Goal: Task Accomplishment & Management: Manage account settings

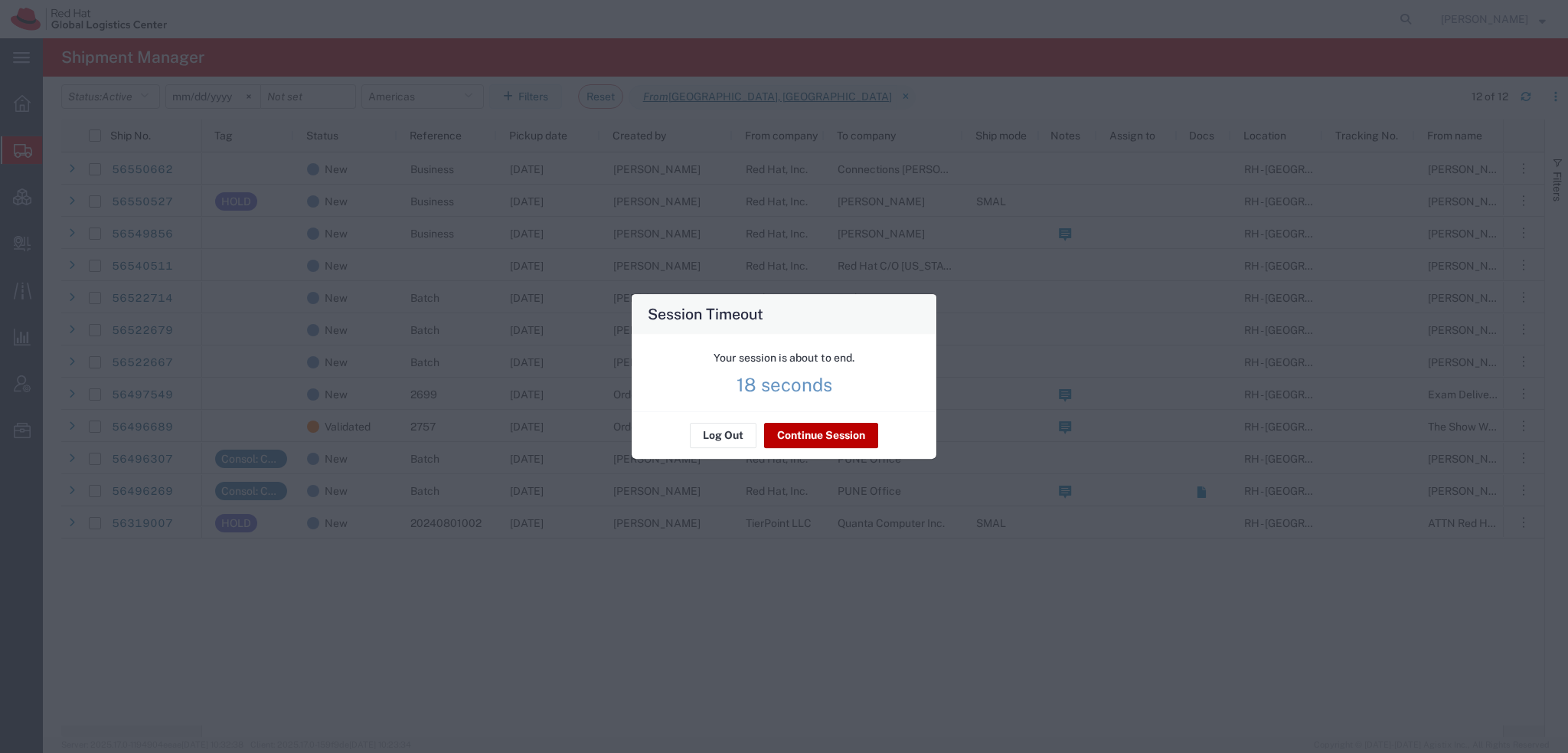
click at [831, 432] on button "Continue Session" at bounding box center [822, 436] width 114 height 25
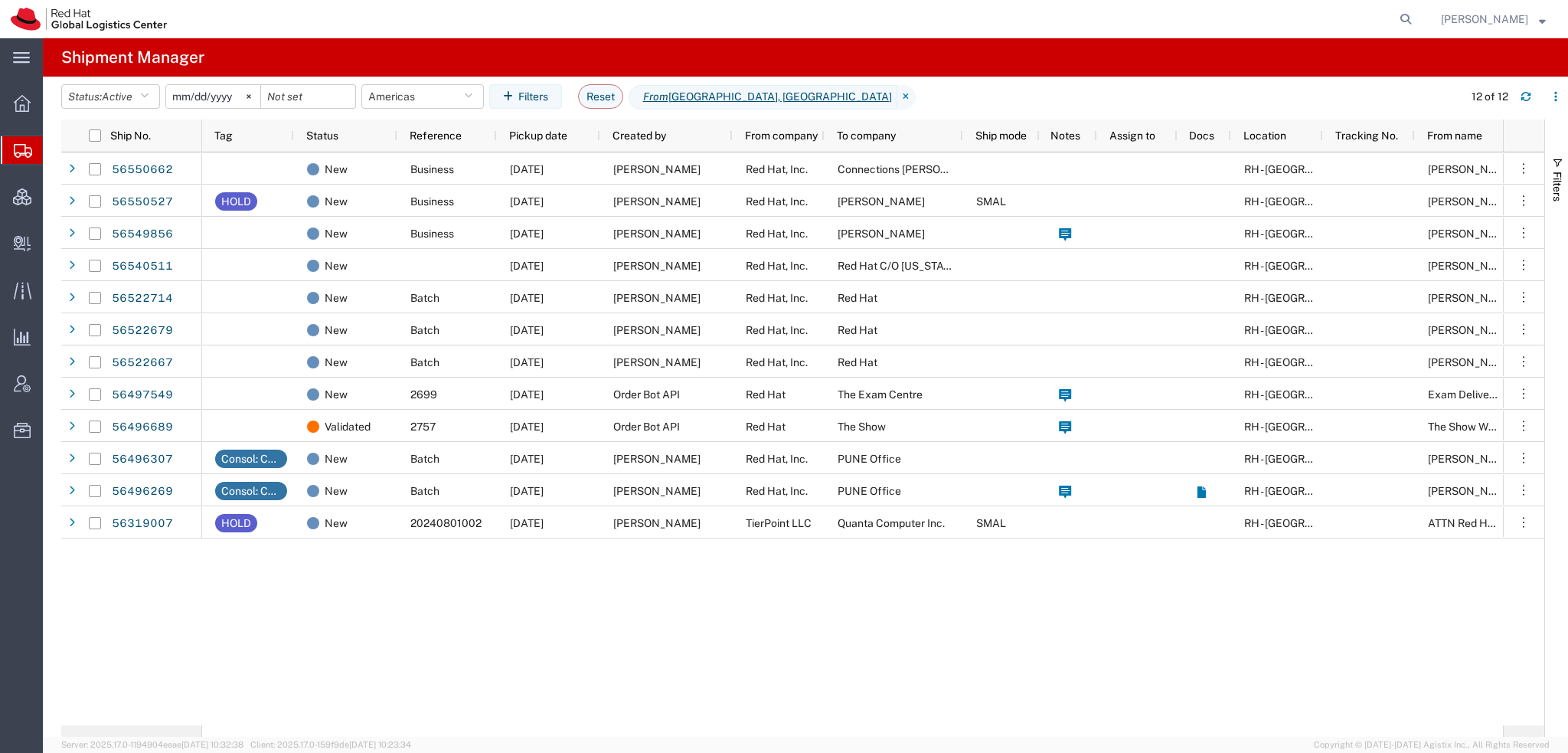
click at [579, 86] on agx-table-filter-chips "Status: Active Active All Approved Booked Canceled Delivered Denied New On Hold…" at bounding box center [758, 102] width 1394 height 36
click at [595, 88] on button "Reset" at bounding box center [600, 97] width 45 height 25
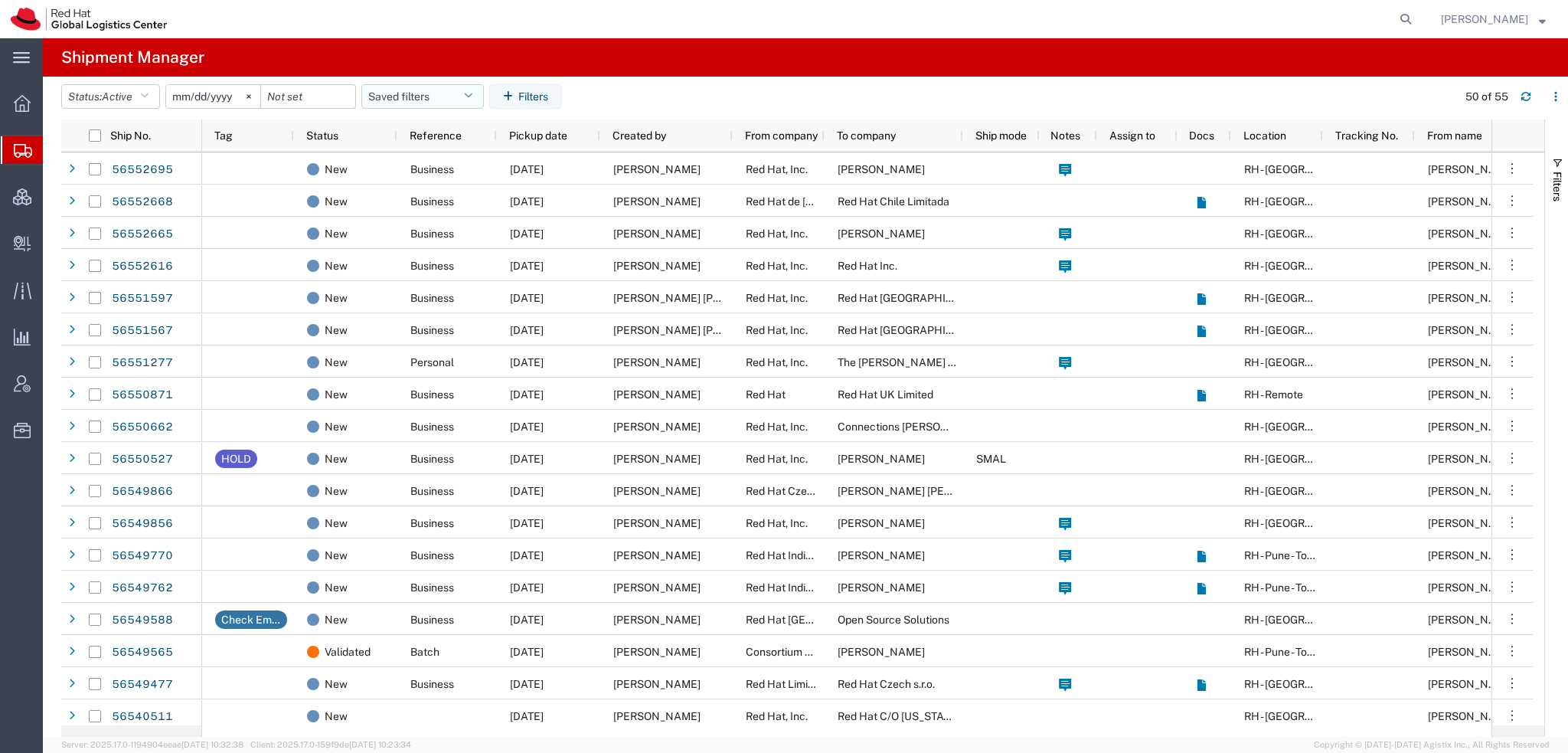
click at [473, 92] on icon "button" at bounding box center [468, 96] width 8 height 11
click at [422, 161] on span "Americas" at bounding box center [464, 164] width 201 height 28
type input "2023-05-07"
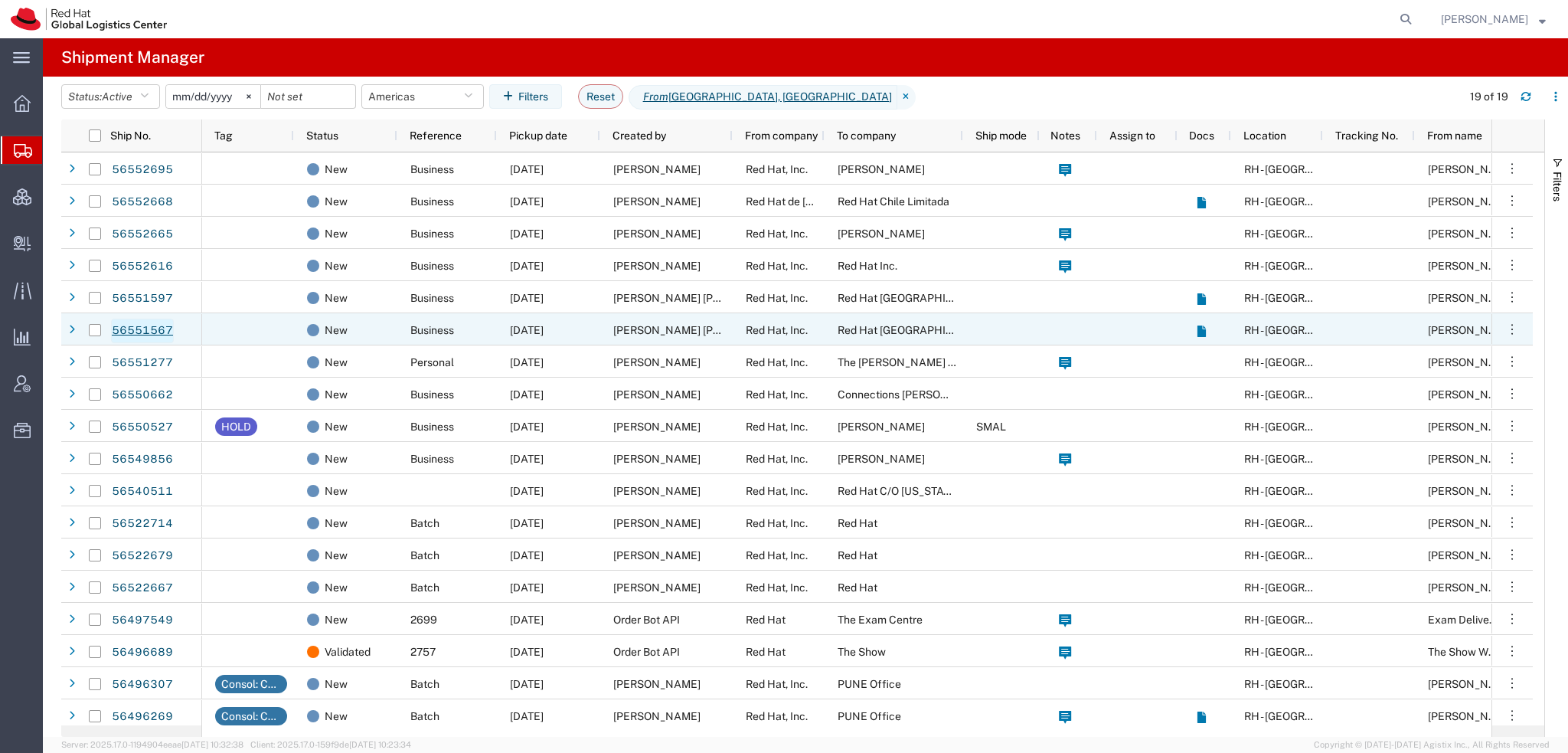
click at [150, 328] on link "56551567" at bounding box center [142, 331] width 63 height 25
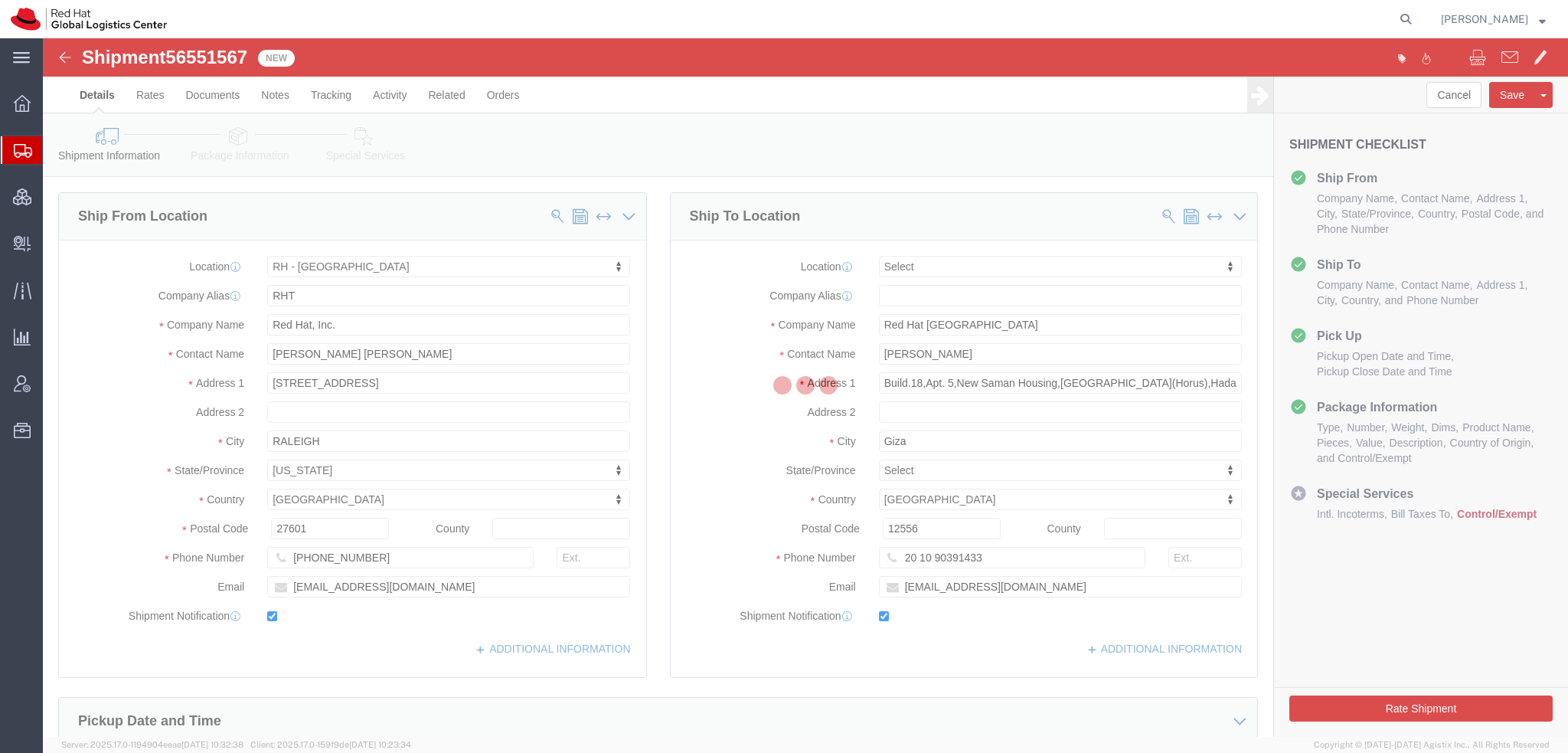
select select "38014"
select select
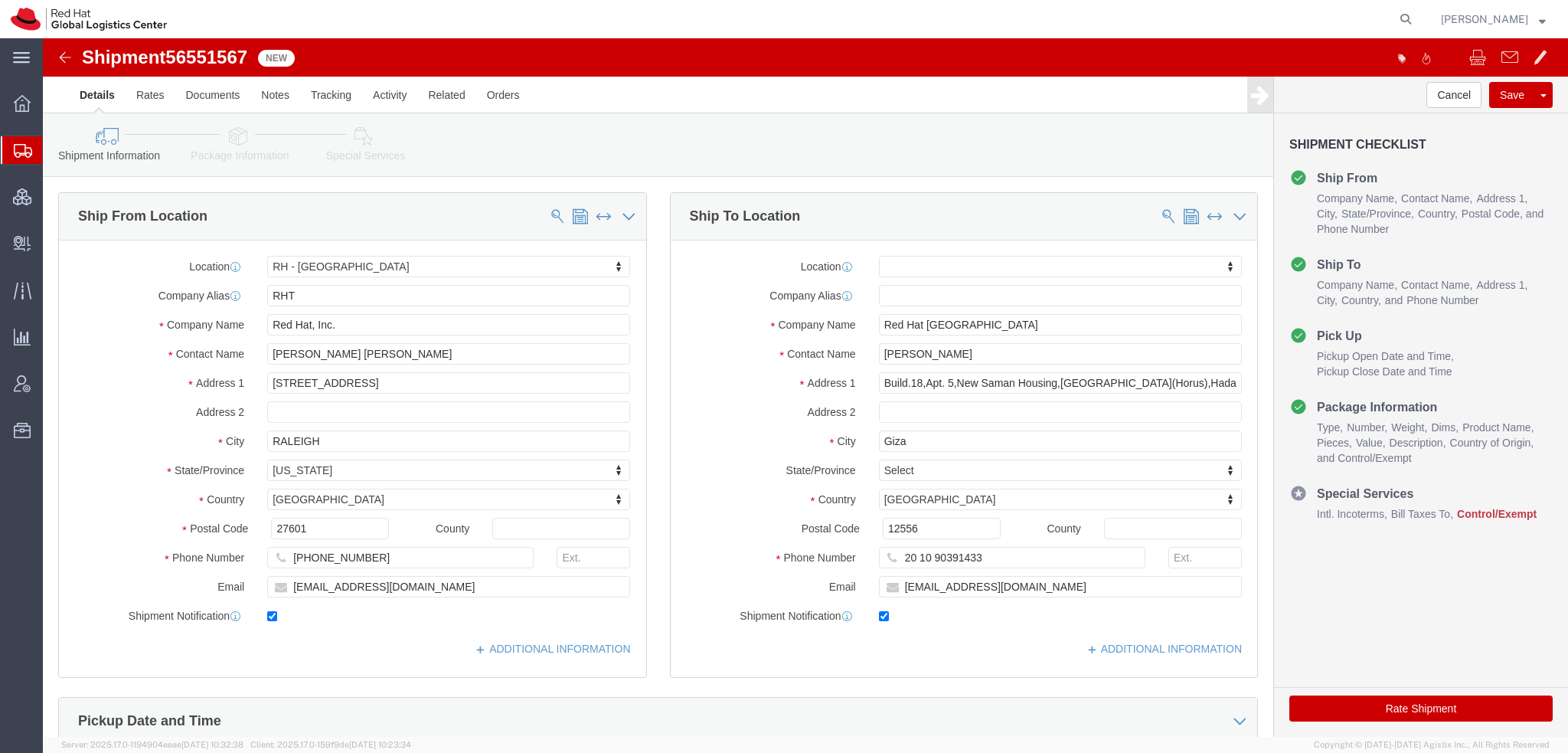
click at [1507, 17] on span "[PERSON_NAME]" at bounding box center [1485, 19] width 88 height 17
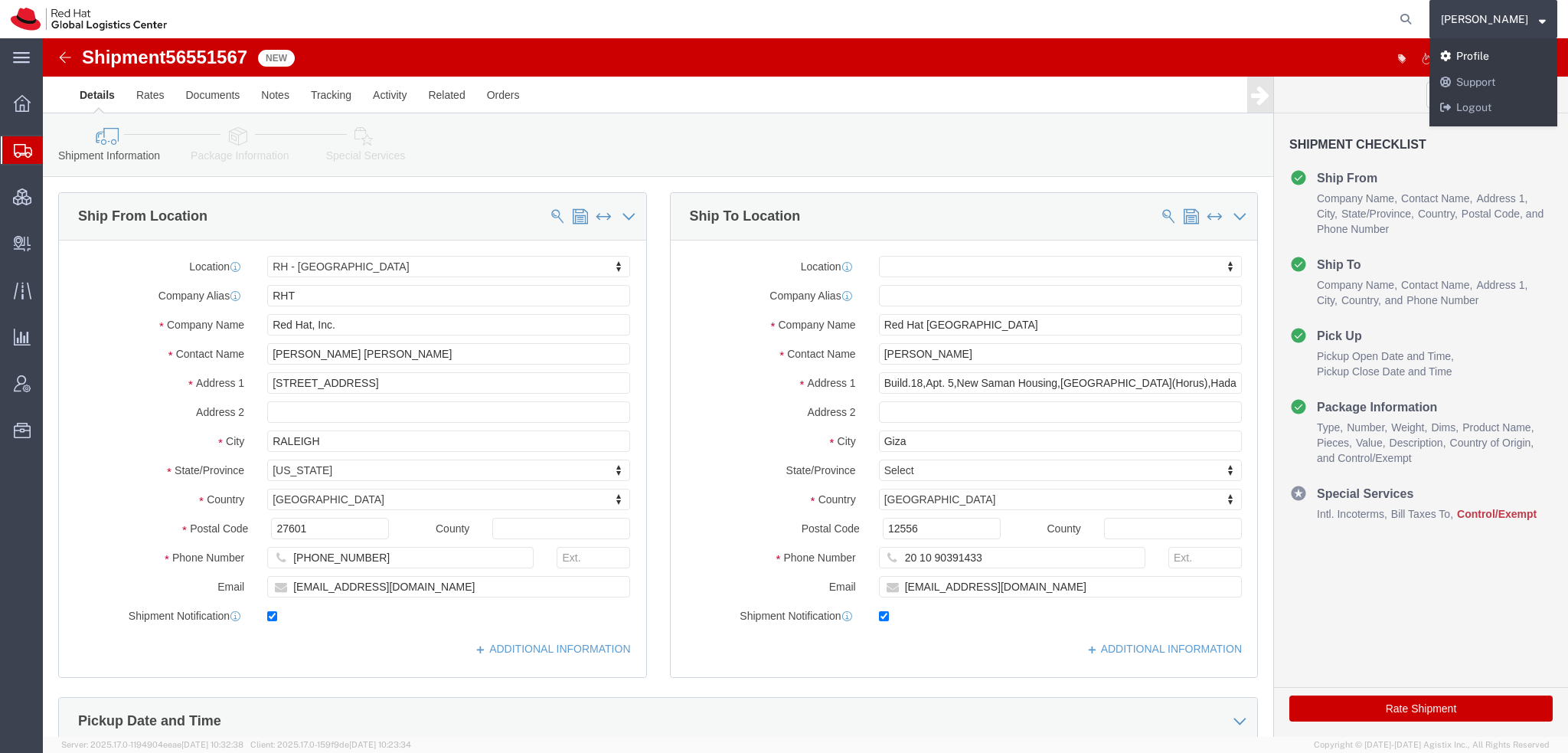
click at [1497, 58] on link "Profile" at bounding box center [1494, 56] width 128 height 26
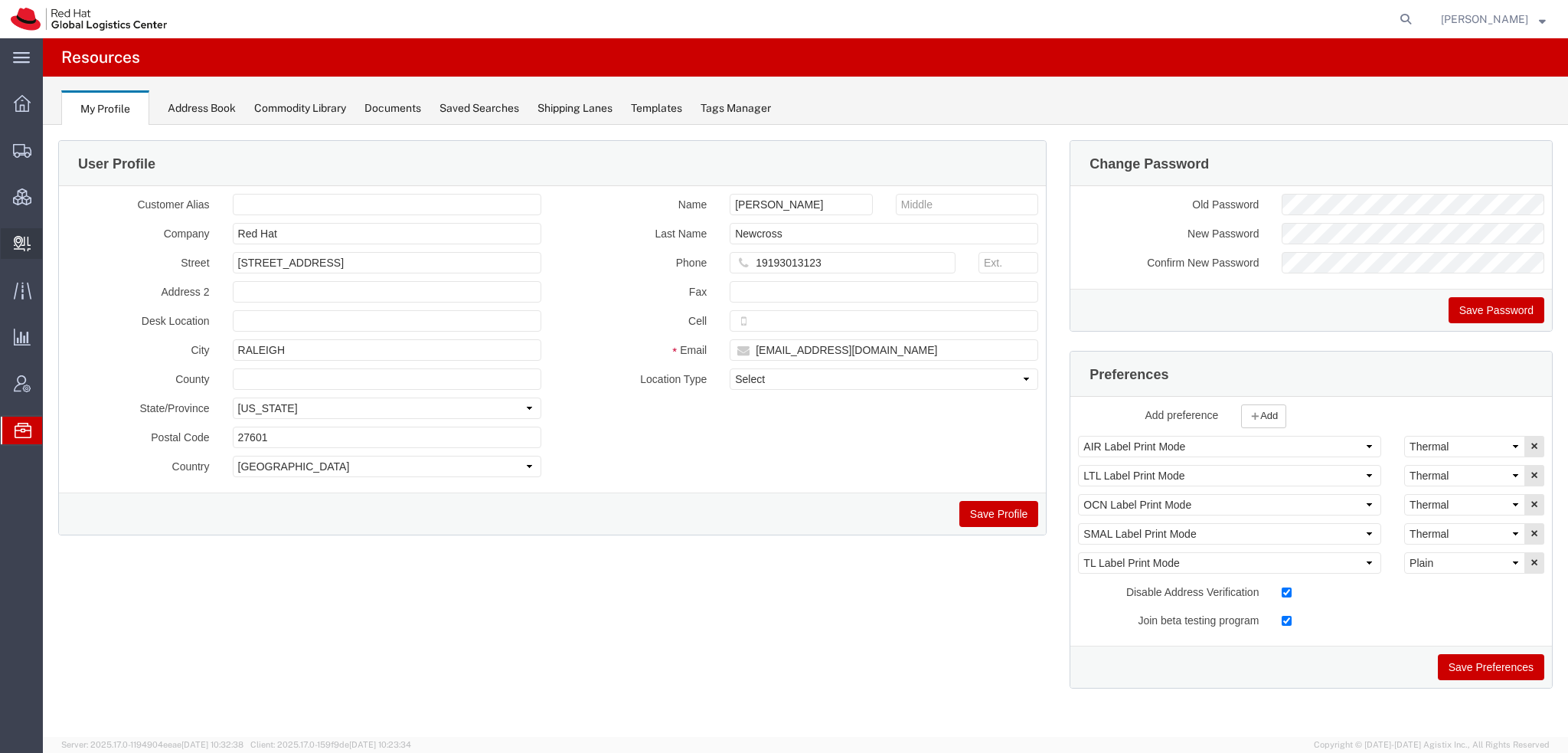
click at [0, 0] on span "Create Delivery" at bounding box center [0, 0] width 0 height 0
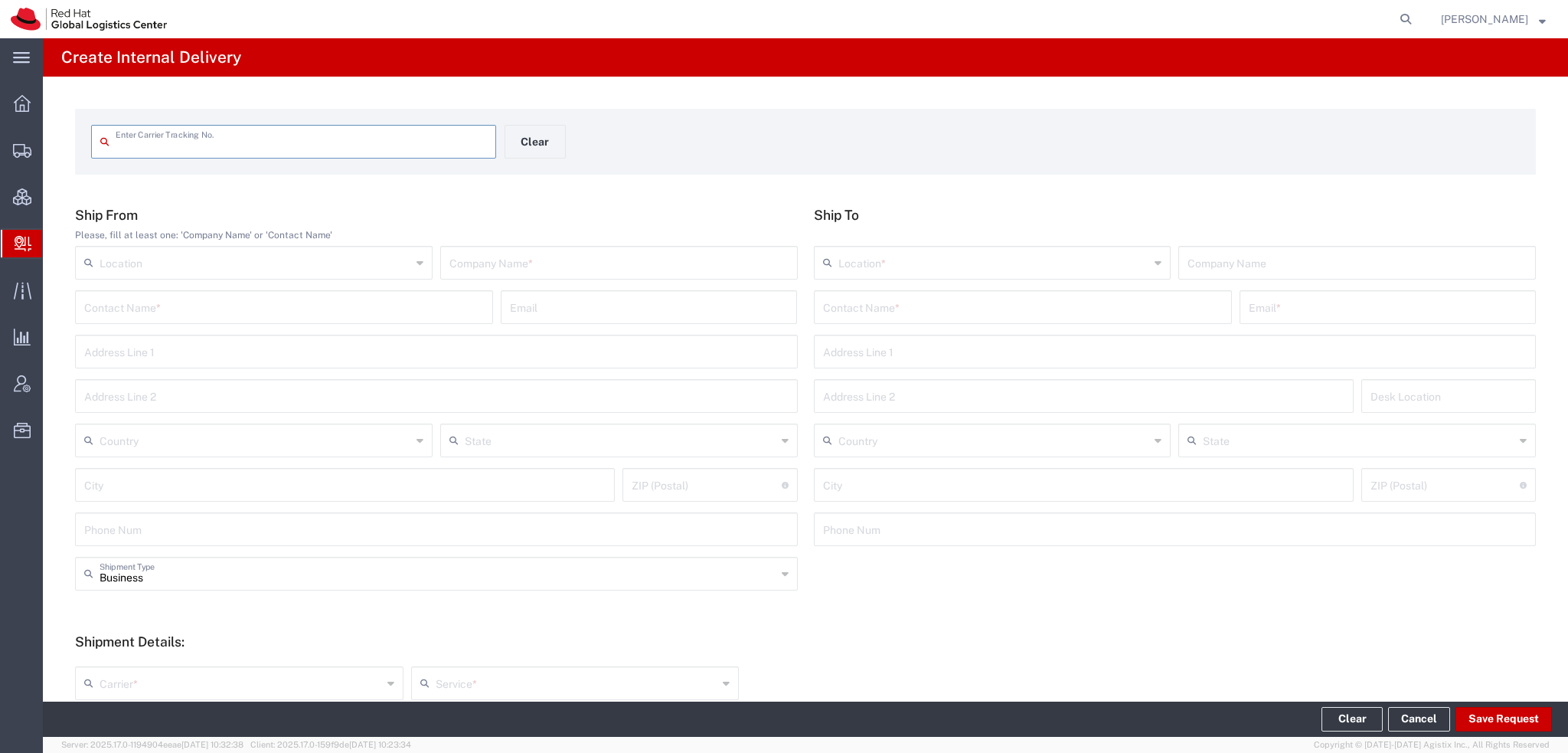
click at [269, 144] on input "text" at bounding box center [301, 141] width 371 height 26
type input "392110075115"
click at [280, 138] on input "392110075115" at bounding box center [301, 141] width 371 height 26
type input "392110075115"
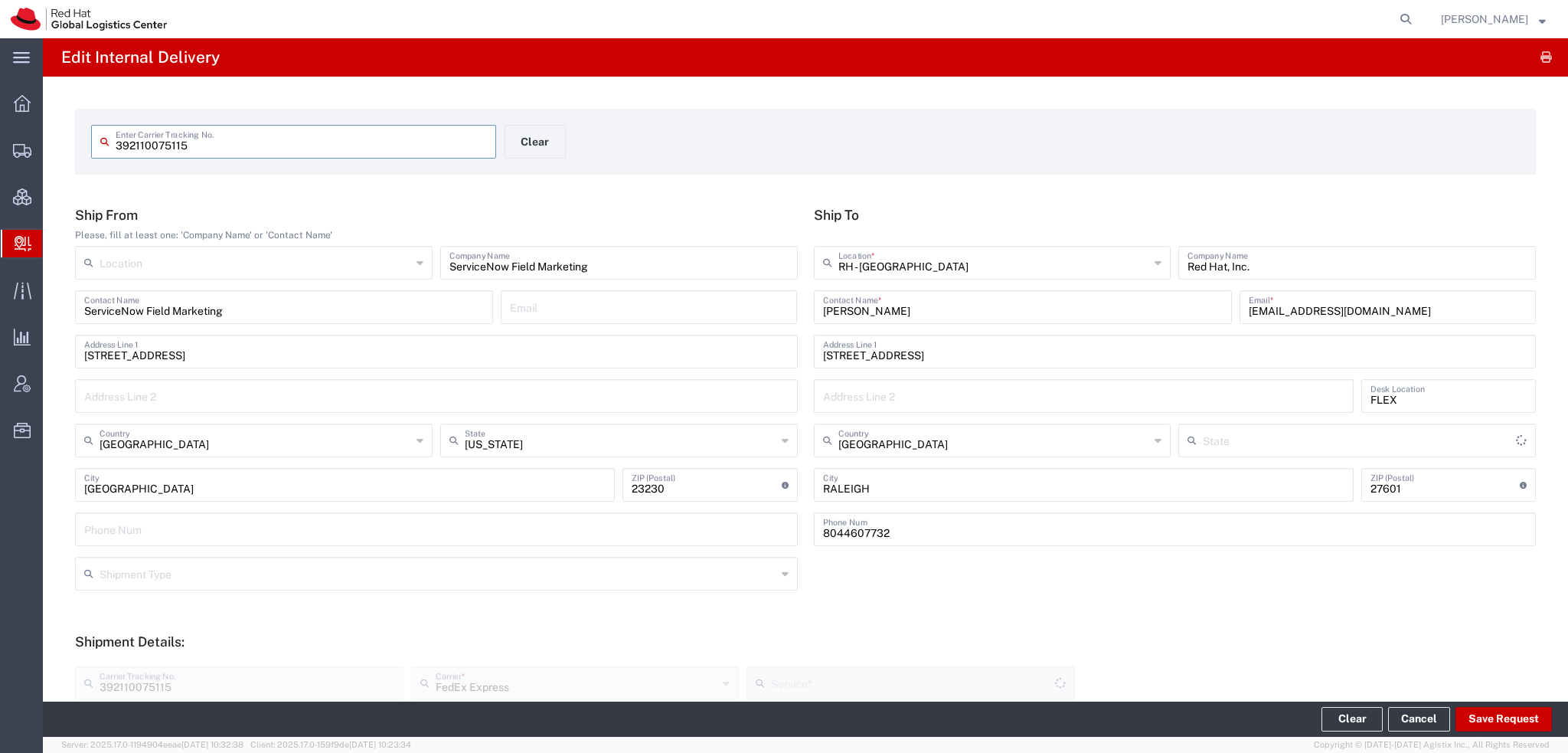
type input "Your Packaging"
type input "Ground"
type input "[US_STATE]"
type input "Your Packaging"
type input "Ground"
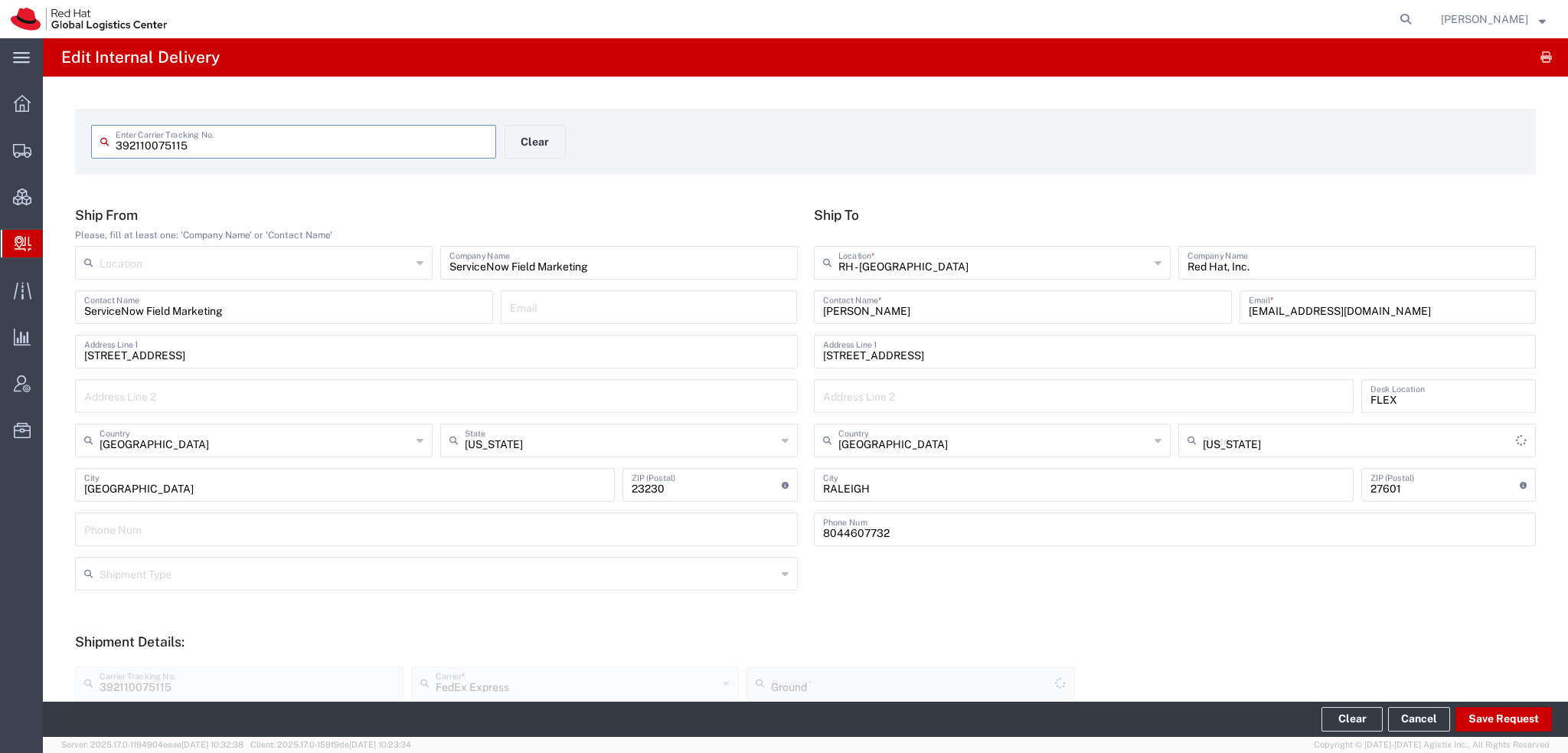
type input "Your Packaging"
type input "Ground"
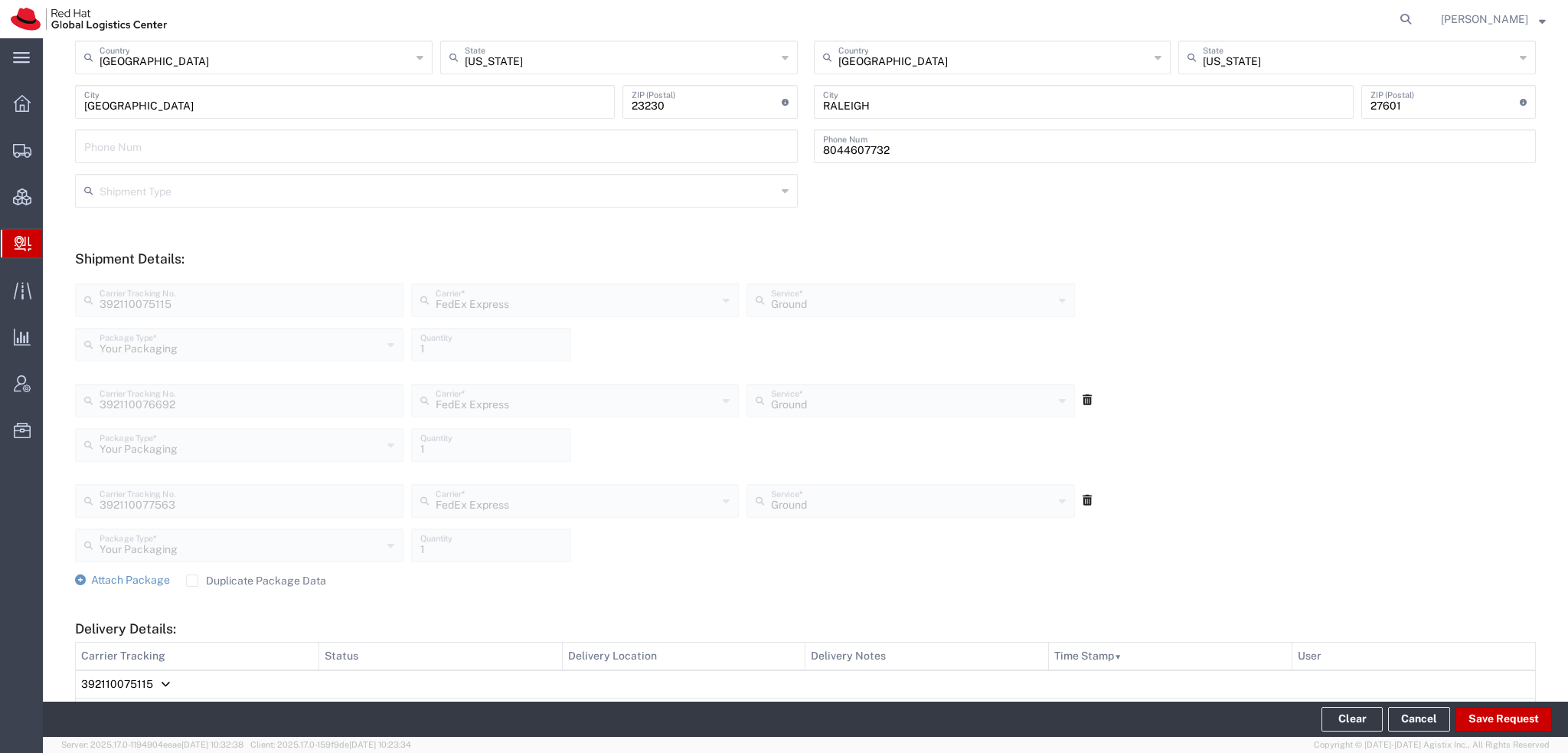
scroll to position [765, 0]
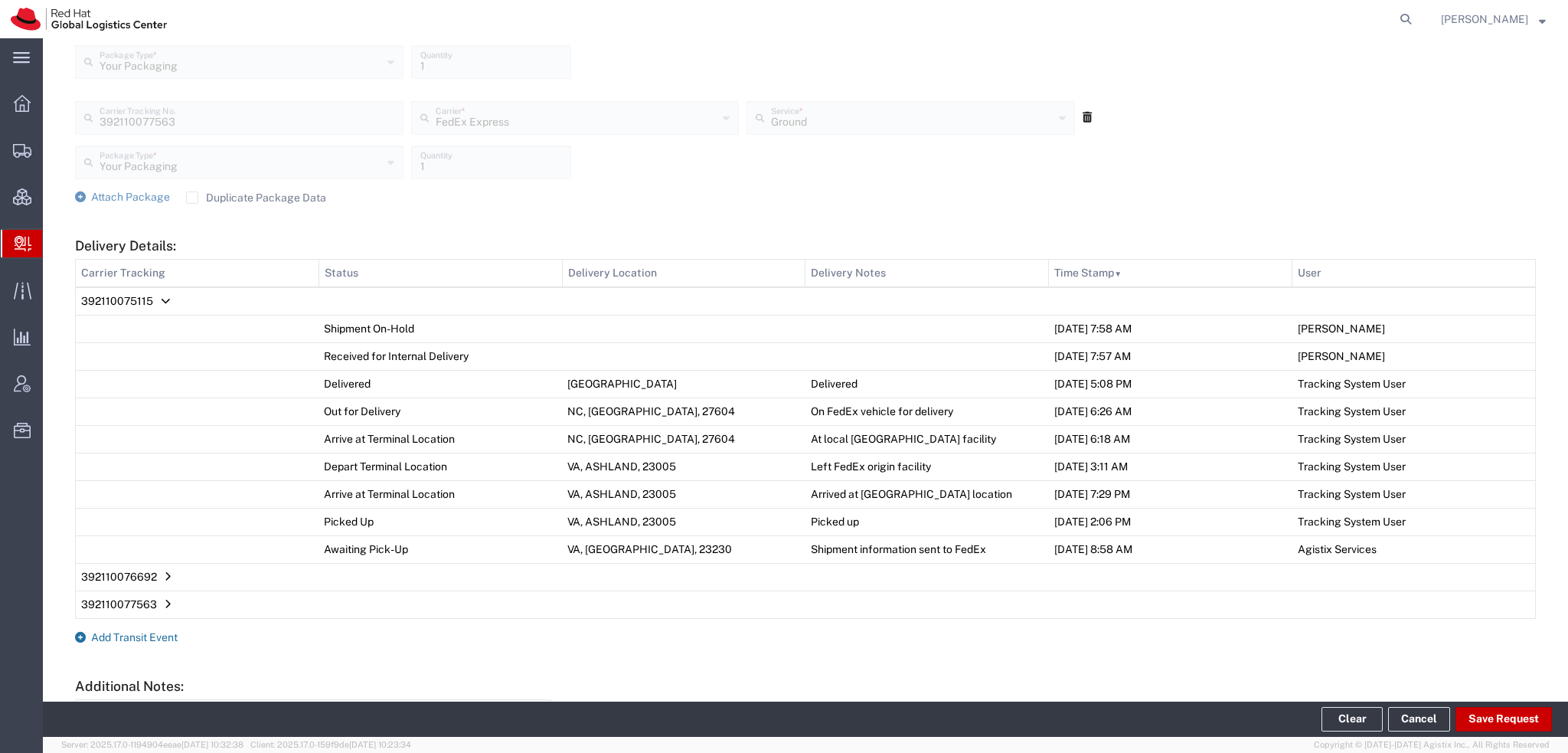
click at [137, 636] on span "Add Transit Event" at bounding box center [134, 636] width 87 height 12
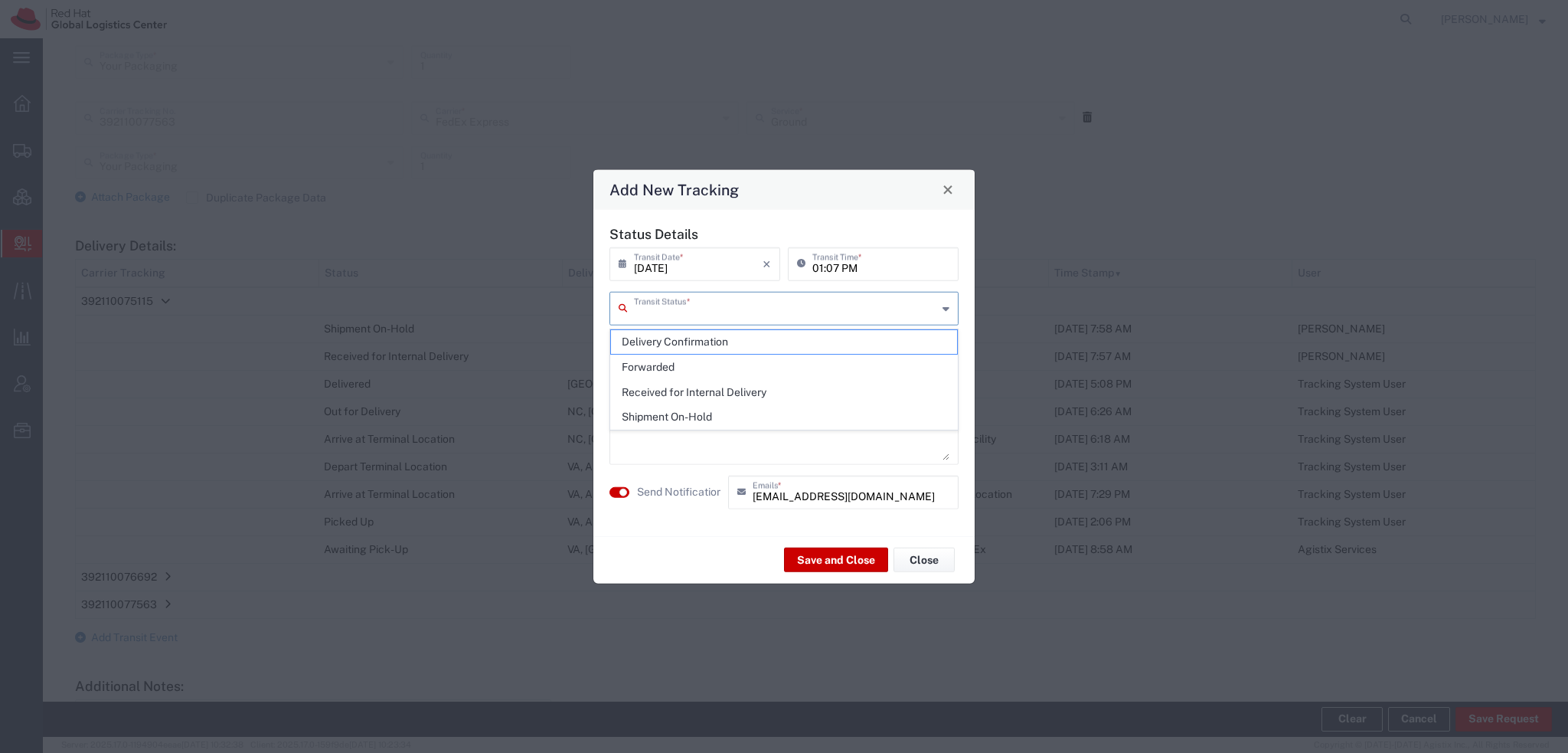
click at [695, 310] on input "text" at bounding box center [785, 307] width 303 height 26
click at [708, 333] on span "Delivery Confirmation" at bounding box center [784, 341] width 346 height 24
type input "Delivery Confirmation"
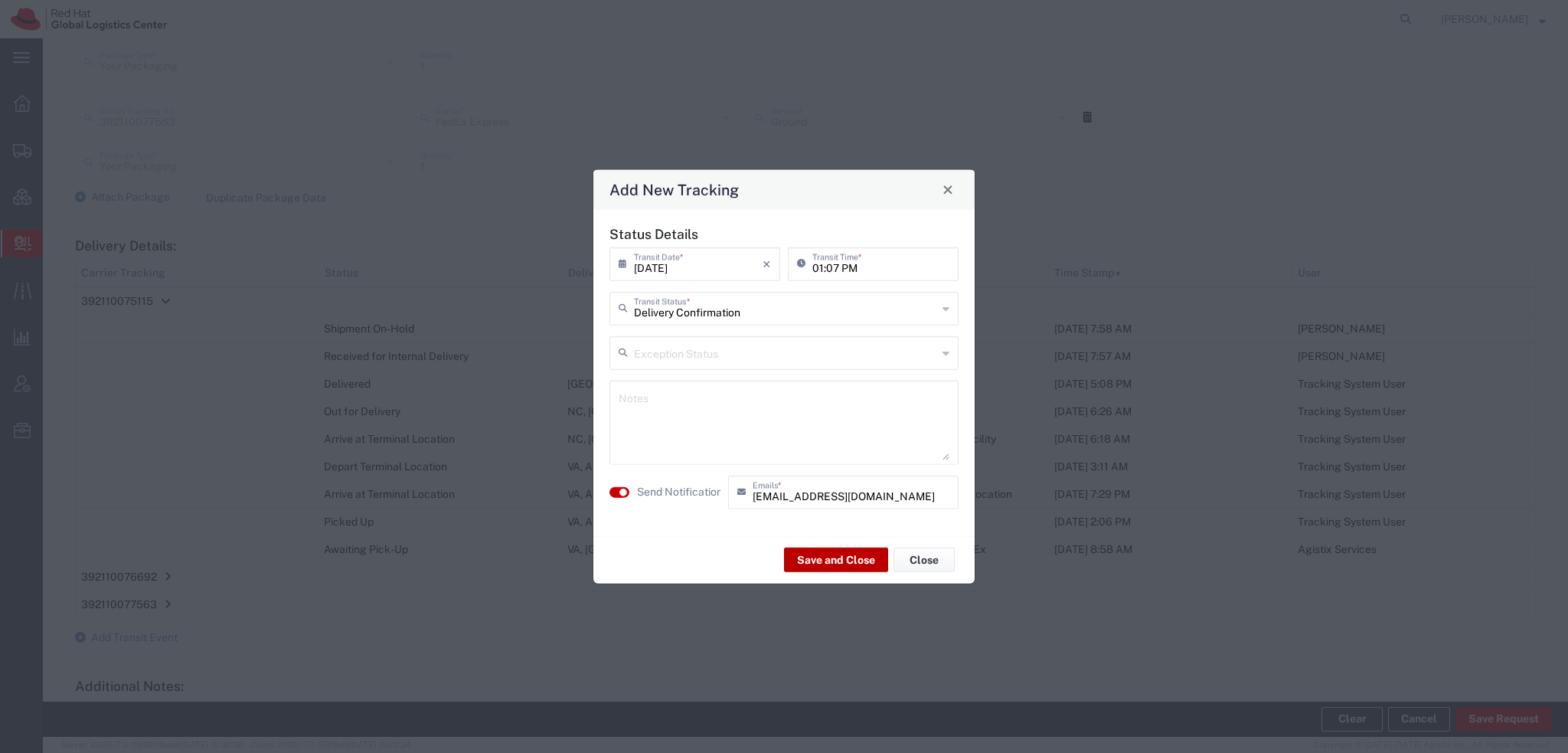
click at [843, 566] on button "Save and Close" at bounding box center [836, 560] width 104 height 25
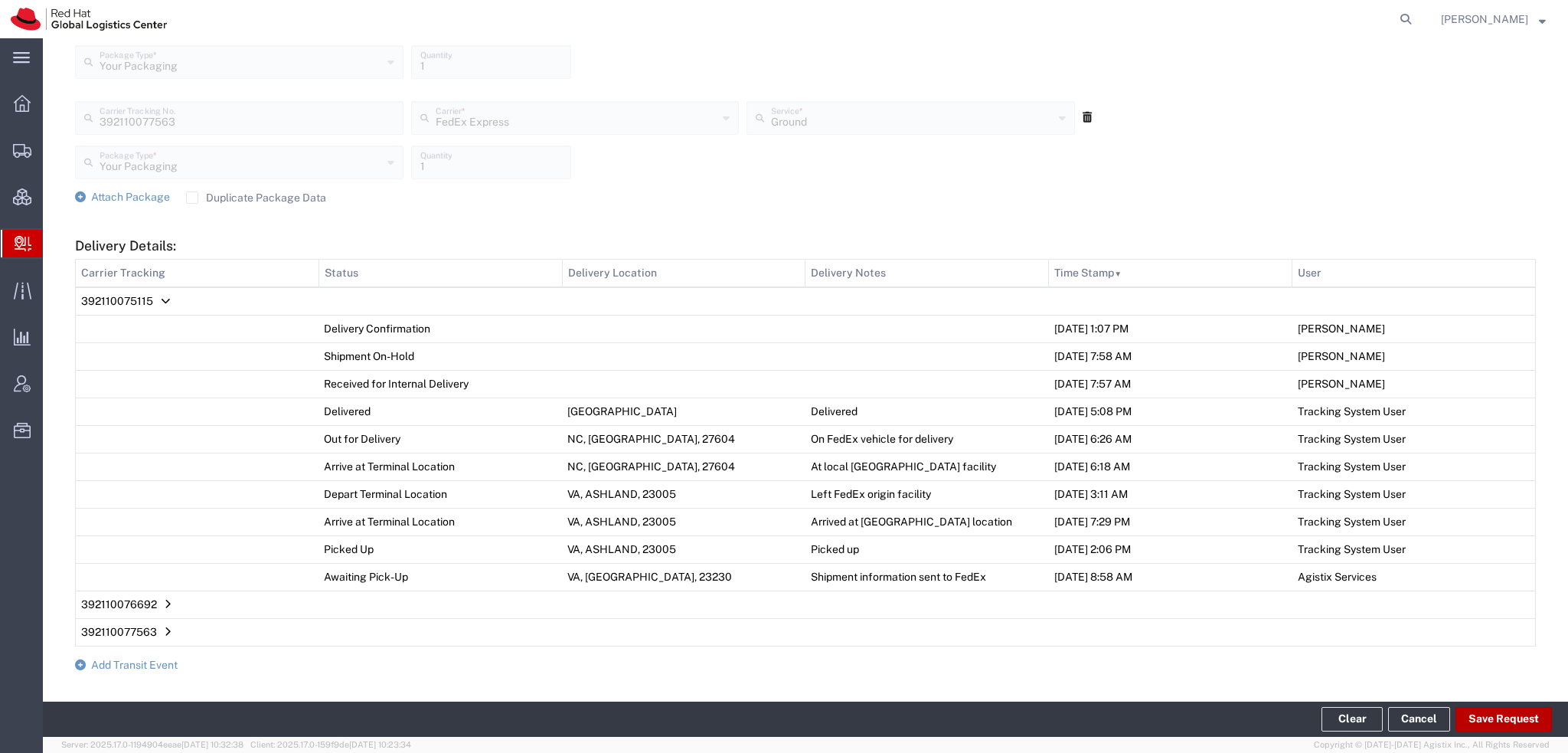
click at [1476, 717] on button "Save Request" at bounding box center [1504, 719] width 97 height 25
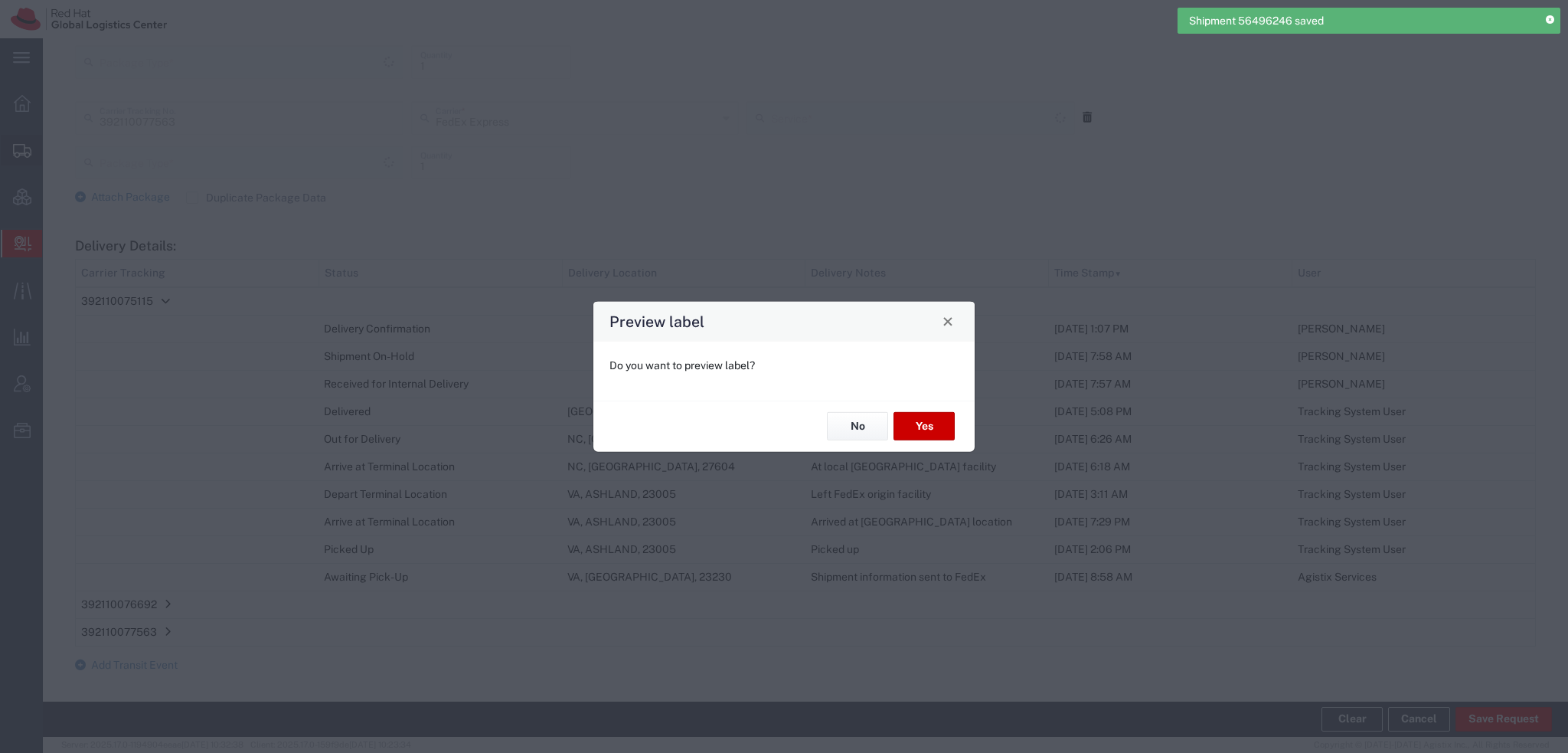
type input "Your Packaging"
type input "Ground"
type input "Your Packaging"
type input "Ground"
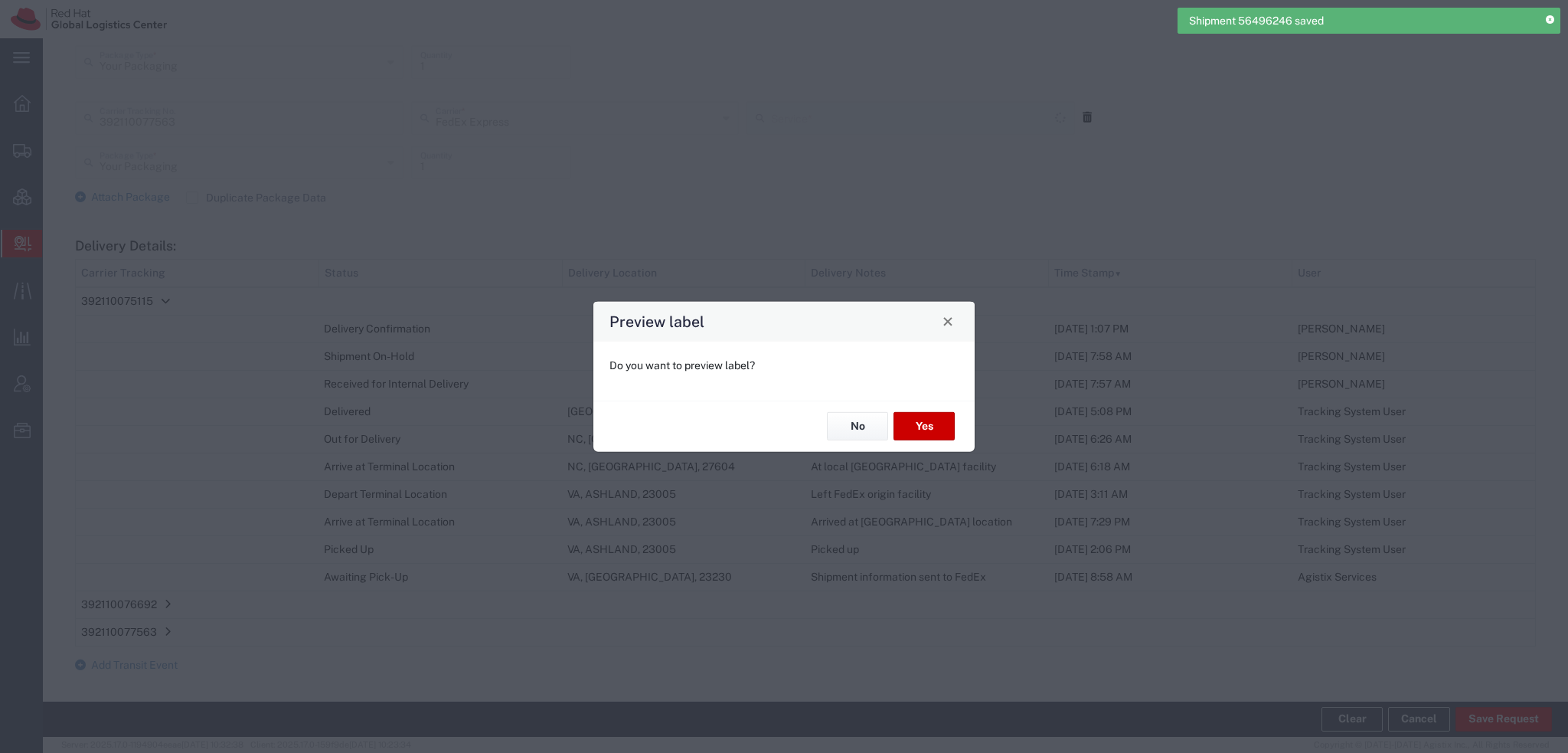
type input "Ground"
click at [882, 435] on button "No" at bounding box center [858, 426] width 61 height 28
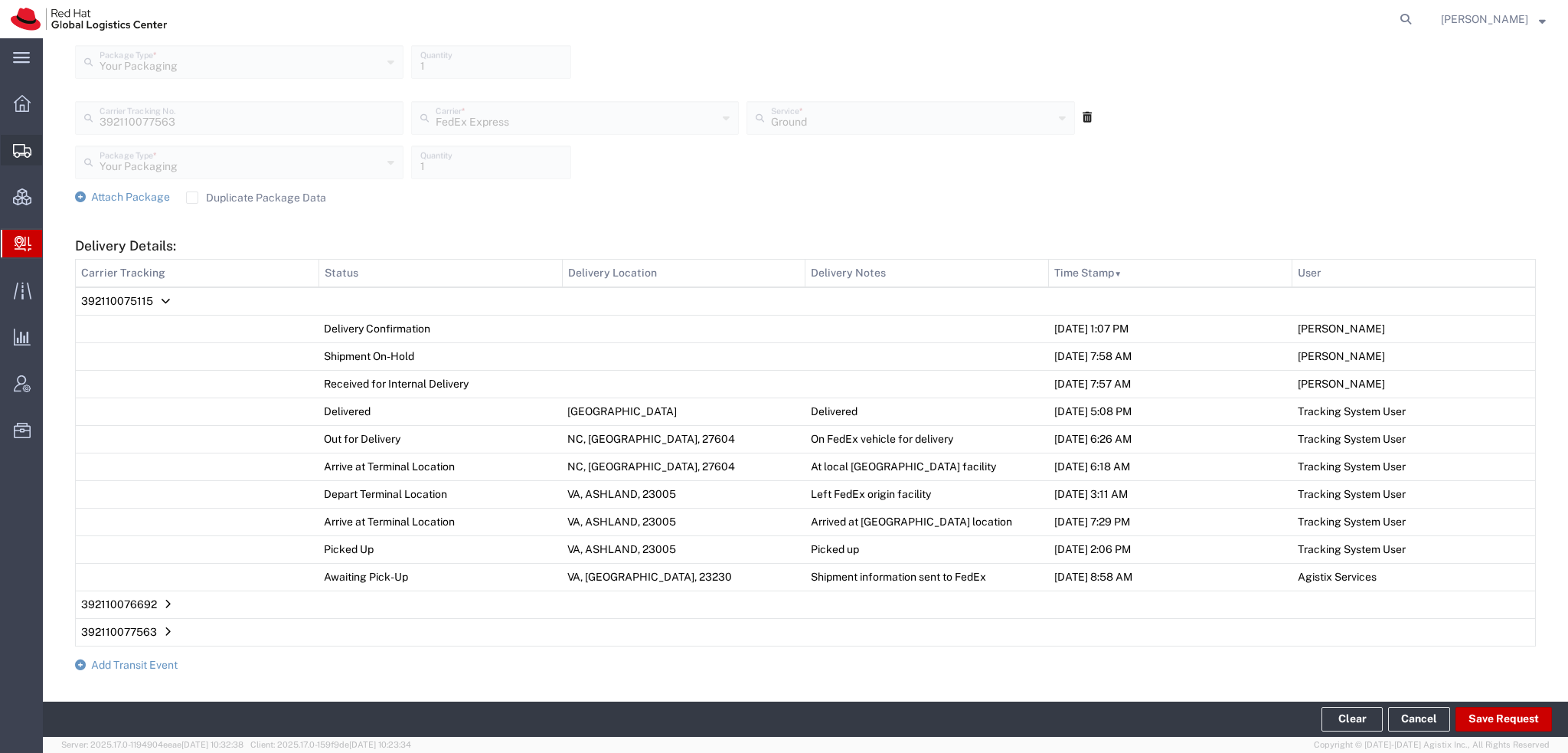
click at [0, 0] on span "Shipment Manager" at bounding box center [0, 0] width 0 height 0
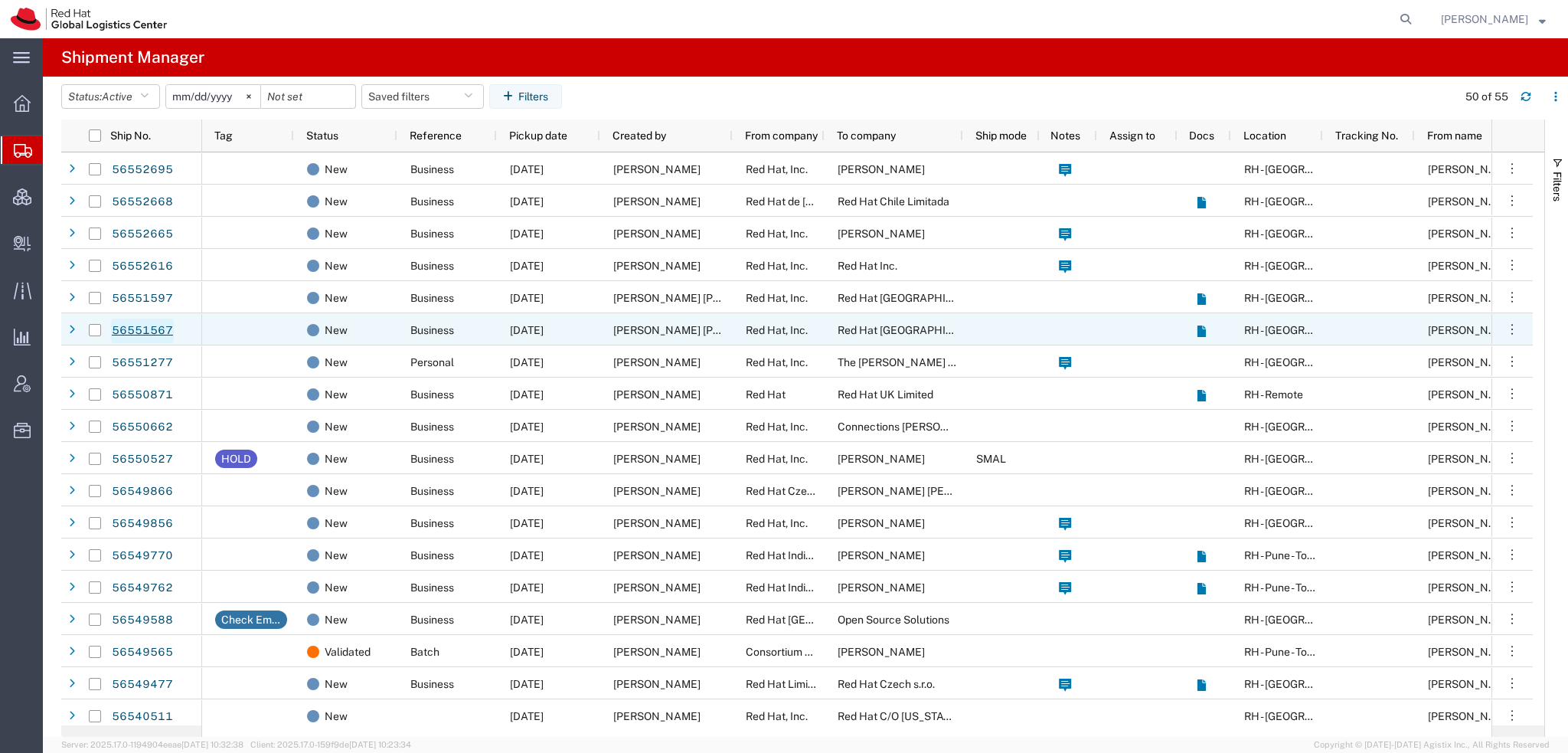
click at [141, 326] on link "56551567" at bounding box center [142, 331] width 63 height 25
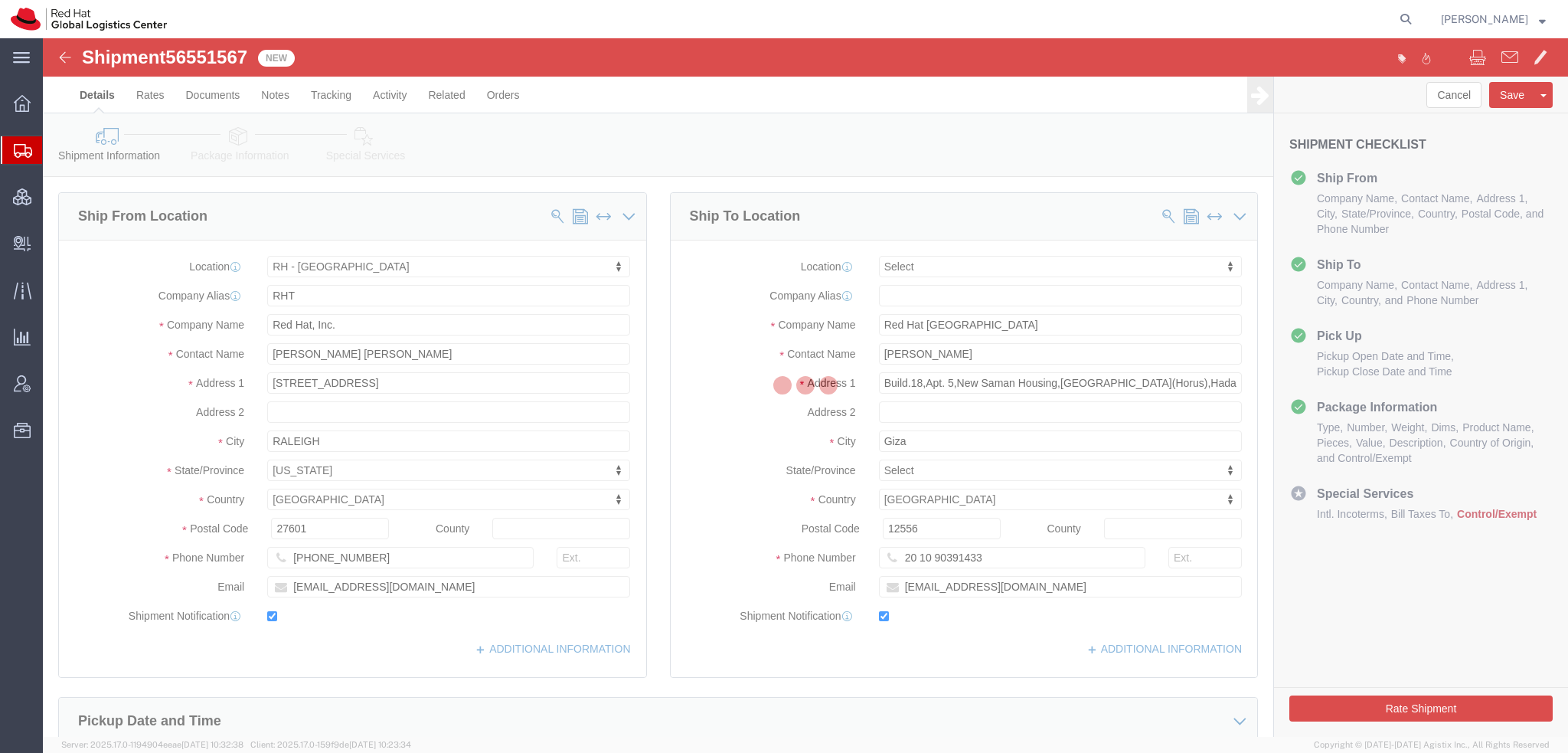
select select "38014"
select select
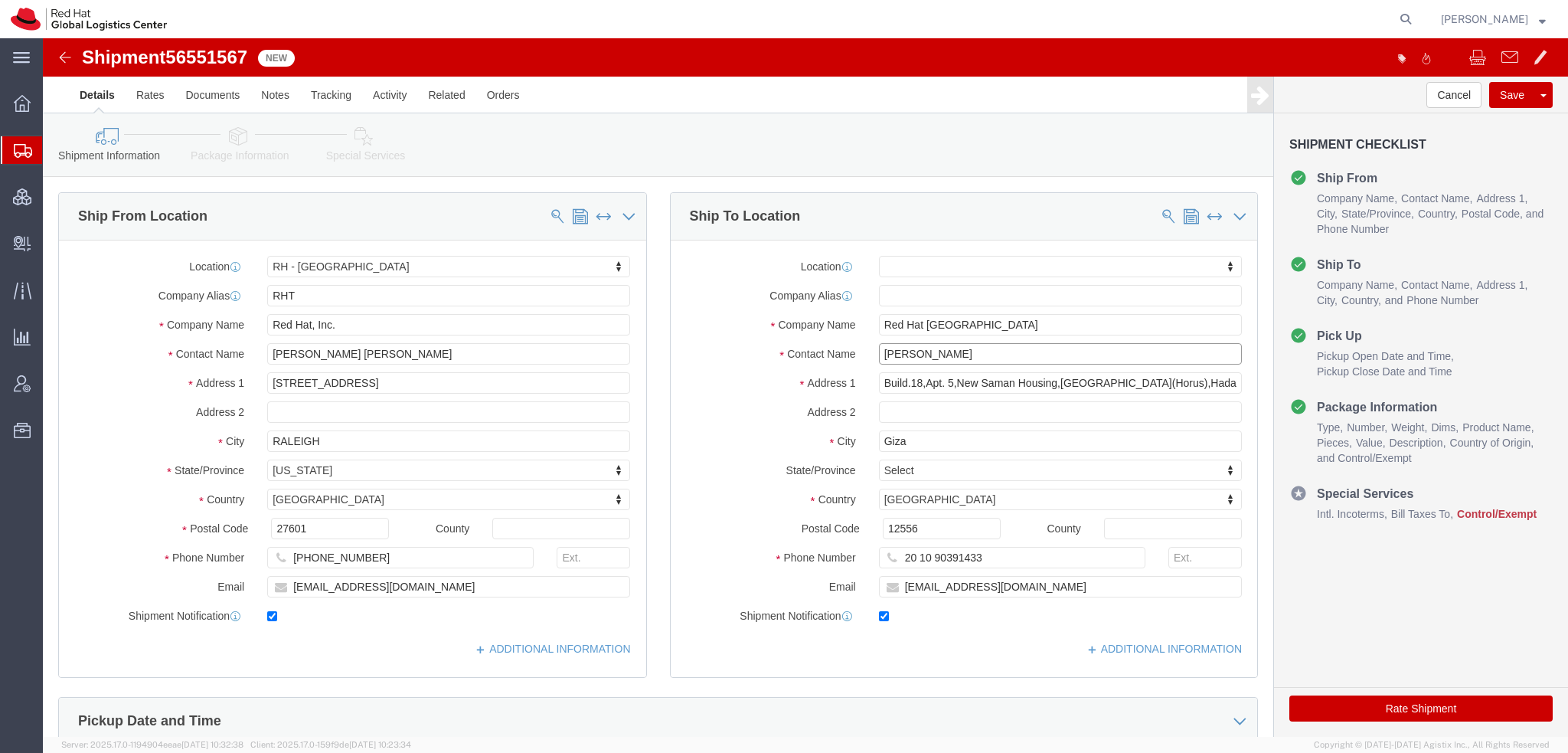
drag, startPoint x: 946, startPoint y: 317, endPoint x: 75, endPoint y: 169, distance: 883.5
click div "Ship From Location Location RH - Raleigh My Profile Location RH - Amsterdam - M…"
paste input "Mahmoud AbdelFattah"
type input "Mahmoud AbdelFattah"
type input "Build.18, Apt. 5,New Saman Housing,"
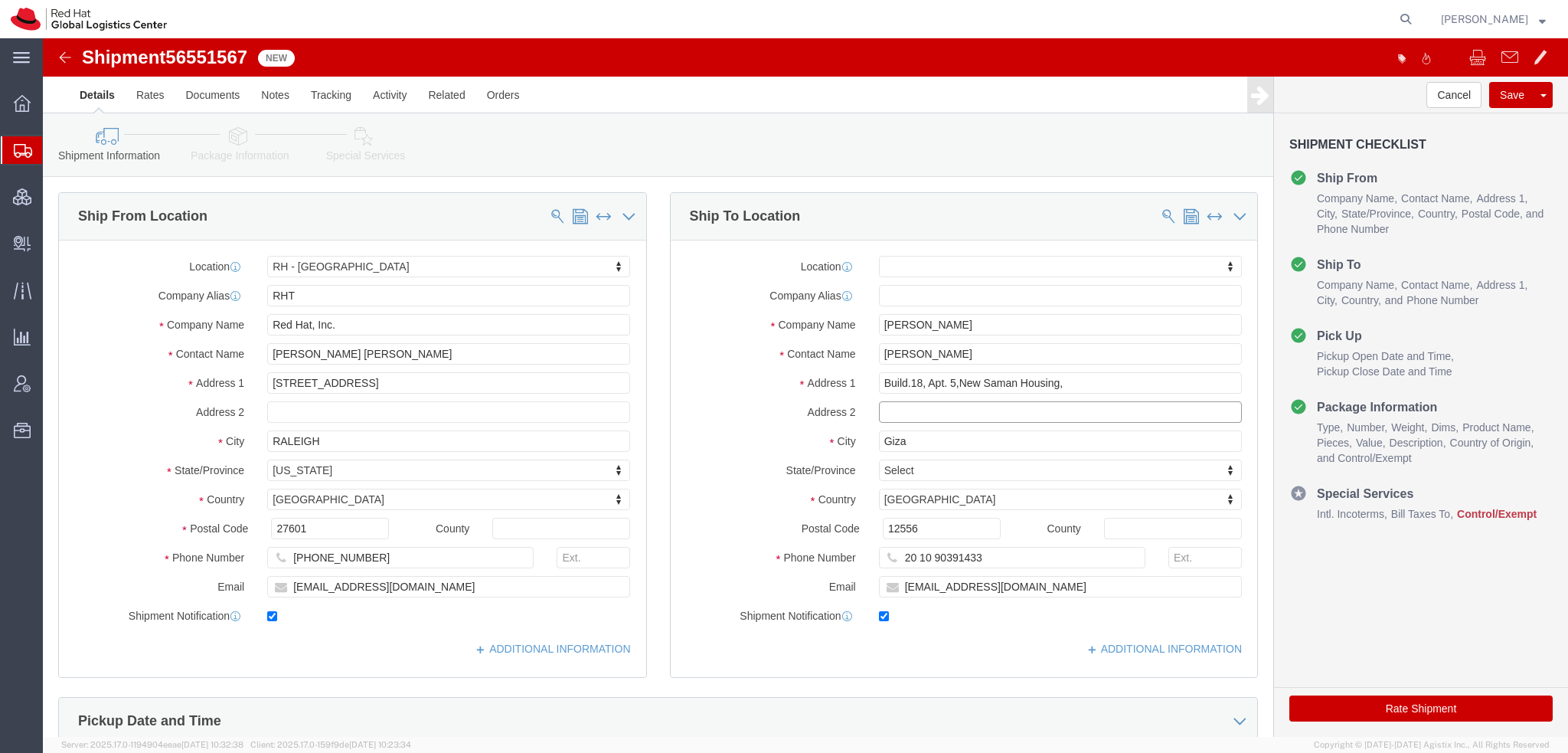
paste input "Gate H(Horus),Hadayek Al Ahra"
type input "Gate H(Horus),Hadayek Al Ahra"
type input "Build.18, Apt 5, New Saman Housing,"
click input "mahmoud.abdelfatah707@gmail.com"
type input "mahmoud.abdelfatah707@gmail.com, emealogistics@redhat.com"
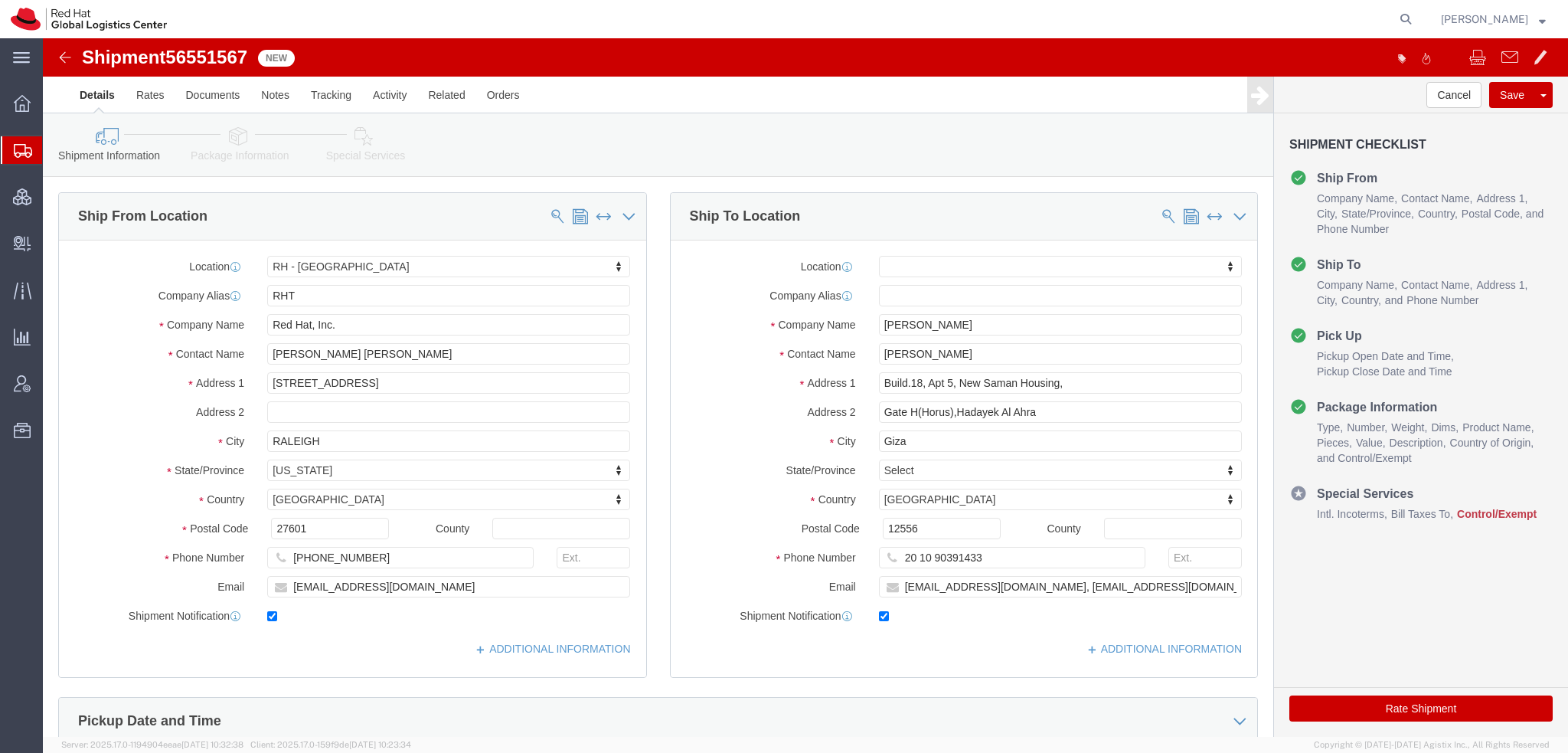
click icon
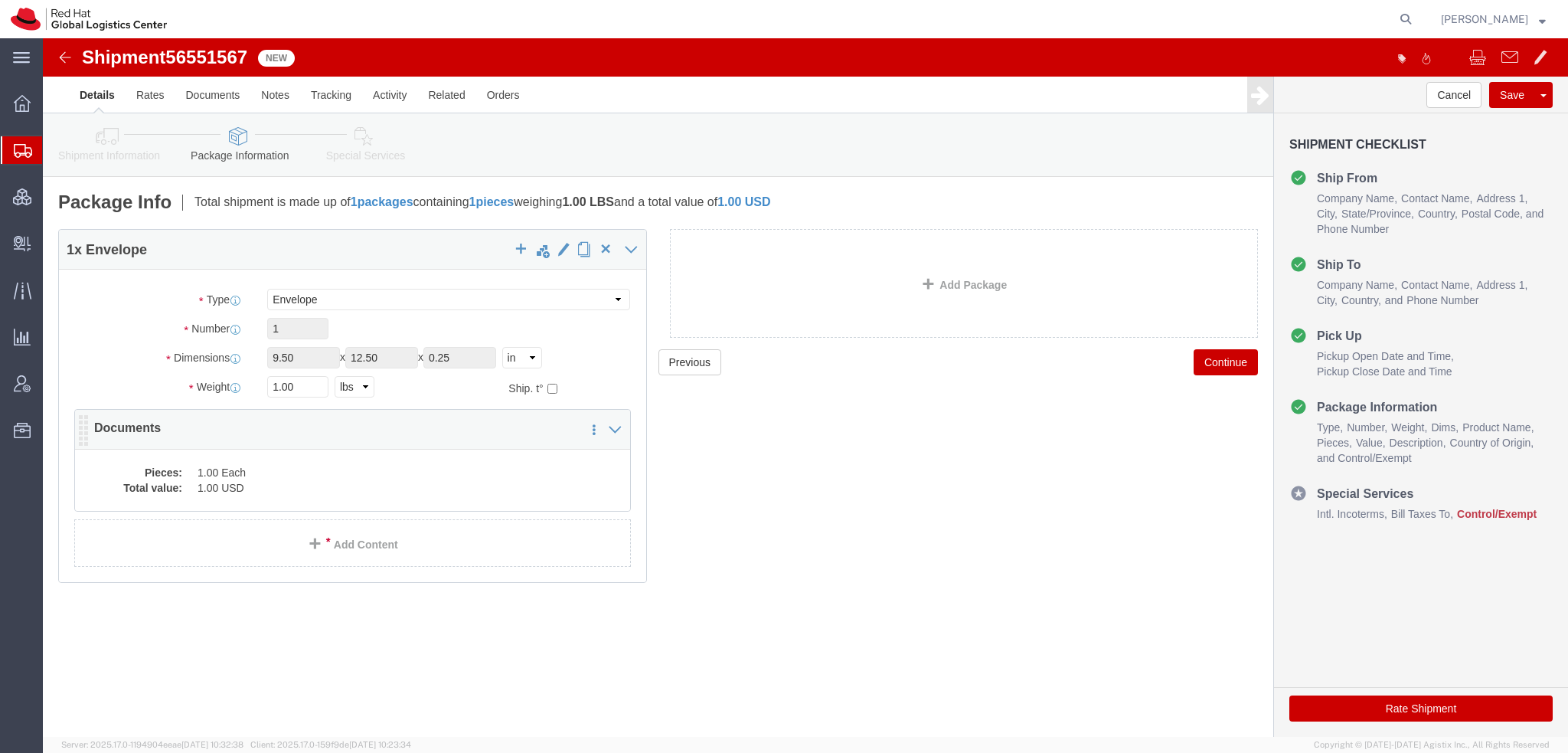
click dd "1.00 Each"
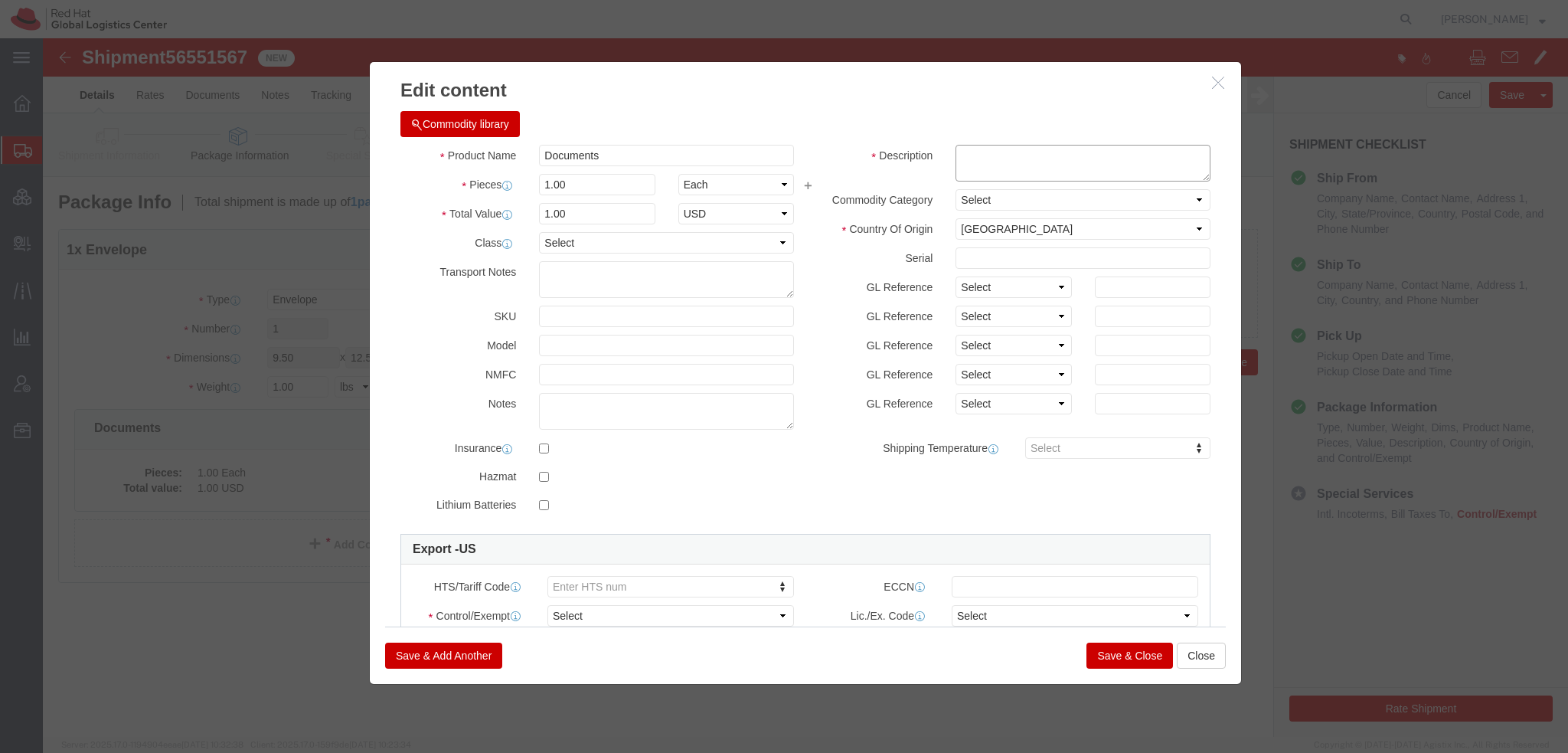
click textarea
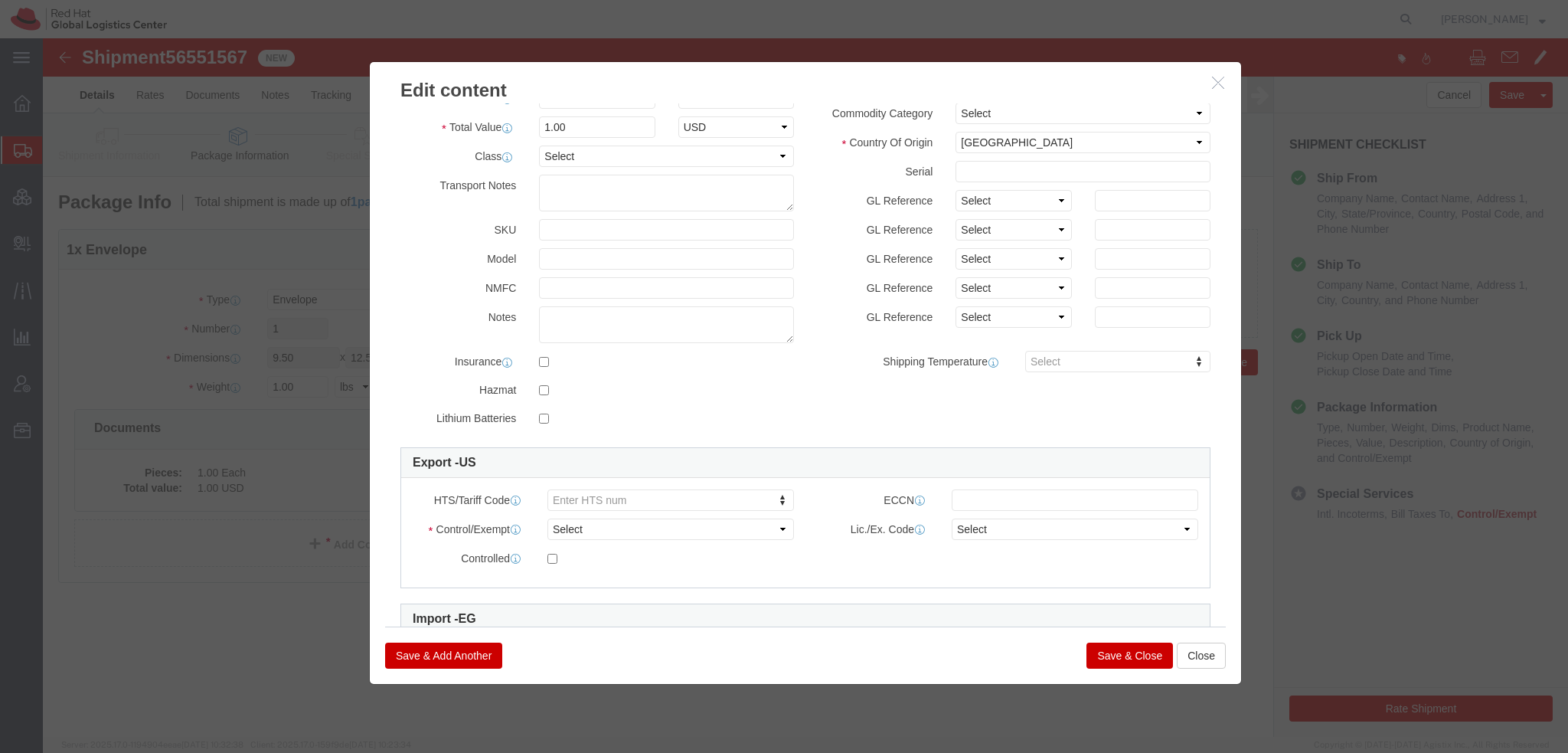
scroll to position [207, 0]
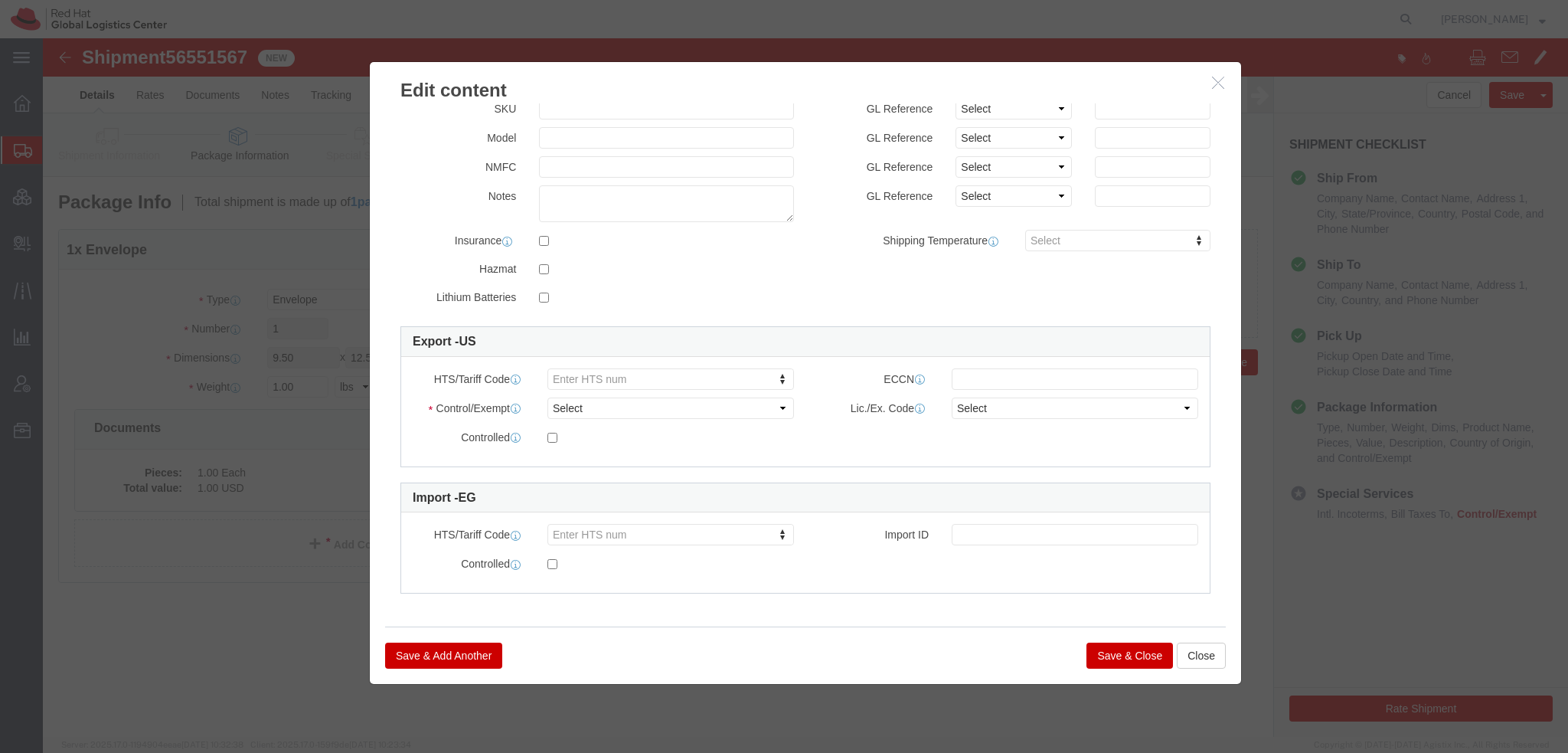
type textarea "Legal Documents"
click select "Select ATF BIS DEA EPA FDA FTR ITAR OFAC Other (OPA)"
select select "FTR"
click select "Select ATF BIS DEA EPA FDA FTR ITAR OFAC Other (OPA)"
click select "Select 30.2(d)(2) 30.36 30.37(a) 30.37(f) 30.37(g) 30.37(h) 30.37(i) 30.37(j) 3…"
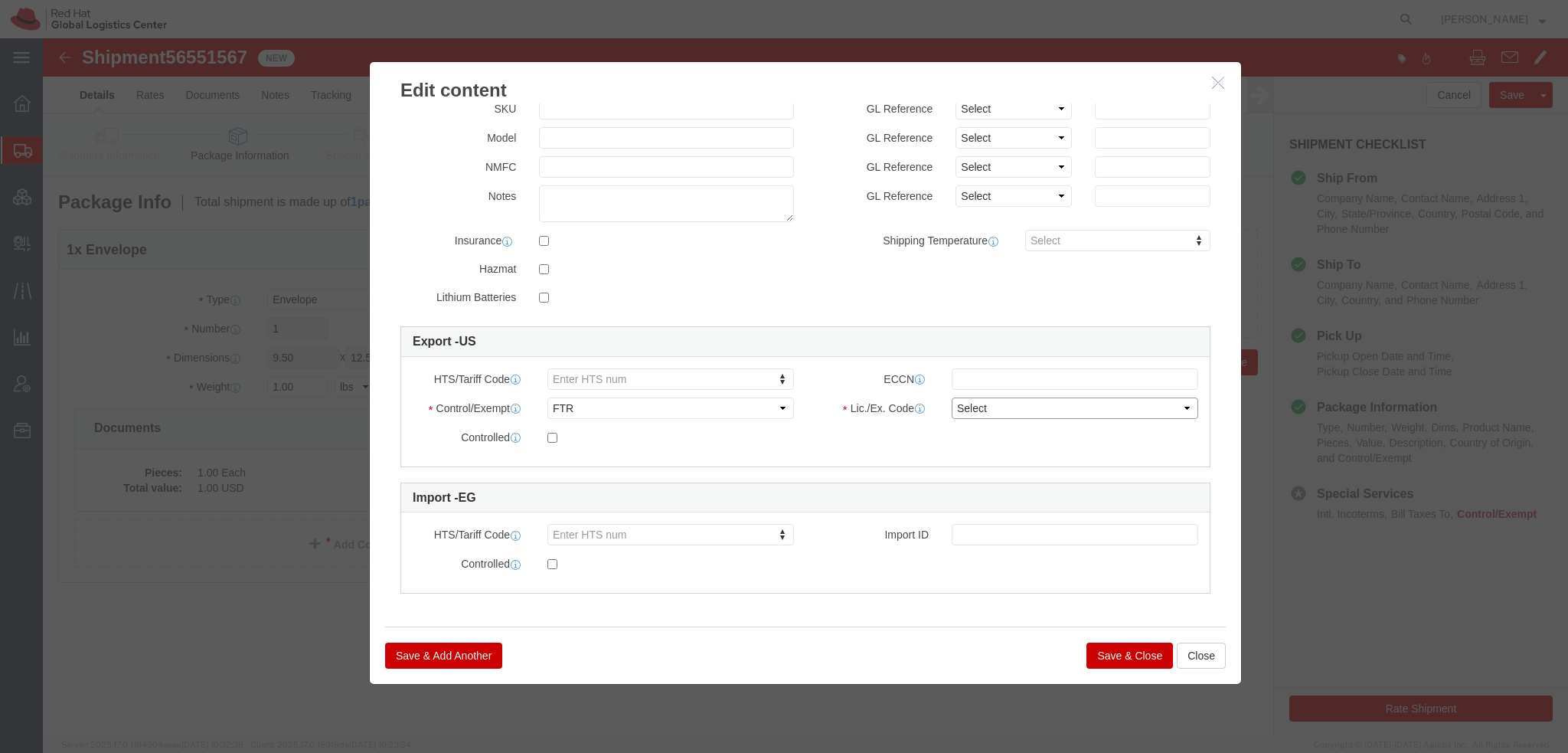
select select "30.37(t)"
click select "Select 30.2(d)(2) 30.36 30.37(a) 30.37(f) 30.37(g) 30.37(h) 30.37(i) 30.37(j) 3…"
click button "Save & Close"
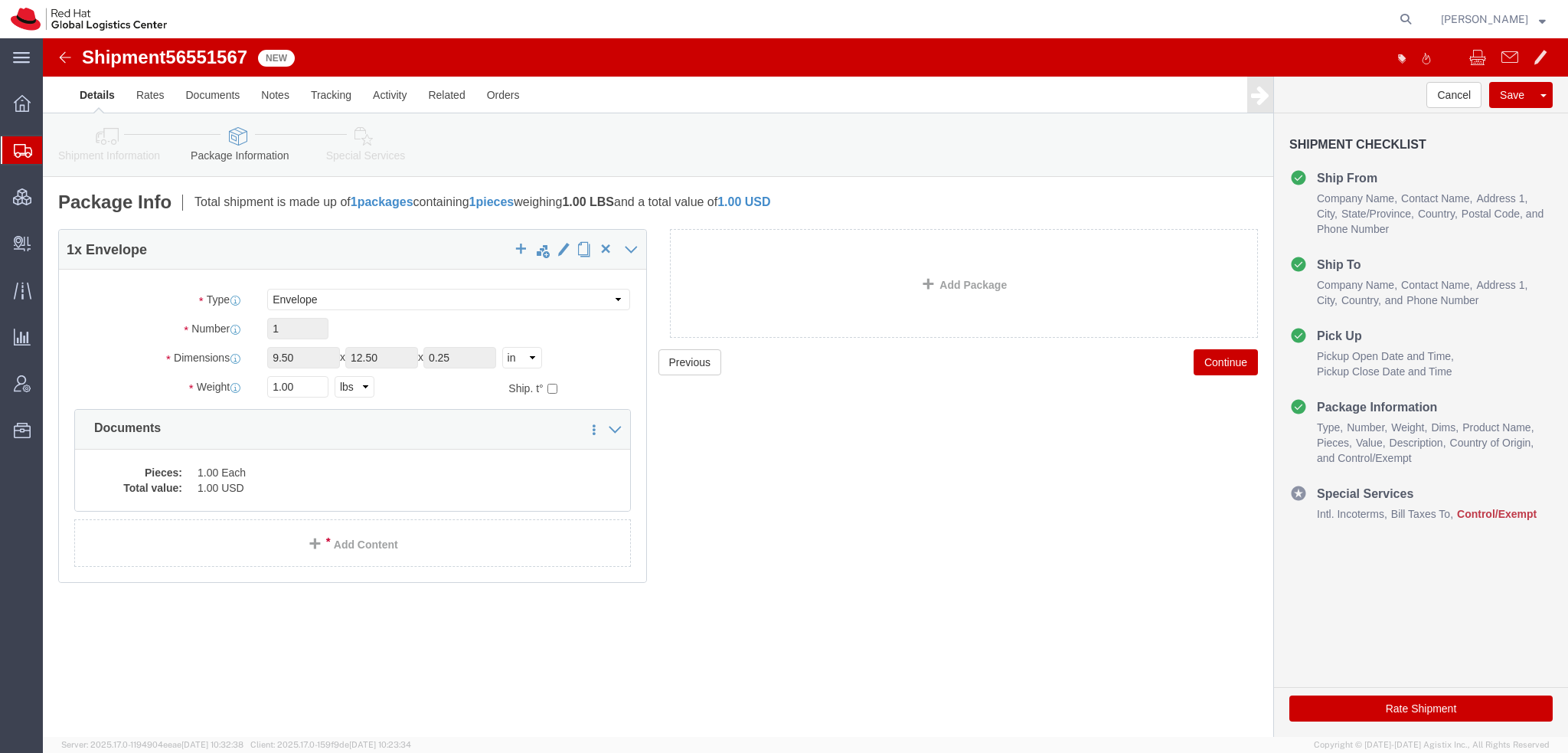
click icon
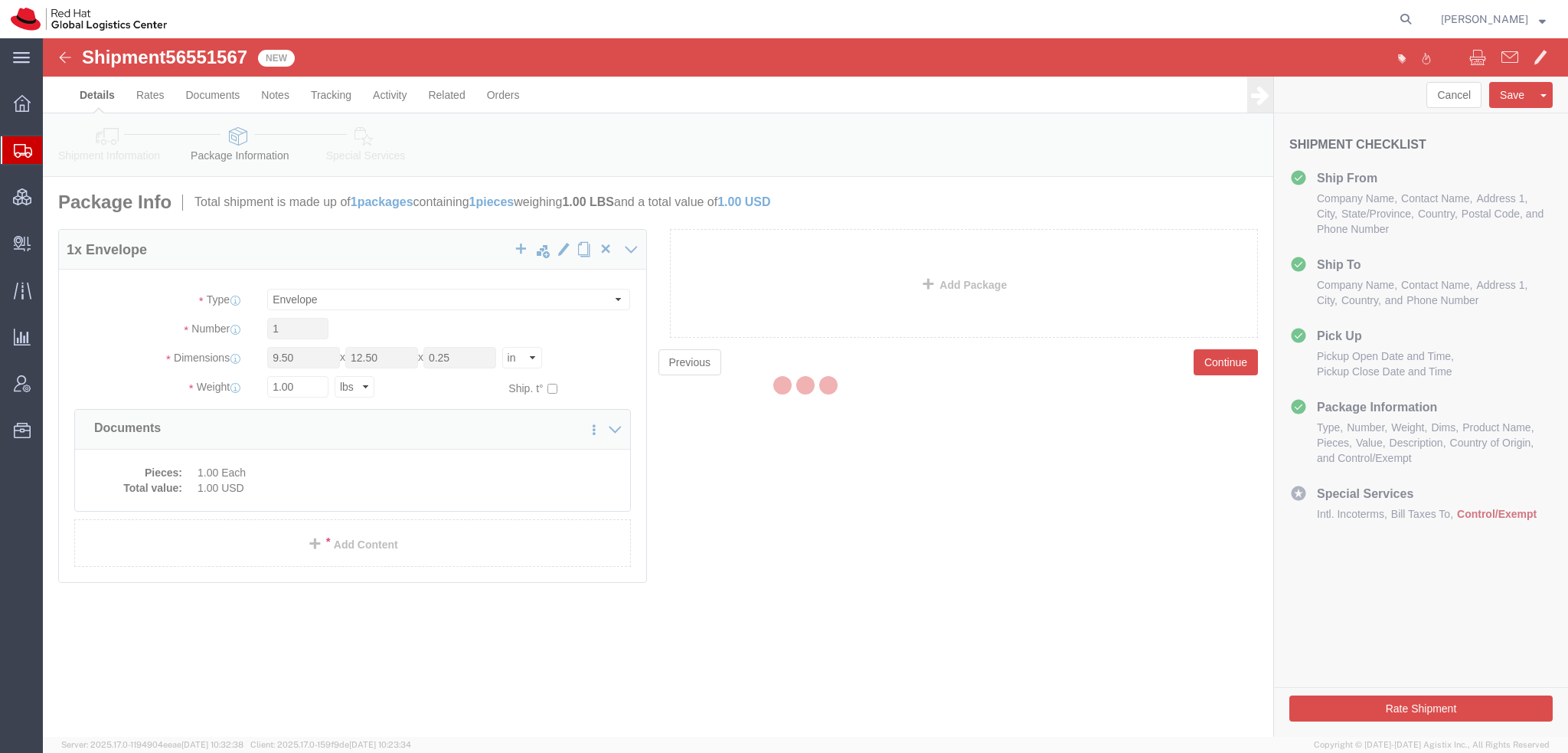
select select
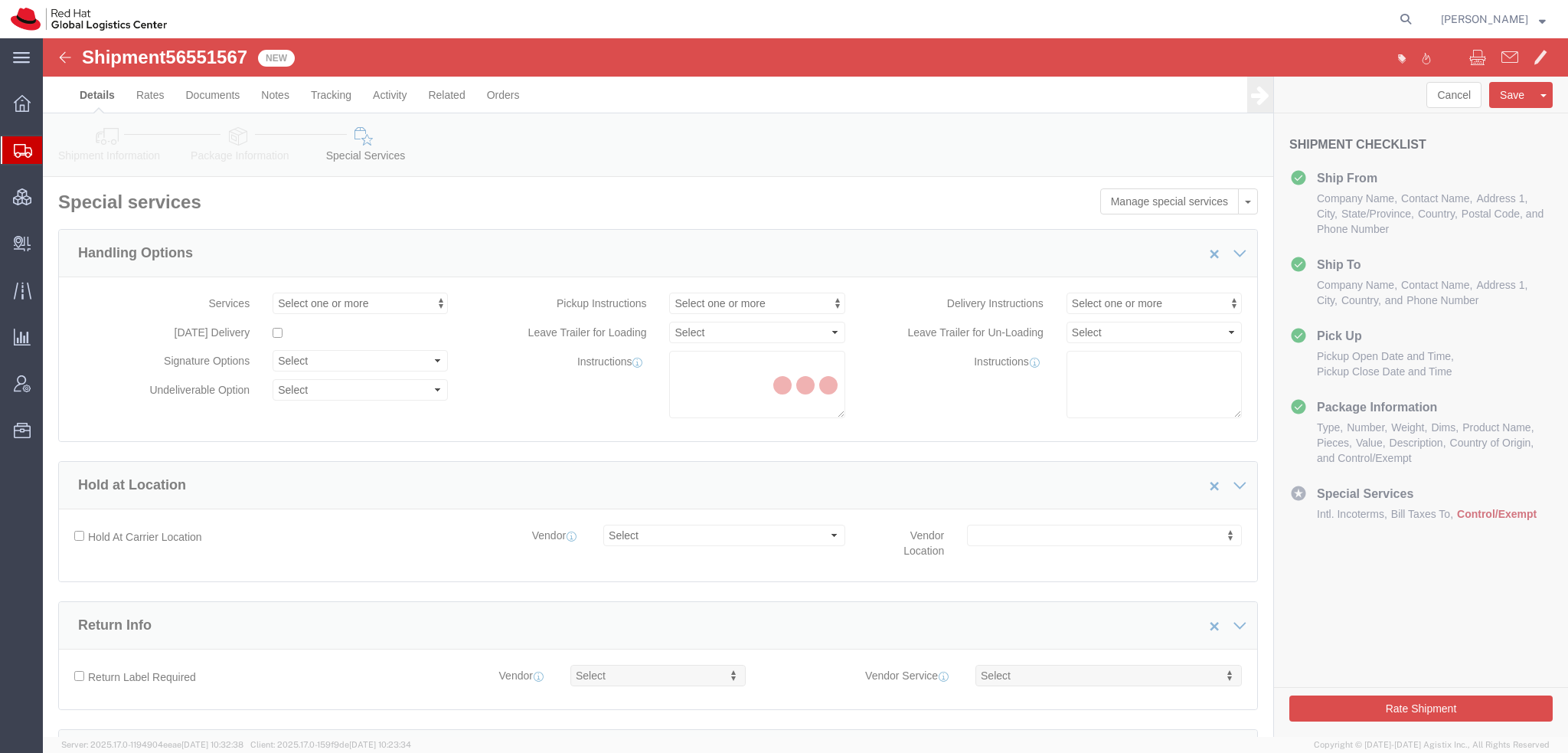
select select "COSTCENTER"
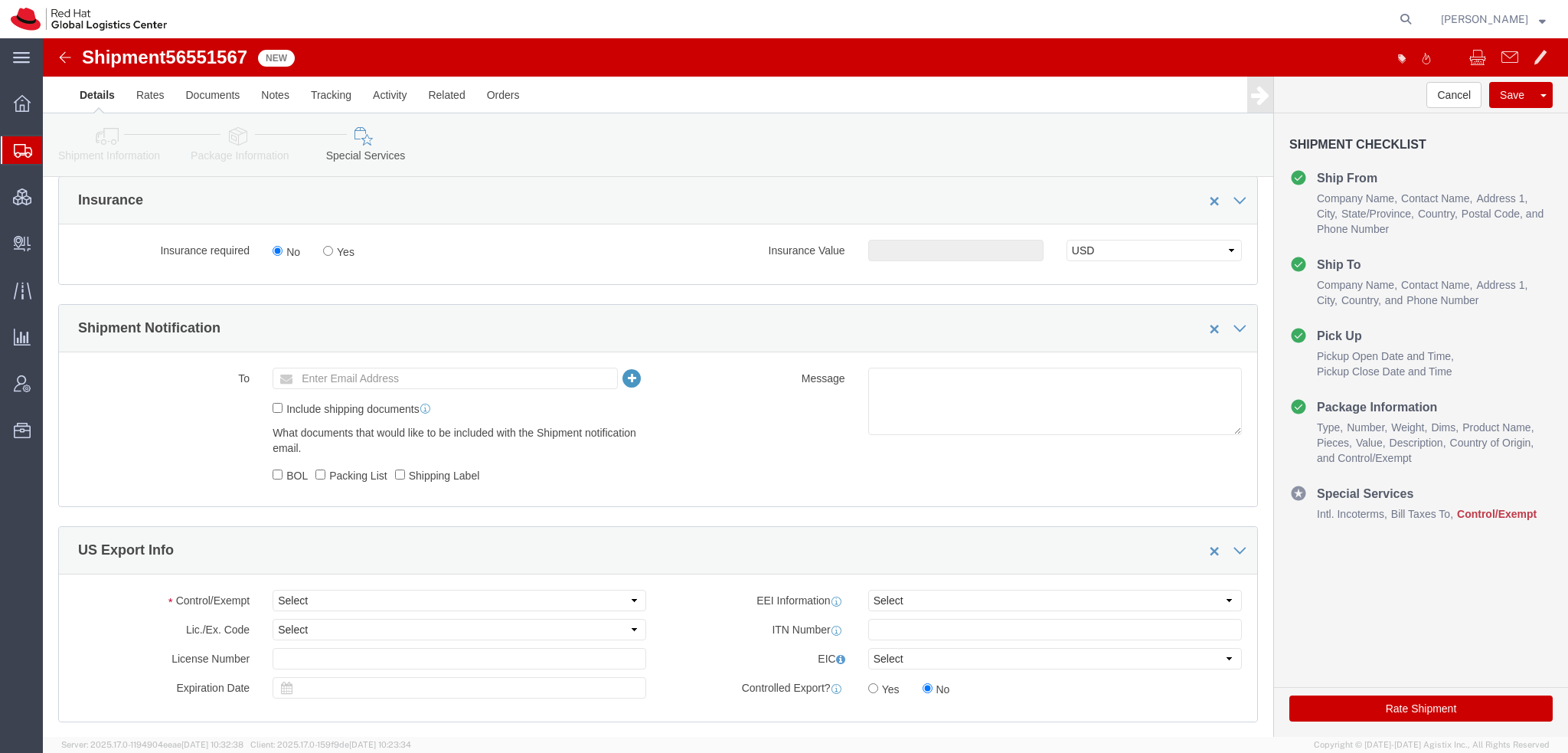
scroll to position [919, 0]
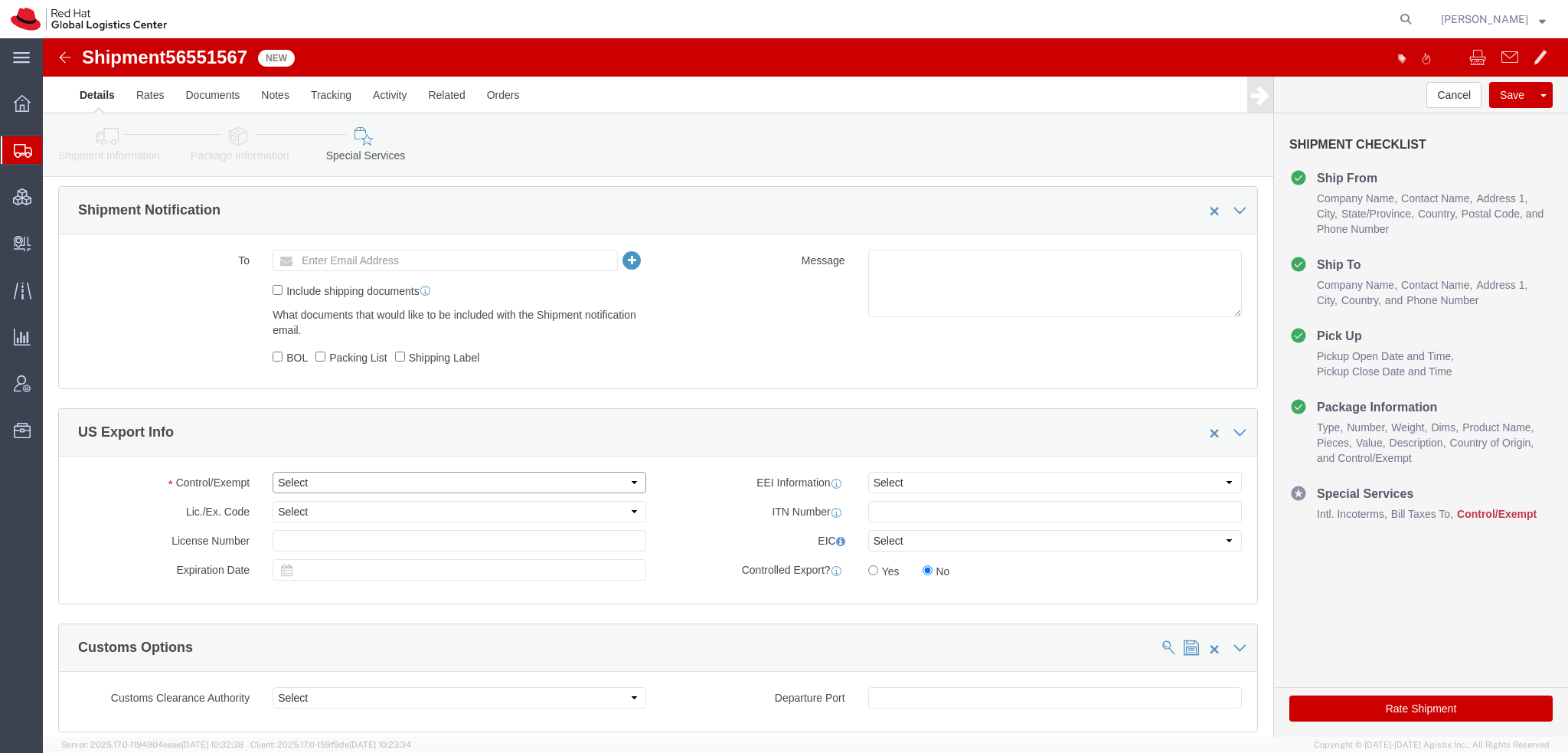
click select "Select ATF BIS DEA EPA FDA FTR ITAR OFAC Other (OPA)"
select select "FTR"
click select "Select ATF BIS DEA EPA FDA FTR ITAR OFAC Other (OPA)"
click select "Select 30.2(d)(2) 30.36 30.37(a) 30.37(f) 30.37(g) 30.37(h) 30.37(i) 30.37(j) 3…"
select select "30.37(t)"
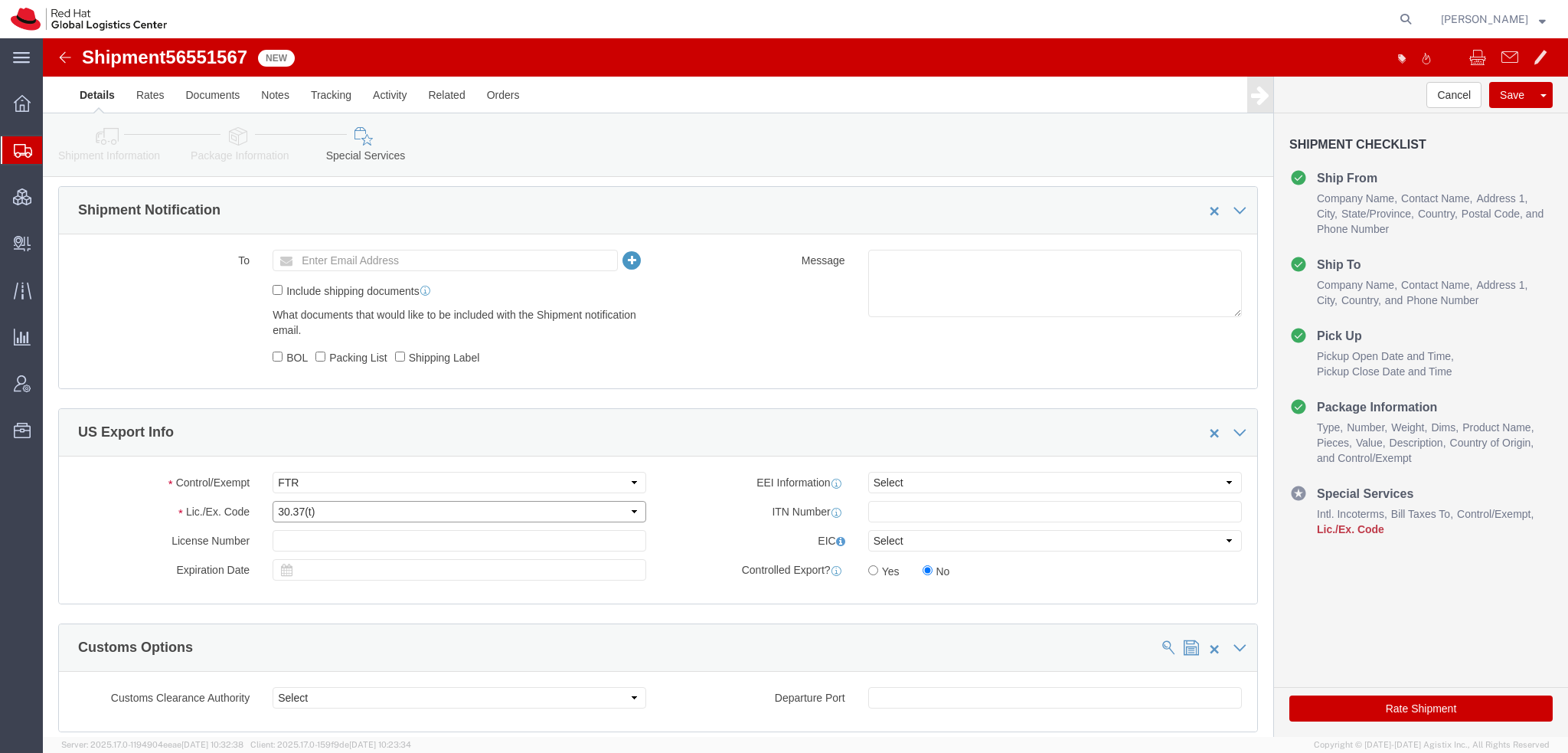
click select "Select 30.2(d)(2) 30.36 30.37(a) 30.37(f) 30.37(g) 30.37(h) 30.37(i) 30.37(j) 3…"
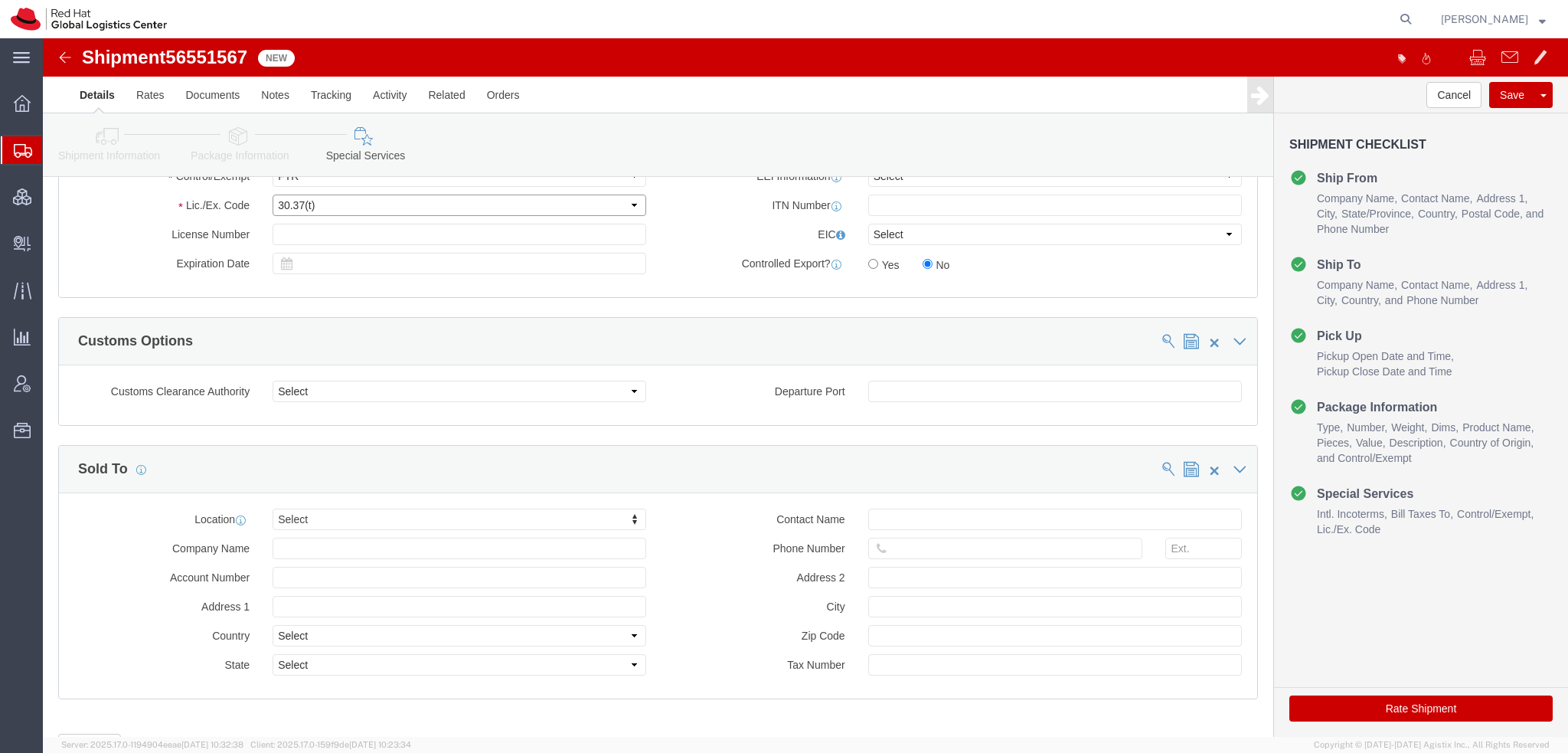
scroll to position [1295, 0]
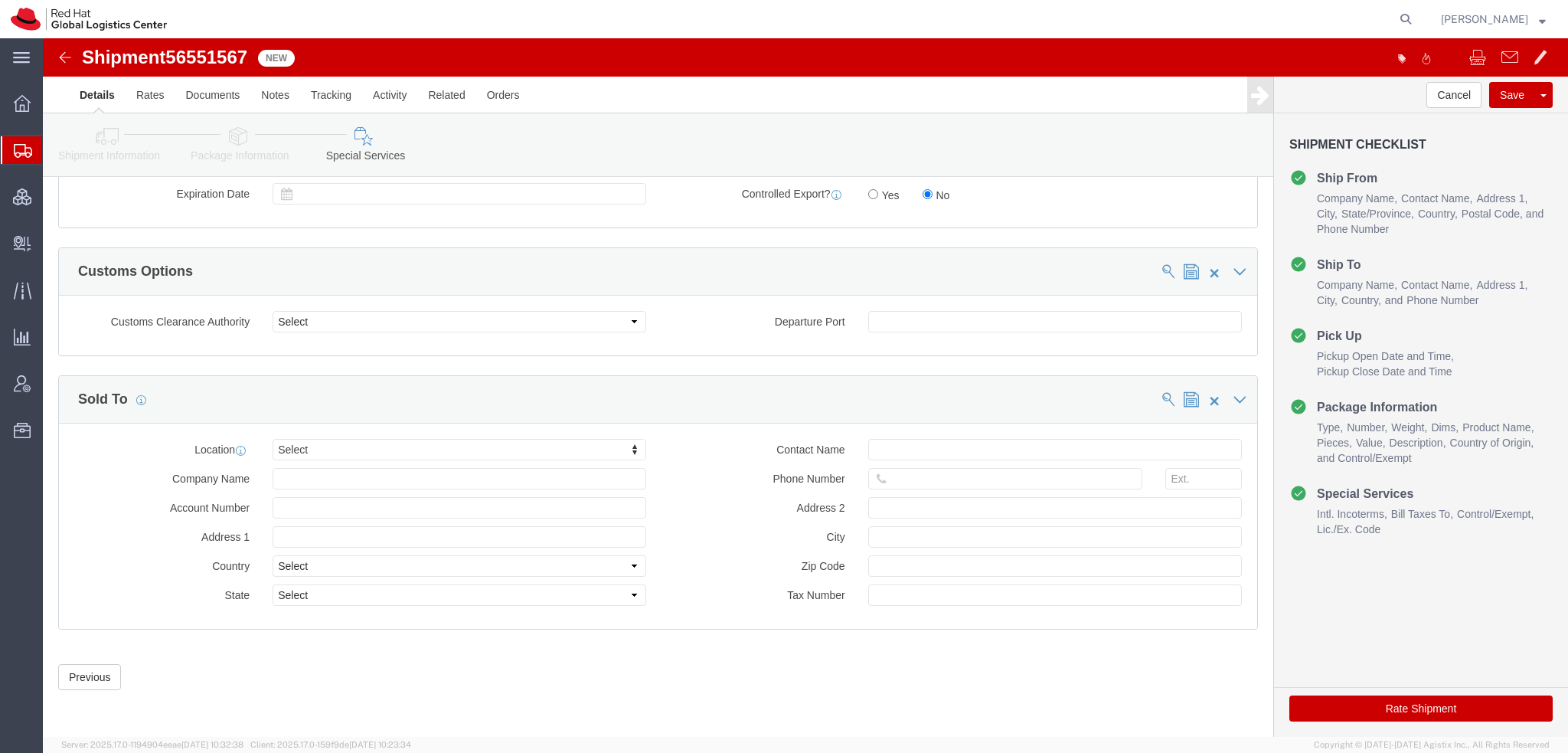
click button "Rate Shipment"
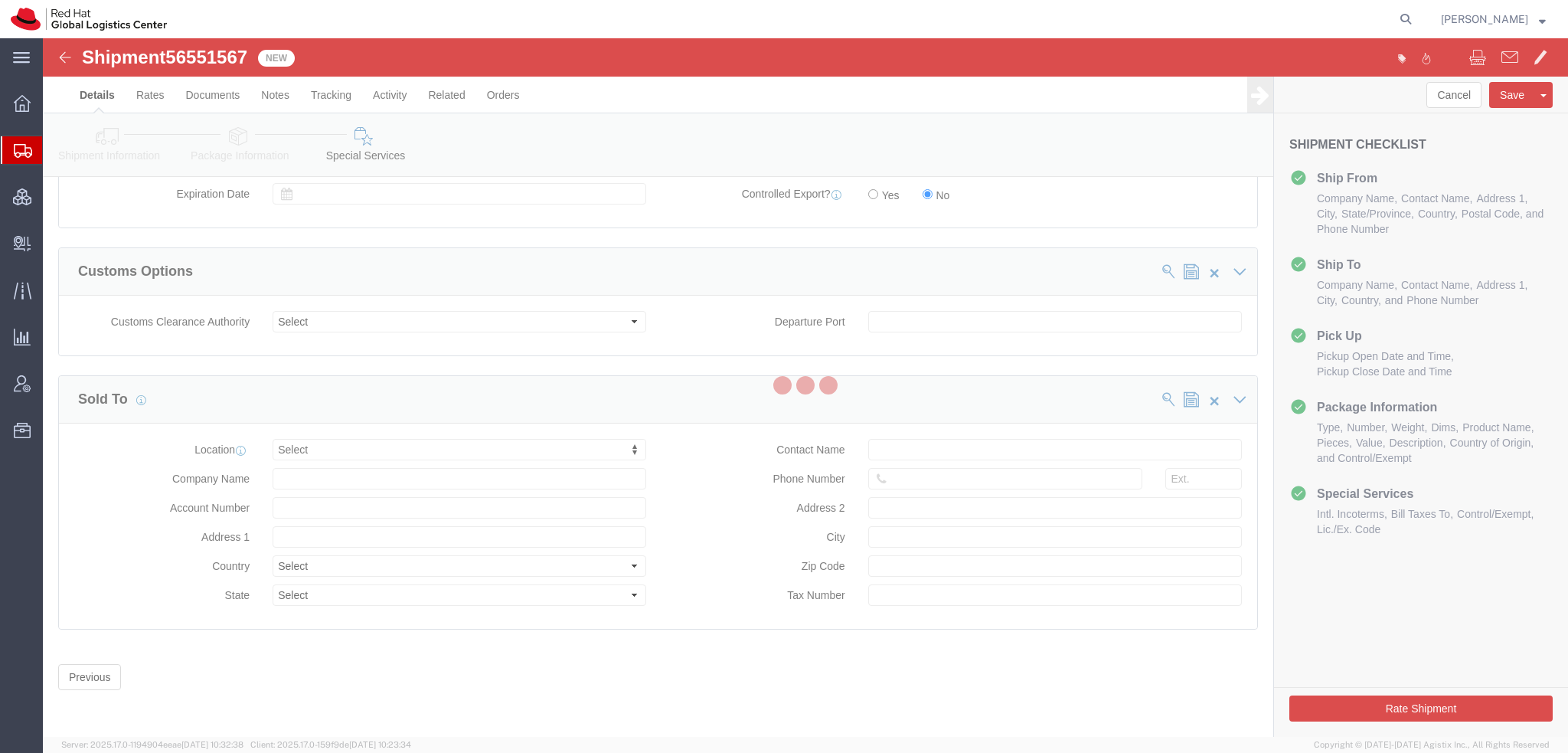
scroll to position [0, 0]
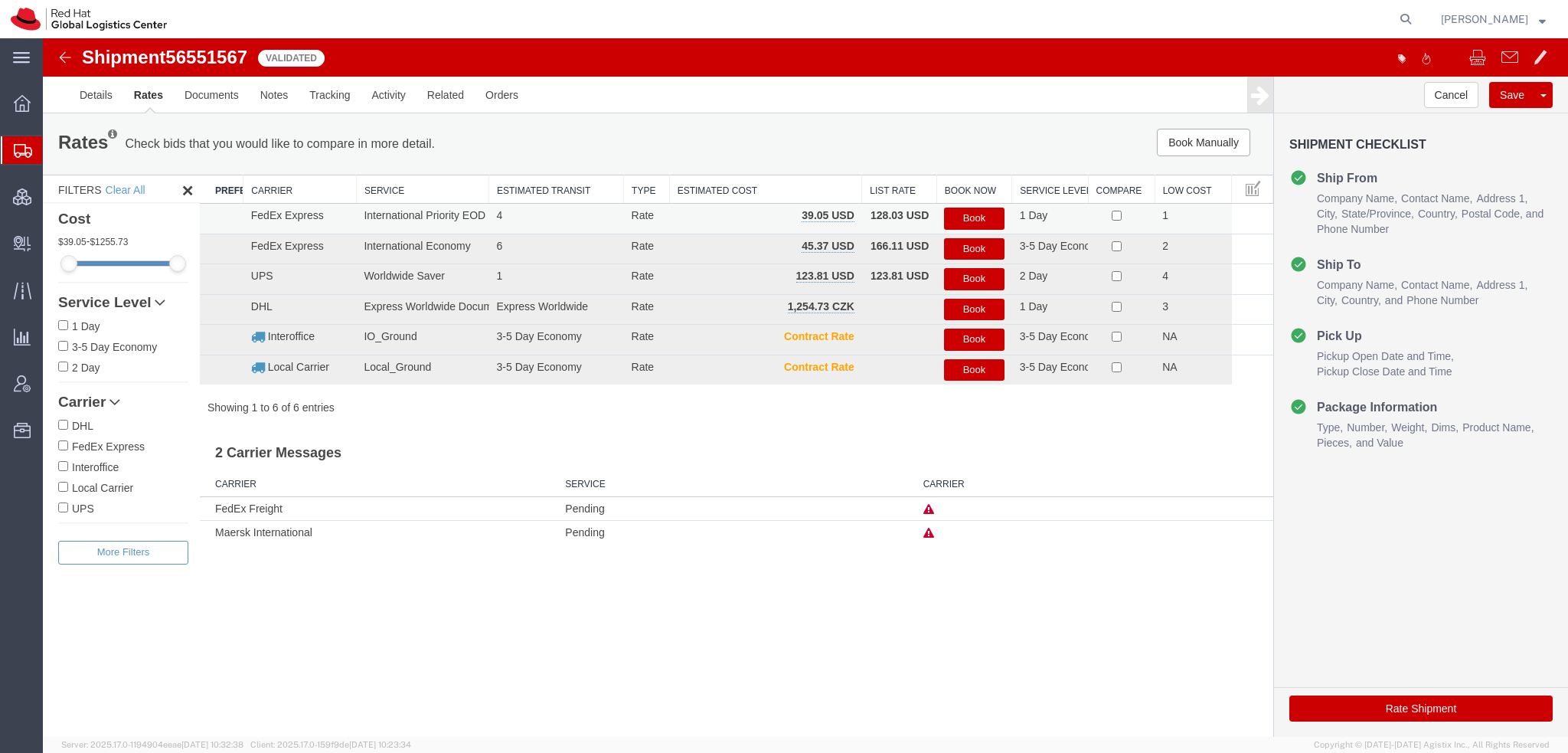
click at [996, 220] on button "Book" at bounding box center [974, 218] width 60 height 22
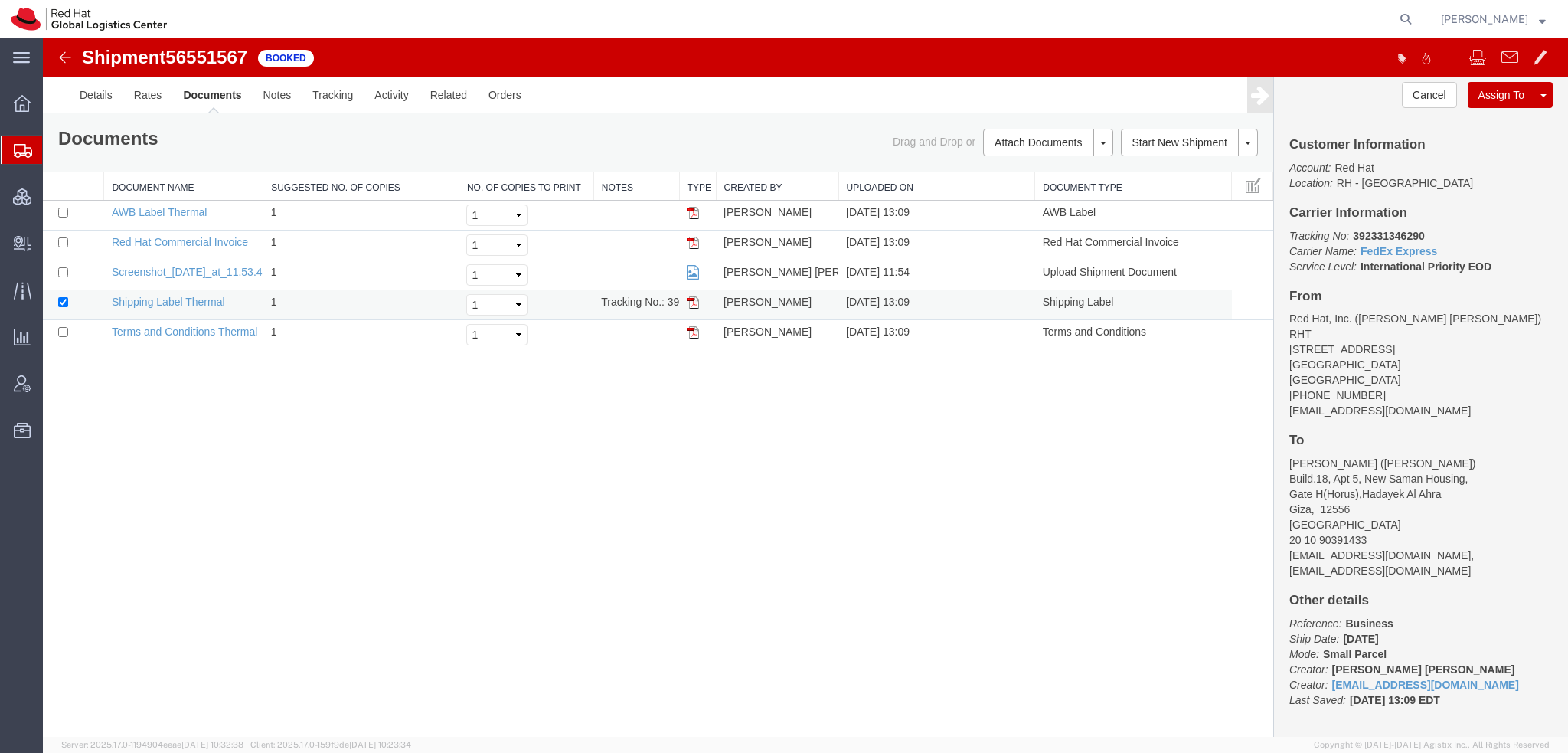
click at [693, 304] on img at bounding box center [693, 303] width 12 height 12
click at [693, 213] on img at bounding box center [693, 212] width 12 height 12
drag, startPoint x: 693, startPoint y: 238, endPoint x: 695, endPoint y: 254, distance: 16.1
click at [693, 238] on img at bounding box center [693, 242] width 12 height 12
click at [0, 0] on span "Shipment Manager" at bounding box center [0, 0] width 0 height 0
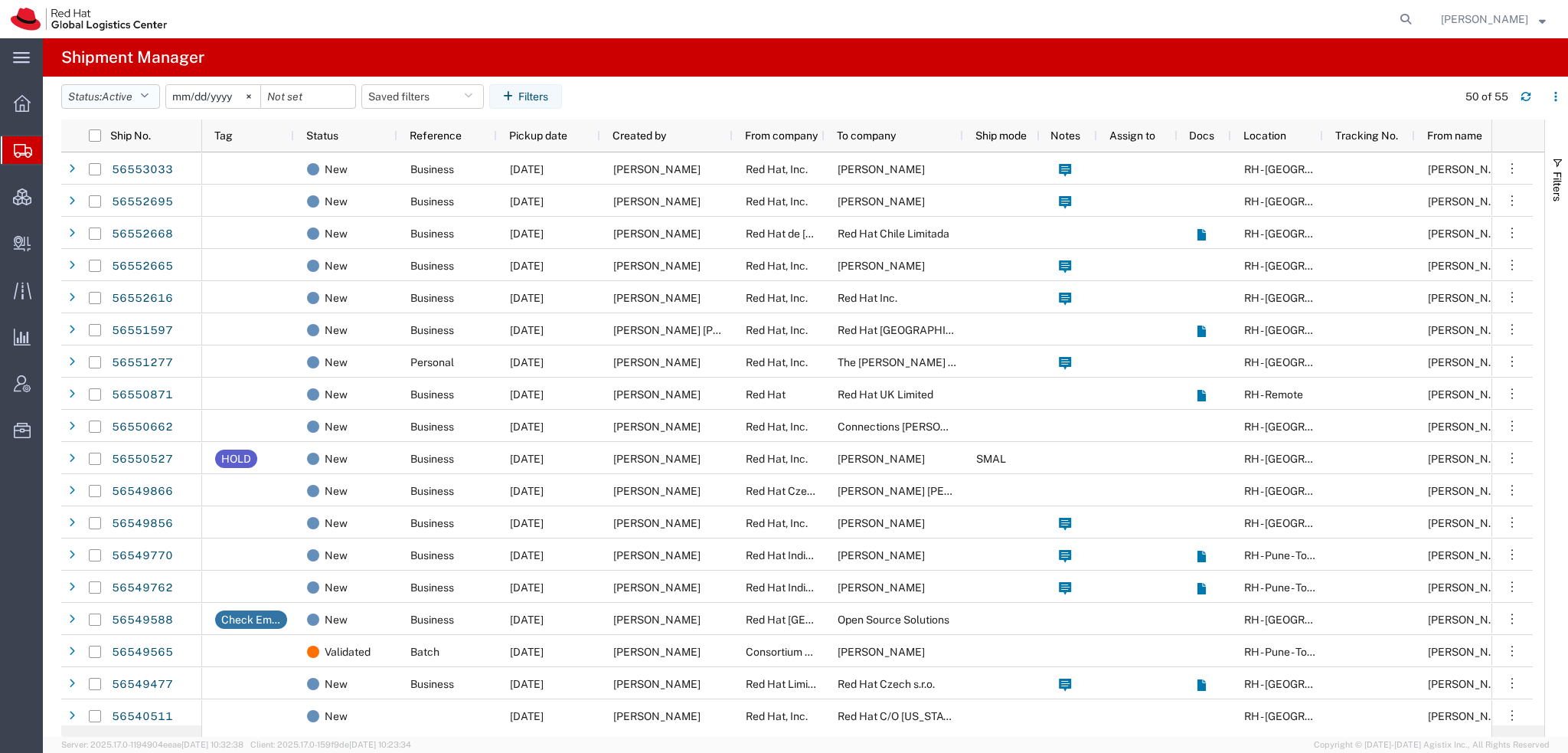
click at [146, 93] on icon "button" at bounding box center [145, 96] width 8 height 11
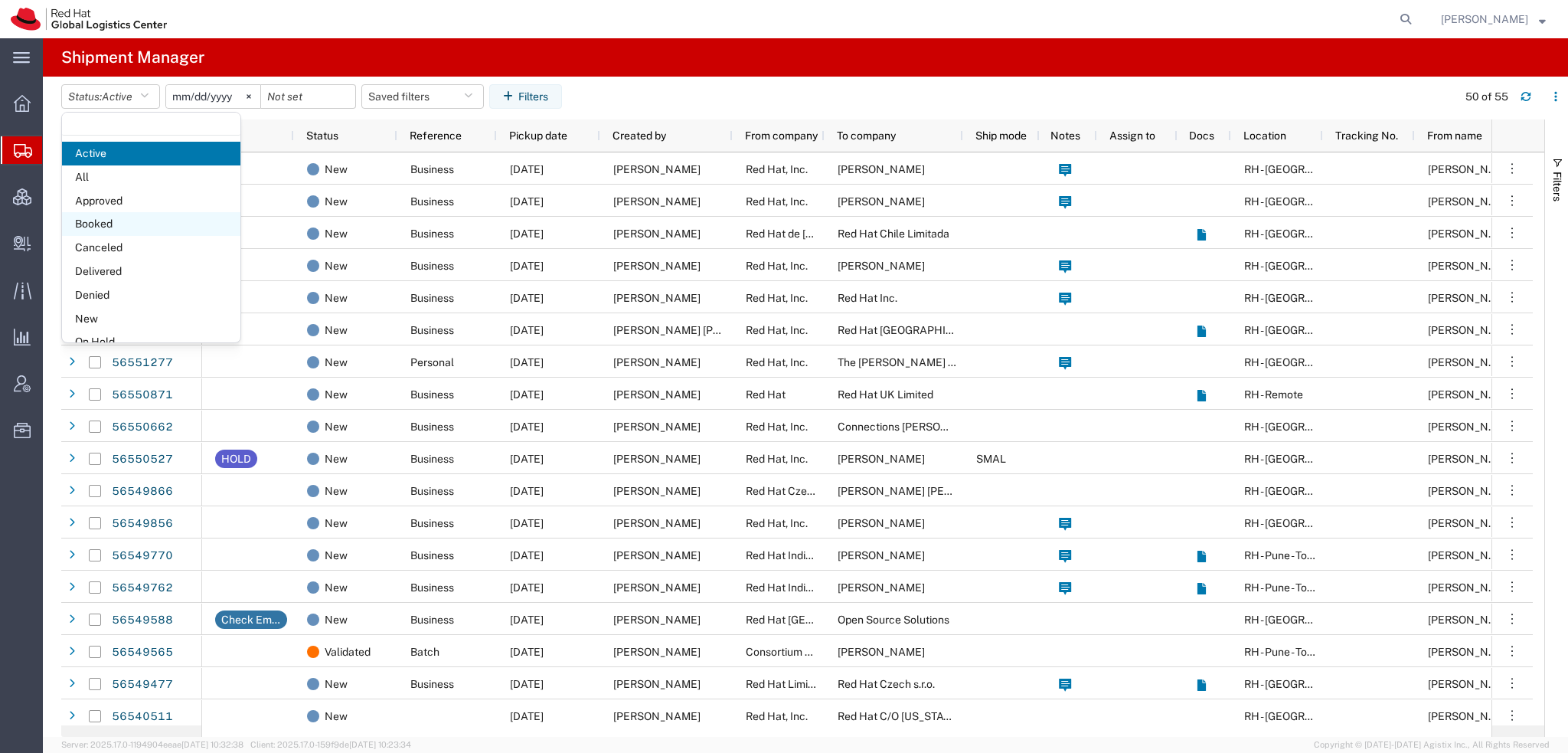
click at [92, 223] on span "Booked" at bounding box center [151, 224] width 179 height 24
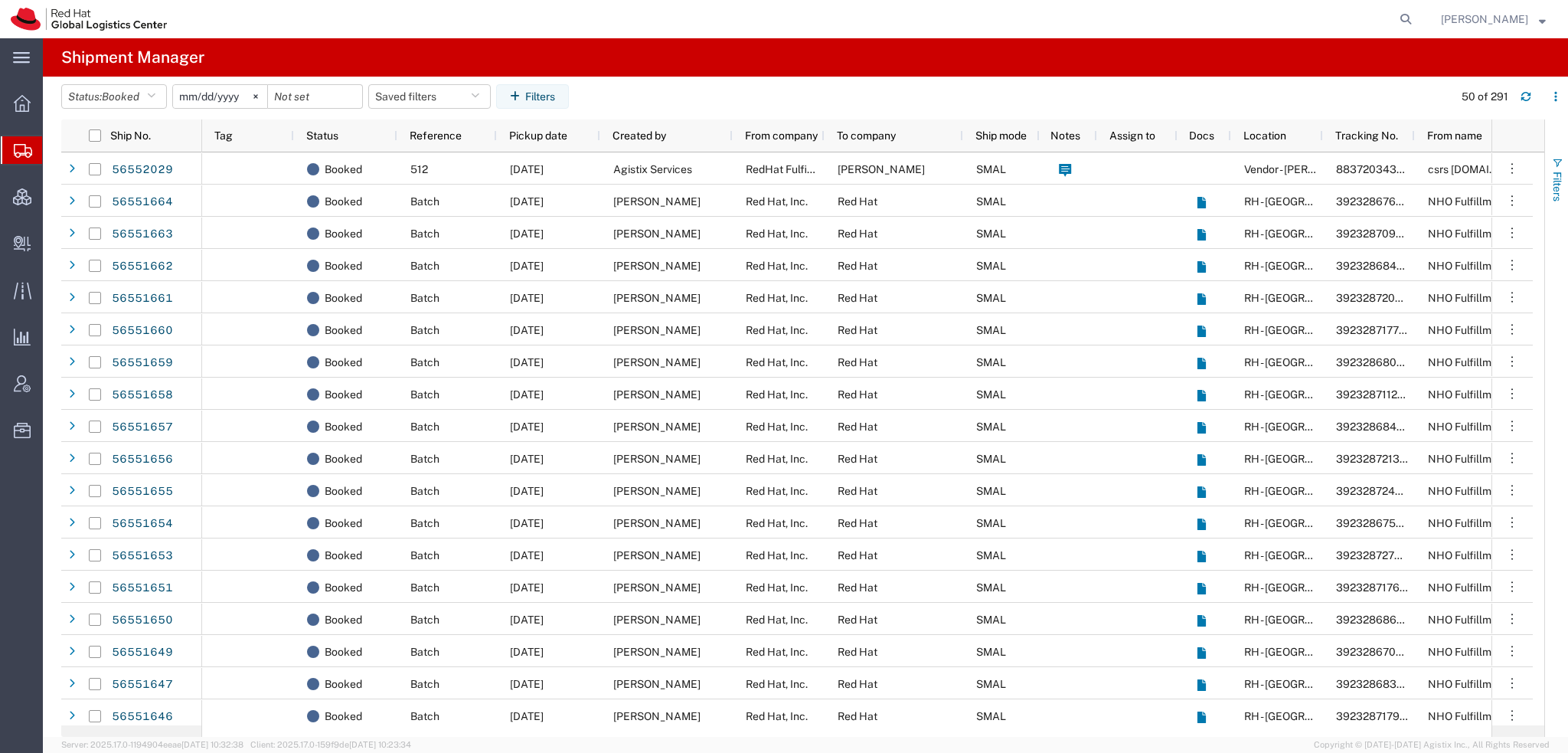
click at [1556, 173] on span "Filters" at bounding box center [1557, 187] width 12 height 30
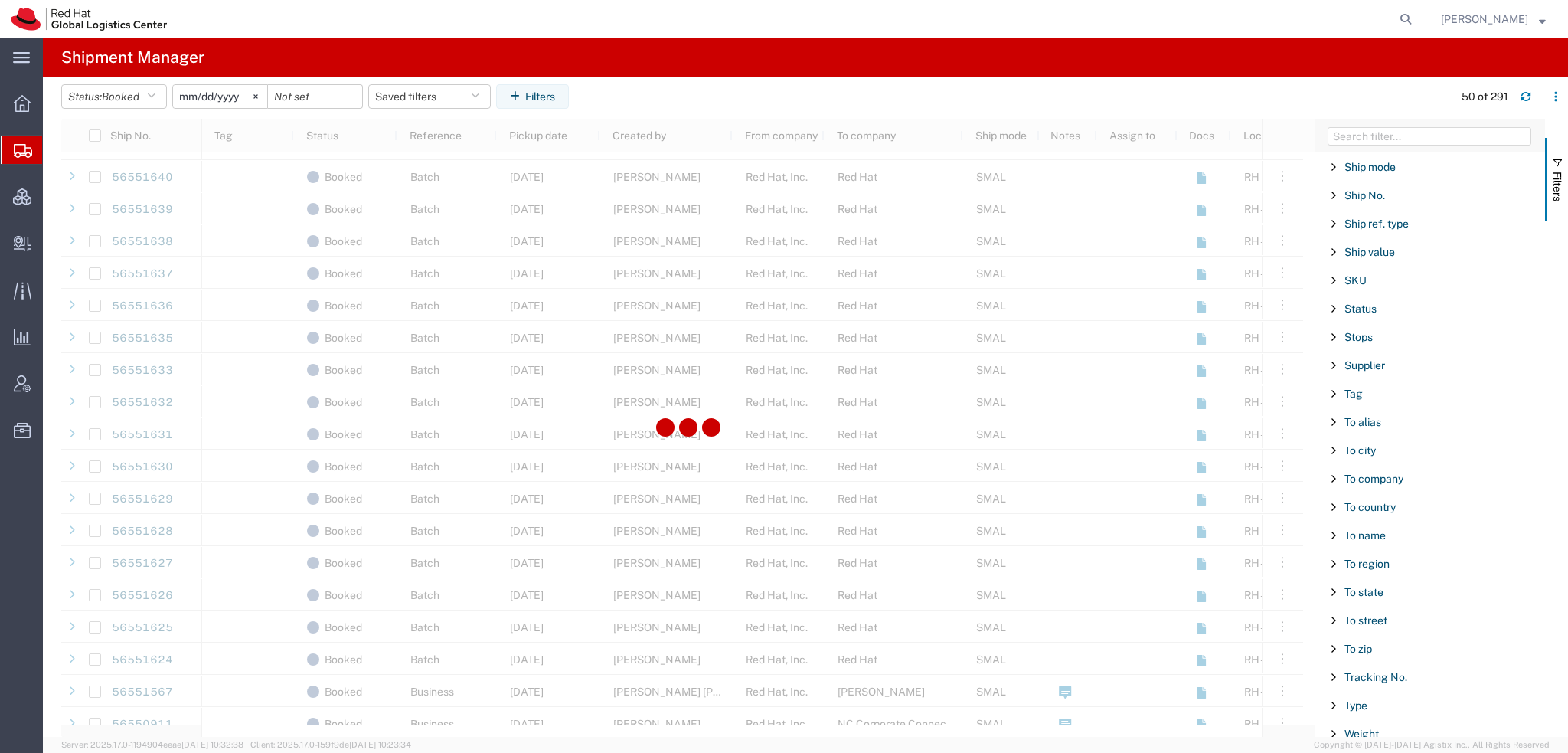
scroll to position [919, 0]
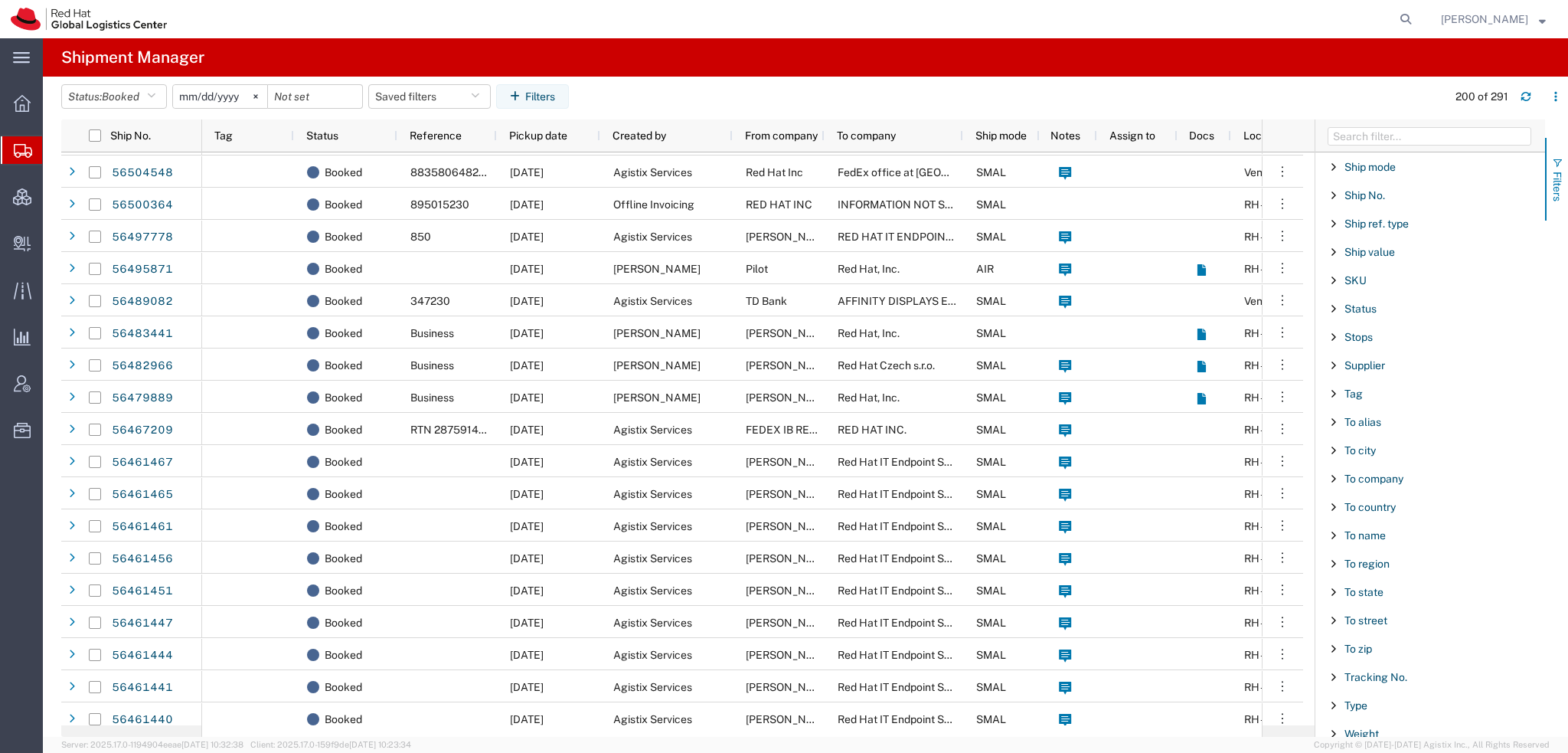
click at [1556, 164] on span "button" at bounding box center [1557, 163] width 12 height 12
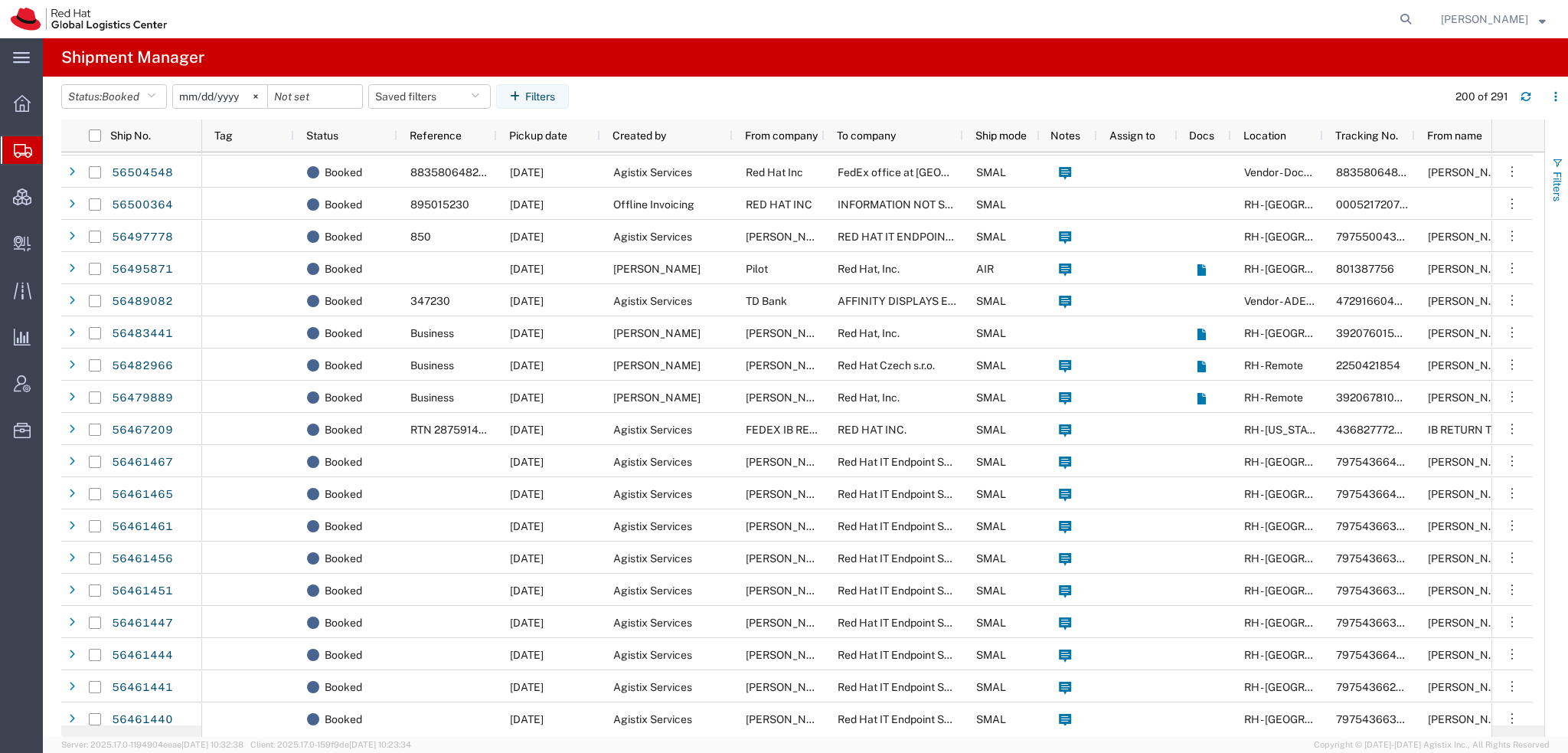
click at [1558, 185] on span "Filters" at bounding box center [1557, 187] width 12 height 30
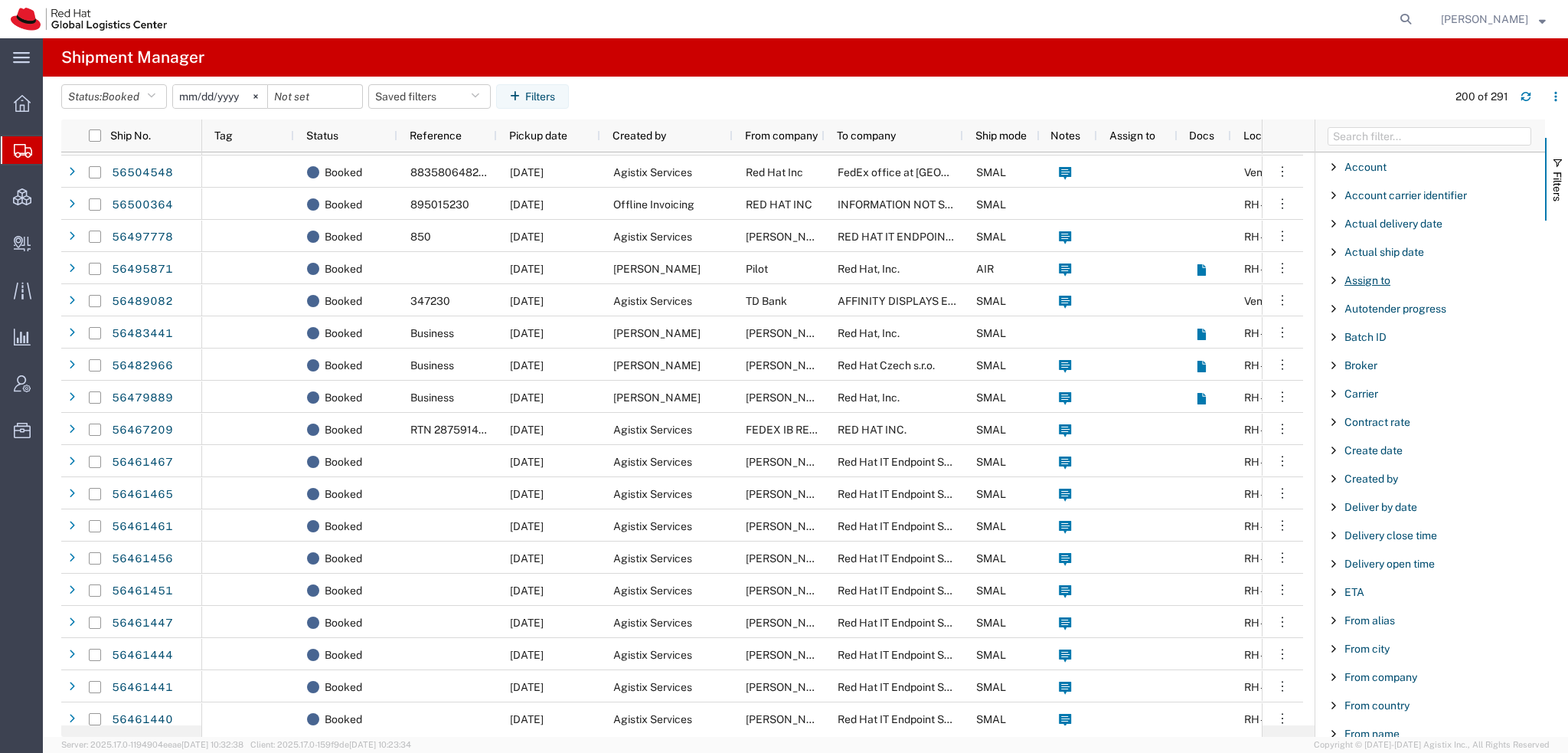
click at [1362, 277] on span "Assign to" at bounding box center [1368, 280] width 46 height 12
click at [1382, 317] on div "starts with" at bounding box center [1431, 319] width 175 height 12
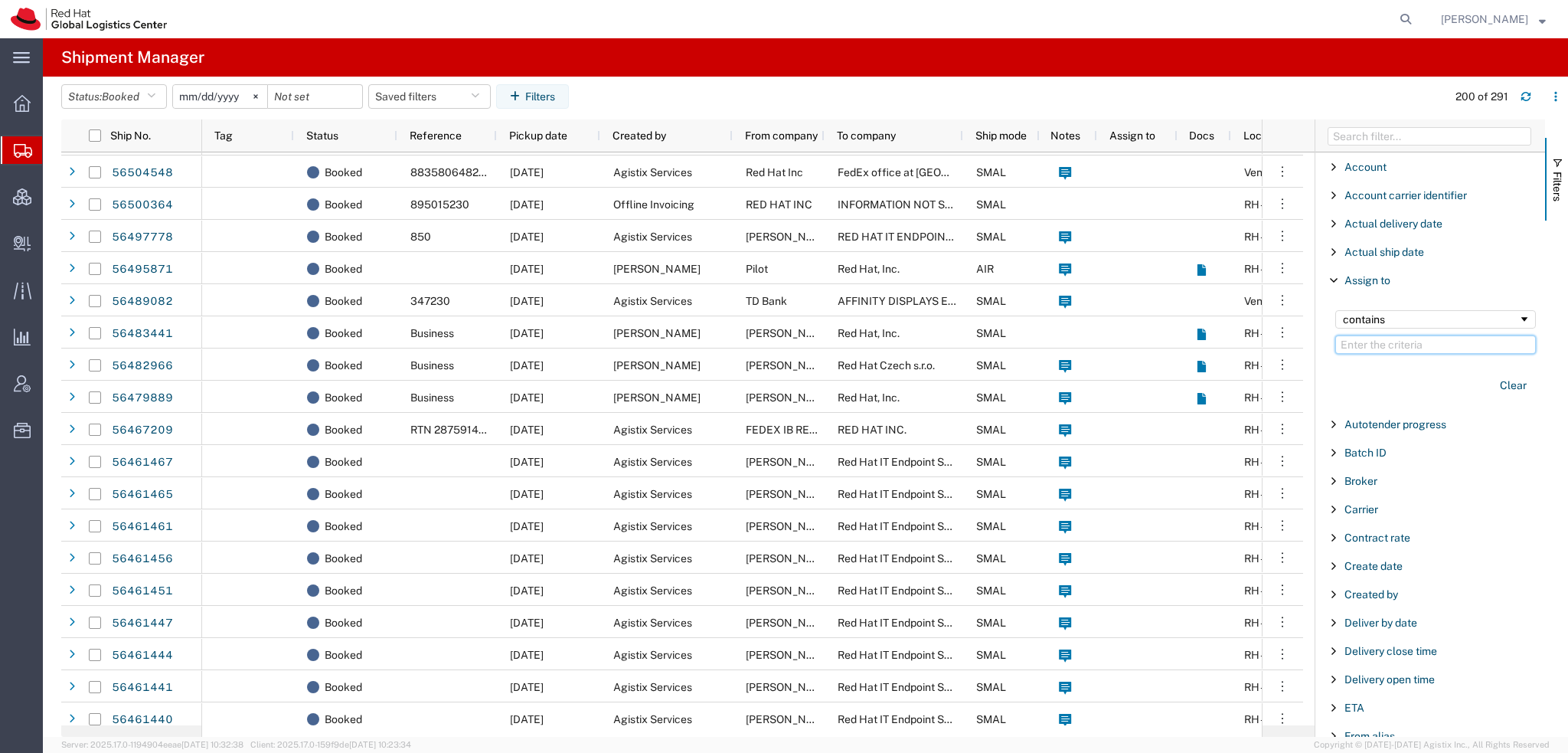
click at [1367, 349] on input "Filter Value" at bounding box center [1436, 345] width 201 height 18
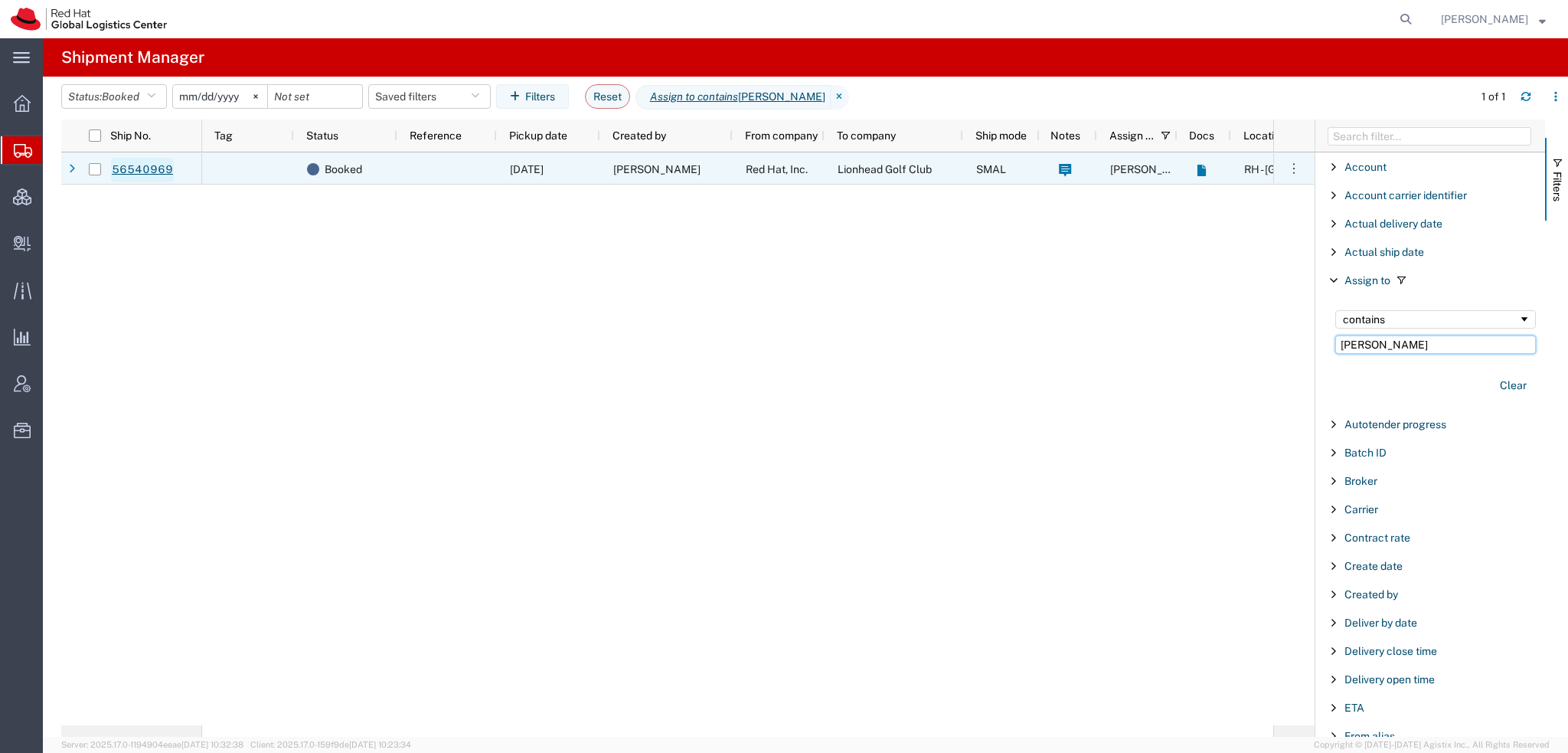
type input "Kirk"
click at [142, 166] on link "56540969" at bounding box center [142, 170] width 63 height 25
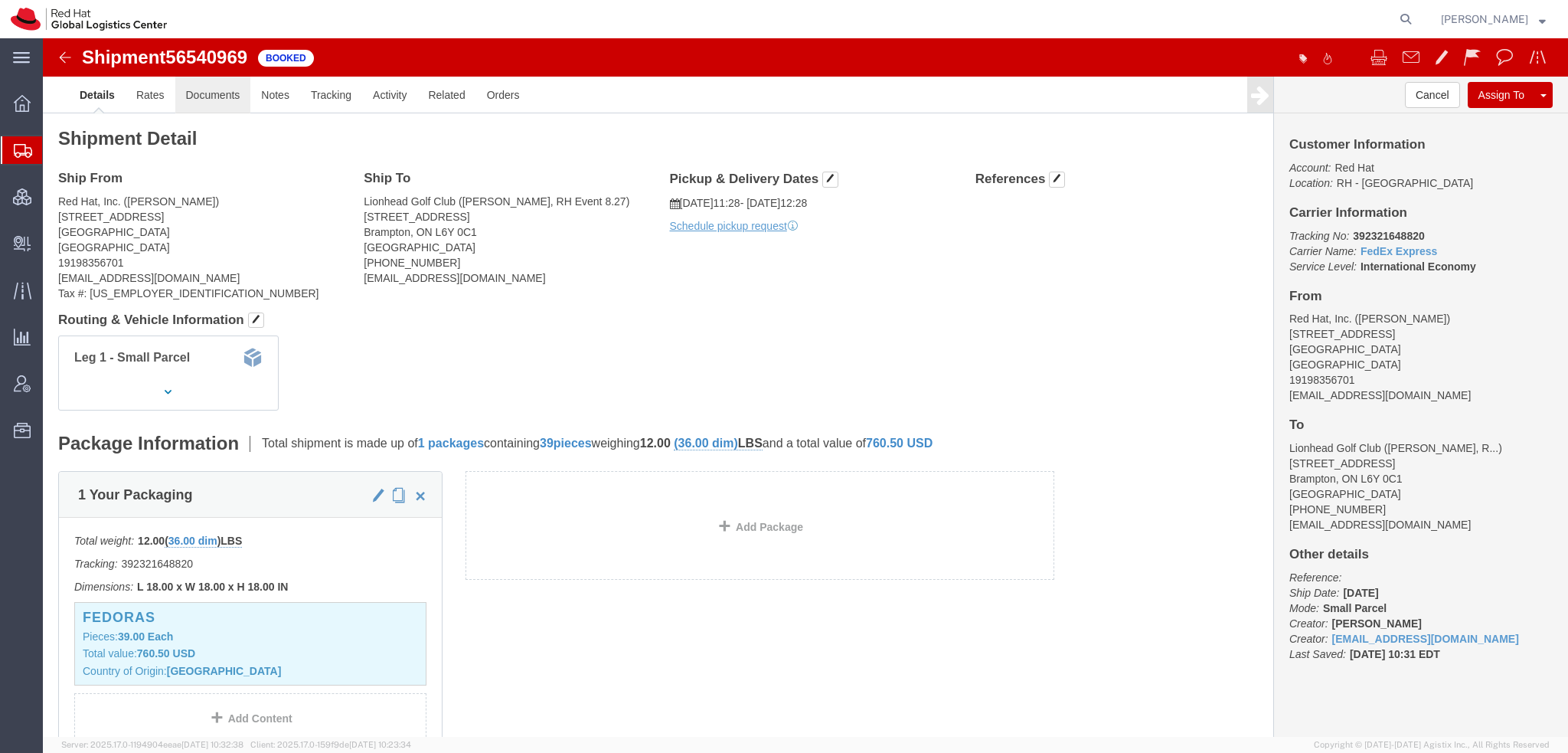
click link "Documents"
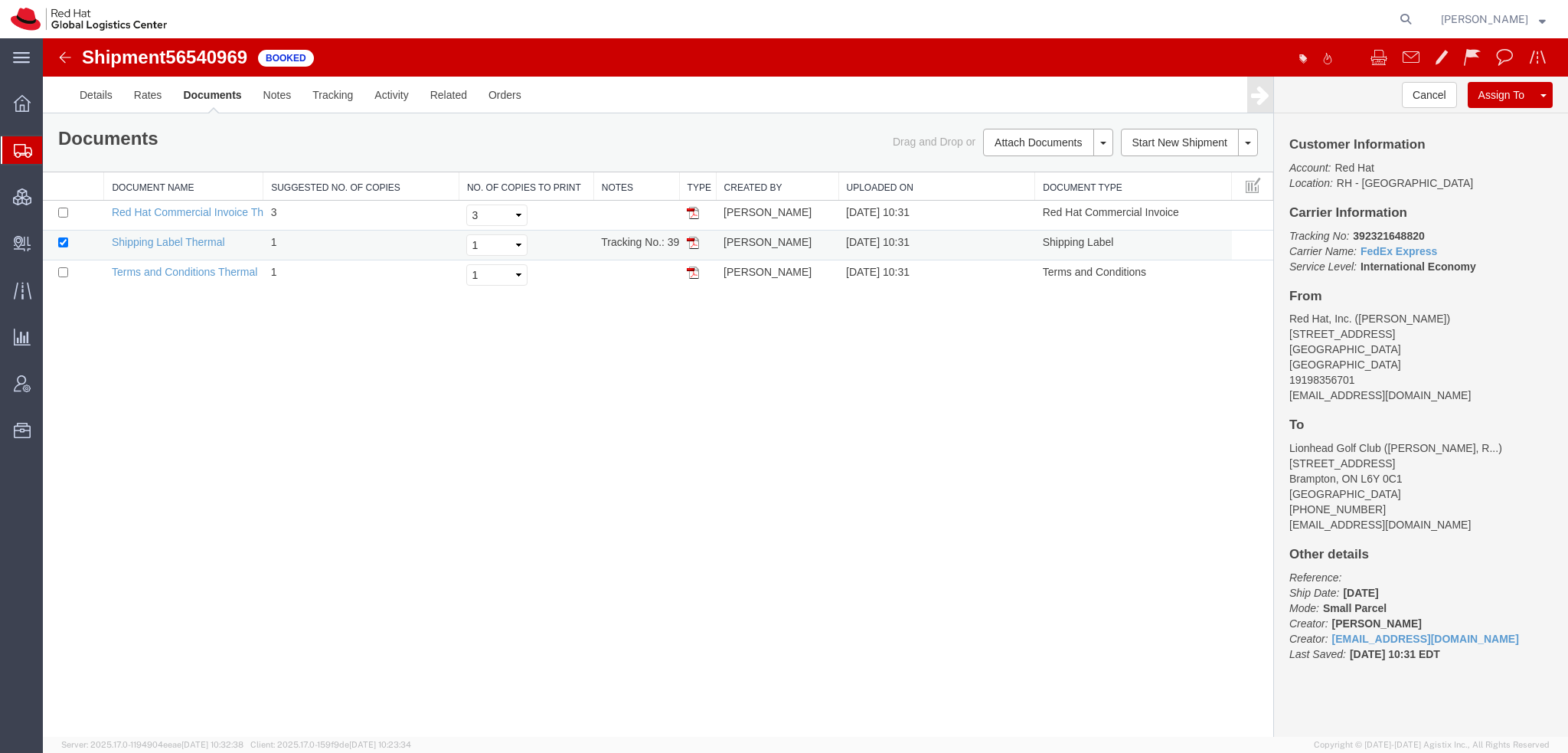
click at [689, 241] on img at bounding box center [693, 242] width 12 height 12
click at [0, 0] on span "Shipment Manager" at bounding box center [0, 0] width 0 height 0
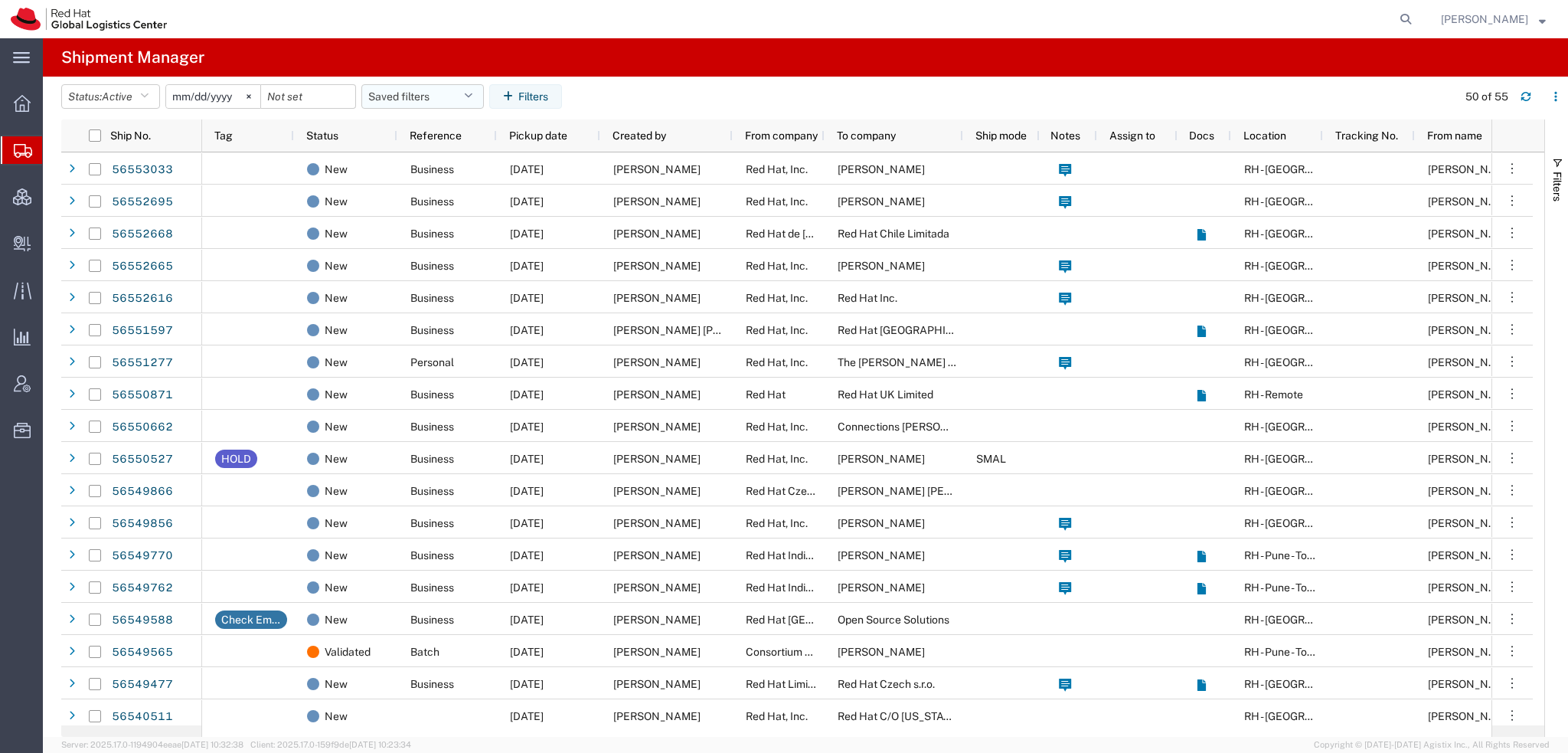
click at [478, 90] on button "Saved filters" at bounding box center [422, 97] width 122 height 25
click at [403, 168] on span "Americas" at bounding box center [464, 164] width 201 height 28
type input "2023-05-07"
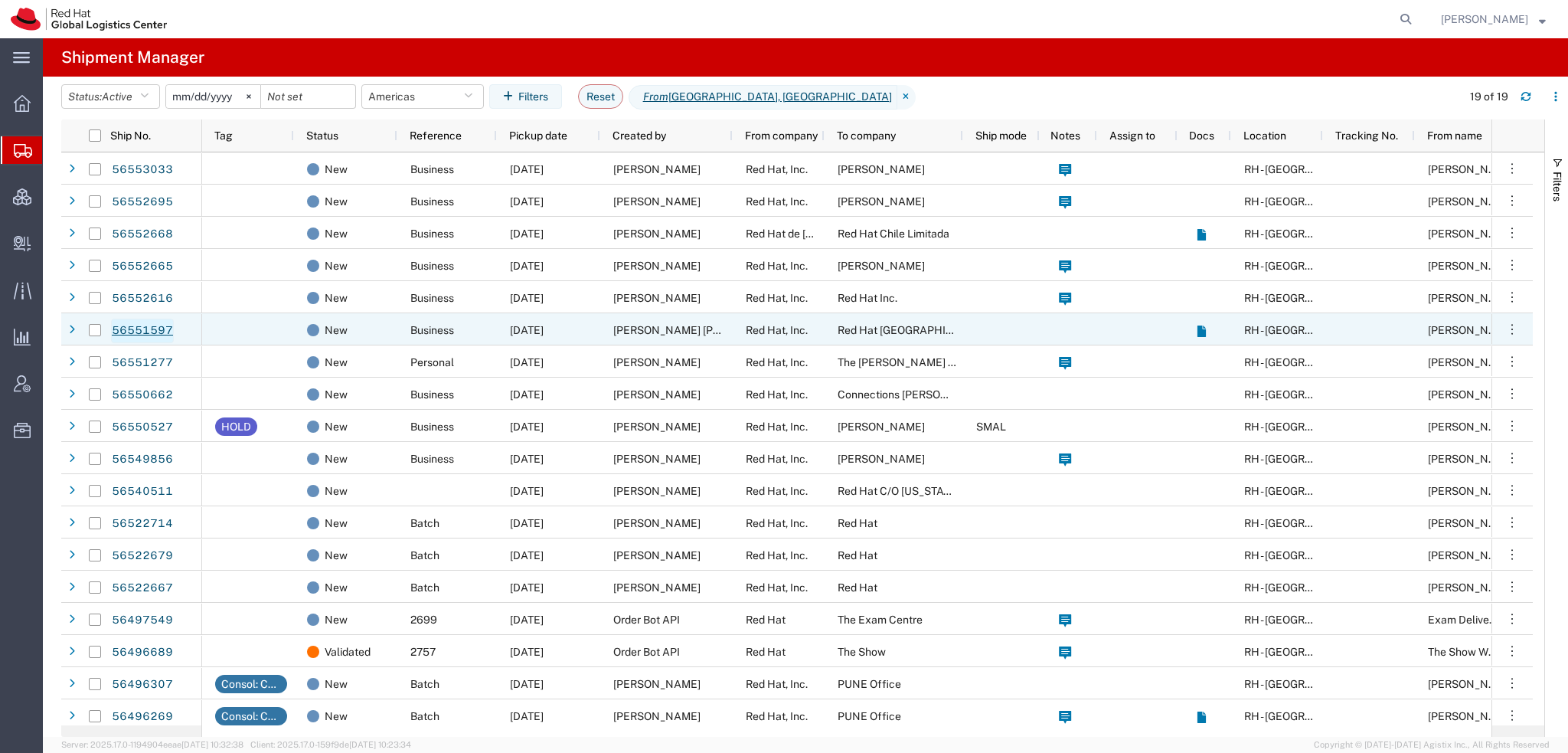
click at [160, 331] on link "56551597" at bounding box center [142, 331] width 63 height 25
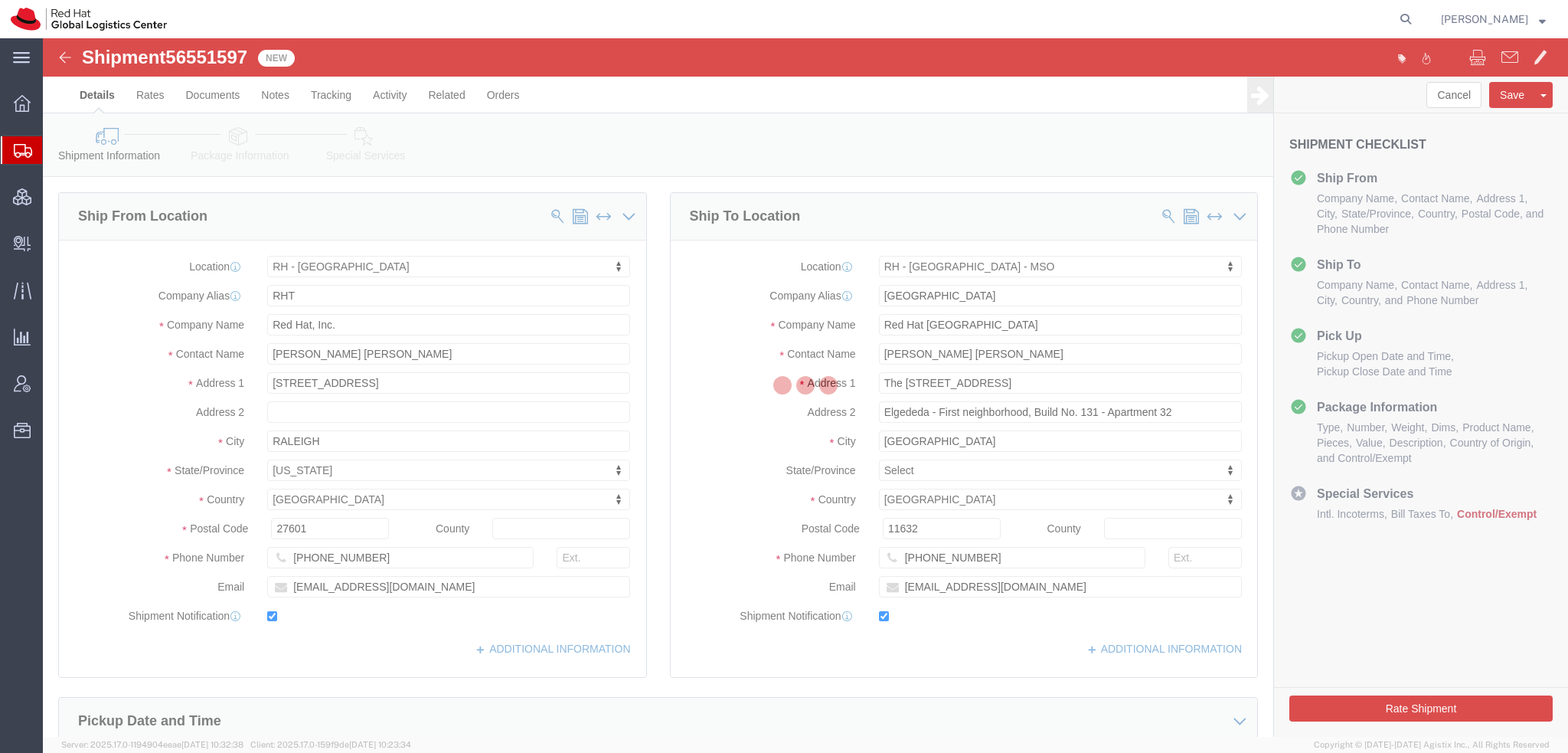
select select "38014"
select select "51471"
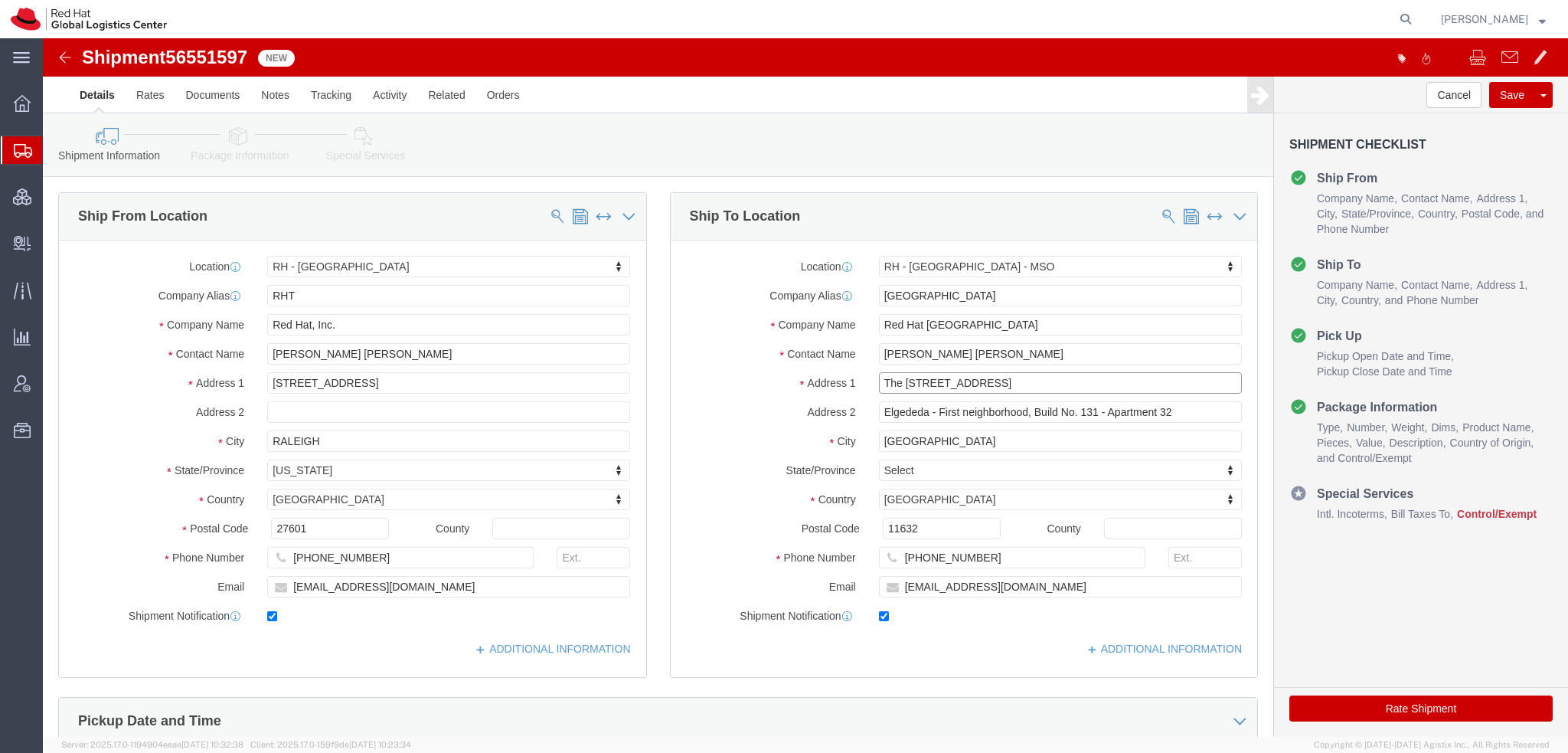
click input "The 47 Office Building, Street 90"
type input "Elgededa, First neighborhood, Build No. 131 - Apartment 32"
type input "47 Office Building, Street 90"
select select
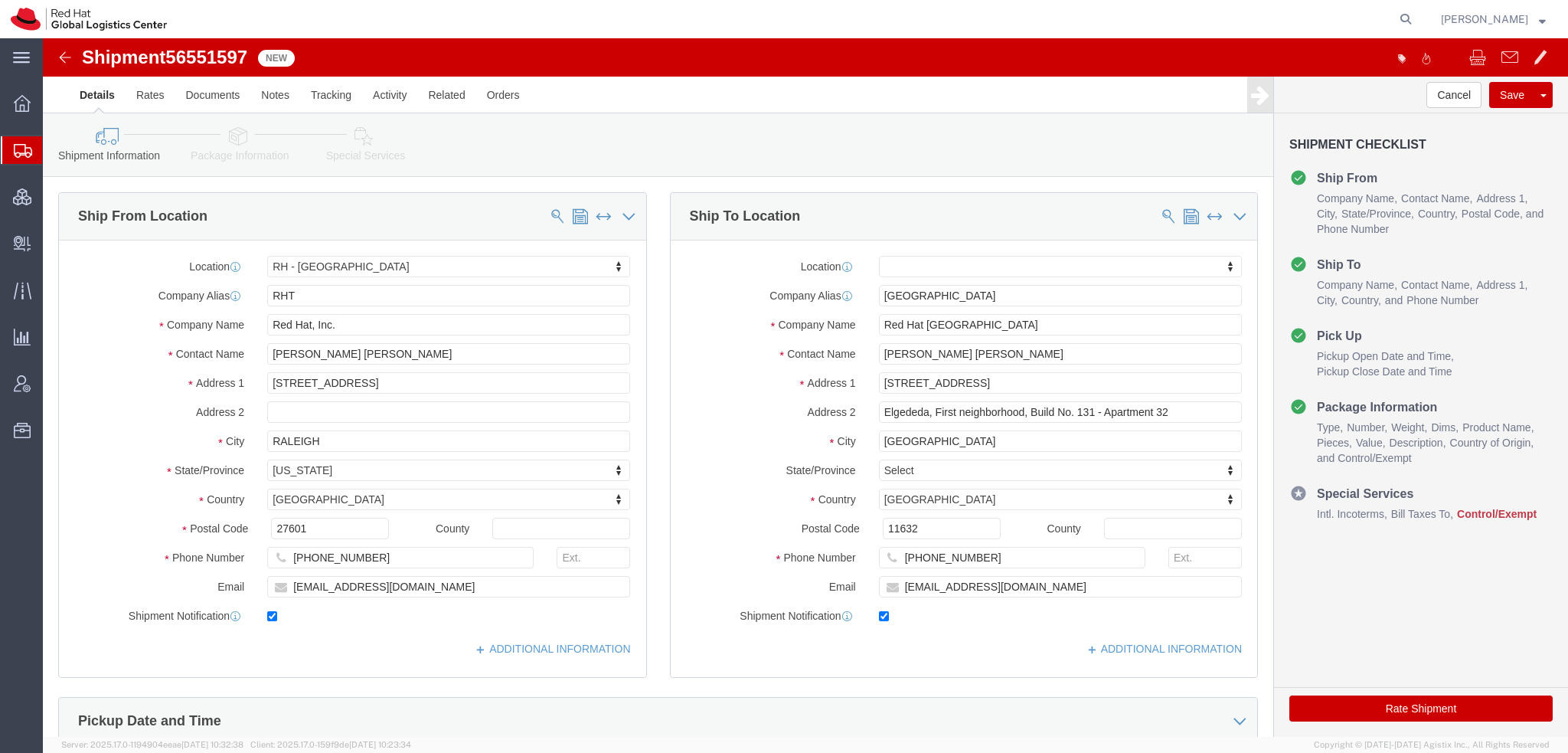
click at [0, 0] on span "Shipment Manager" at bounding box center [0, 0] width 0 height 0
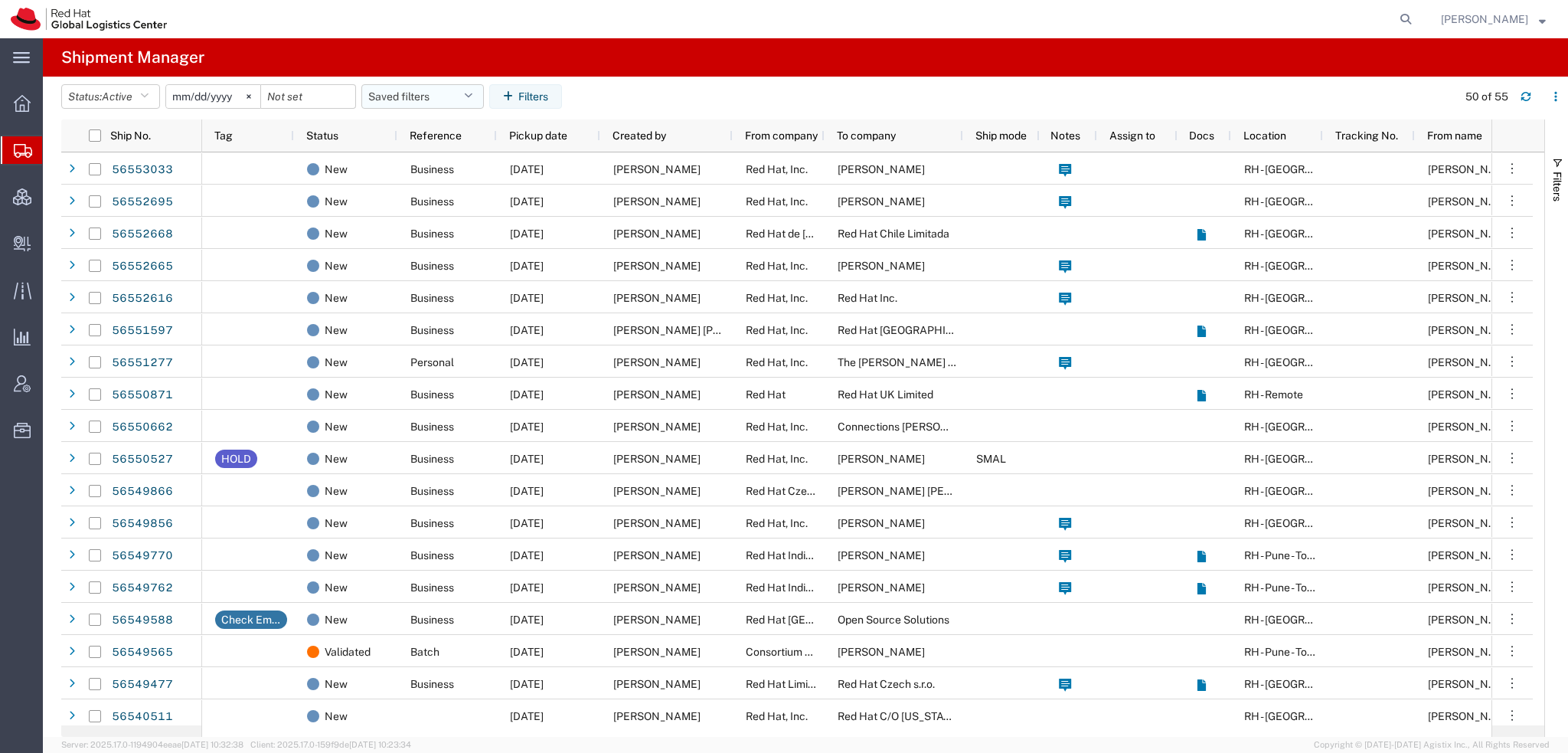
click at [467, 96] on button "Saved filters" at bounding box center [422, 97] width 122 height 25
click at [401, 161] on span "Americas" at bounding box center [464, 164] width 201 height 28
type input "2023-05-07"
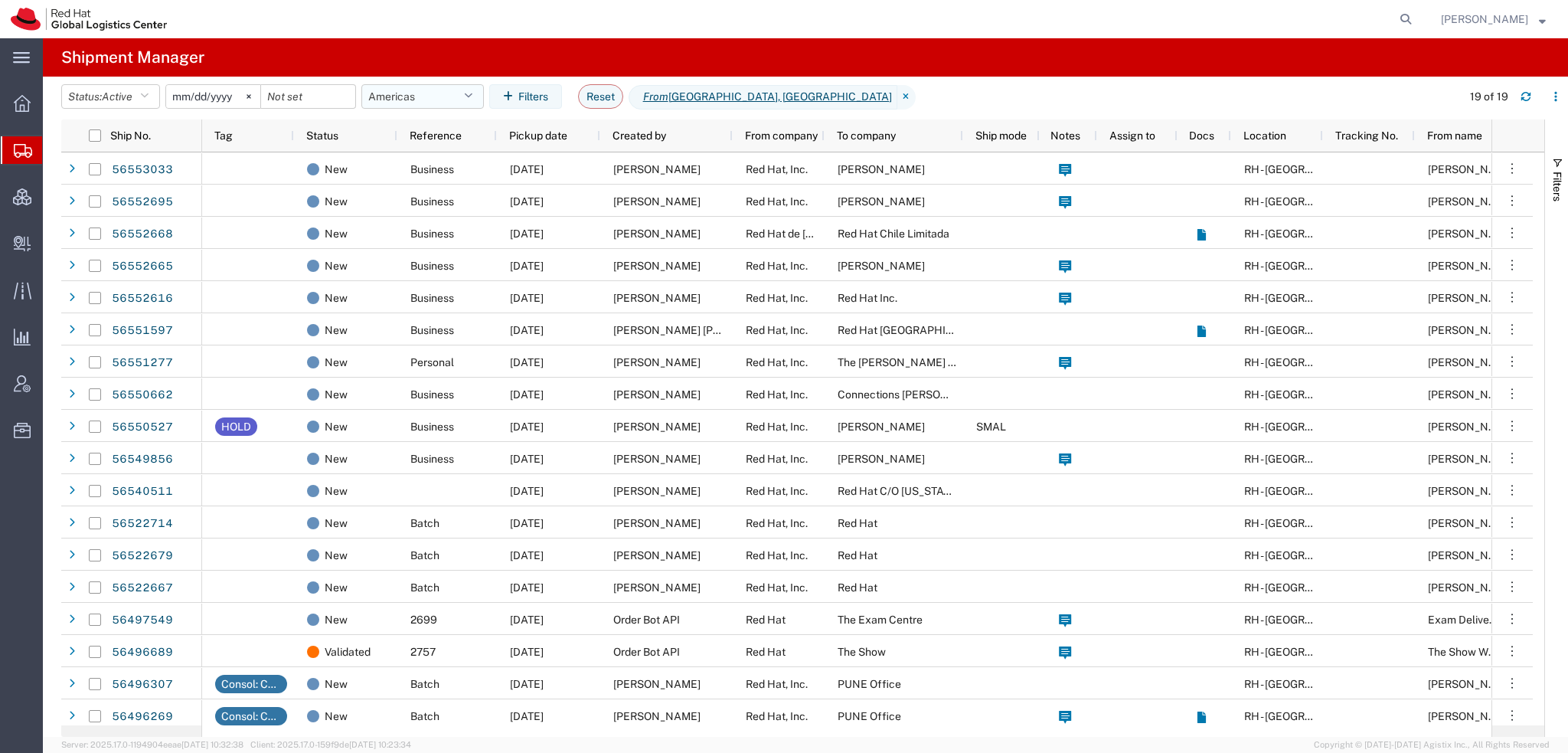
click at [469, 86] on button "Americas" at bounding box center [422, 97] width 122 height 25
click at [998, 107] on agx-table-filter-chips "Status: Active Active All Approved Booked Canceled Delivered Denied New On Hold…" at bounding box center [757, 102] width 1393 height 36
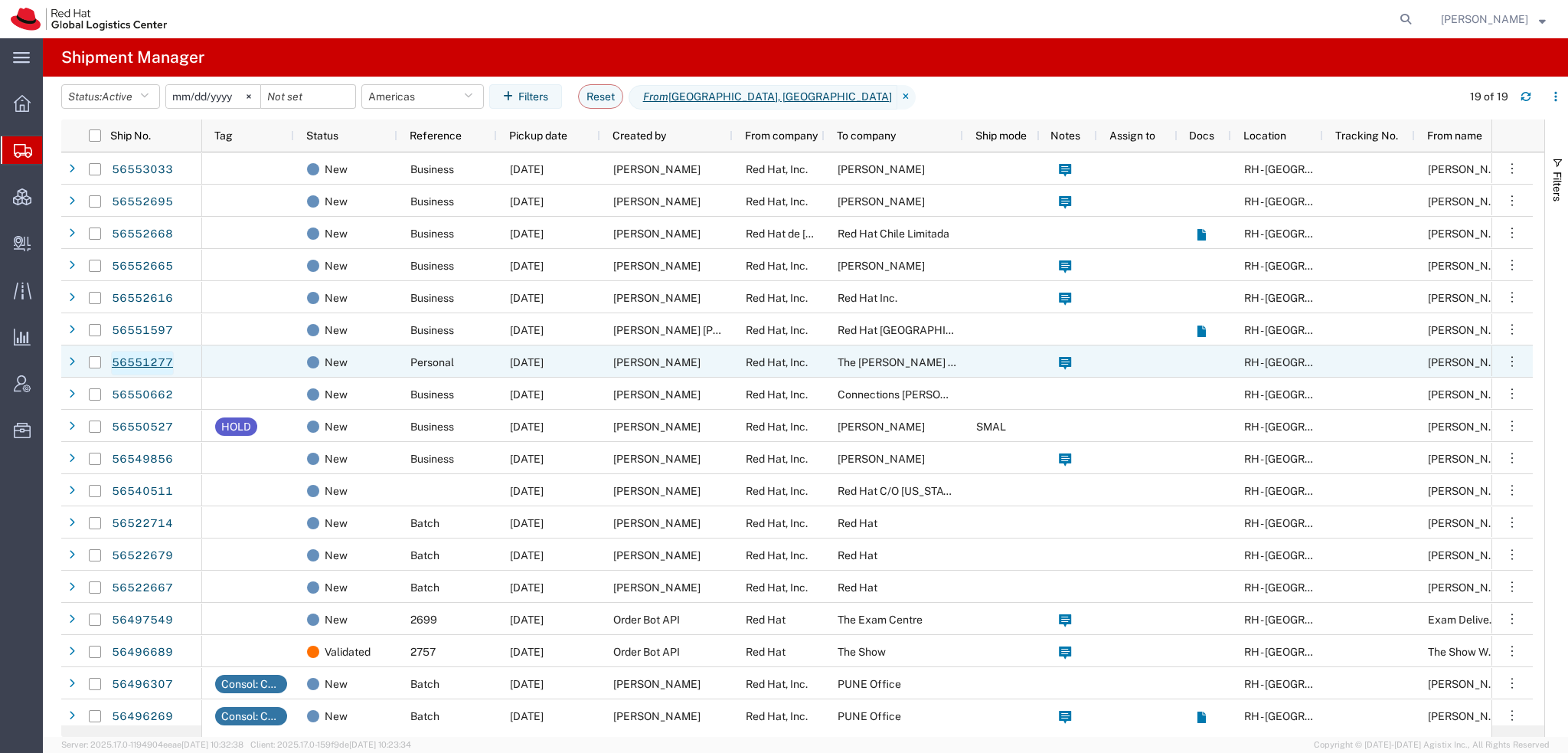
click at [141, 359] on link "56551277" at bounding box center [142, 363] width 63 height 25
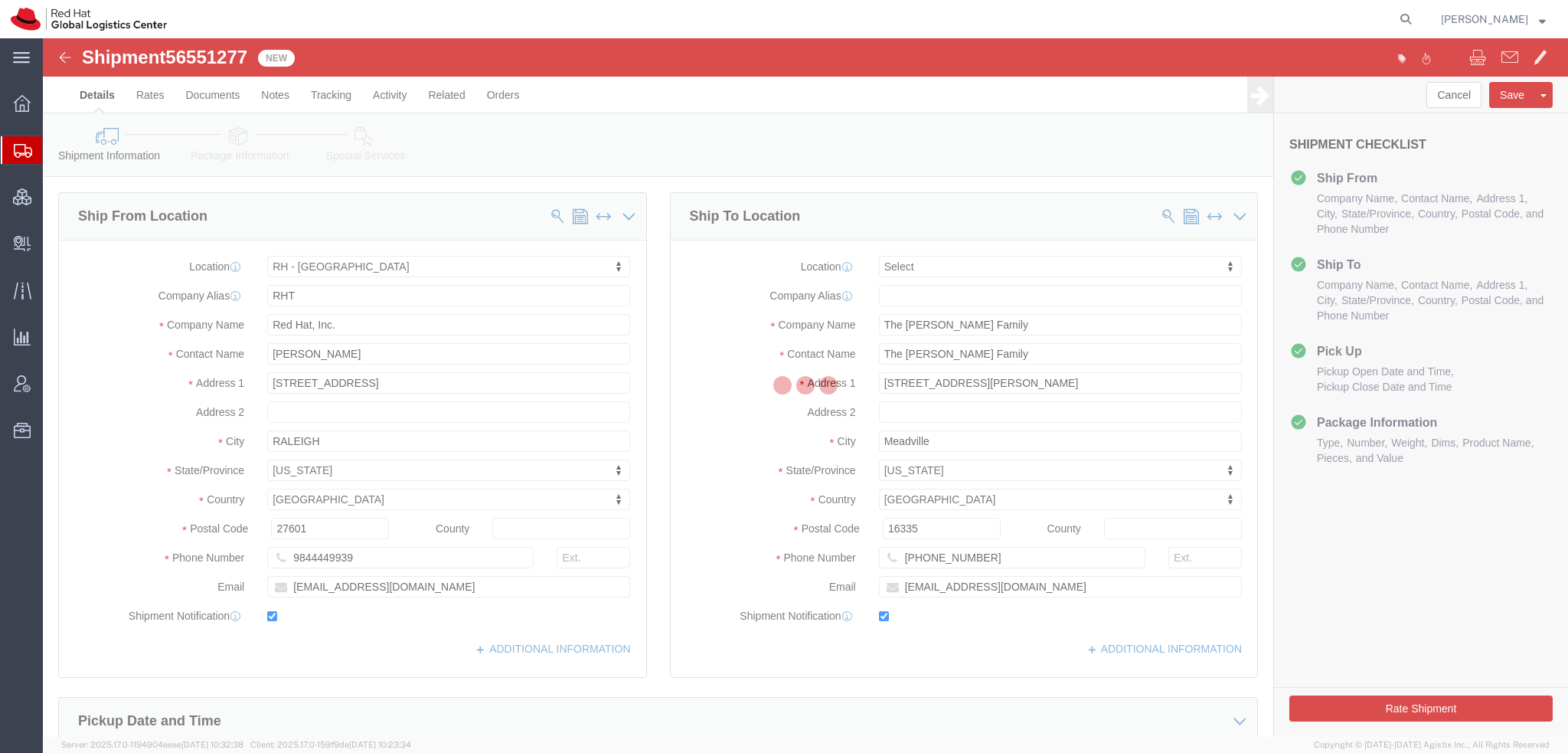
select select "38014"
select select
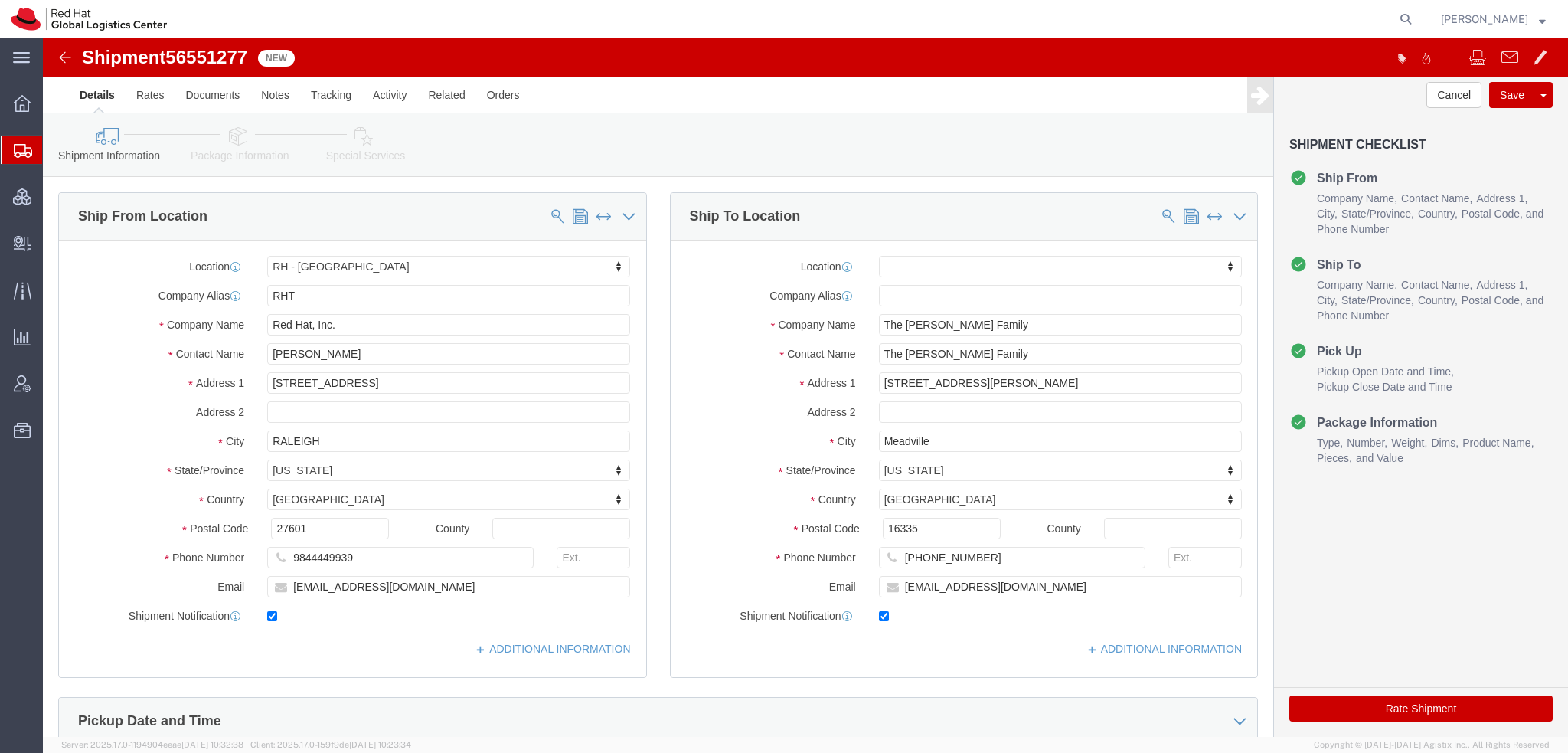
click icon
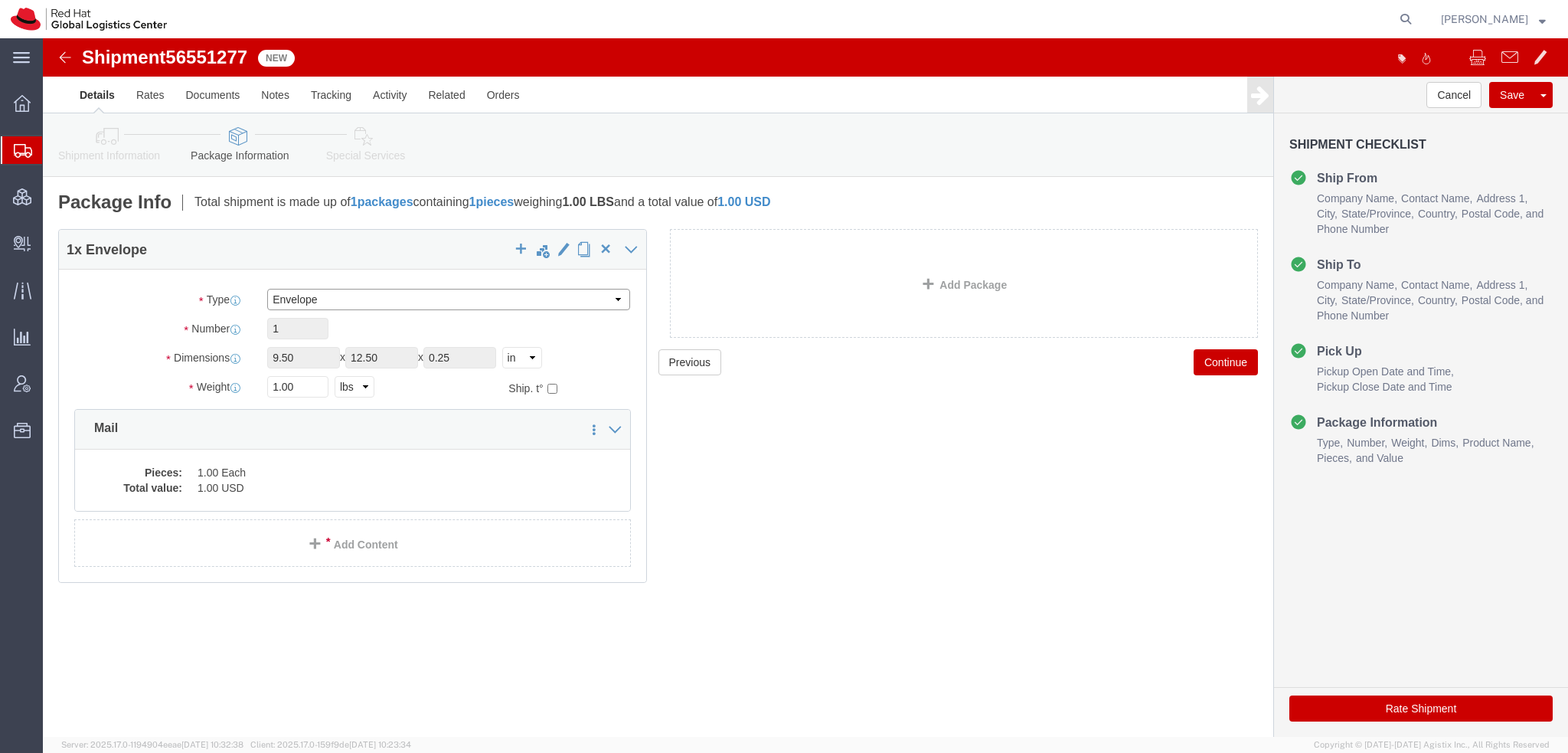
click select "Select Case(s) Crate(s) Envelope Large Box Medium Box PAK Skid(s) Small Box Sma…"
select select "PAK"
click select "Select Case(s) Crate(s) Envelope Large Box Medium Box PAK Skid(s) Small Box Sma…"
drag, startPoint x: 281, startPoint y: 360, endPoint x: -43, endPoint y: 182, distance: 369.7
click html "Shipment 56551277 New Details Rates Documents Notes Tracking Activity Related O…"
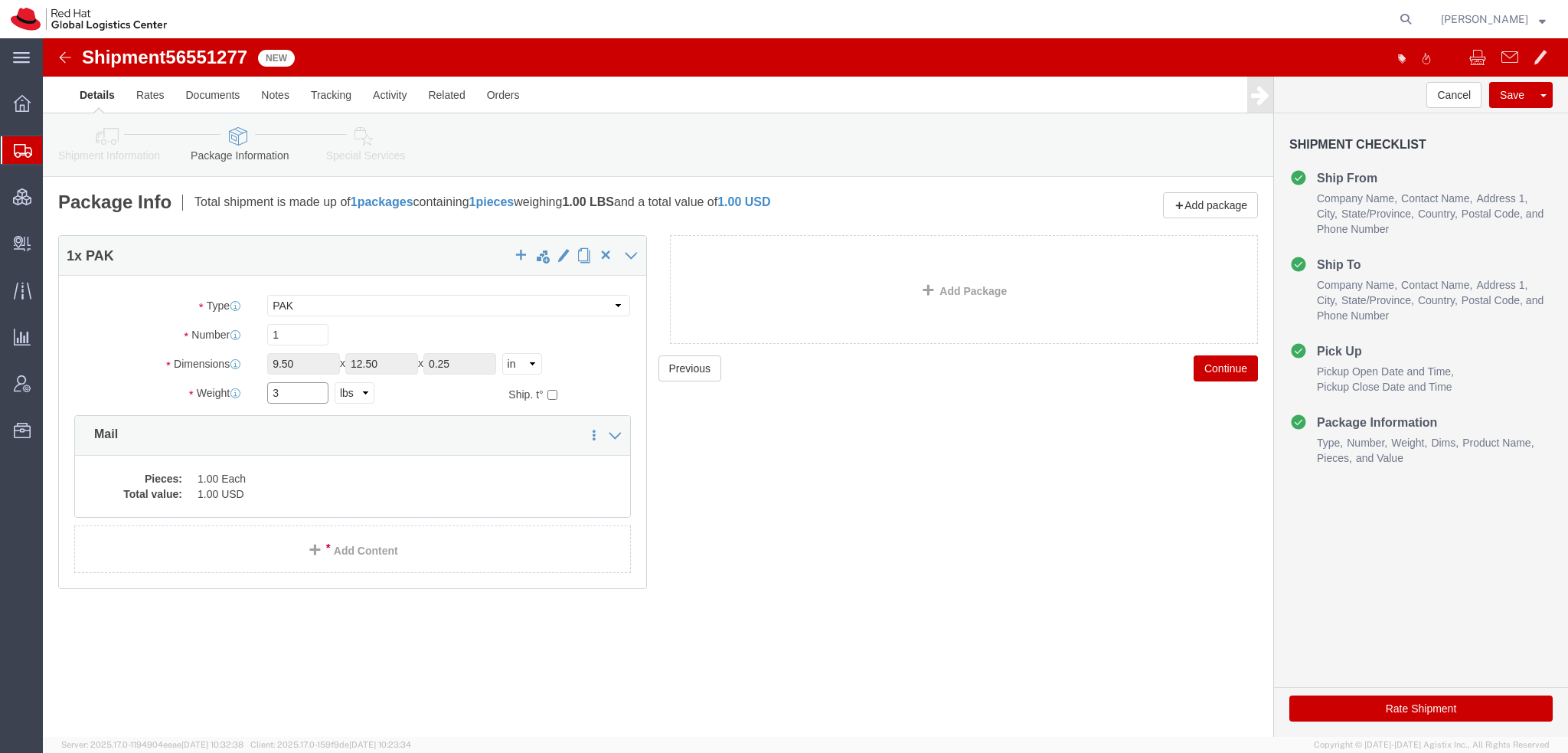
type input "3"
click icon
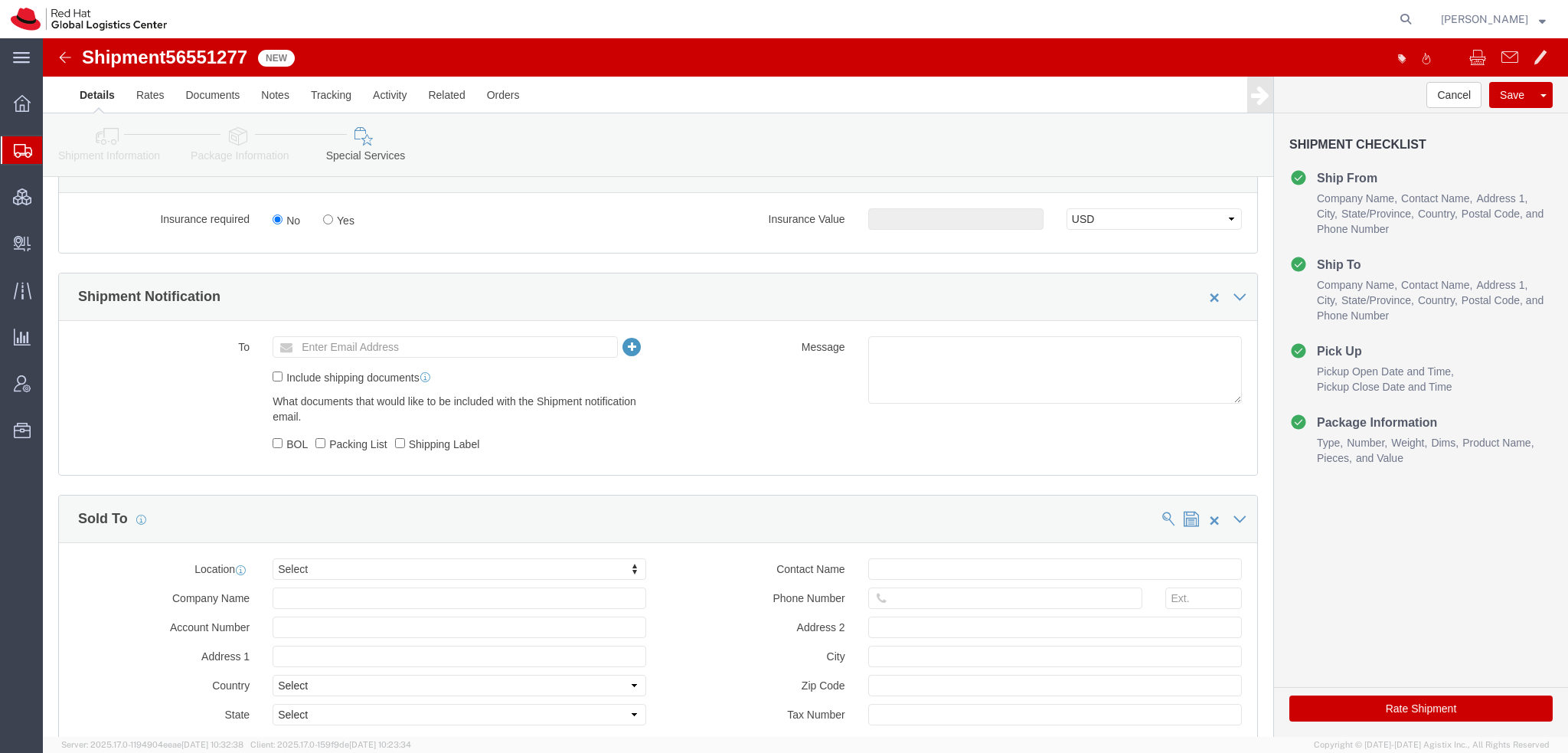
scroll to position [952, 0]
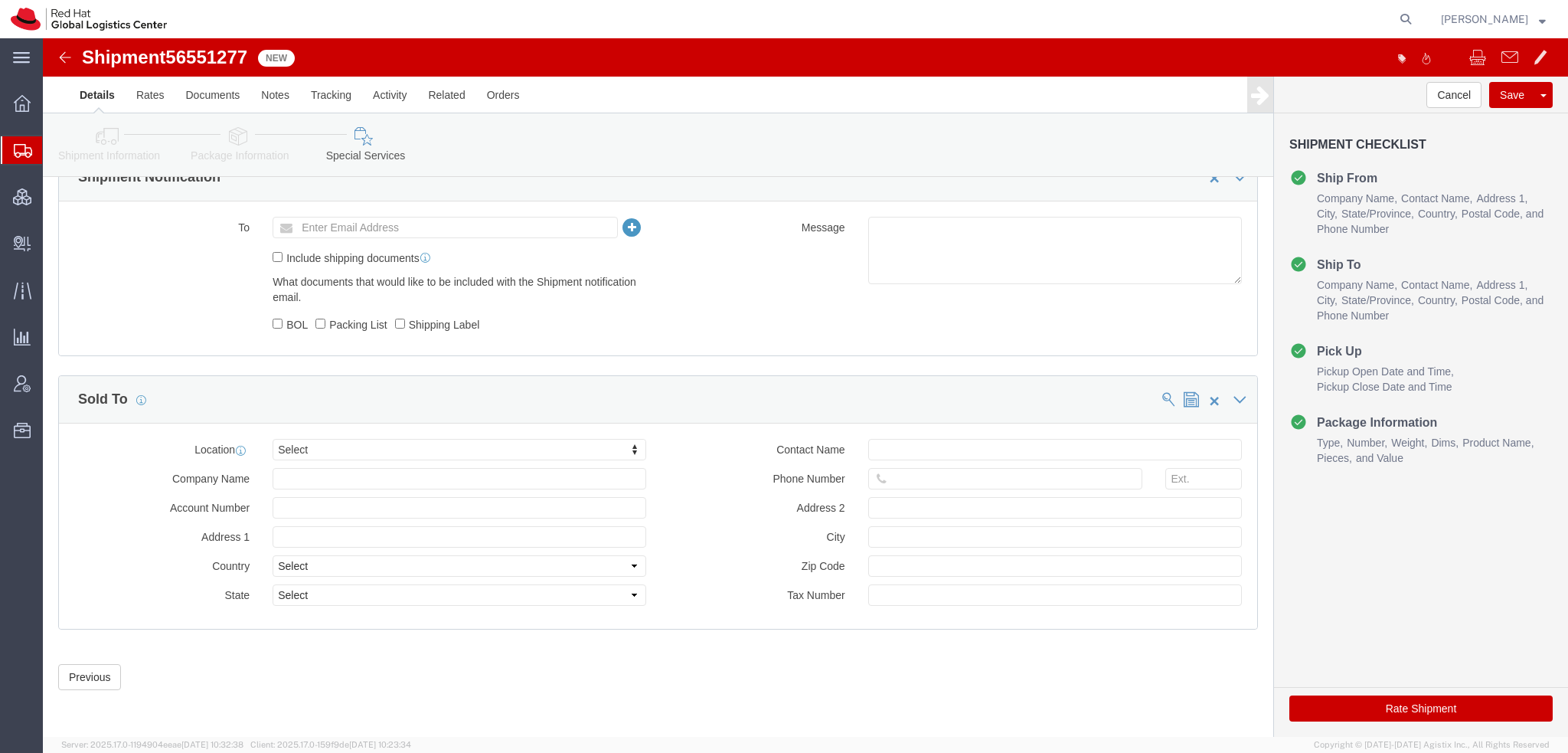
click button "Rate Shipment"
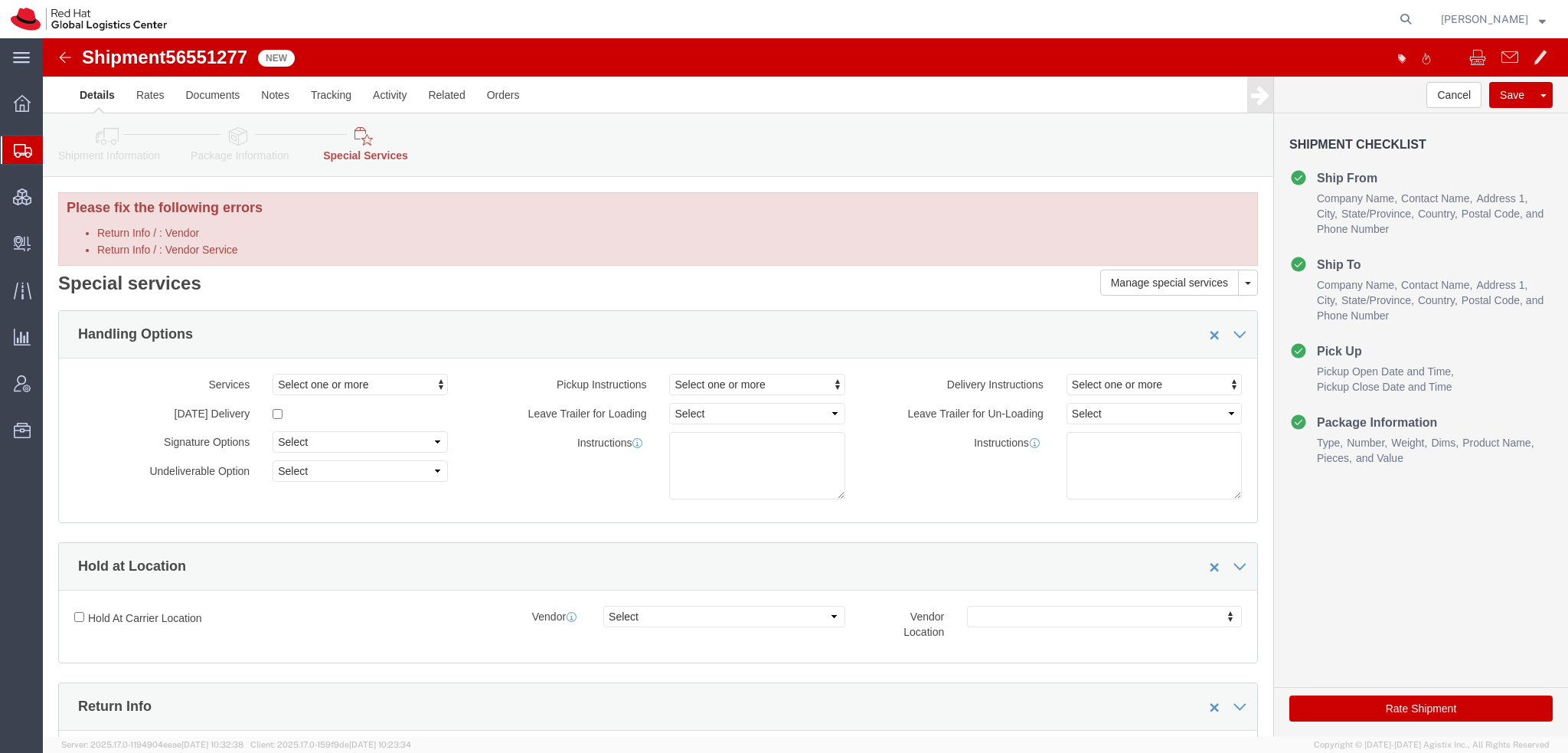
scroll to position [383, 0]
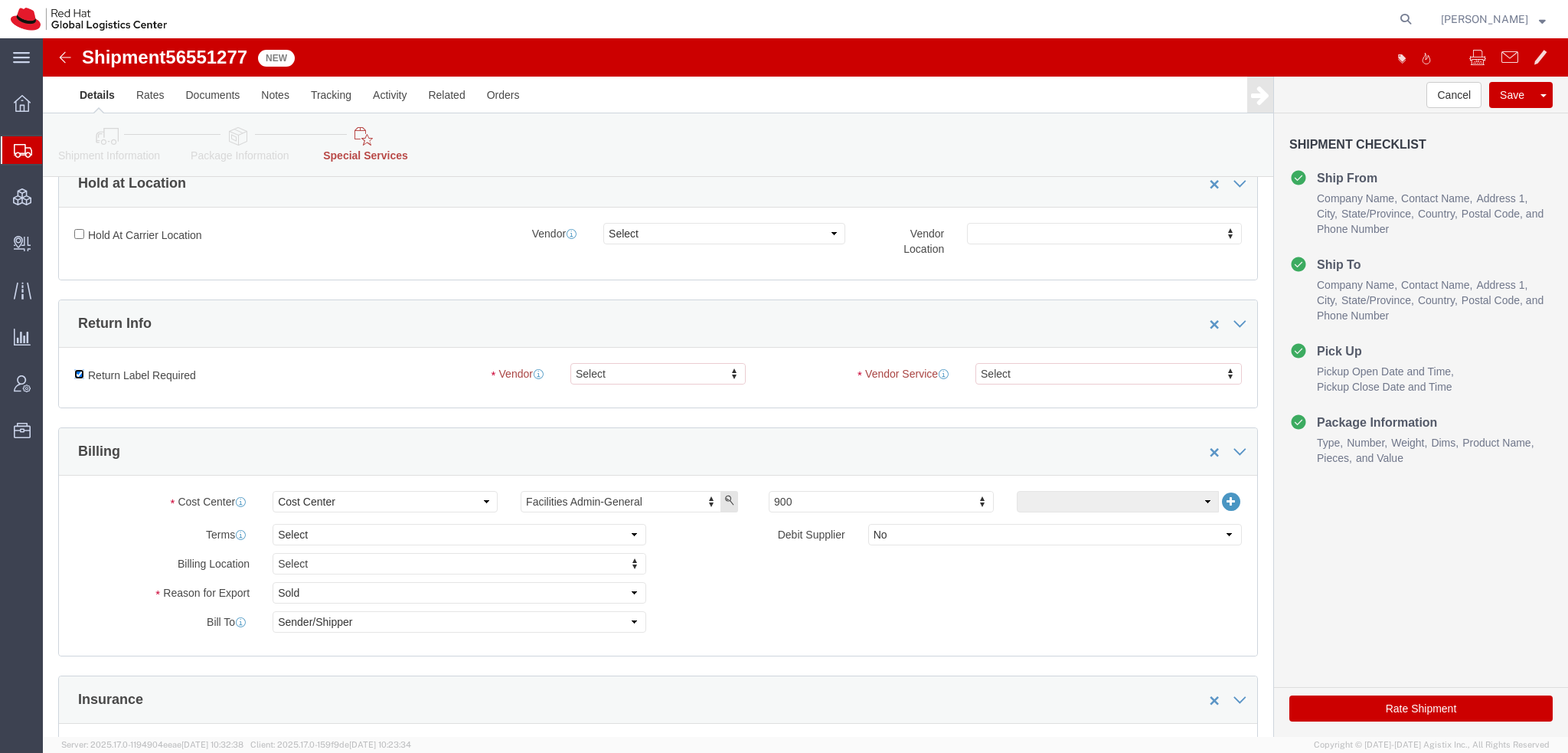
click input "Return Label Required"
checkbox input "false"
click button "Rate Shipment"
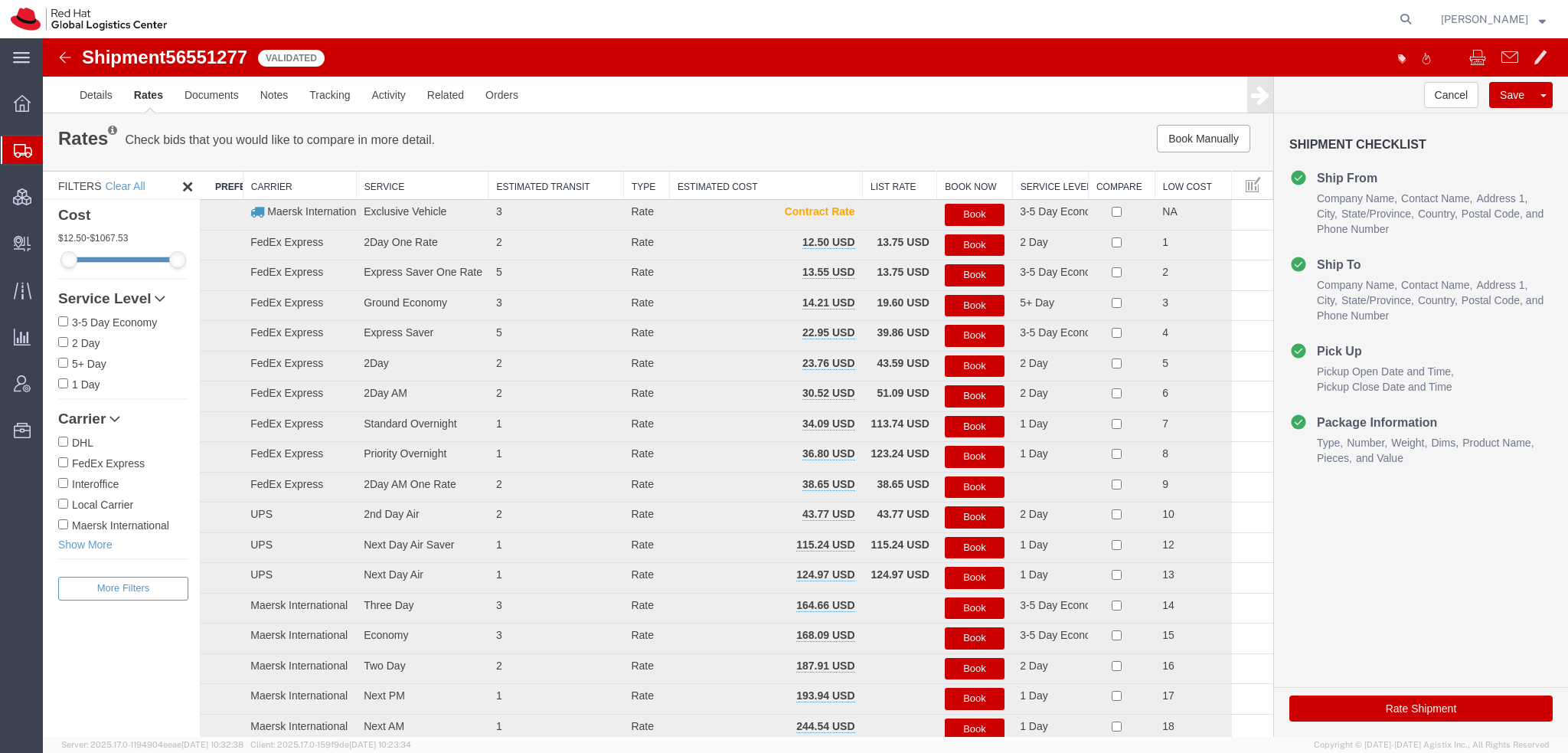
scroll to position [0, 0]
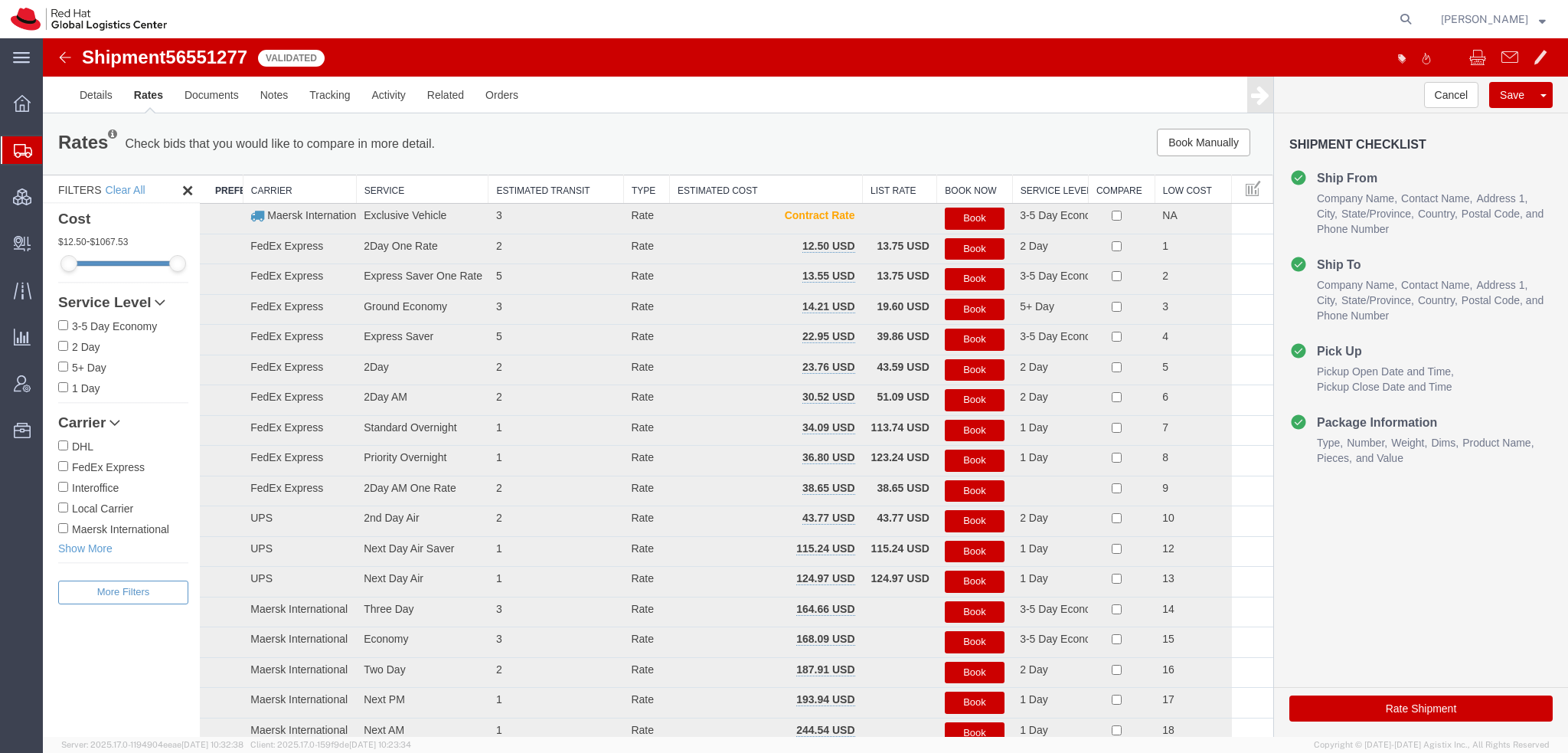
click at [977, 244] on button "Book" at bounding box center [975, 249] width 60 height 22
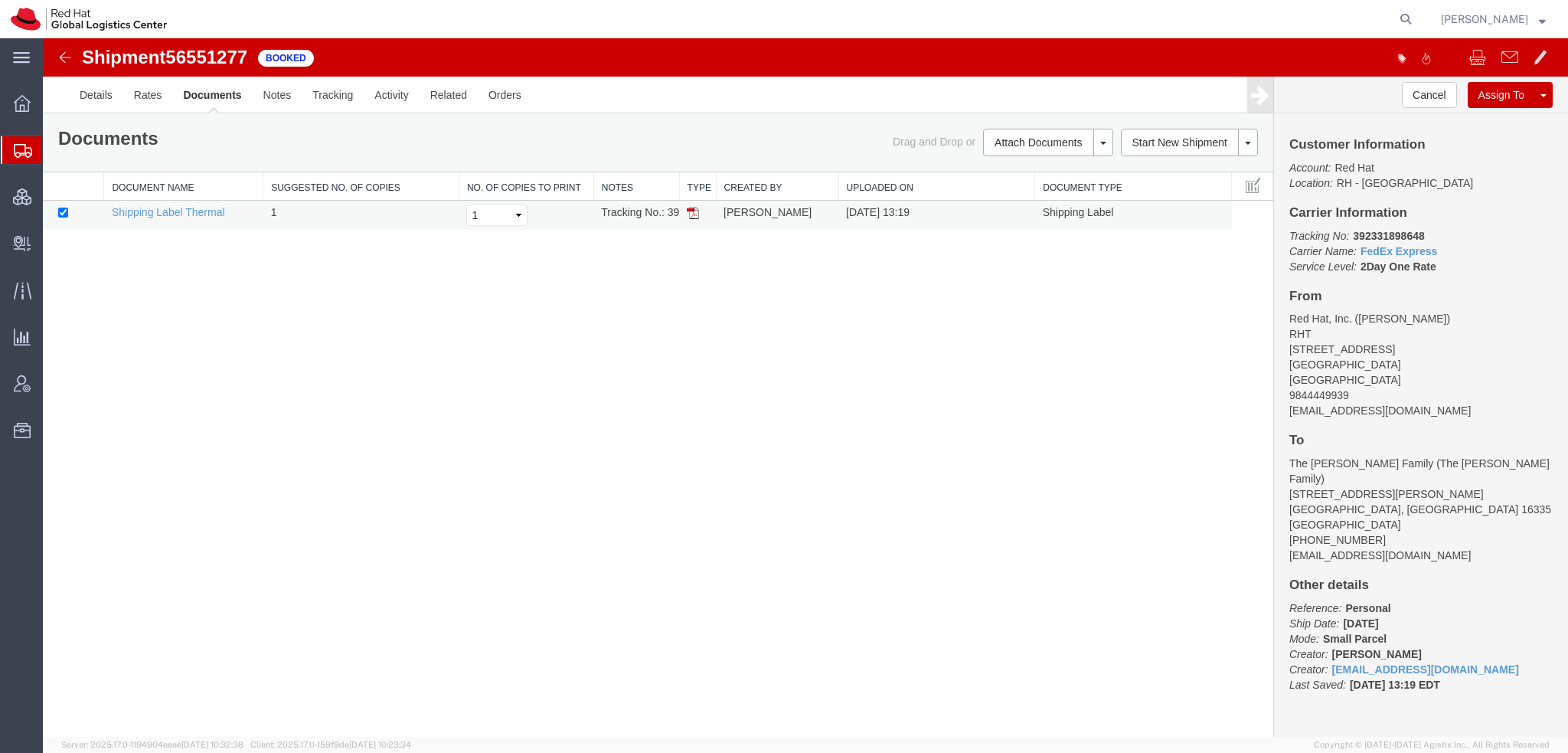
click at [694, 213] on img at bounding box center [693, 212] width 12 height 12
click at [147, 94] on link "Rates" at bounding box center [148, 95] width 50 height 36
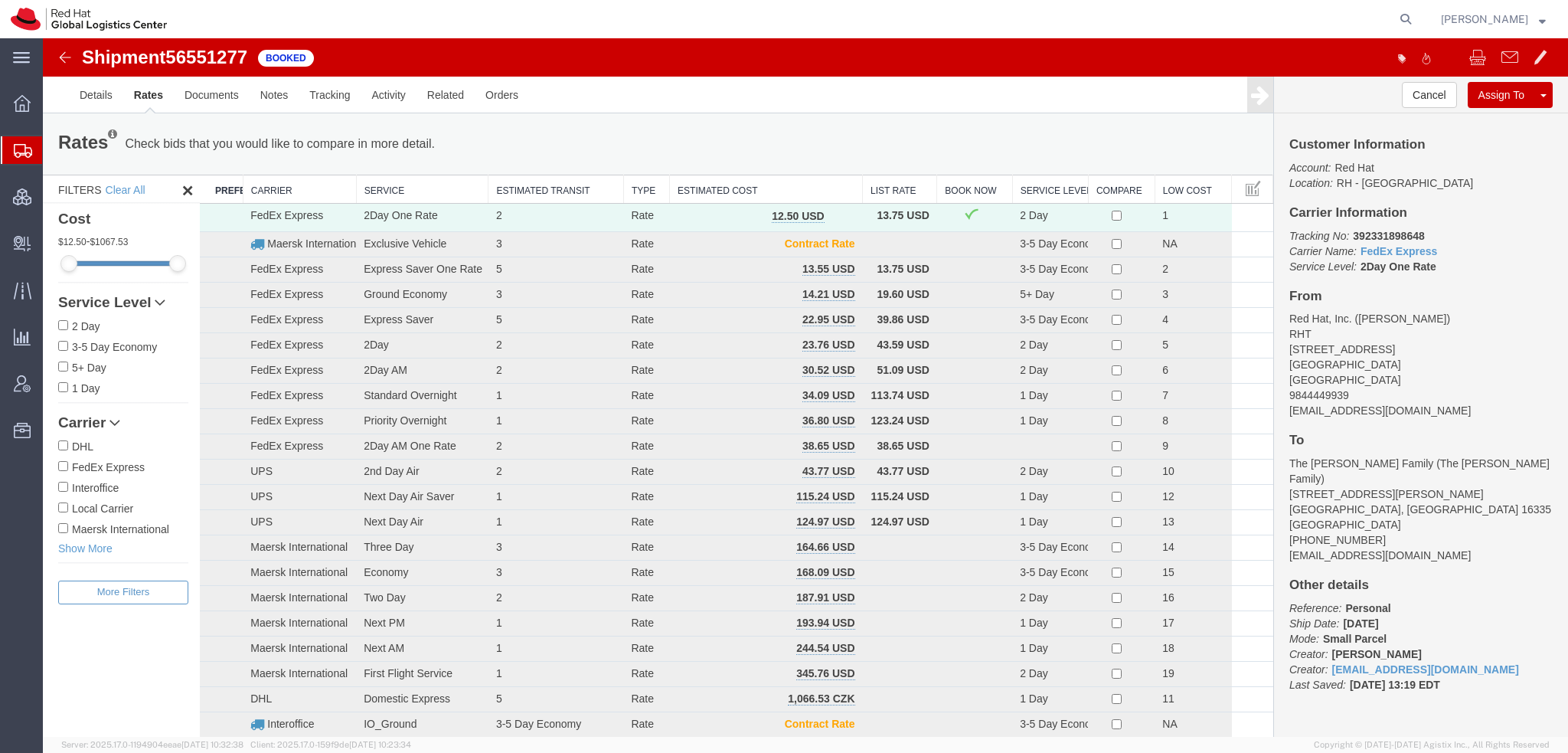
click at [0, 0] on span "Shipment Manager" at bounding box center [0, 0] width 0 height 0
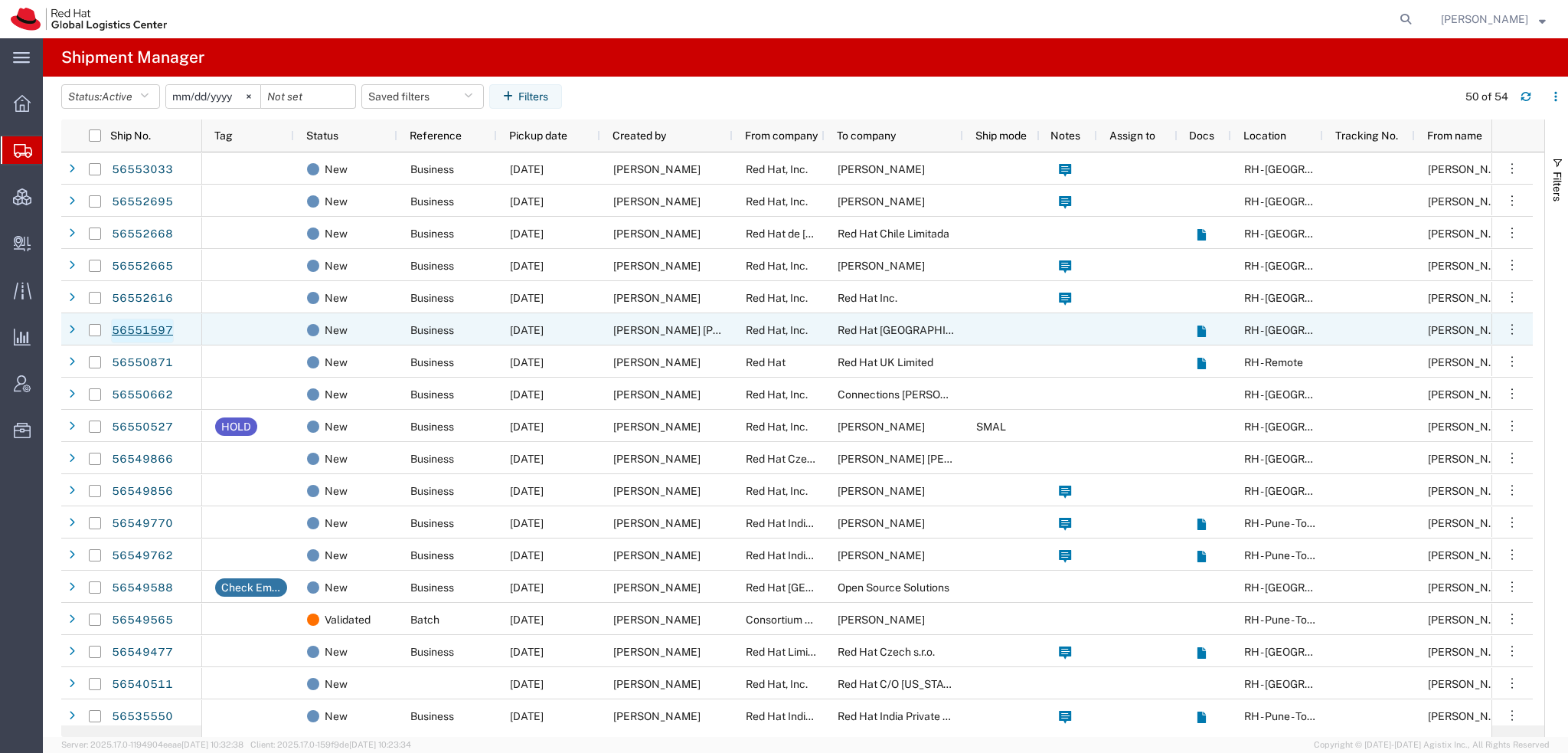
click at [141, 330] on link "56551597" at bounding box center [142, 331] width 63 height 25
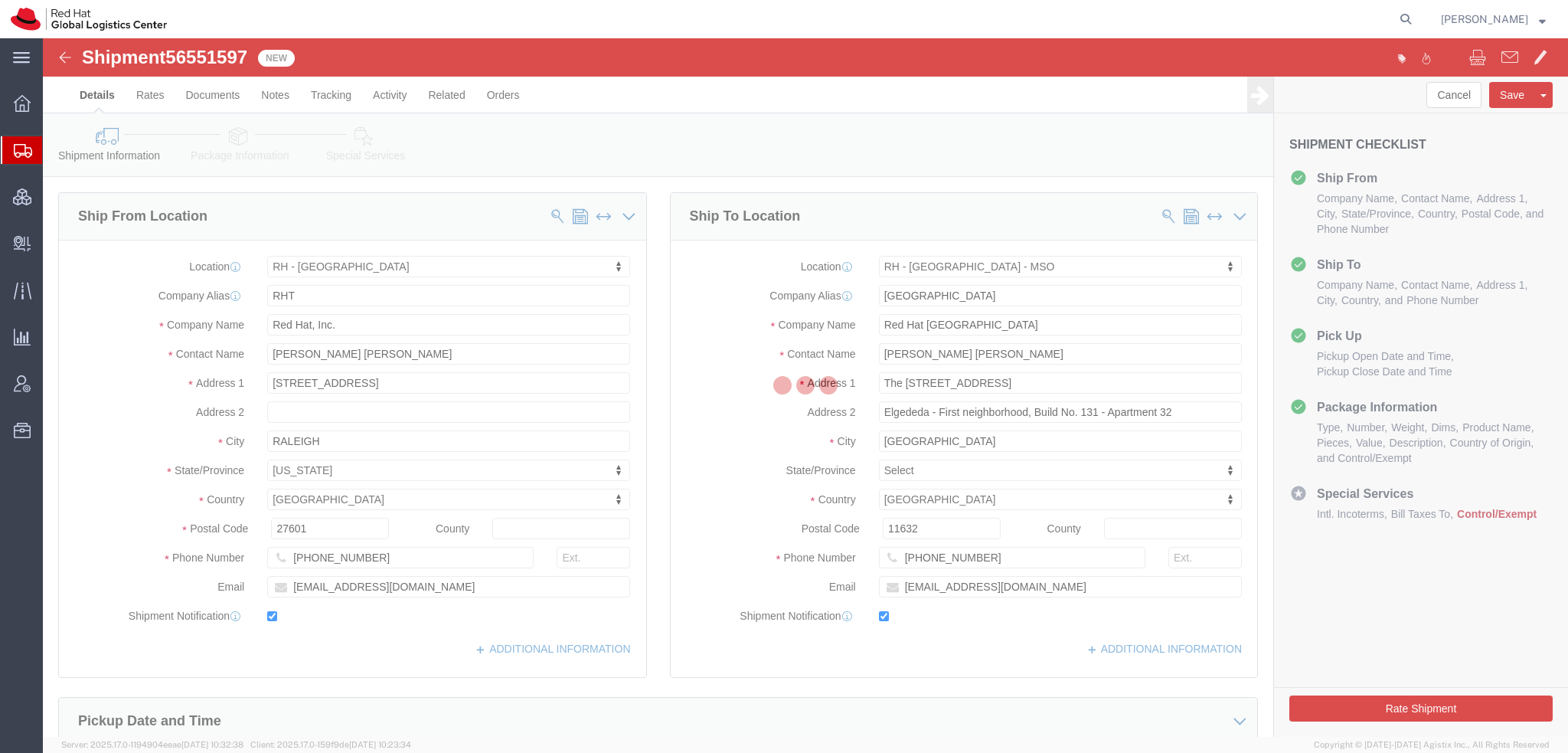
select select "38014"
select select "51471"
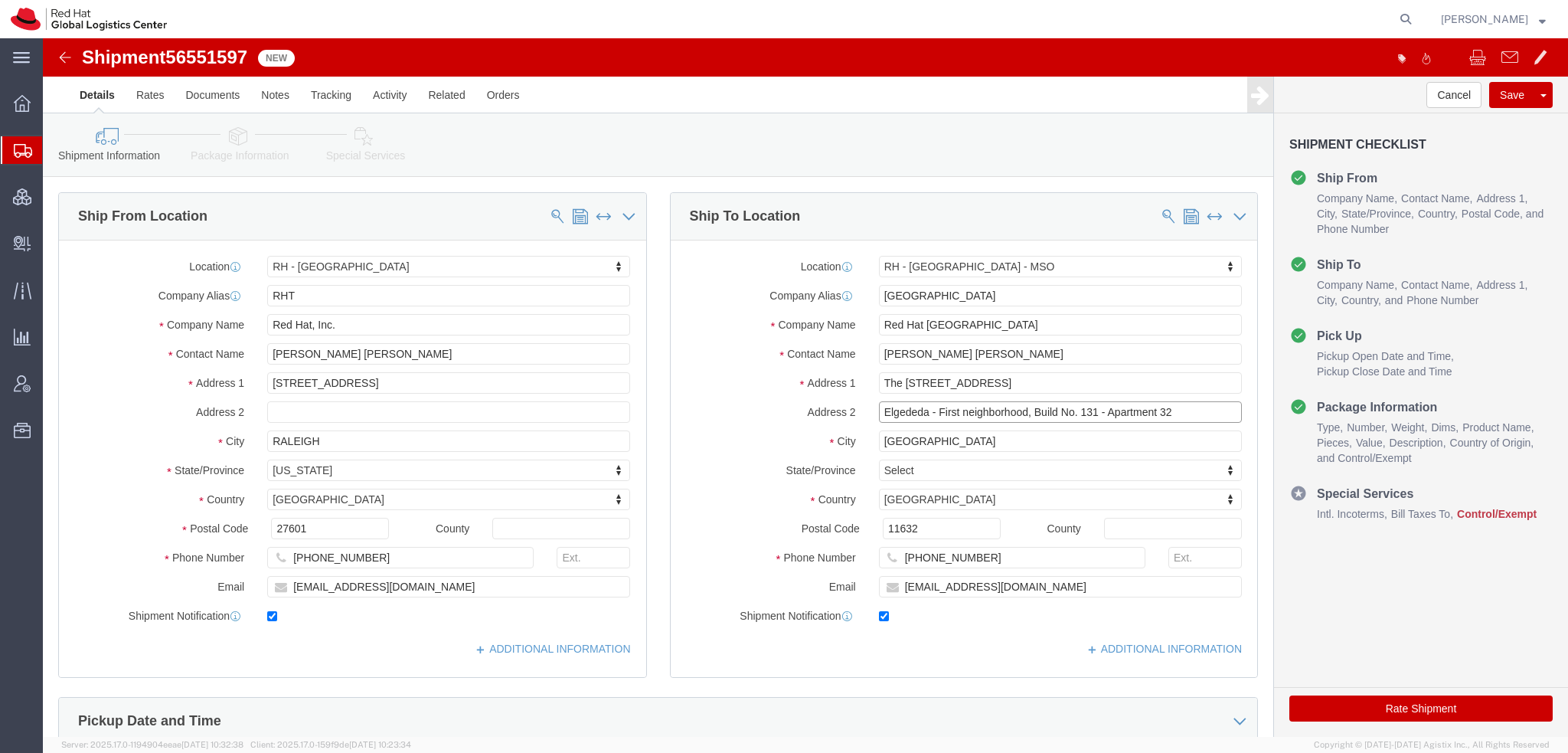
click input "Elgededa - First neighborhood, Build No. 131 - Apartment 32"
type input "Build No. 131 - Apartment 32"
paste input "Elgededa - First neighborhood,"
type input "Elgededa - First neighborhood,"
select select
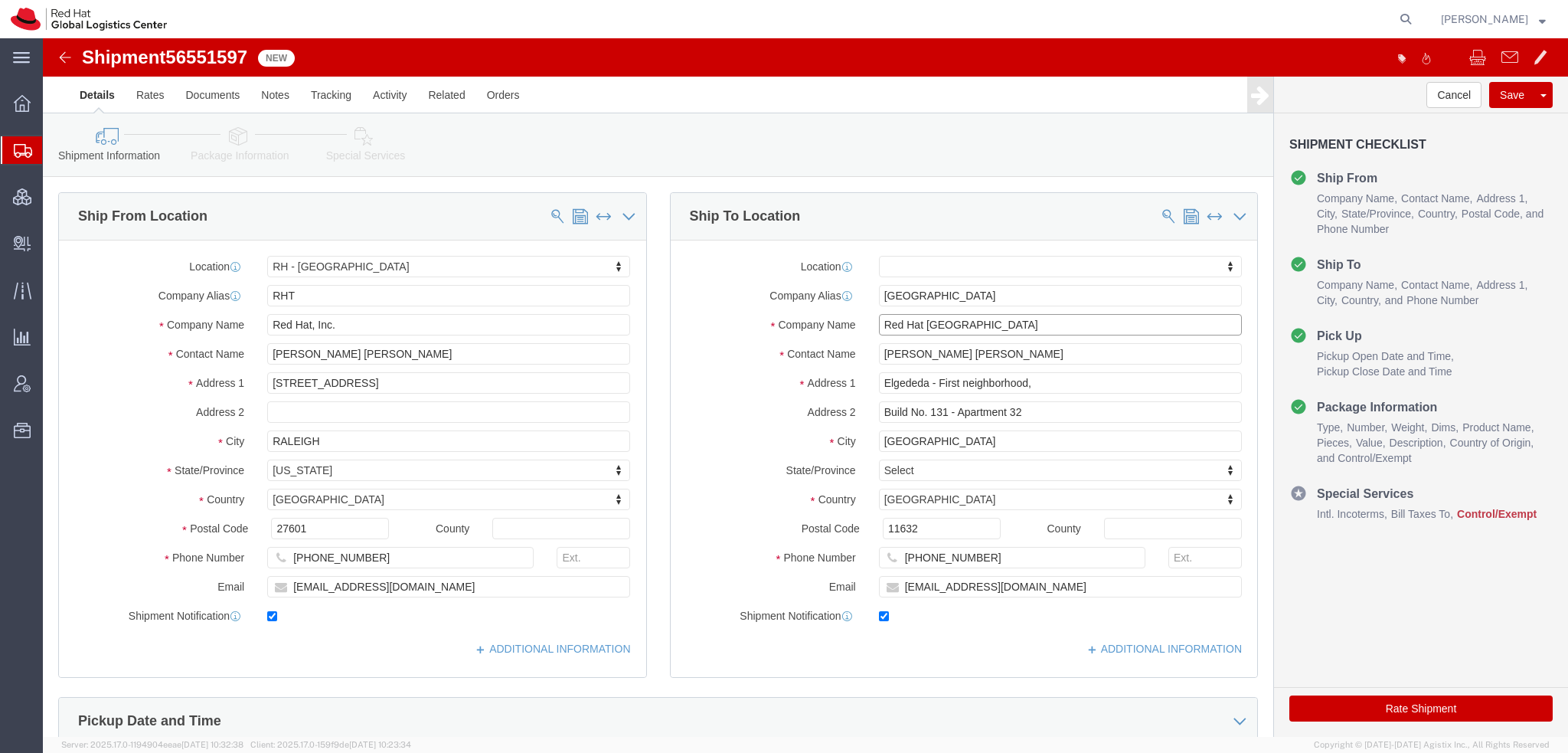
paste input "Mohamed Ahmed Hassan"
type input "Mohamed Ahmed Hassan"
type input "Build No. 131 - Apartment 32"
click input "mohamedhassan.d@outlook.com"
type input "mohamedhassan.d@outlook.com, emealogistics@redhat.com"
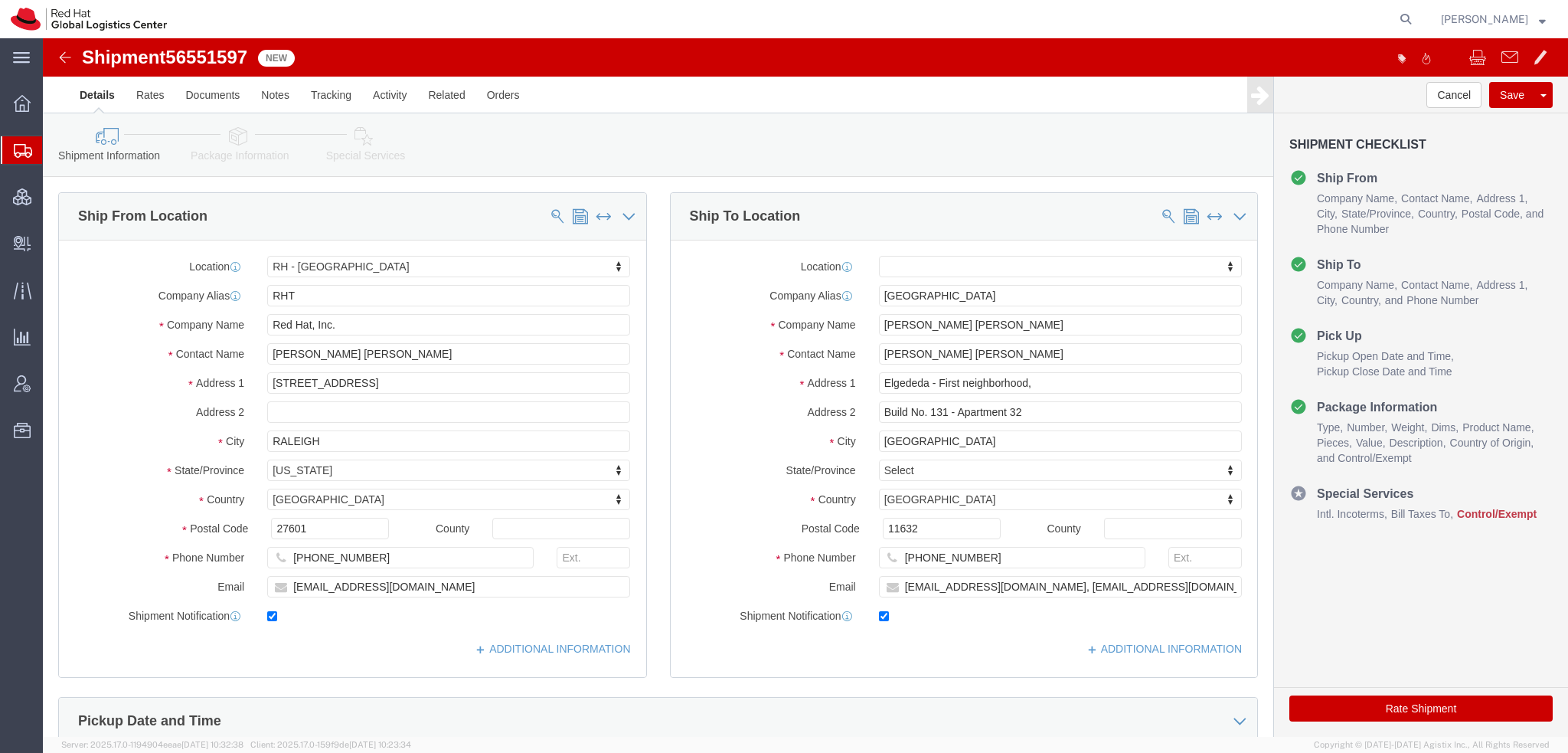
click icon
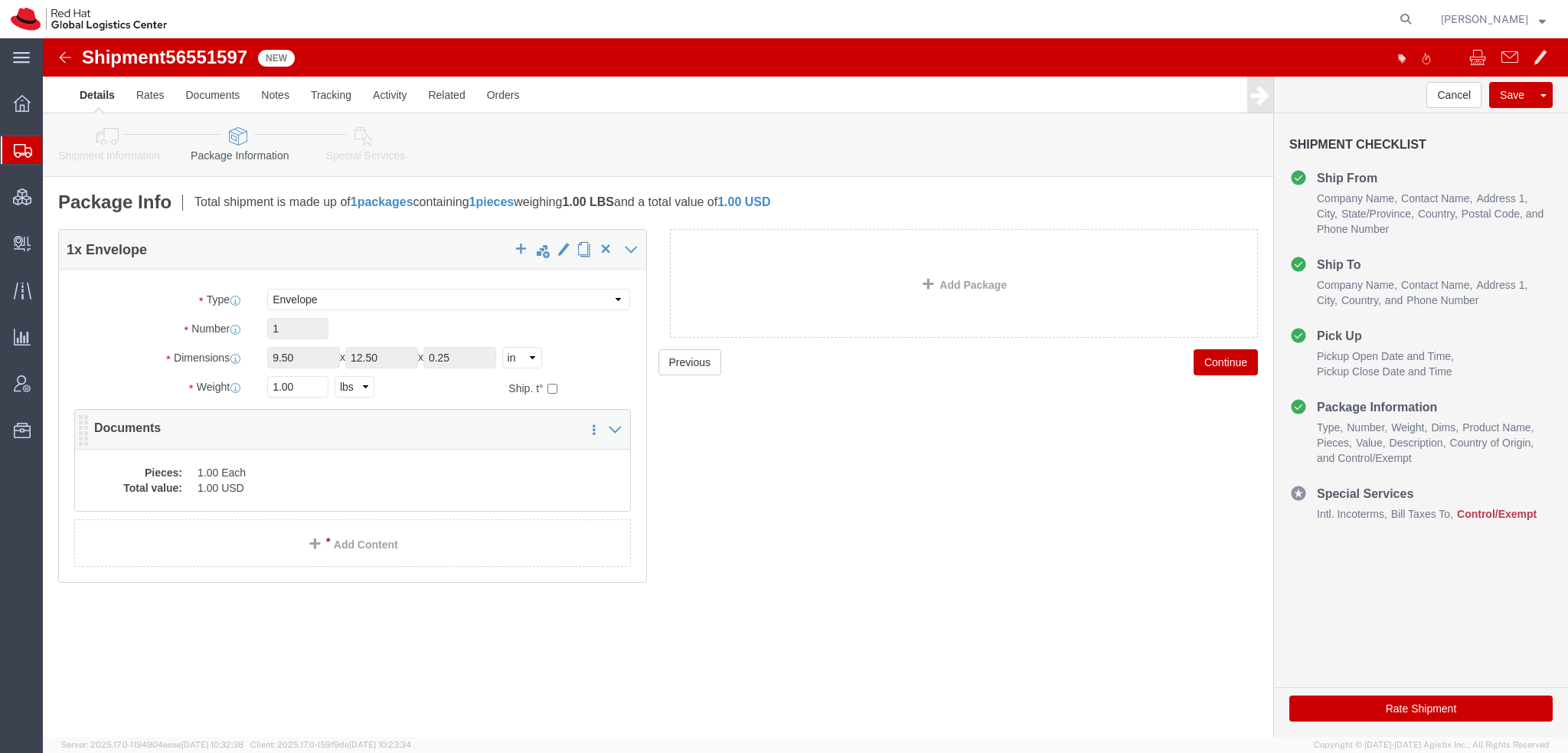
click dd "1.00 USD"
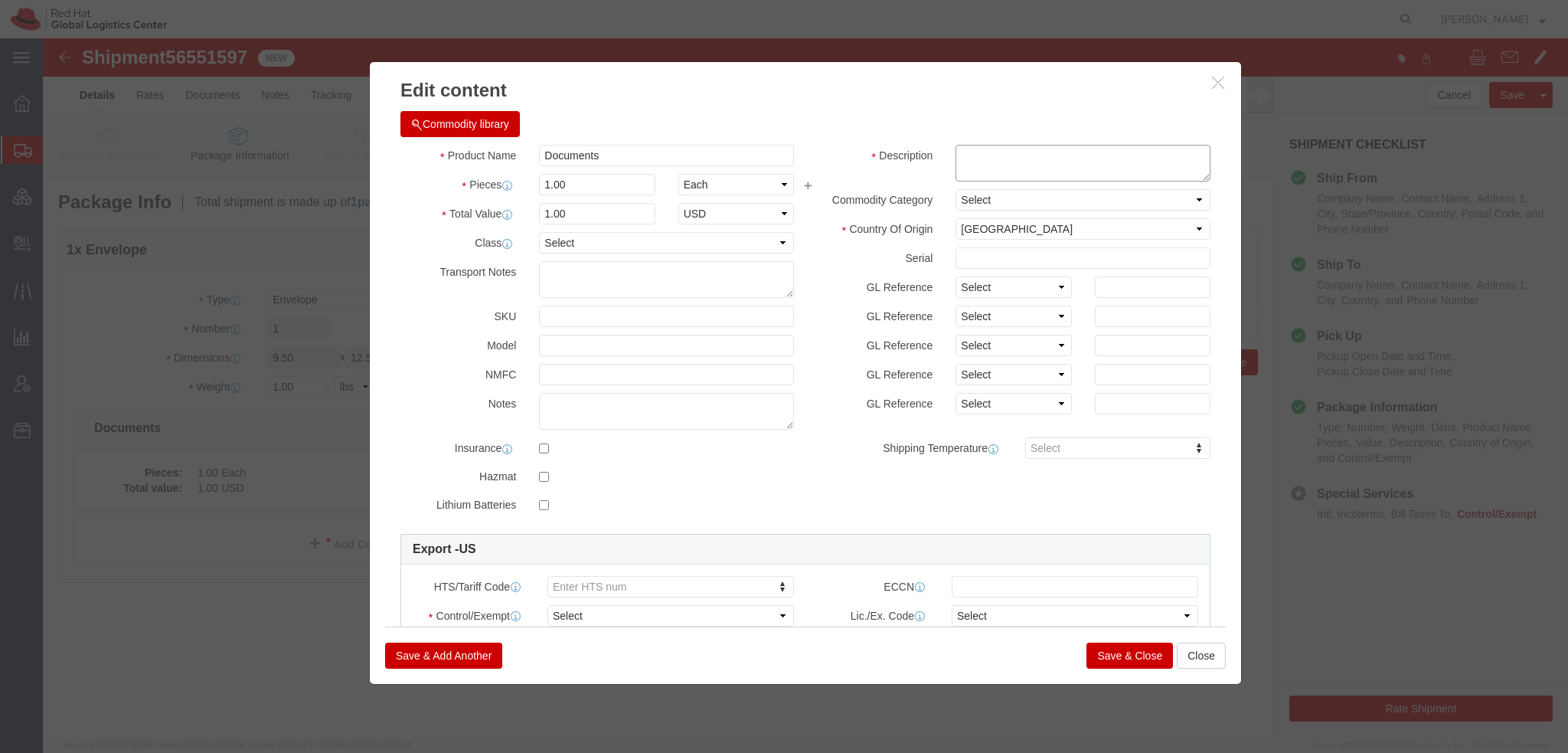
click textarea
type textarea "Legal Documents"
click select "Select ATF BIS DEA EPA FDA FTR ITAR OFAC Other (OPA)"
select select "FTR"
click select "Select ATF BIS DEA EPA FDA FTR ITAR OFAC Other (OPA)"
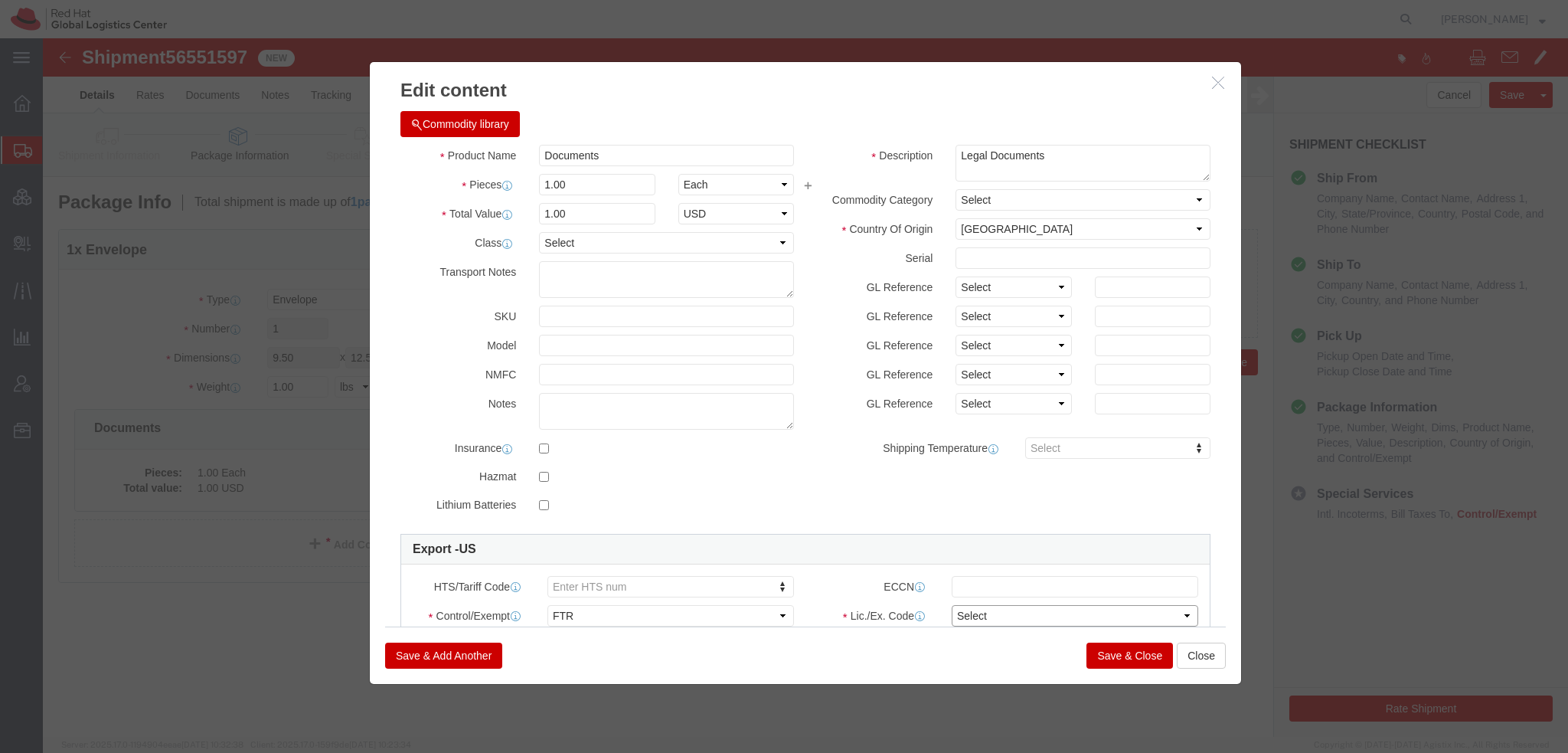
click select "Select 30.2(d)(2) 30.36 30.37(a) 30.37(f) 30.37(g) 30.37(h) 30.37(i) 30.37(j) 3…"
select select "30.37(t)"
click select "Select 30.2(d)(2) 30.36 30.37(a) 30.37(f) 30.37(g) 30.37(h) 30.37(i) 30.37(j) 3…"
click button "Save & Close"
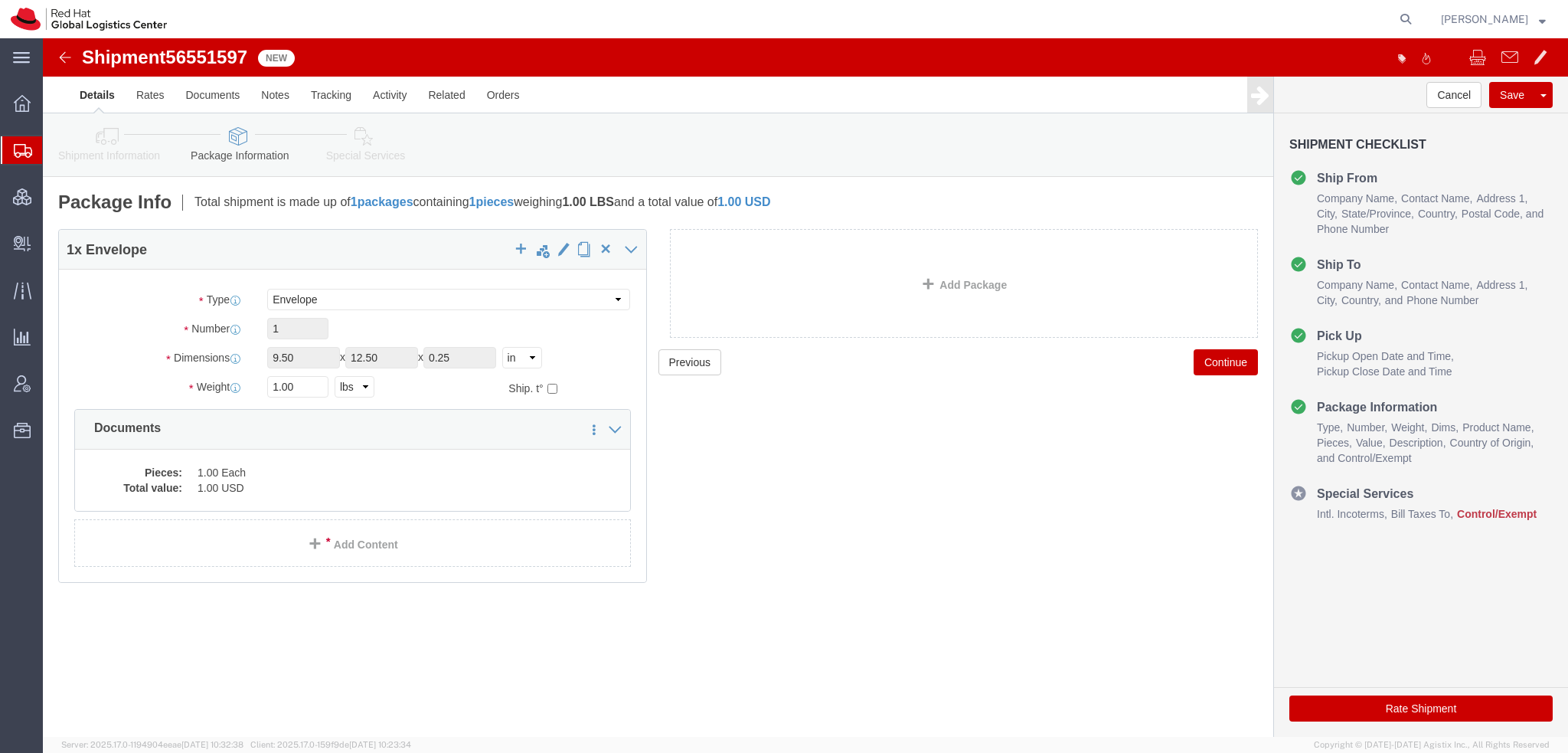
click icon
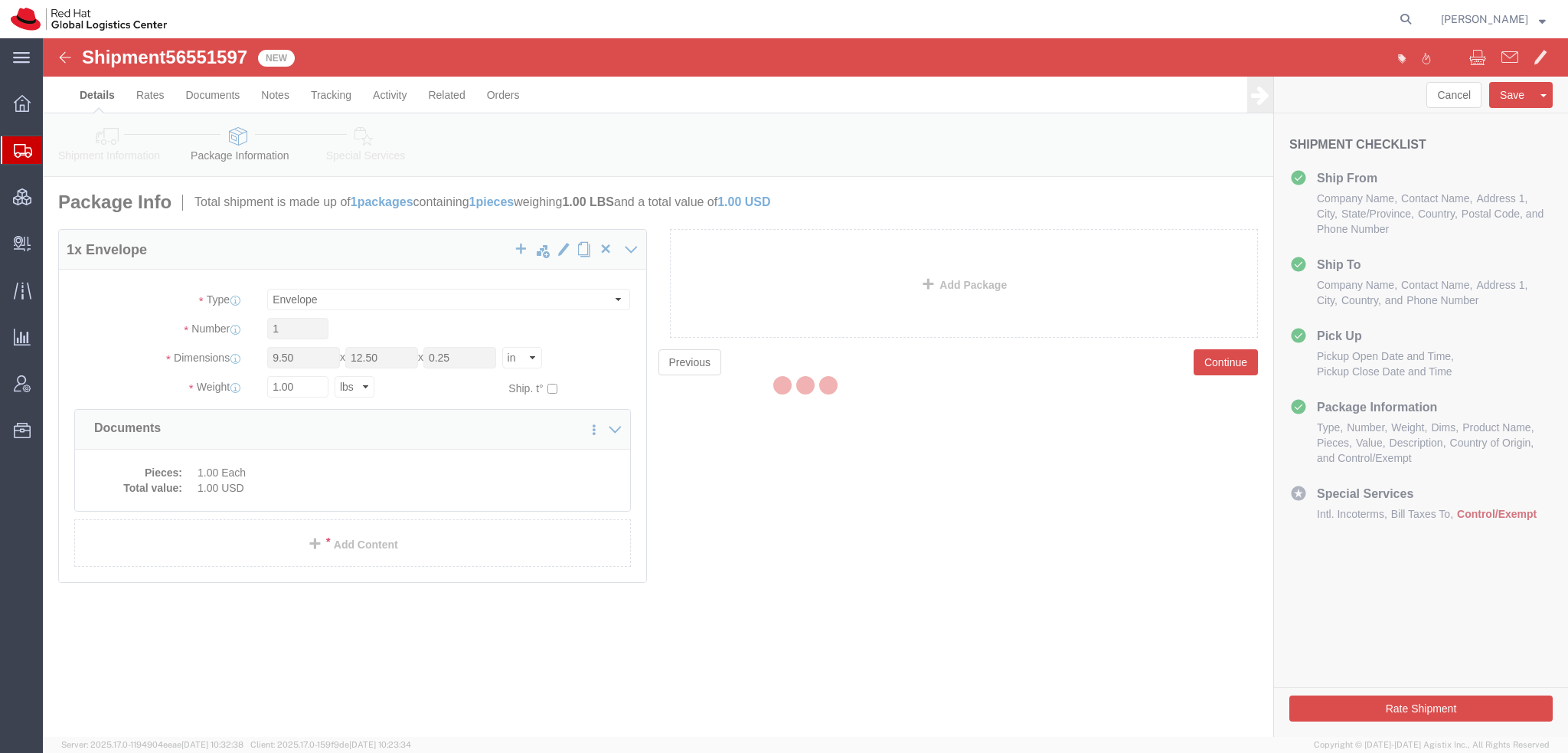
select select
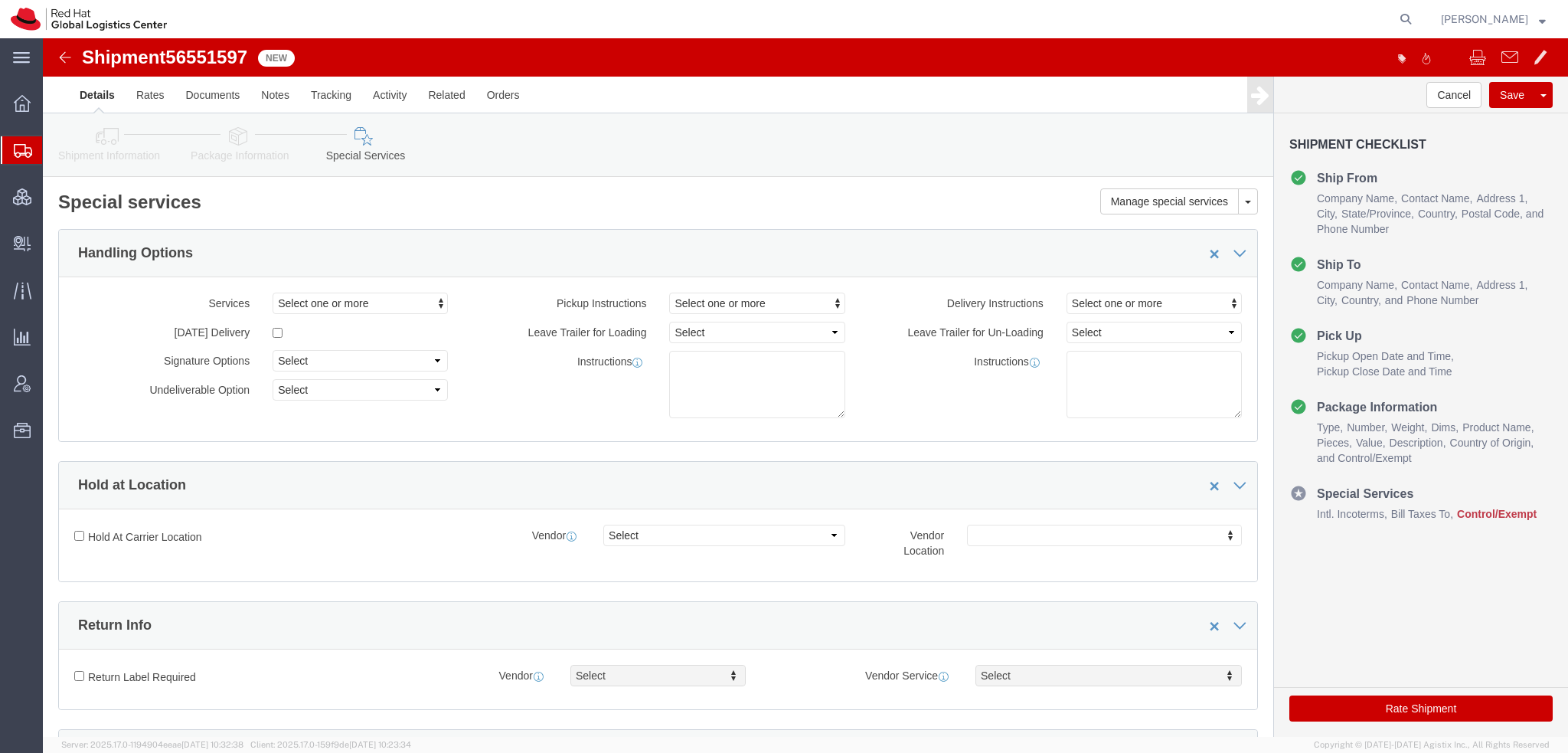
select select "COSTCENTER"
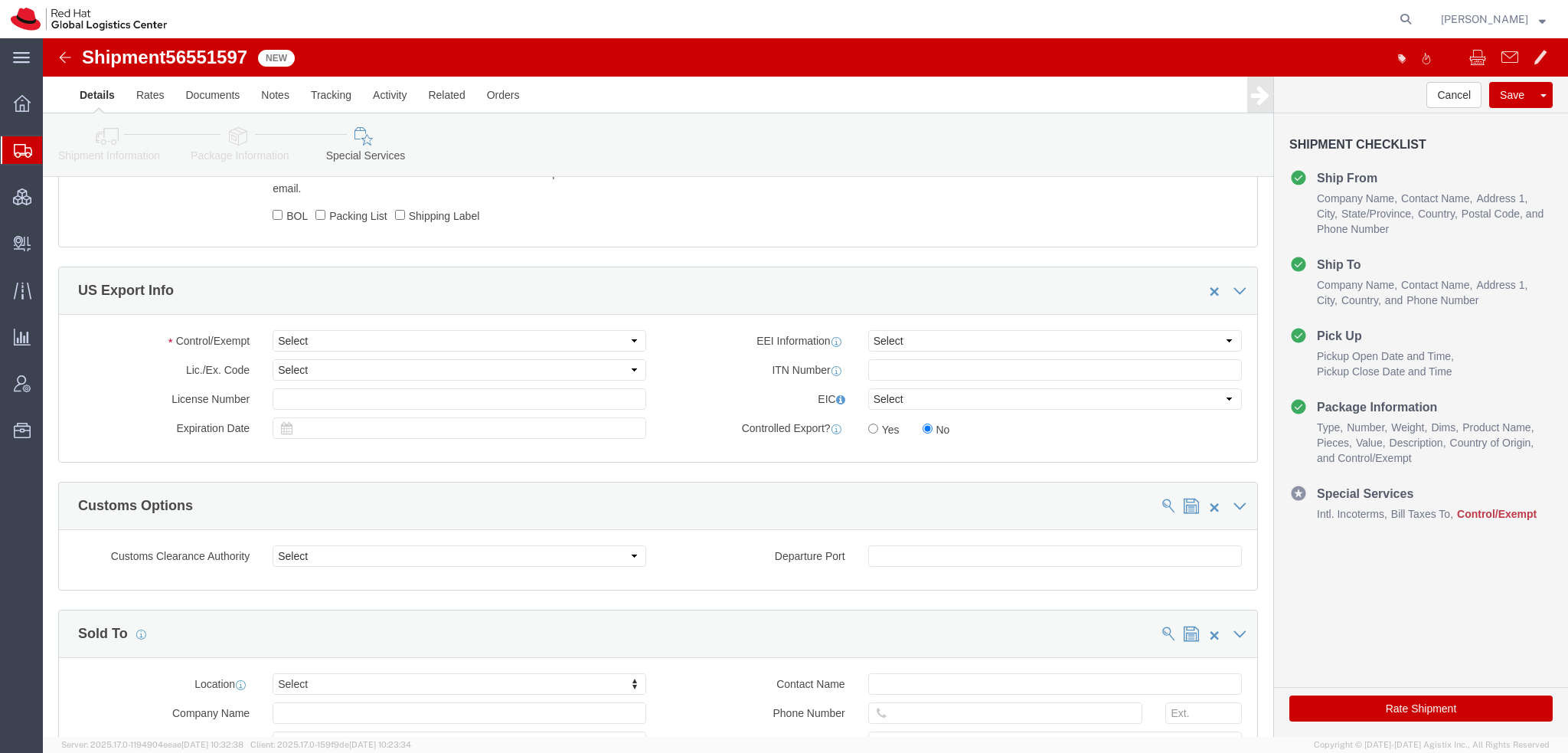
scroll to position [1072, 0]
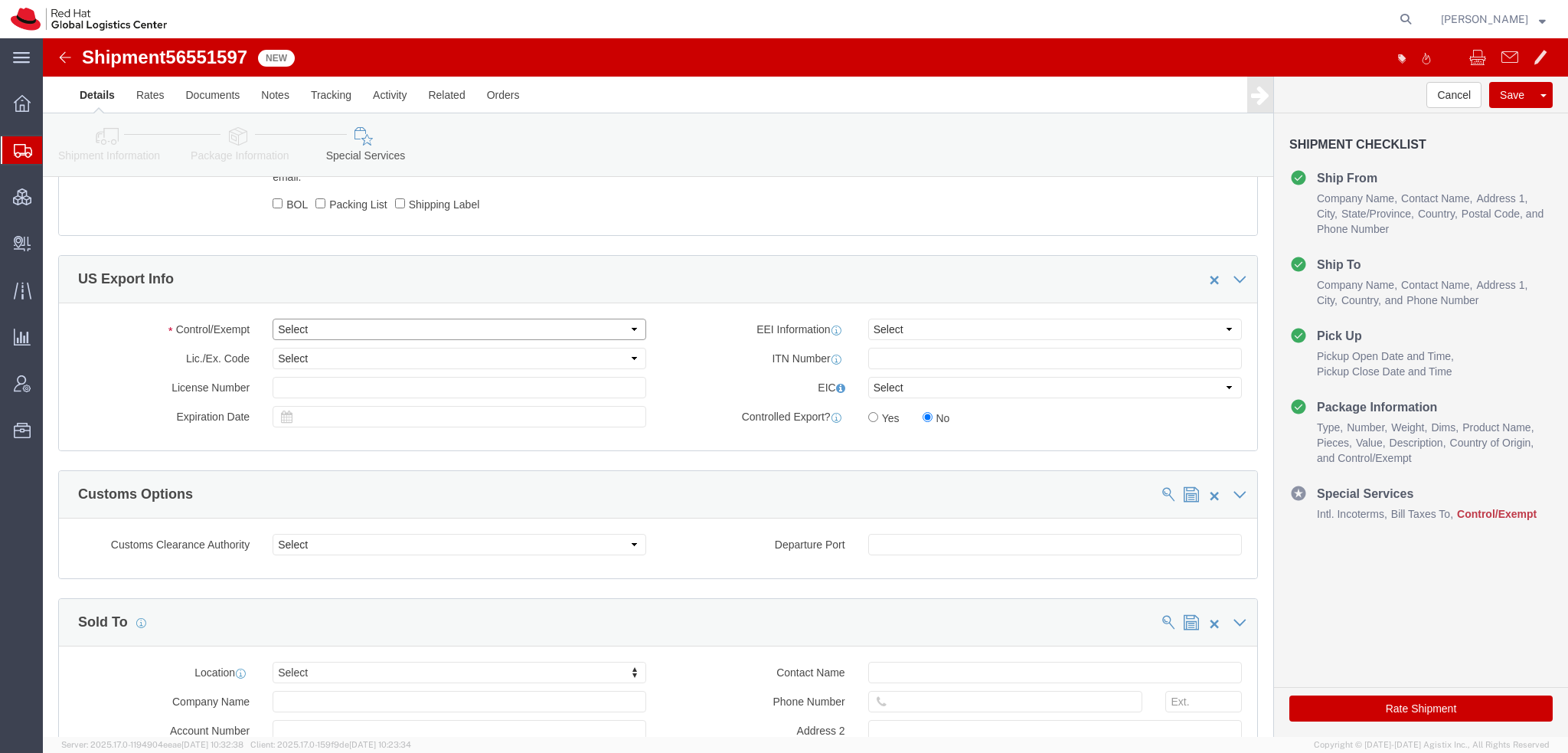
click select "Select ATF BIS DEA EPA FDA FTR ITAR OFAC Other (OPA)"
select select "FTR"
click select "Select ATF BIS DEA EPA FDA FTR ITAR OFAC Other (OPA)"
click select "Select 30.2(d)(2) 30.36 30.37(a) 30.37(f) 30.37(g) 30.37(h) 30.37(i) 30.37(j) 3…"
select select "30.37(t)"
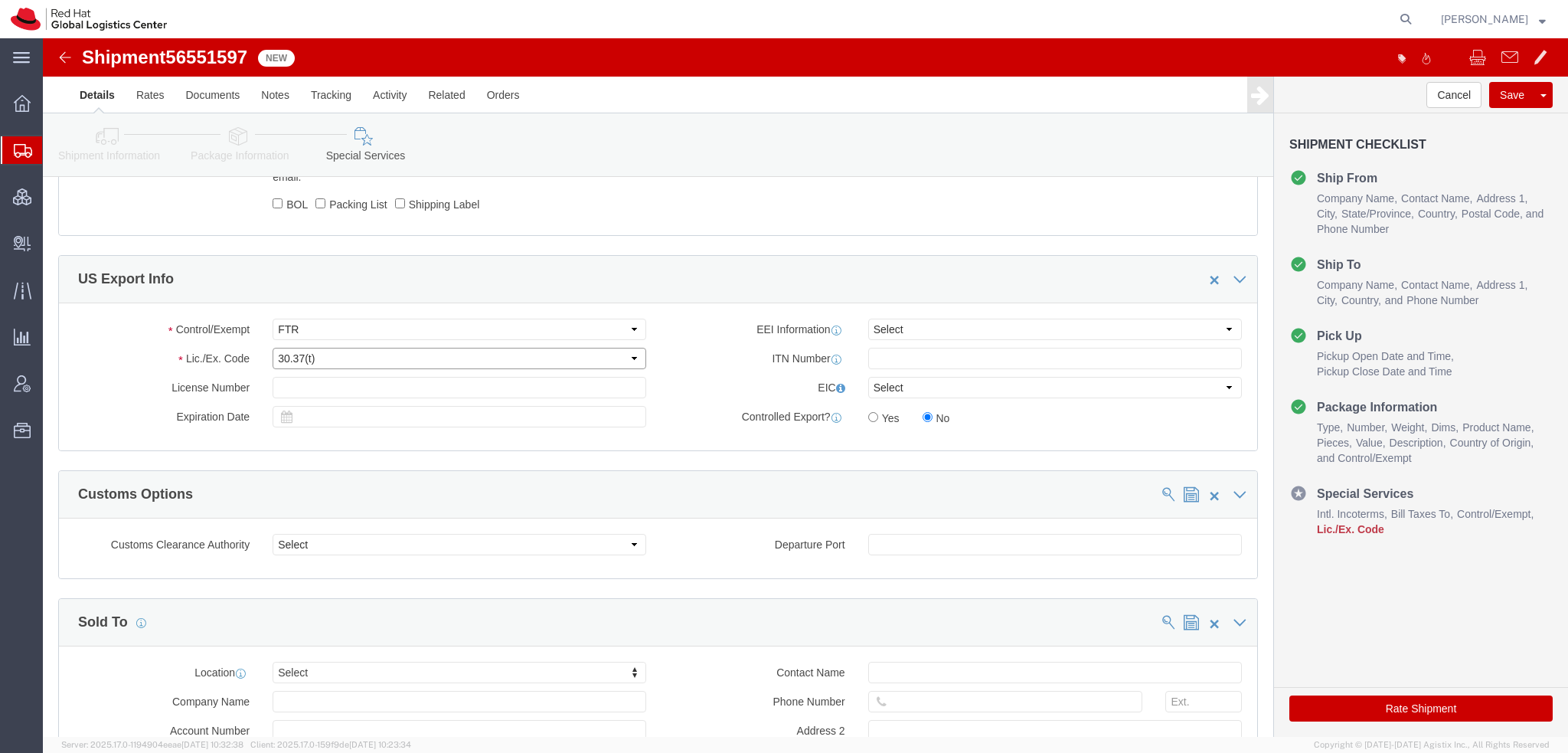
click select "Select 30.2(d)(2) 30.36 30.37(a) 30.37(f) 30.37(g) 30.37(h) 30.37(i) 30.37(j) 3…"
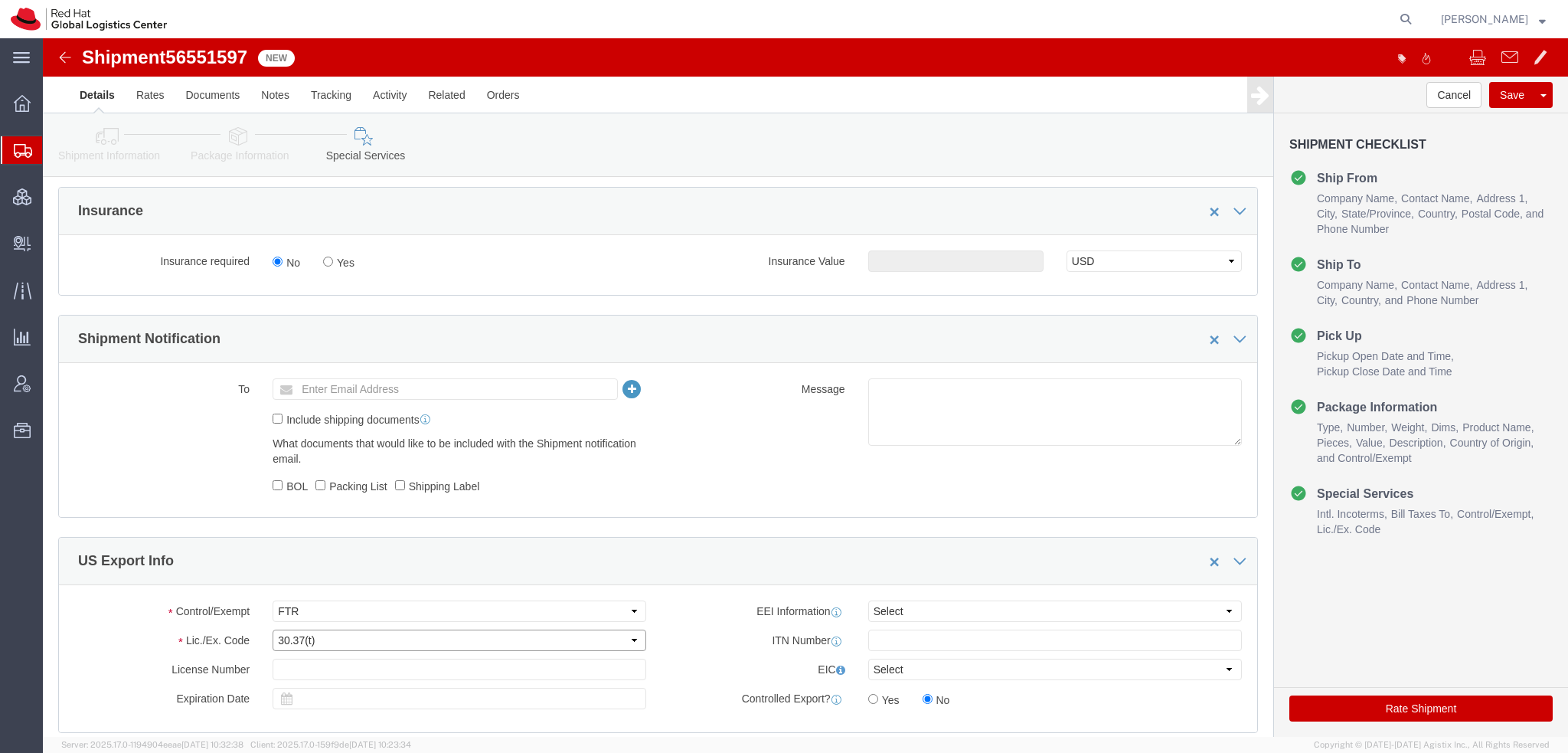
scroll to position [536, 0]
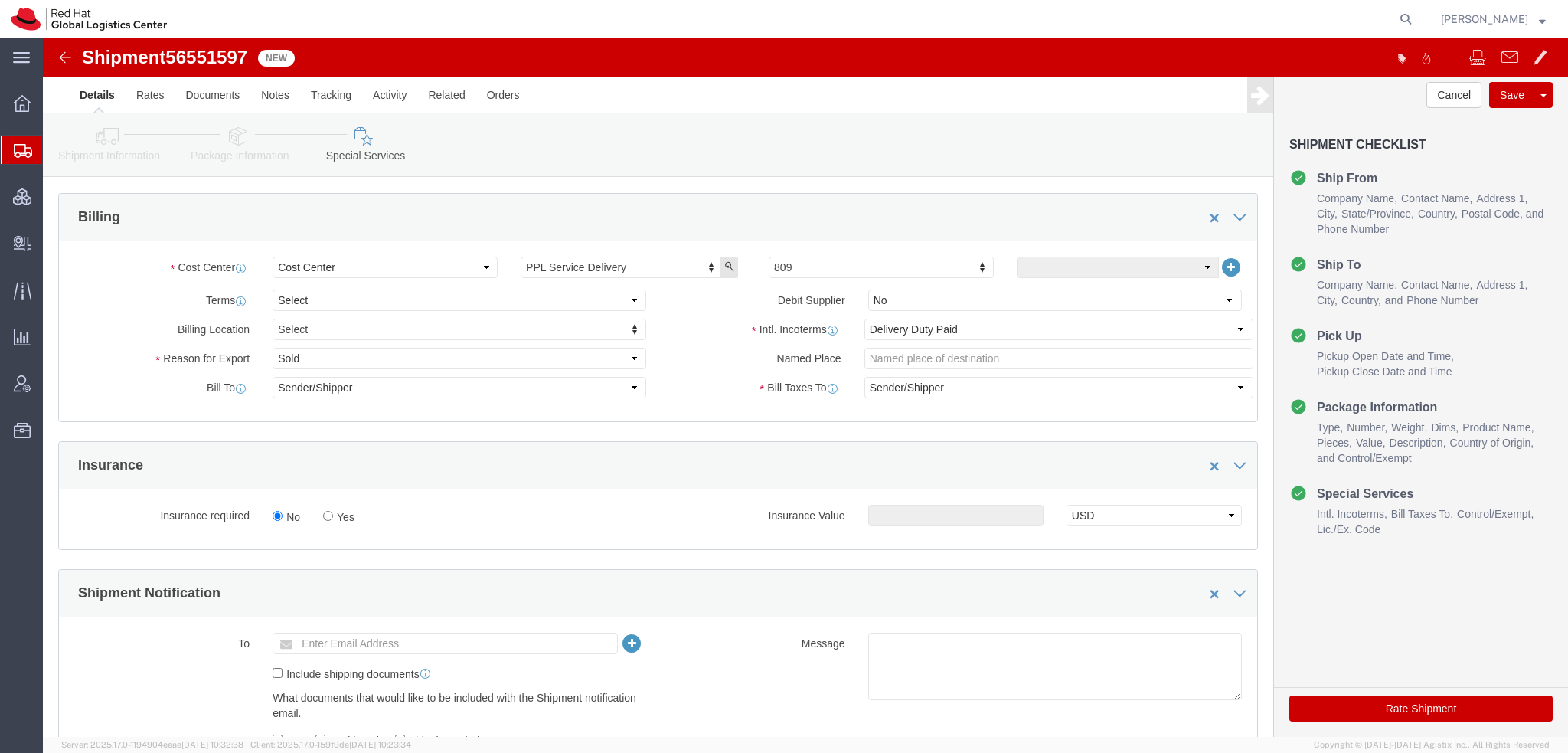
click button "Rate Shipment"
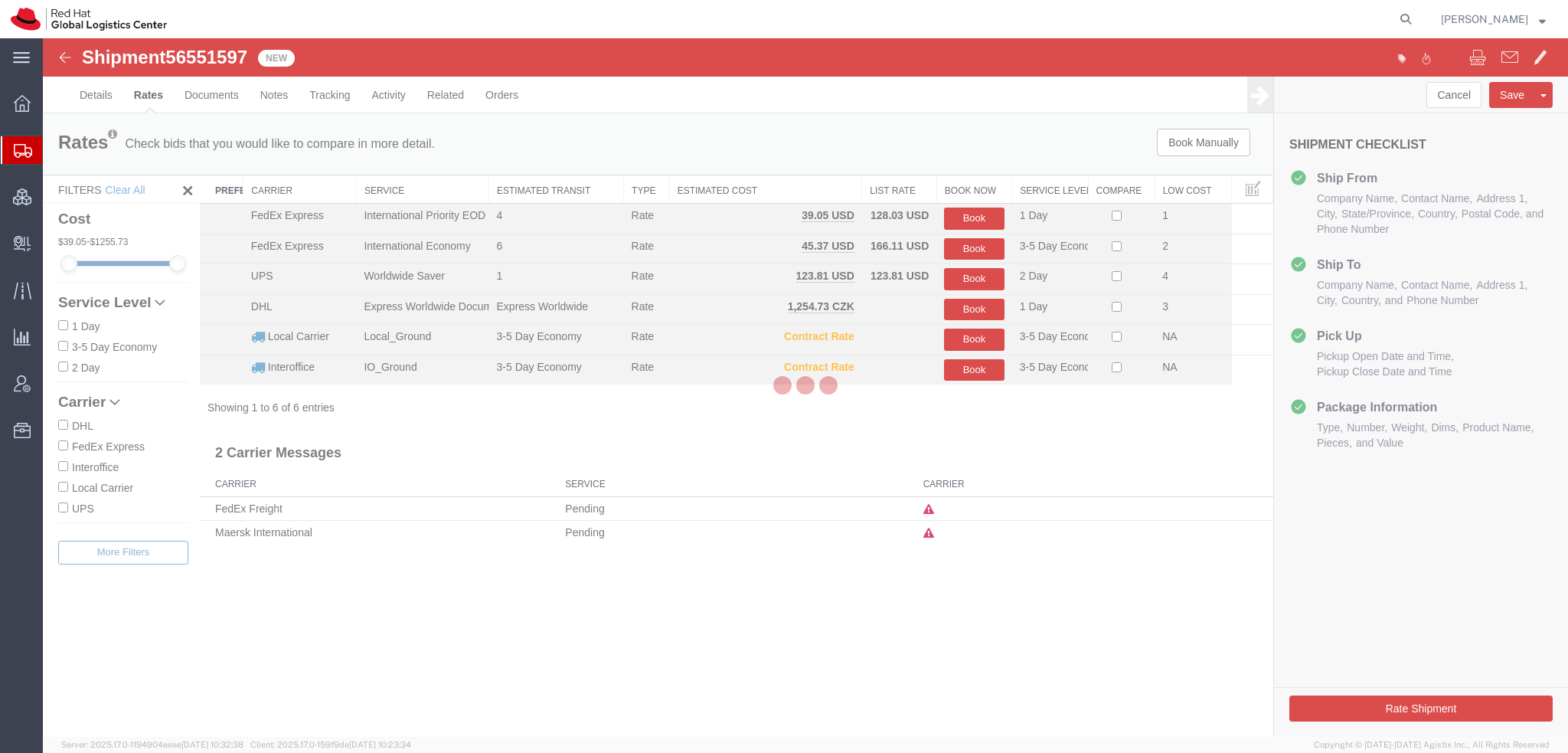
scroll to position [0, 0]
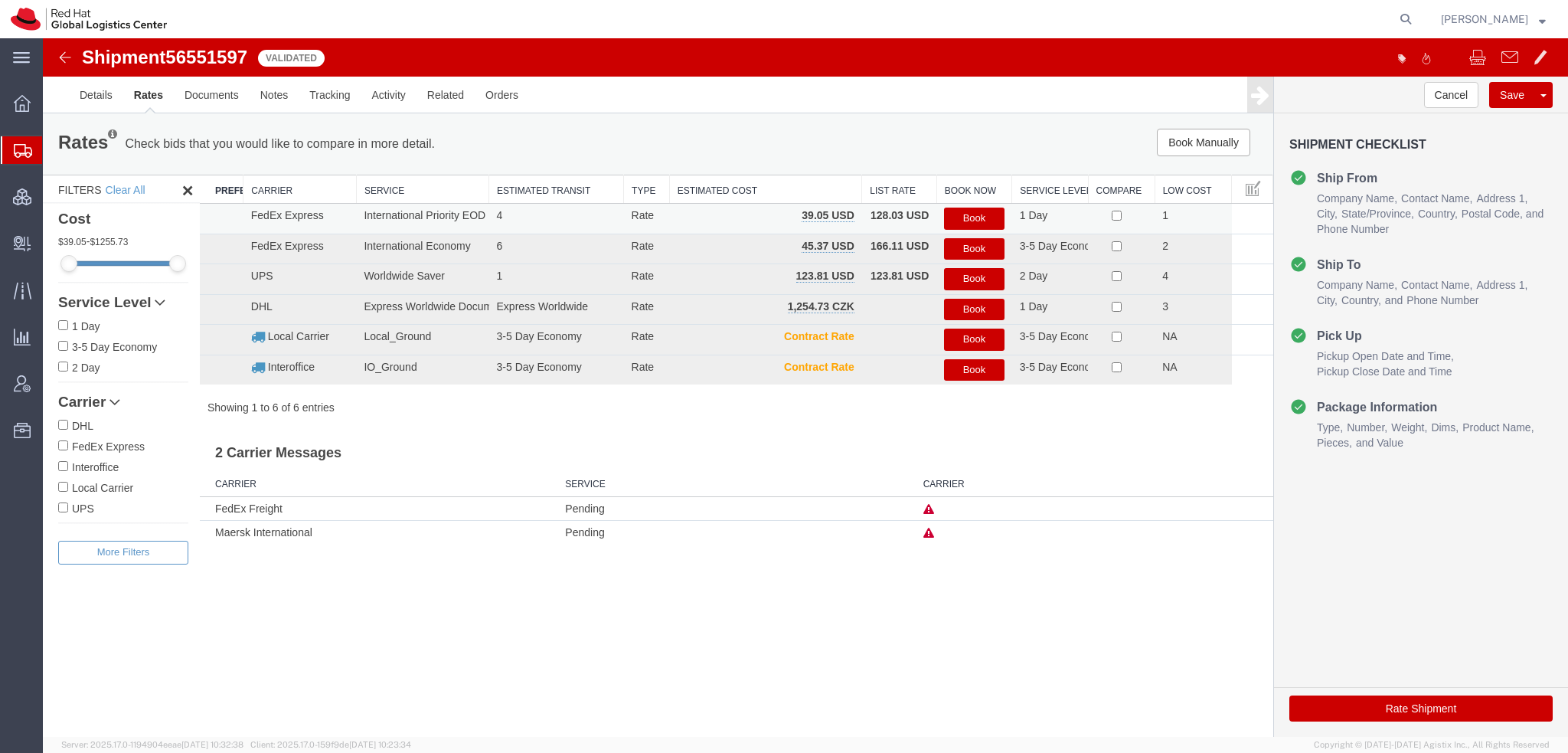
click at [967, 216] on button "Book" at bounding box center [974, 218] width 60 height 22
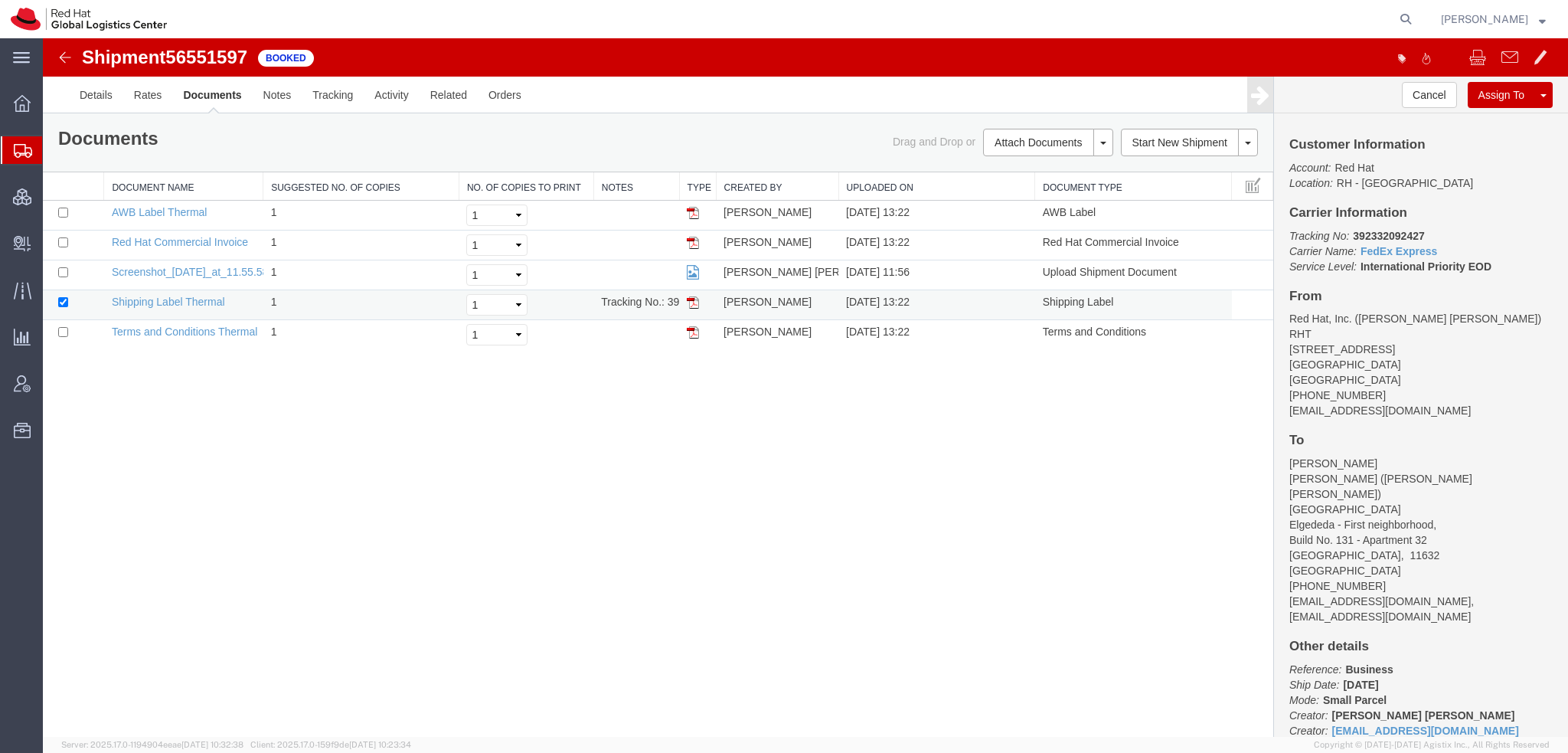
click at [693, 303] on img at bounding box center [693, 303] width 12 height 12
drag, startPoint x: 693, startPoint y: 211, endPoint x: 689, endPoint y: 230, distance: 19.4
click at [693, 211] on img at bounding box center [693, 212] width 12 height 12
click at [694, 238] on img at bounding box center [693, 242] width 12 height 12
click at [0, 0] on span "Shipment Manager" at bounding box center [0, 0] width 0 height 0
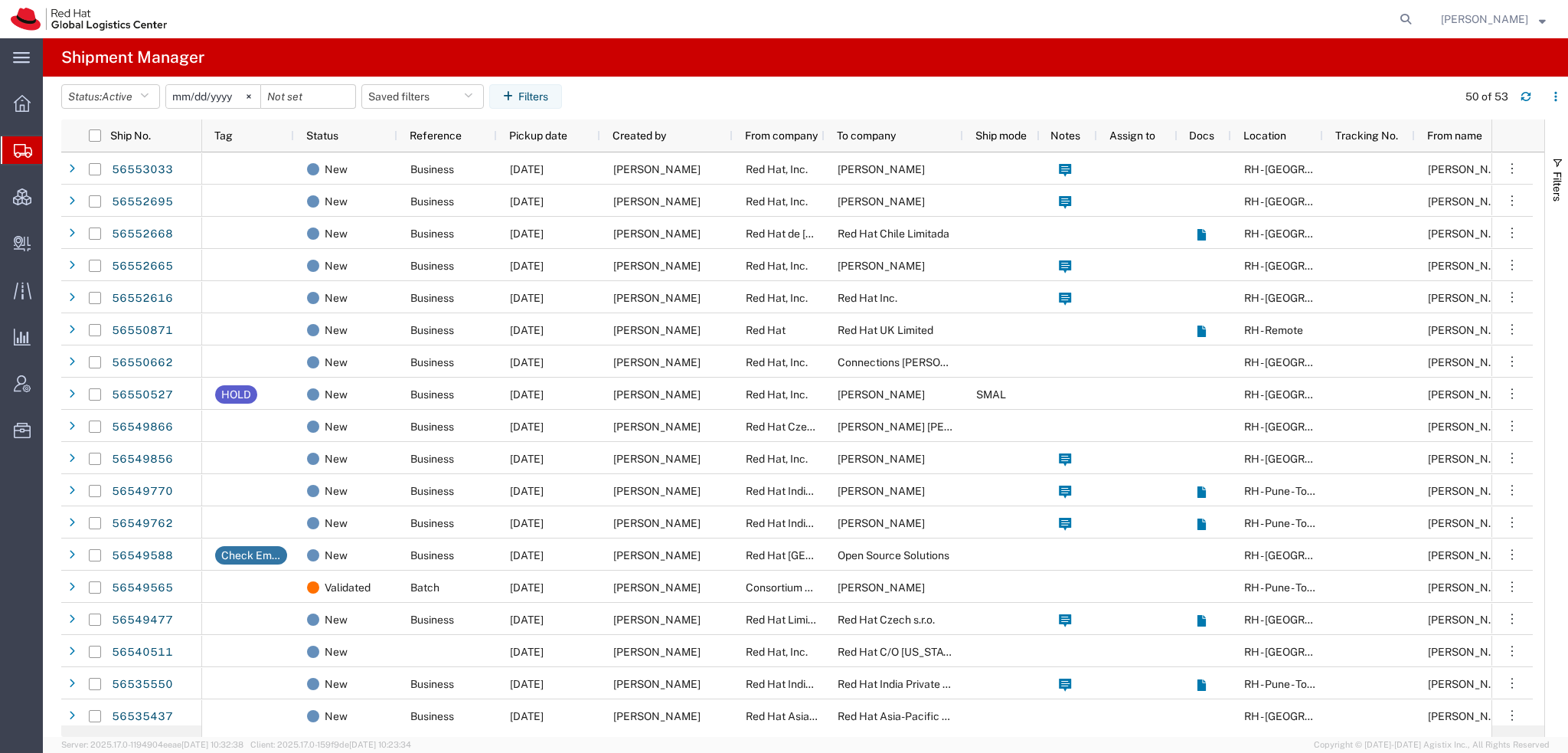
click at [1516, 17] on span "[PERSON_NAME]" at bounding box center [1485, 19] width 88 height 17
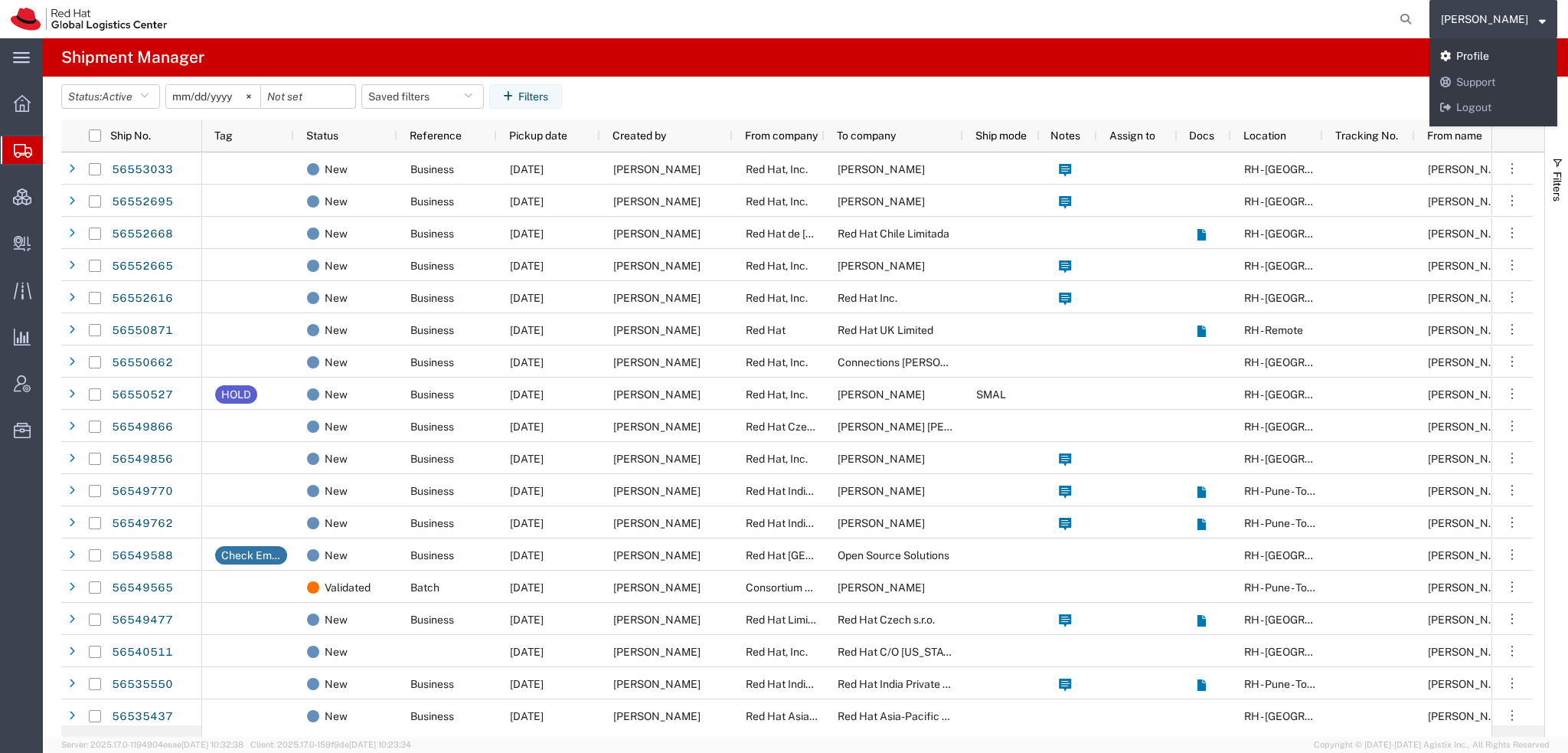
click at [1488, 59] on link "Profile" at bounding box center [1494, 56] width 128 height 26
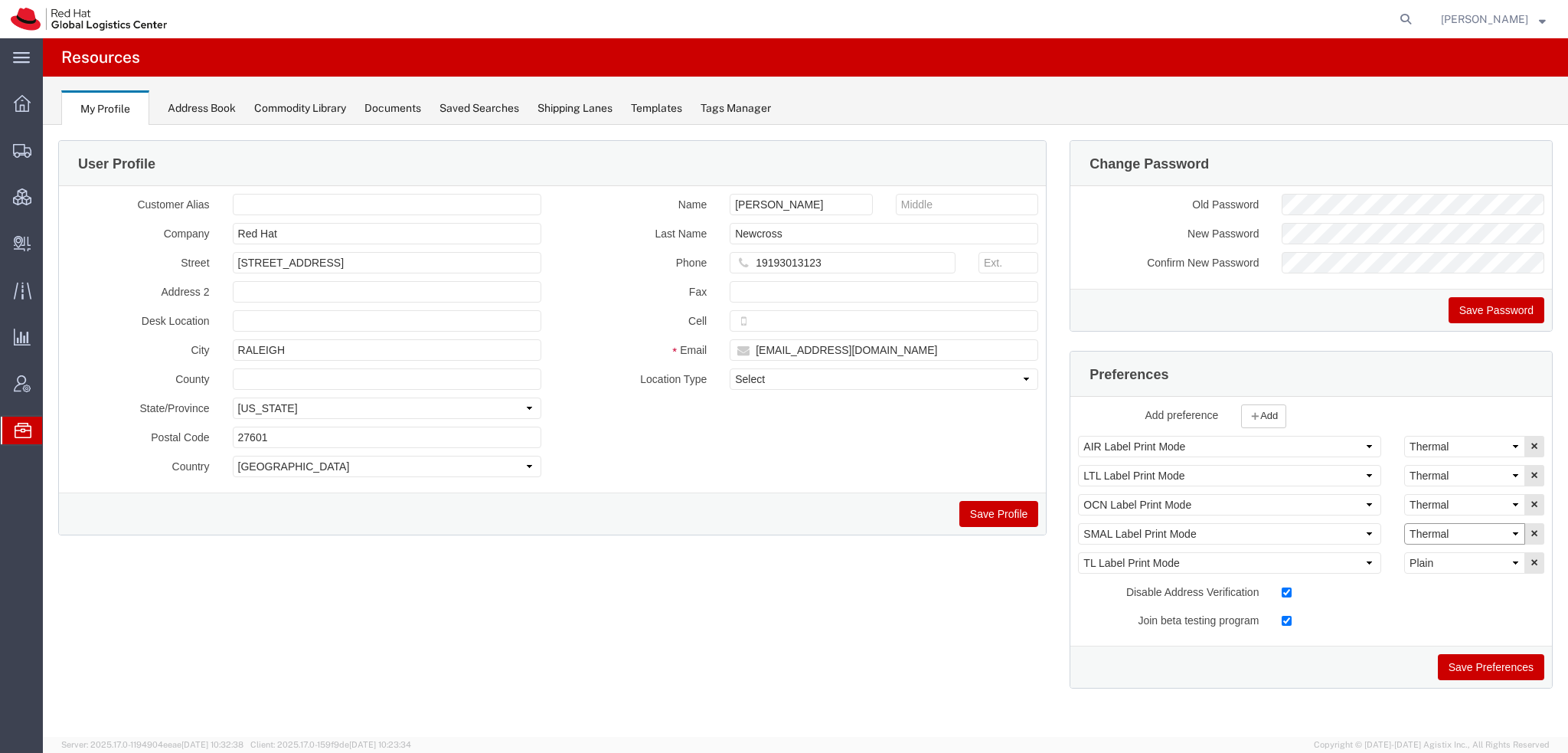
click at [1459, 527] on select "Select Plain Thermal" at bounding box center [1465, 534] width 121 height 21
select select "Plain"
click at [1404, 523] on select "Select Plain Thermal" at bounding box center [1465, 534] width 121 height 21
click at [1483, 666] on button "Save Preferences" at bounding box center [1491, 666] width 107 height 26
click at [1475, 658] on button "Save Preferences" at bounding box center [1491, 666] width 107 height 26
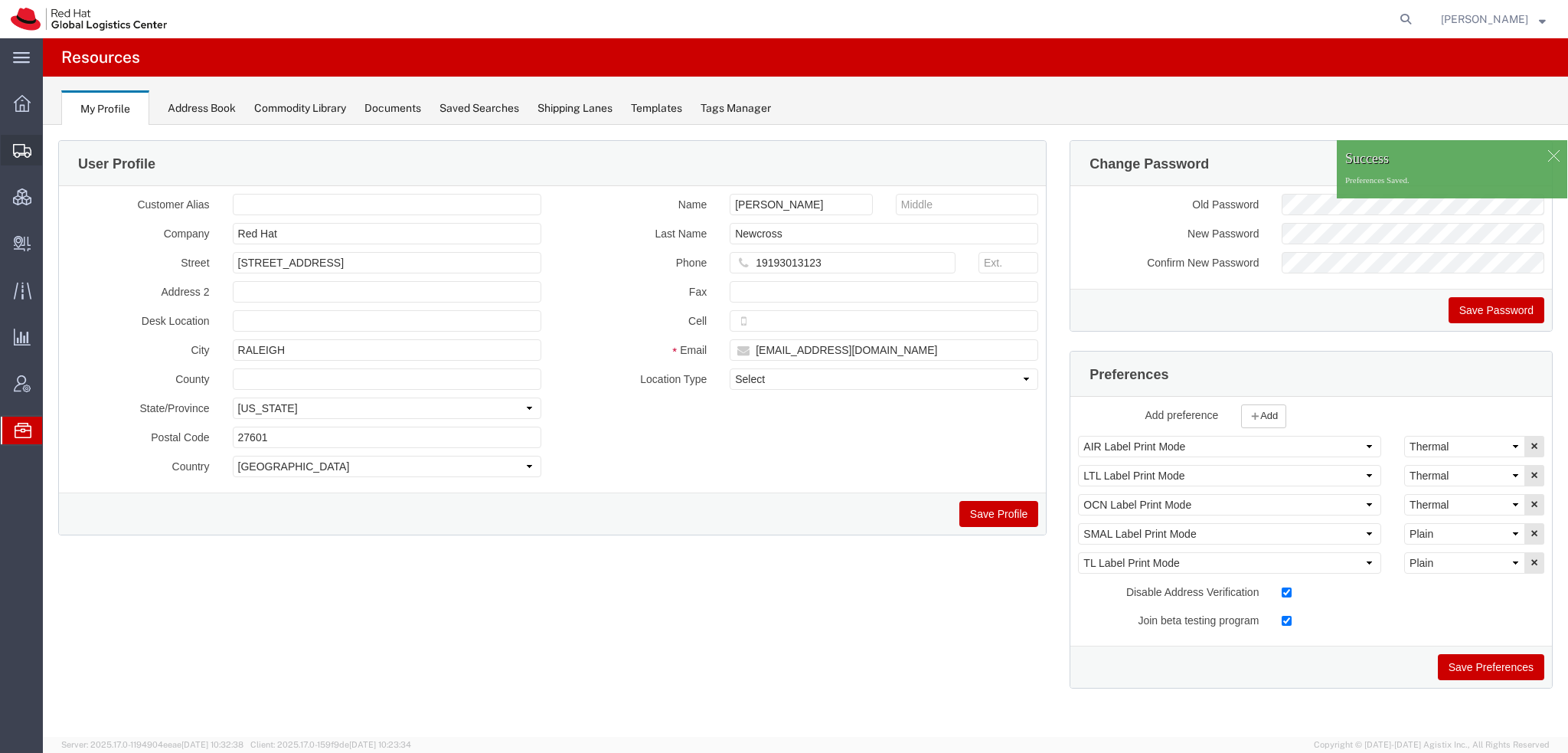
click at [0, 0] on span "Shipment Manager" at bounding box center [0, 0] width 0 height 0
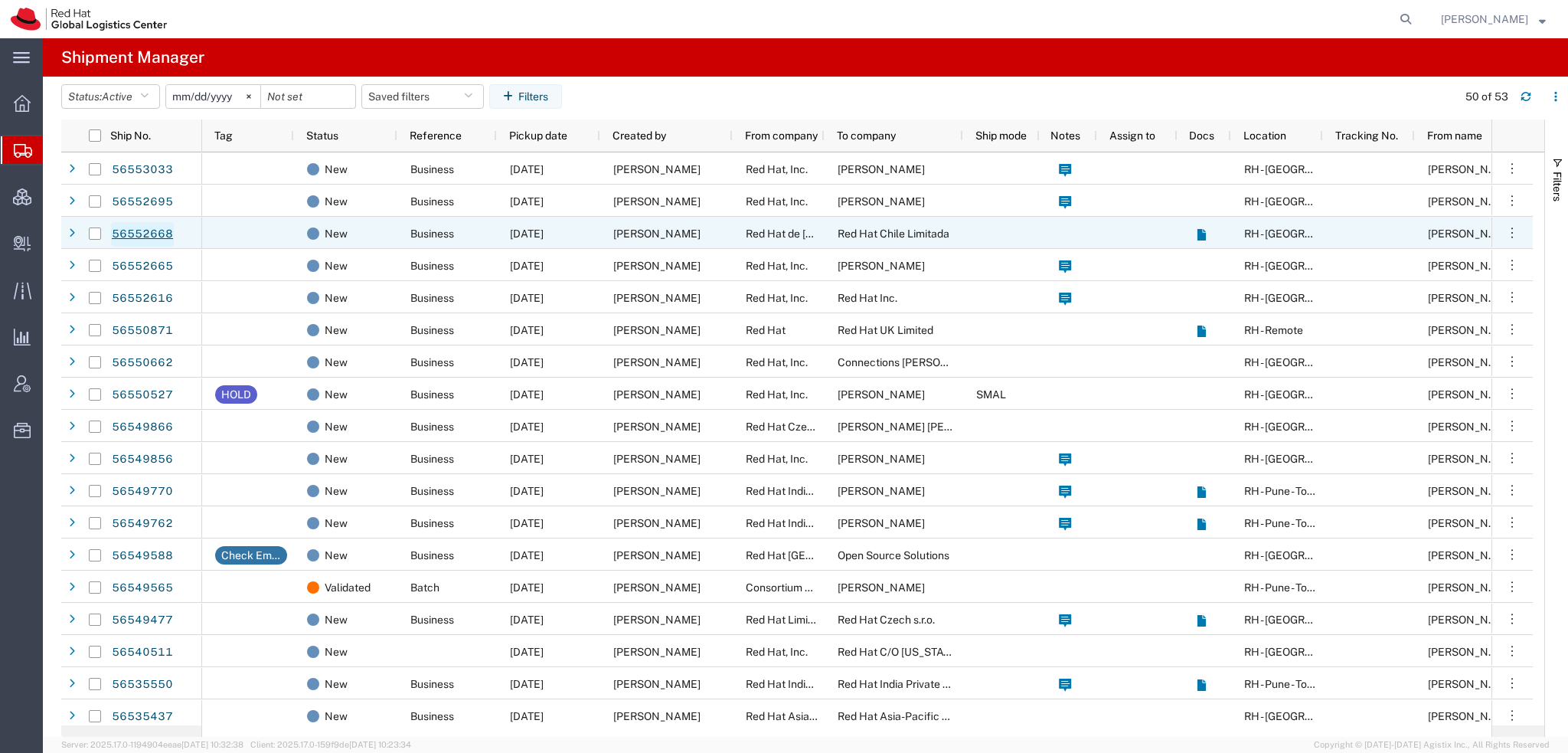
click at [141, 235] on link "56552668" at bounding box center [142, 235] width 63 height 25
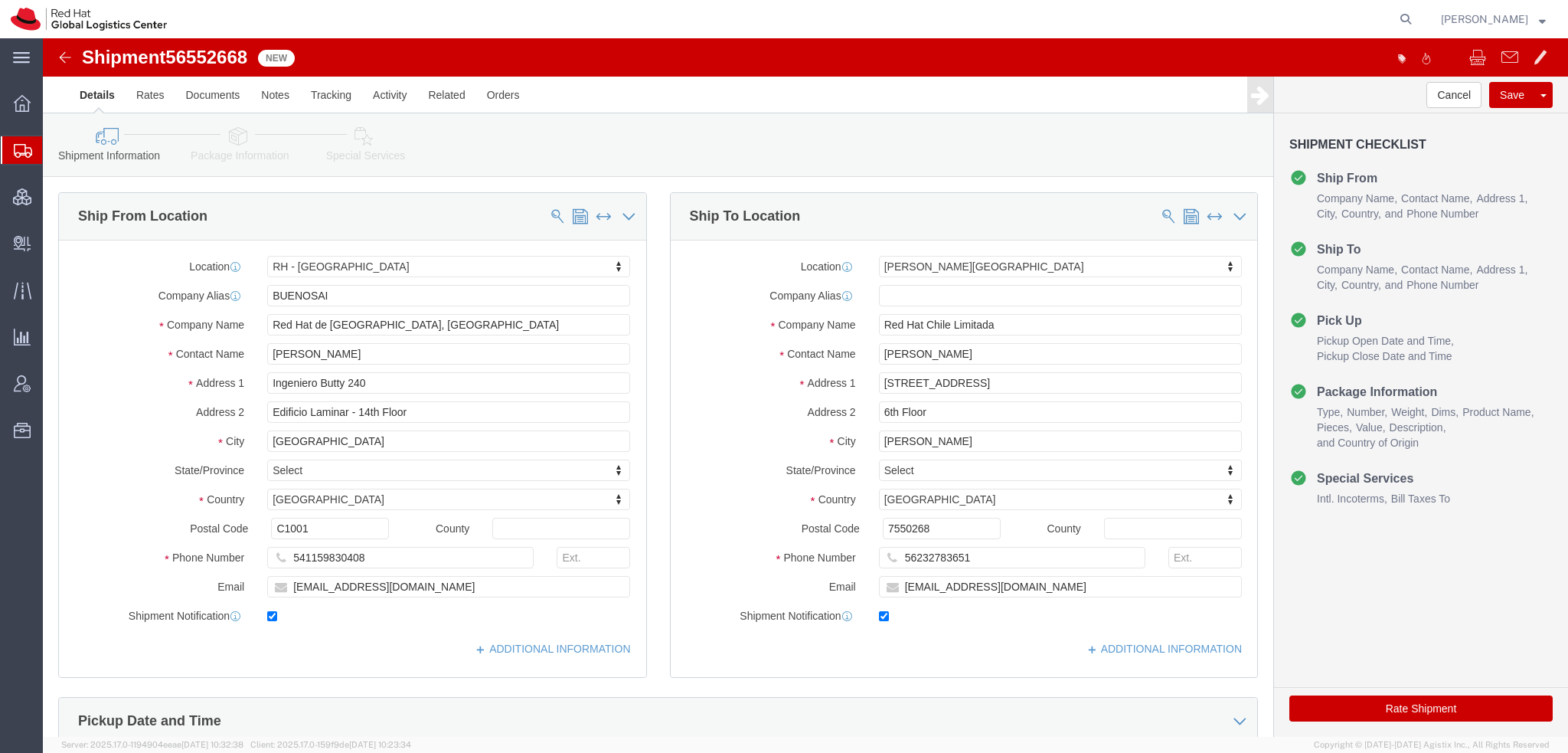
select select "37936"
select select "38020"
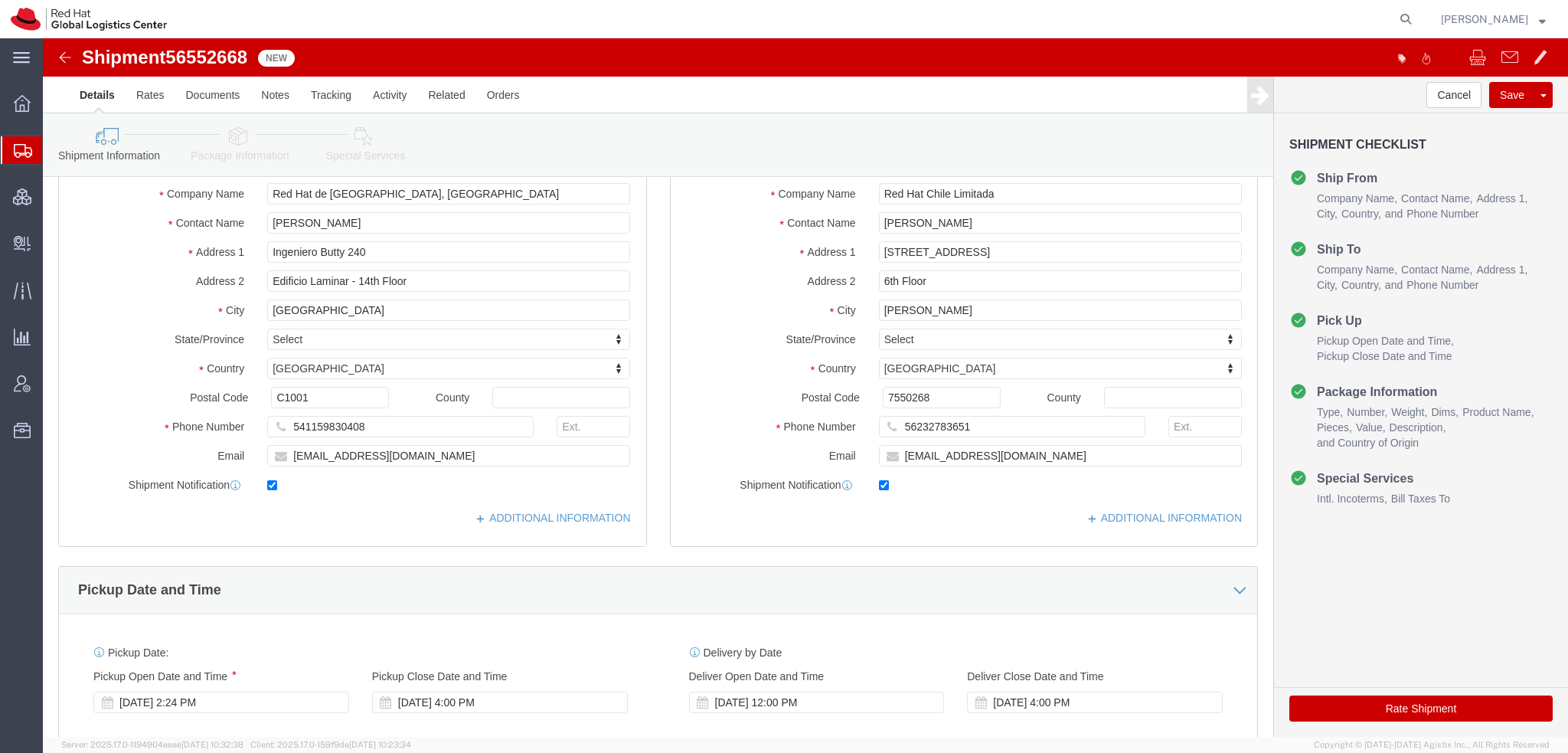
scroll to position [460, 0]
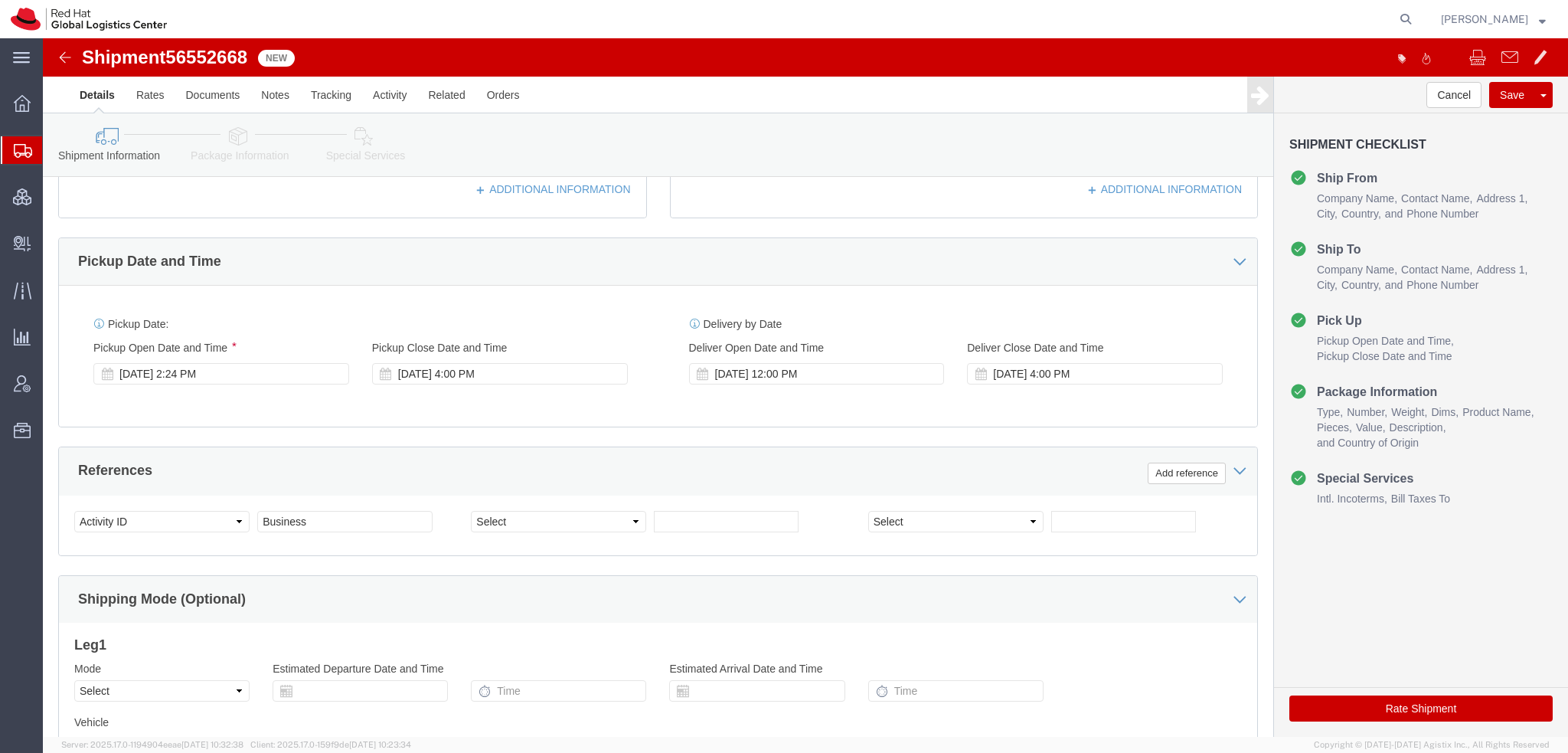
click icon
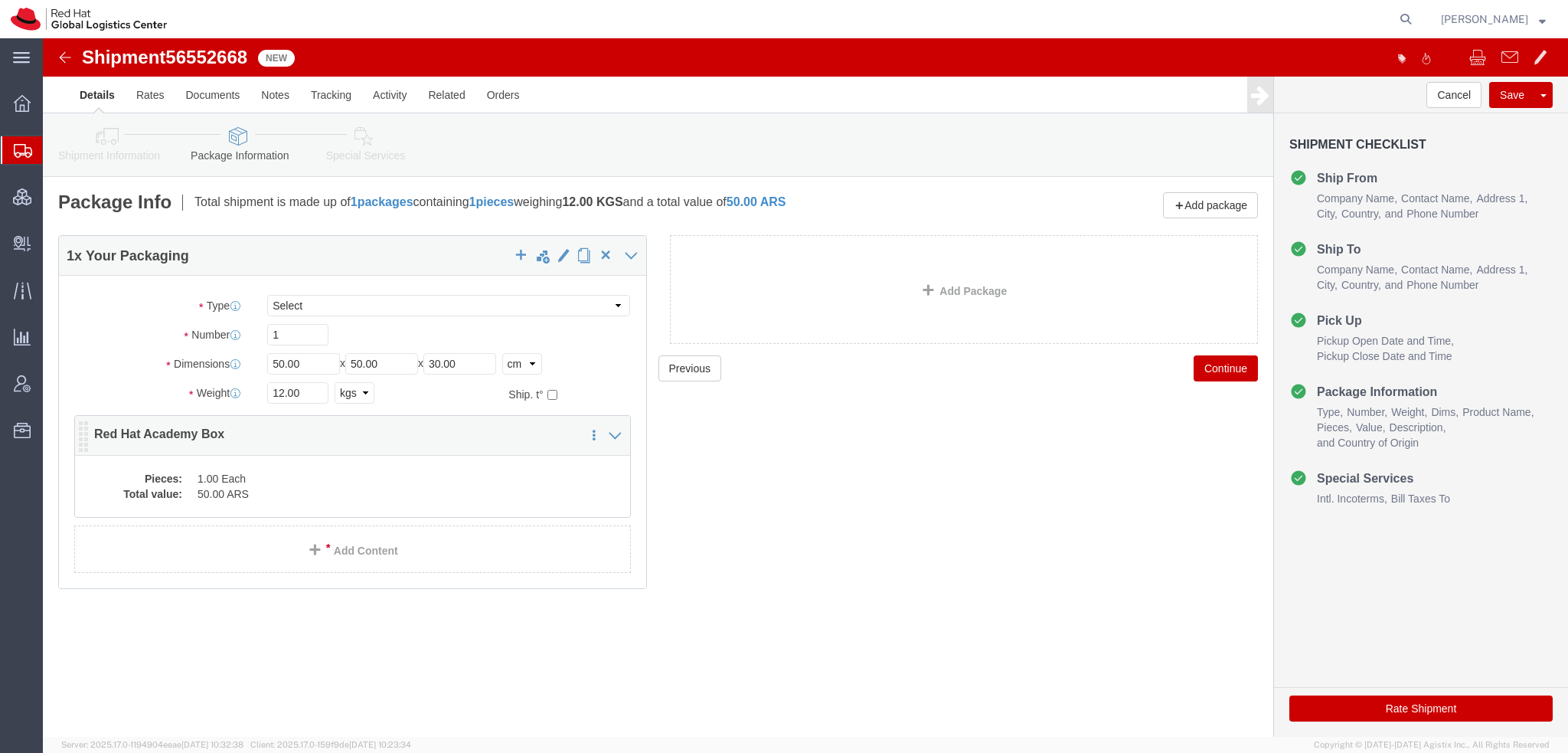
click div "Pieces: 1.00 Each Total value: 50.00 ARS"
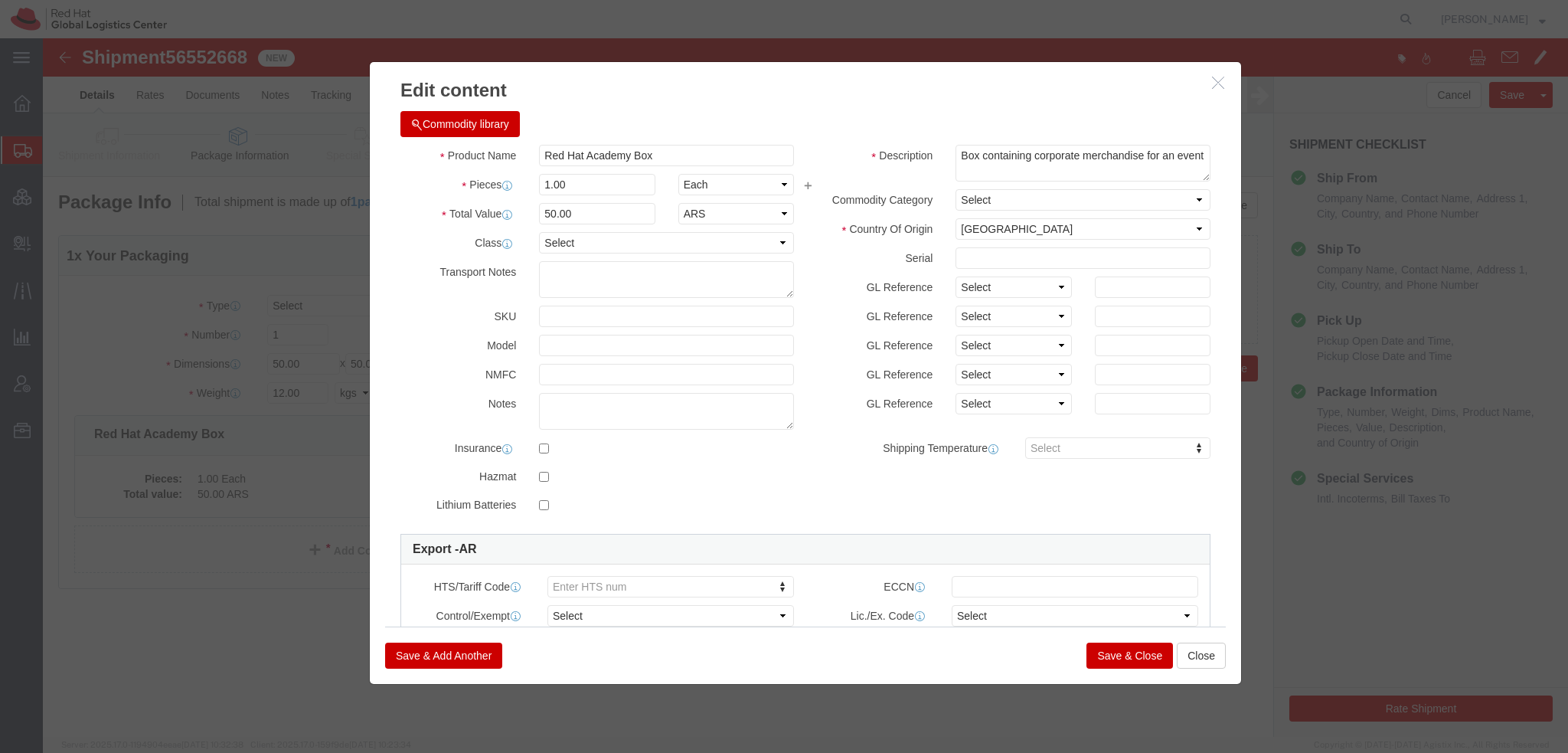
click icon "button"
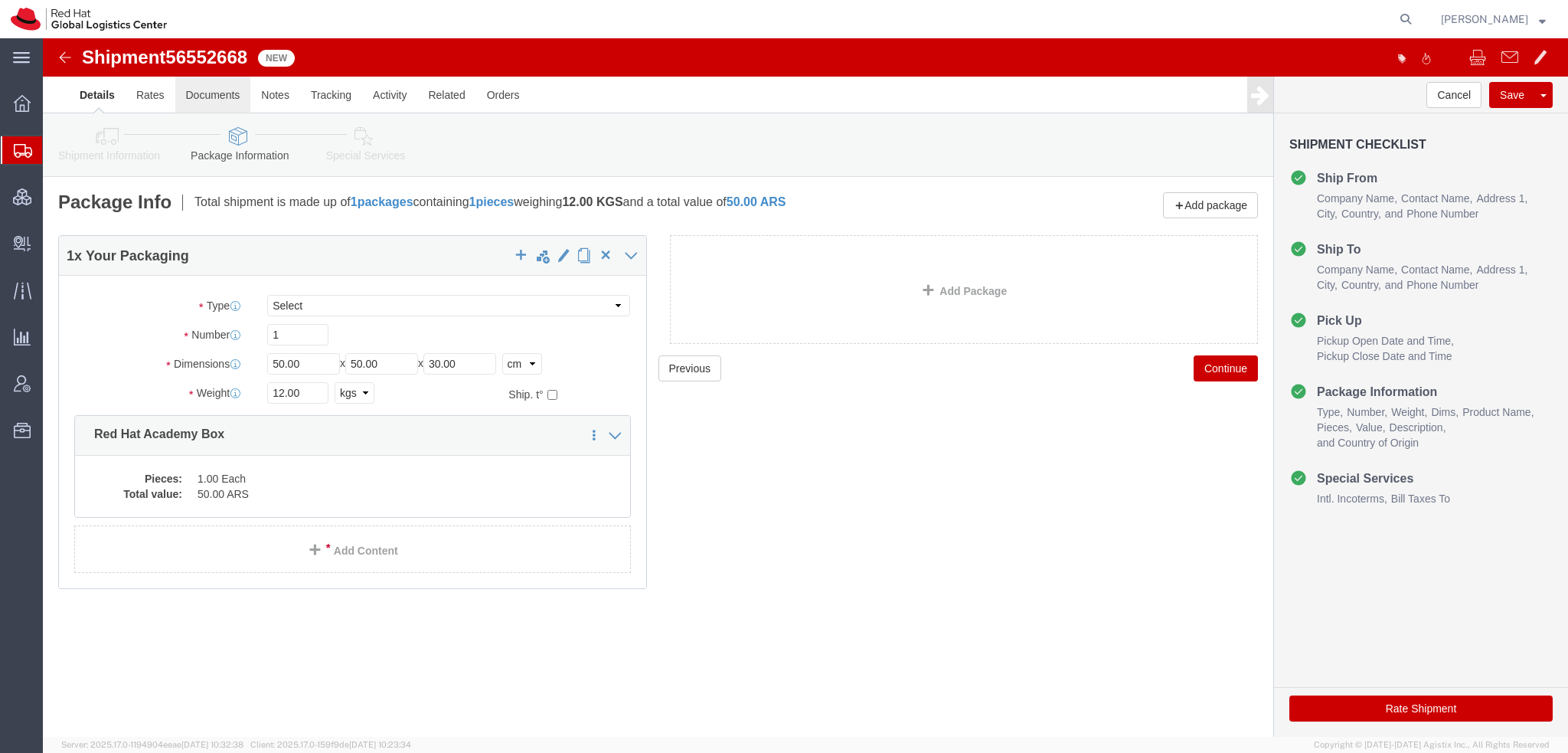
click link "Documents"
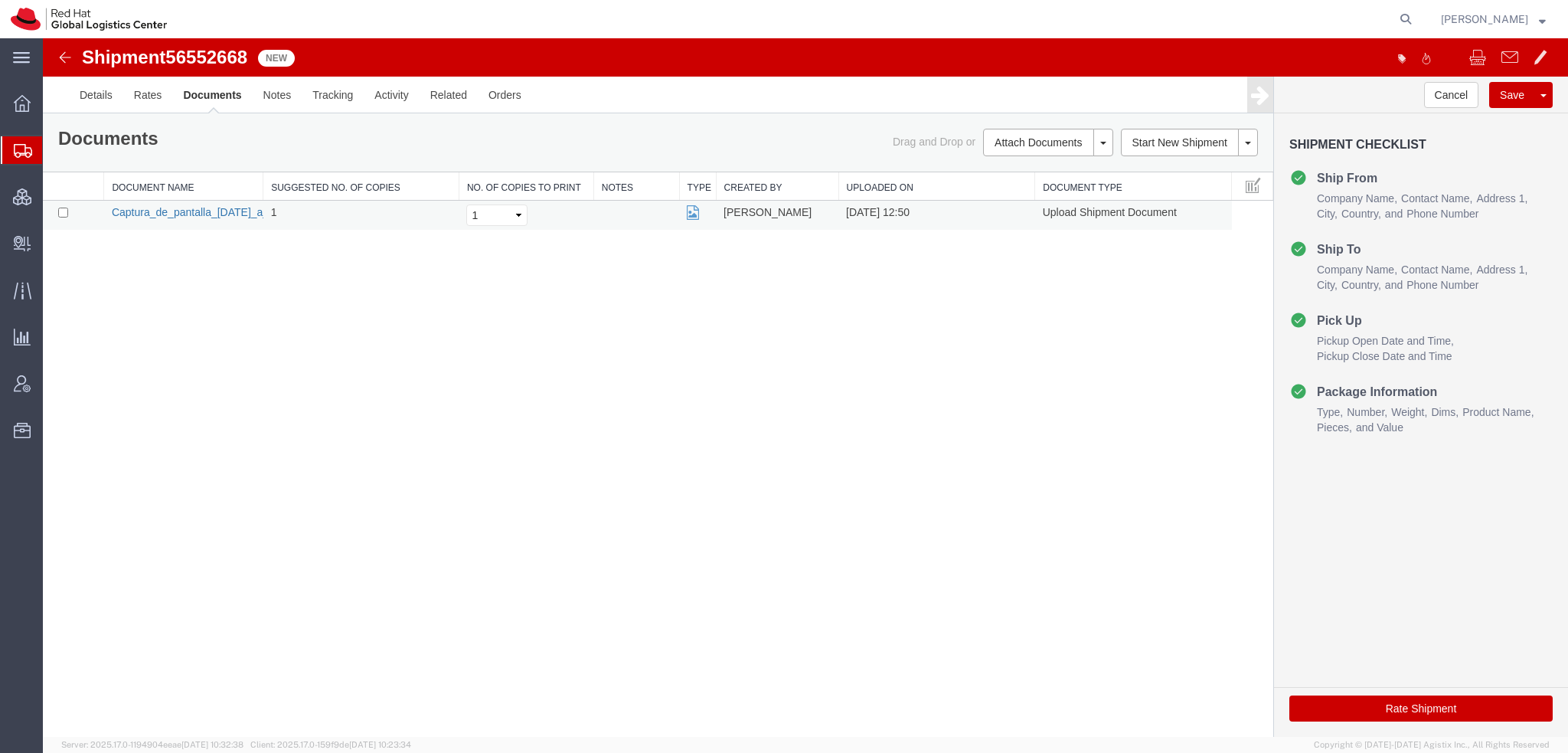
click at [169, 212] on link "Captura_de_pantalla_2025-08-20_a_la_s__1.46.51_p._m..png" at bounding box center [250, 212] width 278 height 12
click at [93, 94] on link "Details" at bounding box center [96, 95] width 55 height 36
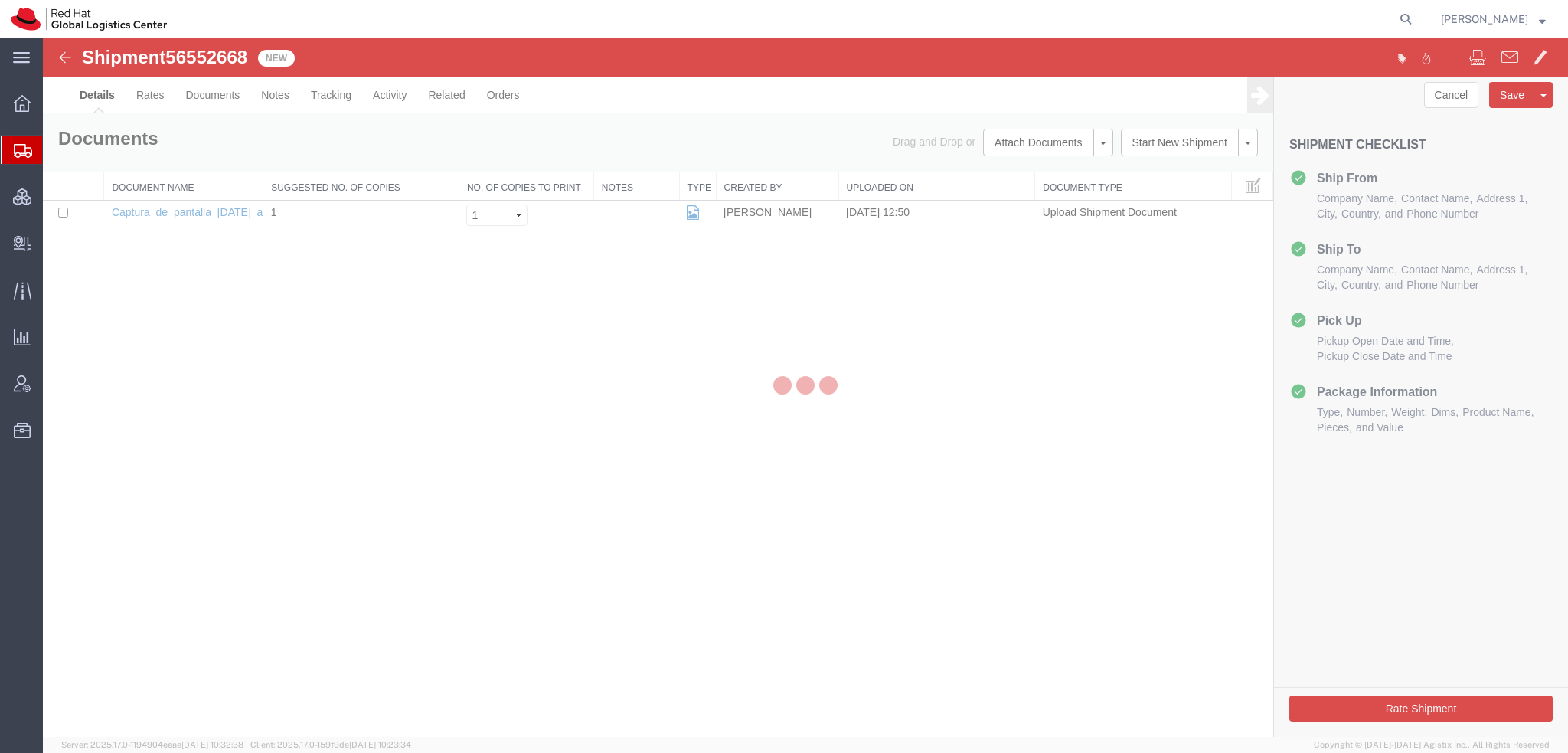
select select "37936"
select select "38020"
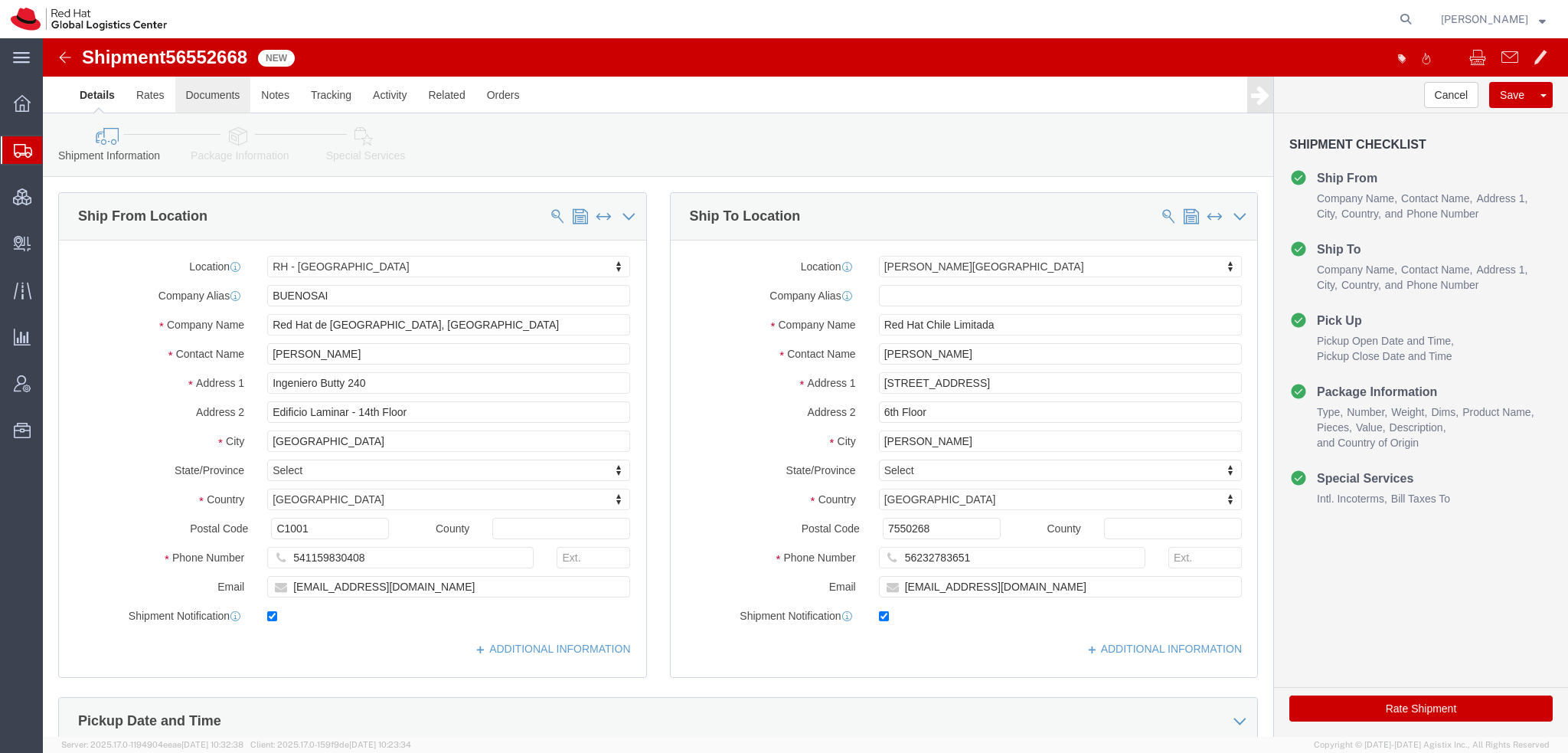
click link "Documents"
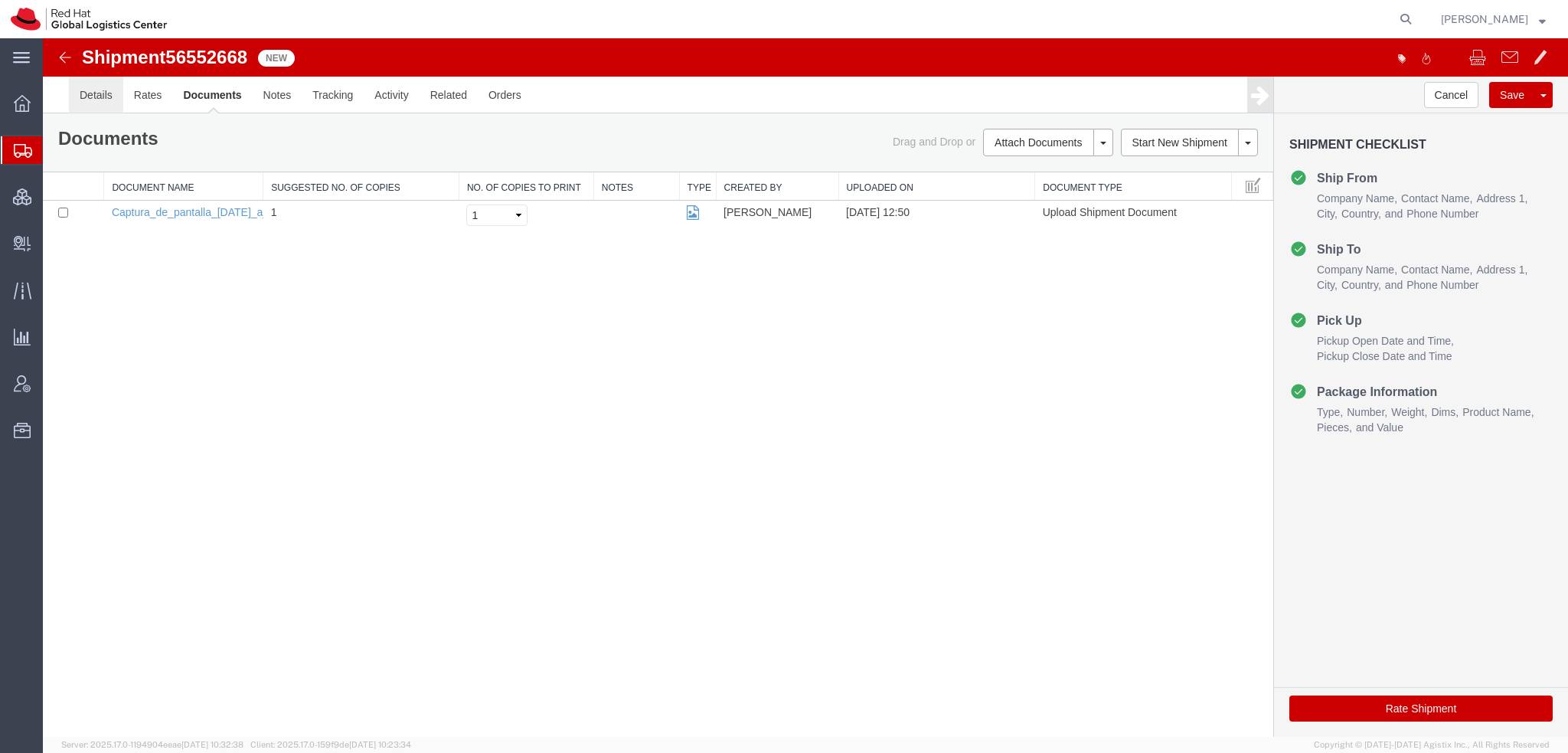
click at [102, 93] on link "Details" at bounding box center [96, 95] width 55 height 36
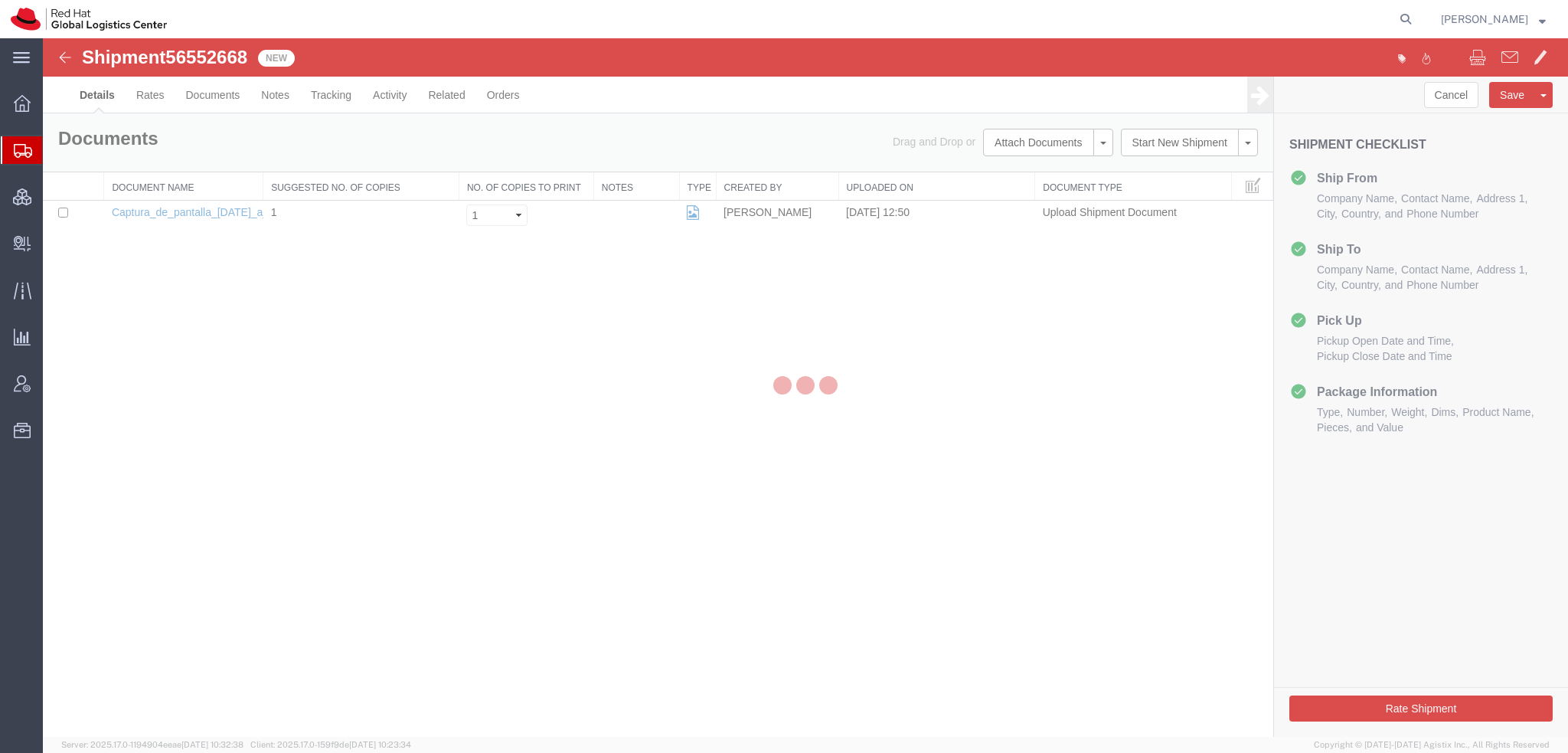
select select "37936"
select select "38020"
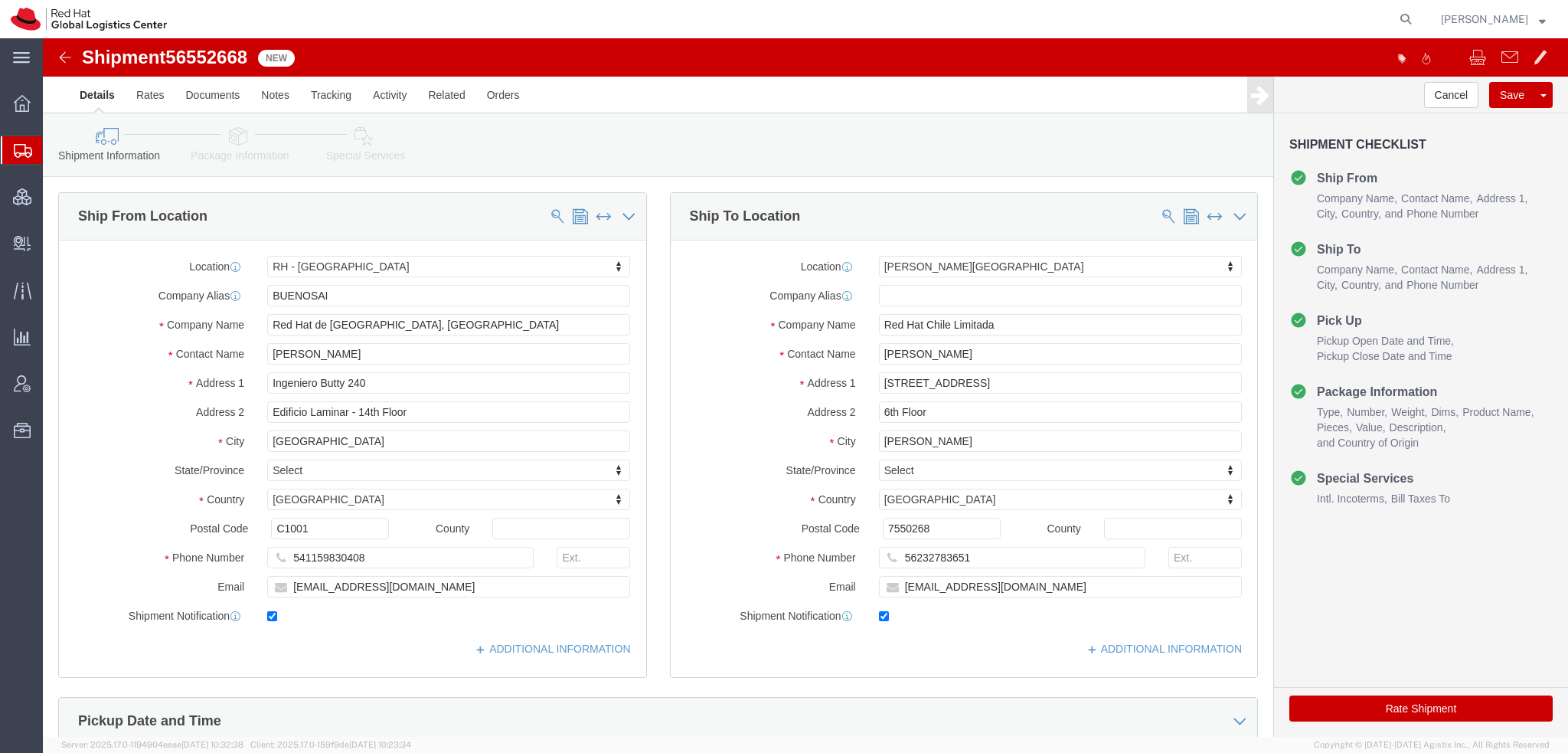
click at [1504, 17] on span "[PERSON_NAME]" at bounding box center [1485, 19] width 88 height 17
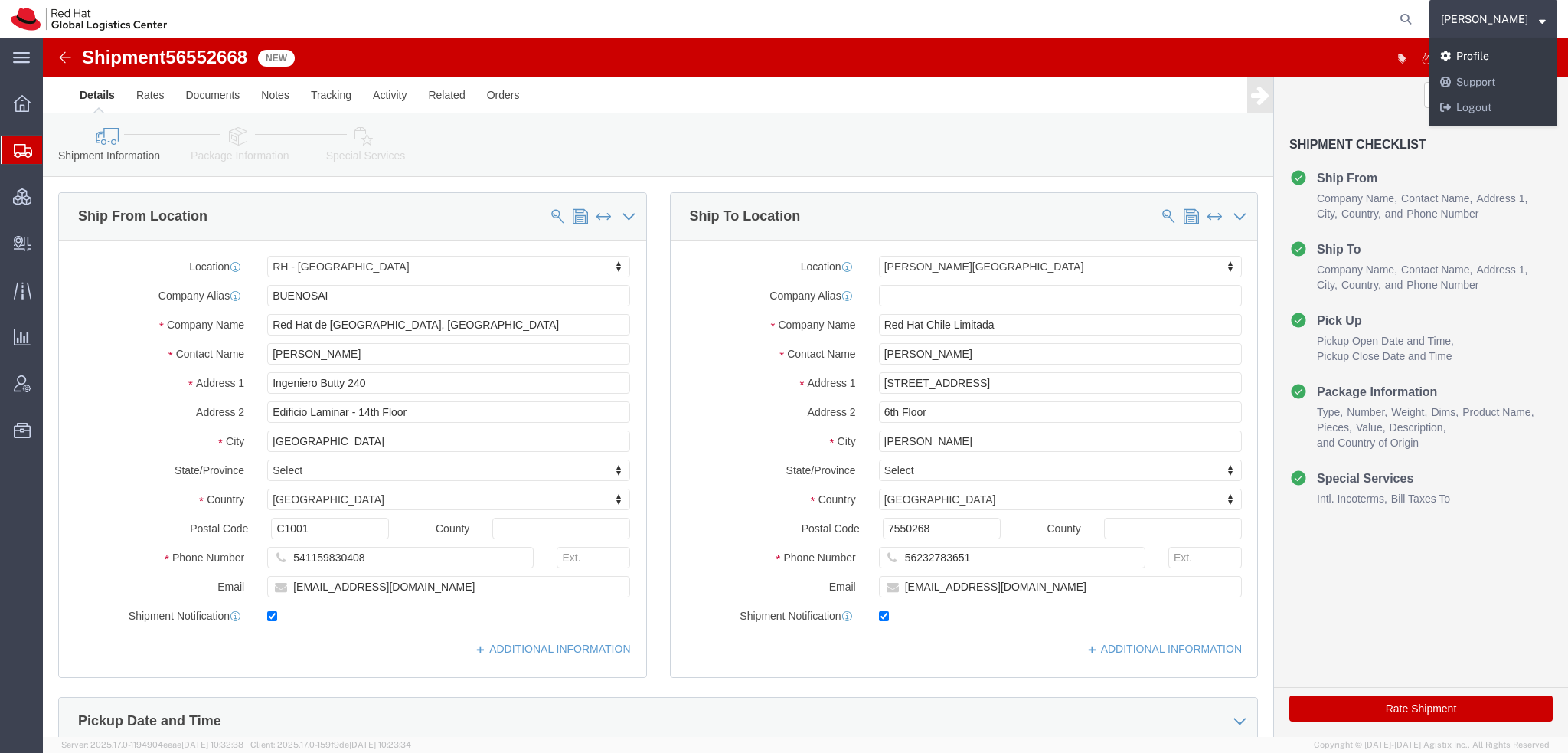
click at [1480, 51] on link "Profile" at bounding box center [1494, 56] width 128 height 26
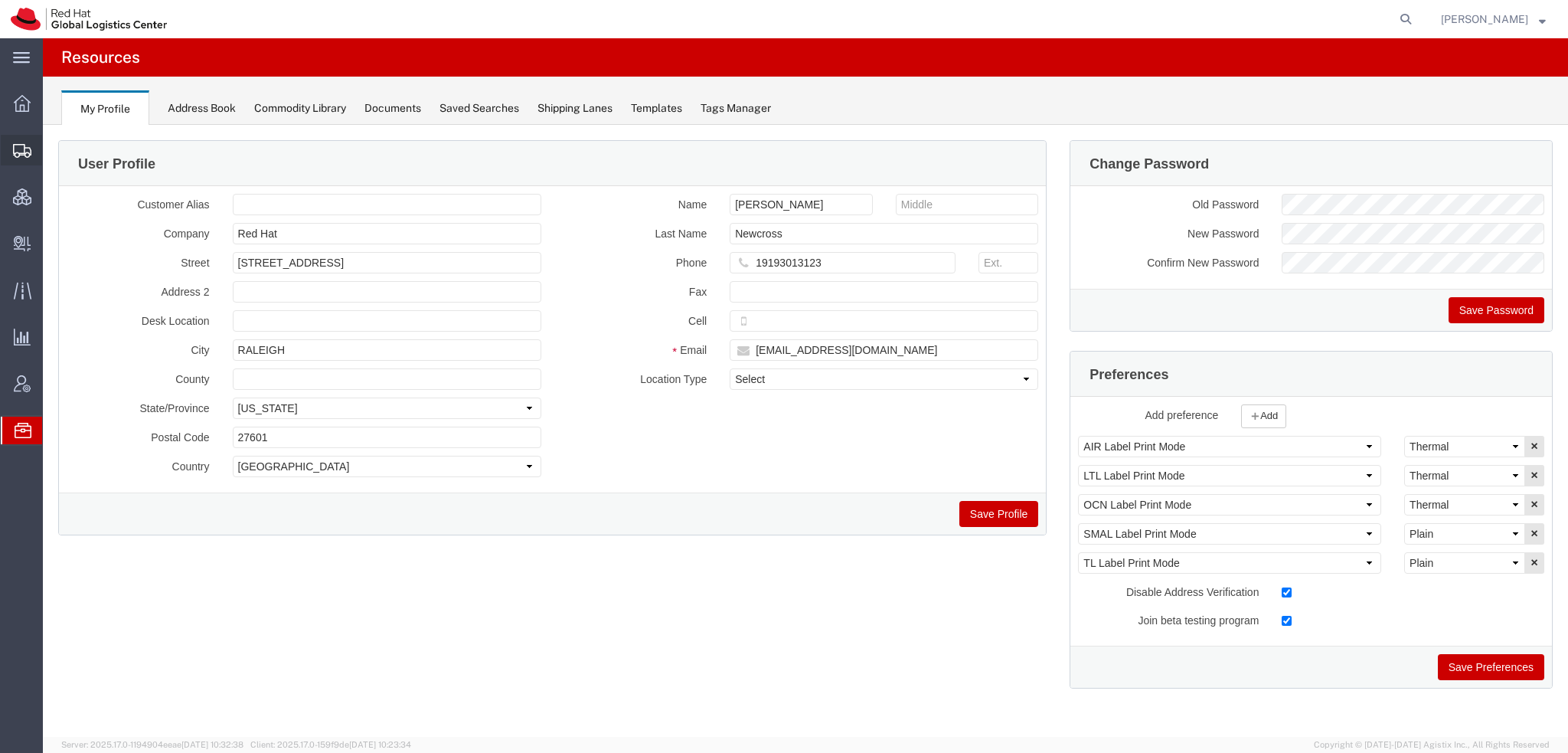
click at [0, 0] on span "Shipment Manager" at bounding box center [0, 0] width 0 height 0
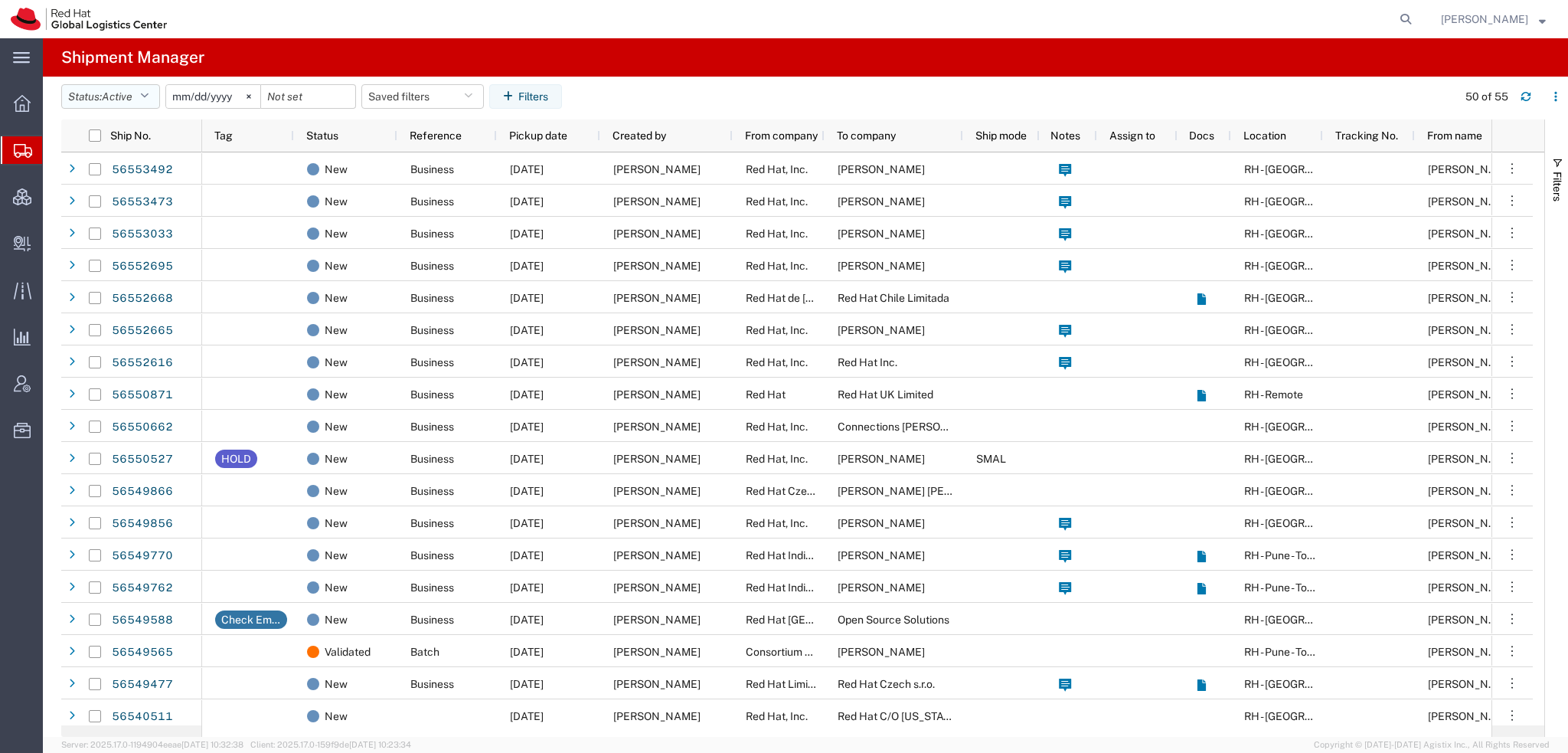
click at [142, 93] on button "Status: Active" at bounding box center [111, 97] width 99 height 25
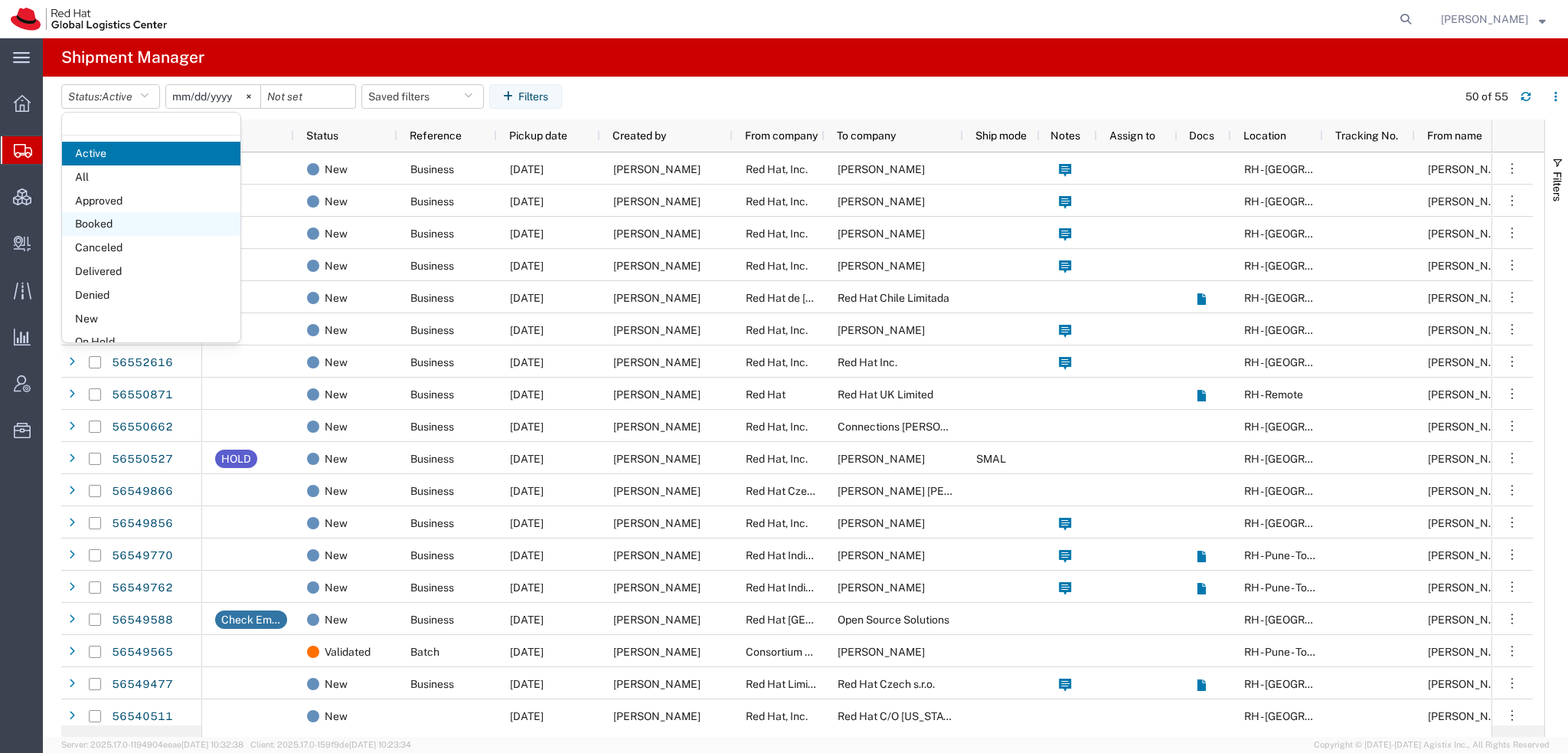
click at [113, 218] on span "Booked" at bounding box center [151, 224] width 179 height 24
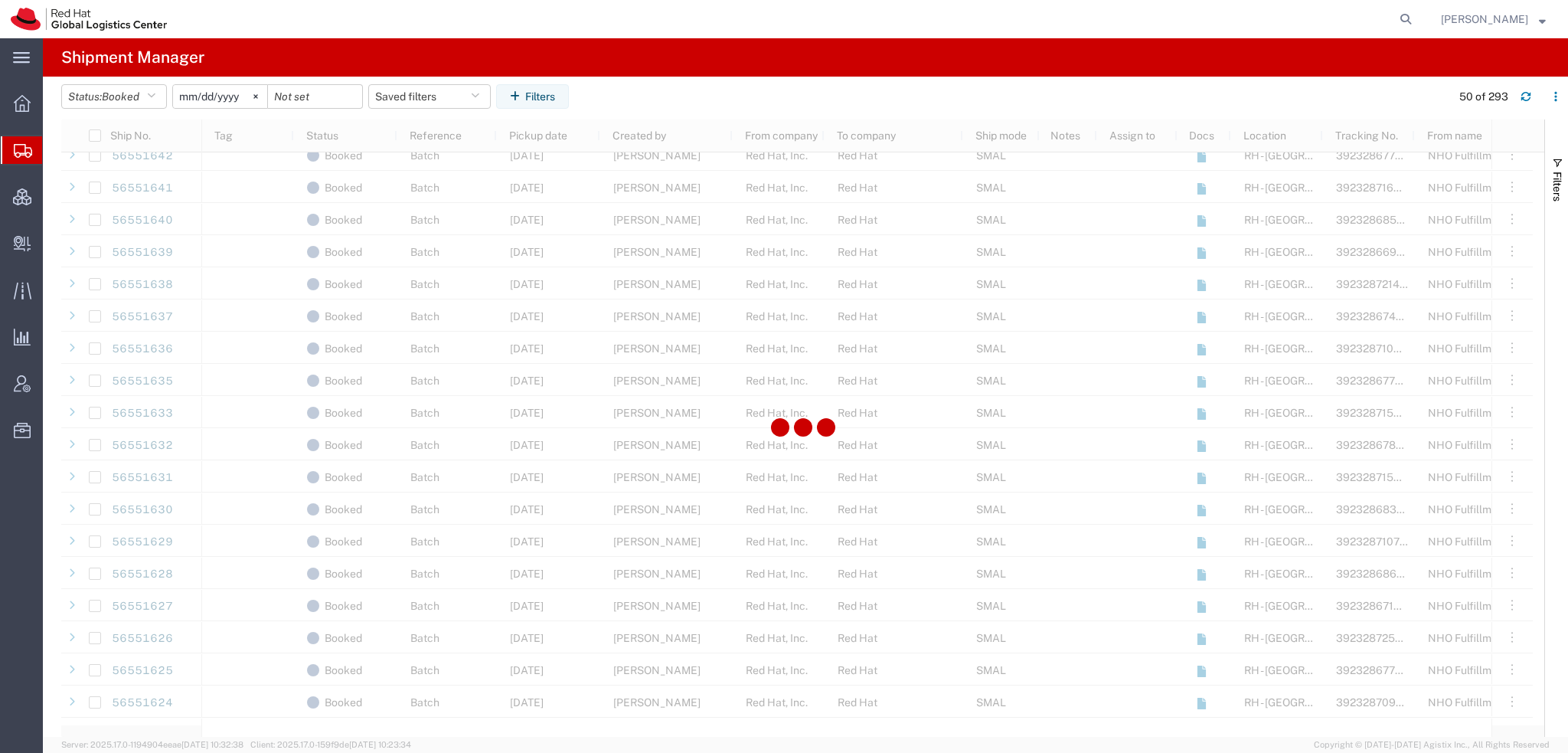
scroll to position [1072, 0]
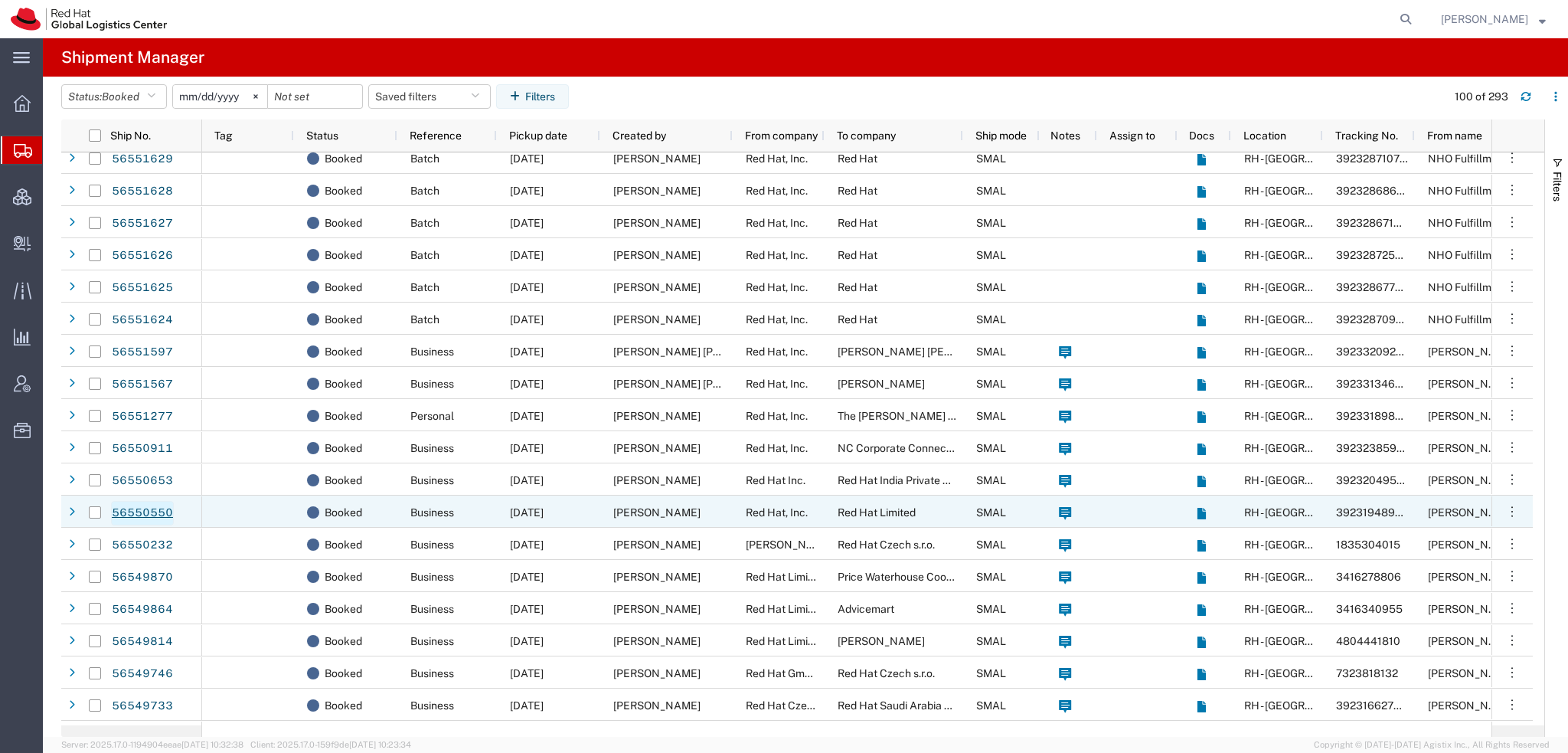
click at [151, 503] on link "56550550" at bounding box center [142, 513] width 63 height 25
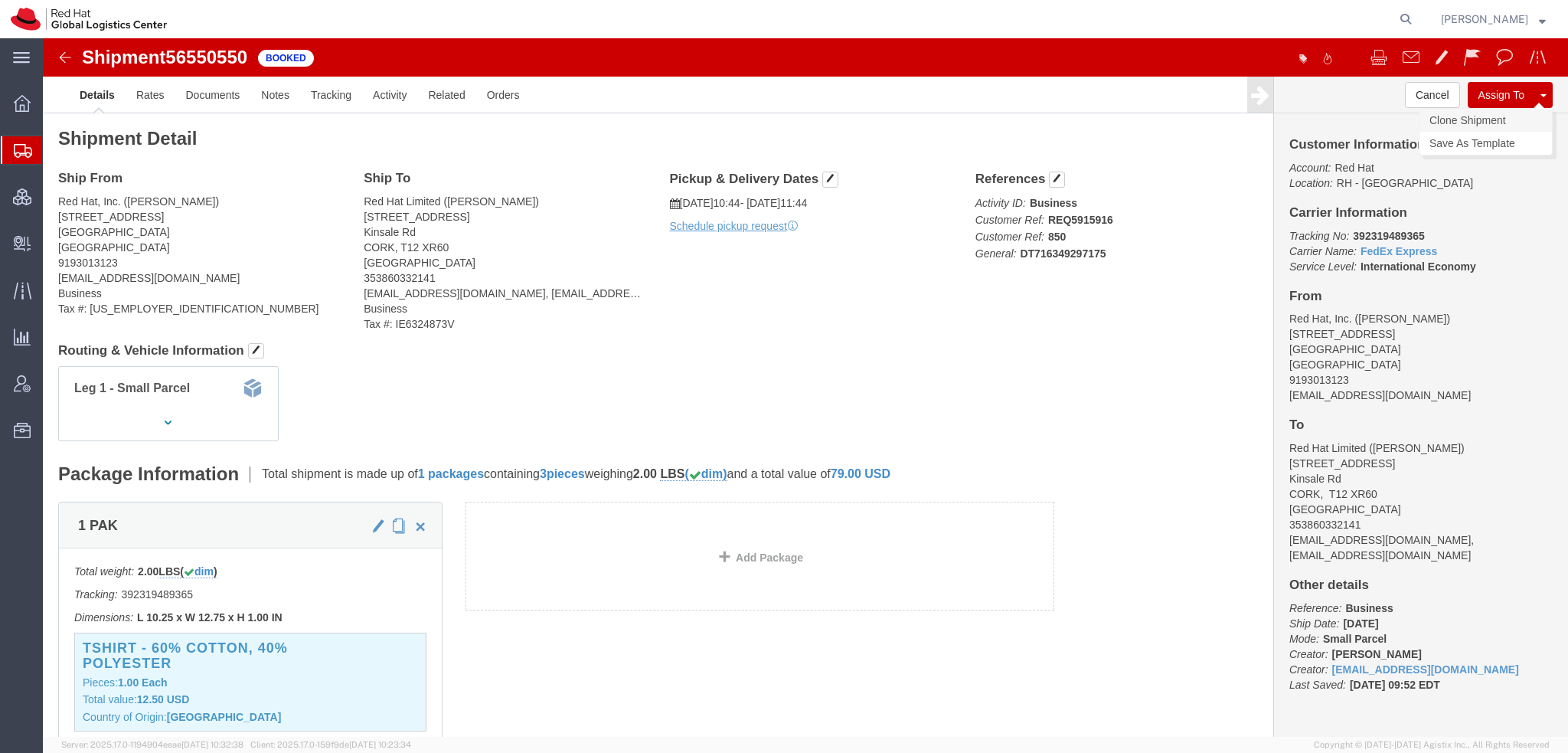
click link "Clone Shipment"
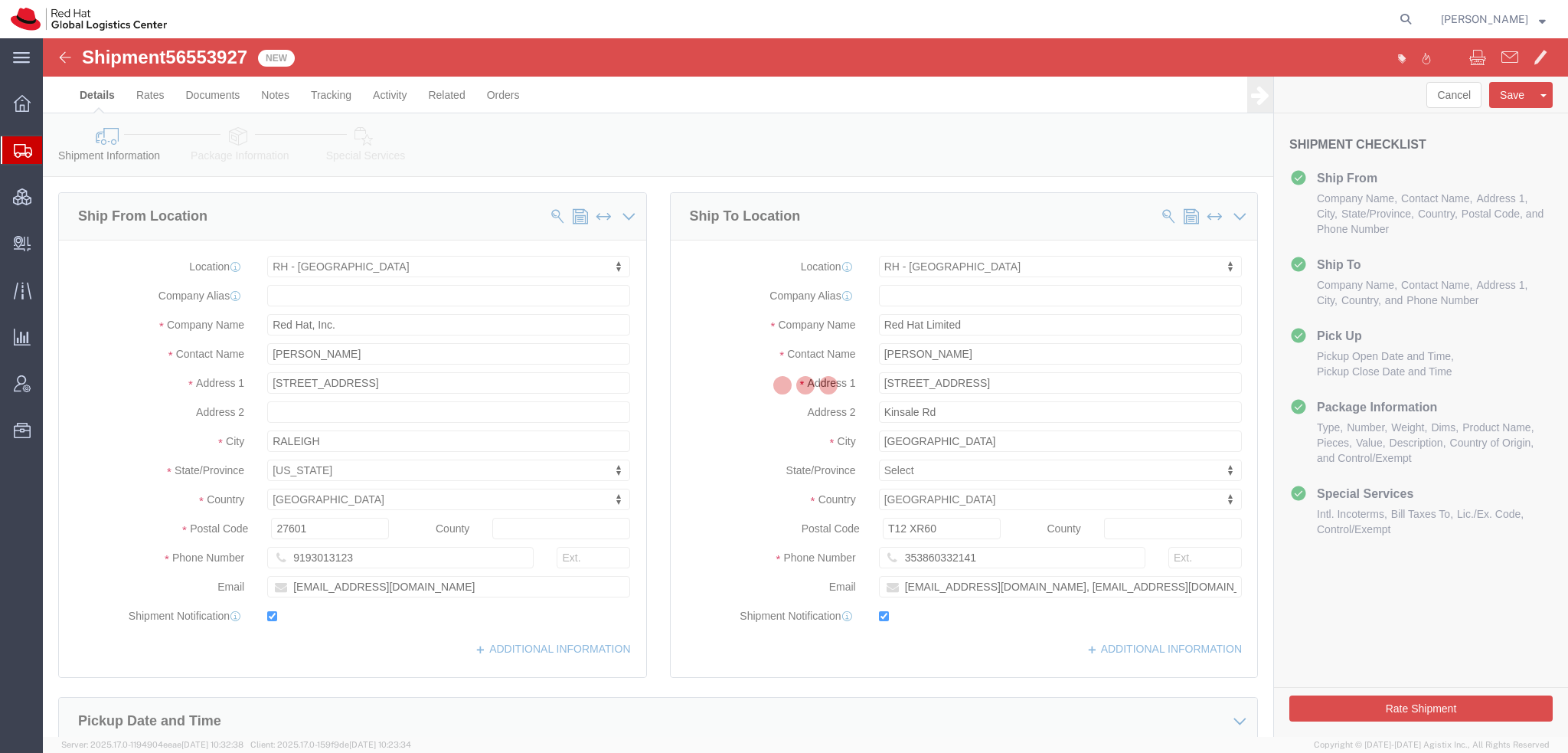
select select "38014"
select select "37944"
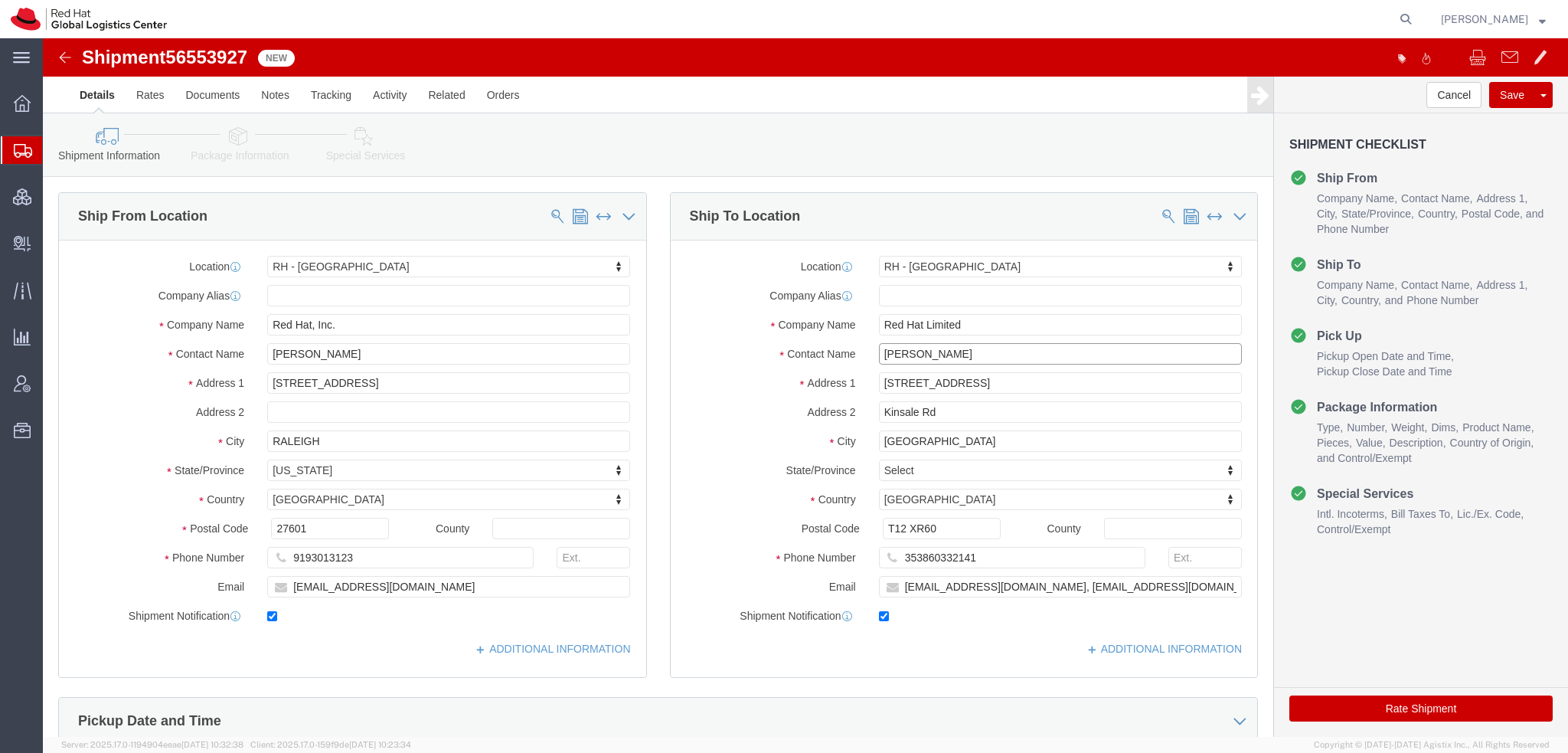
drag, startPoint x: 923, startPoint y: 317, endPoint x: 174, endPoint y: 183, distance: 760.9
click div "Ship From Location Location RH - Raleigh My Profile Location RH - Amsterdam - M…"
type input "Allyson Ha"
click p "- Red Hat, Inc. - (Allyson Hajdu) 100 East Davie Street, 19S364, RALEIGH, NC, 2…"
select select "38014"
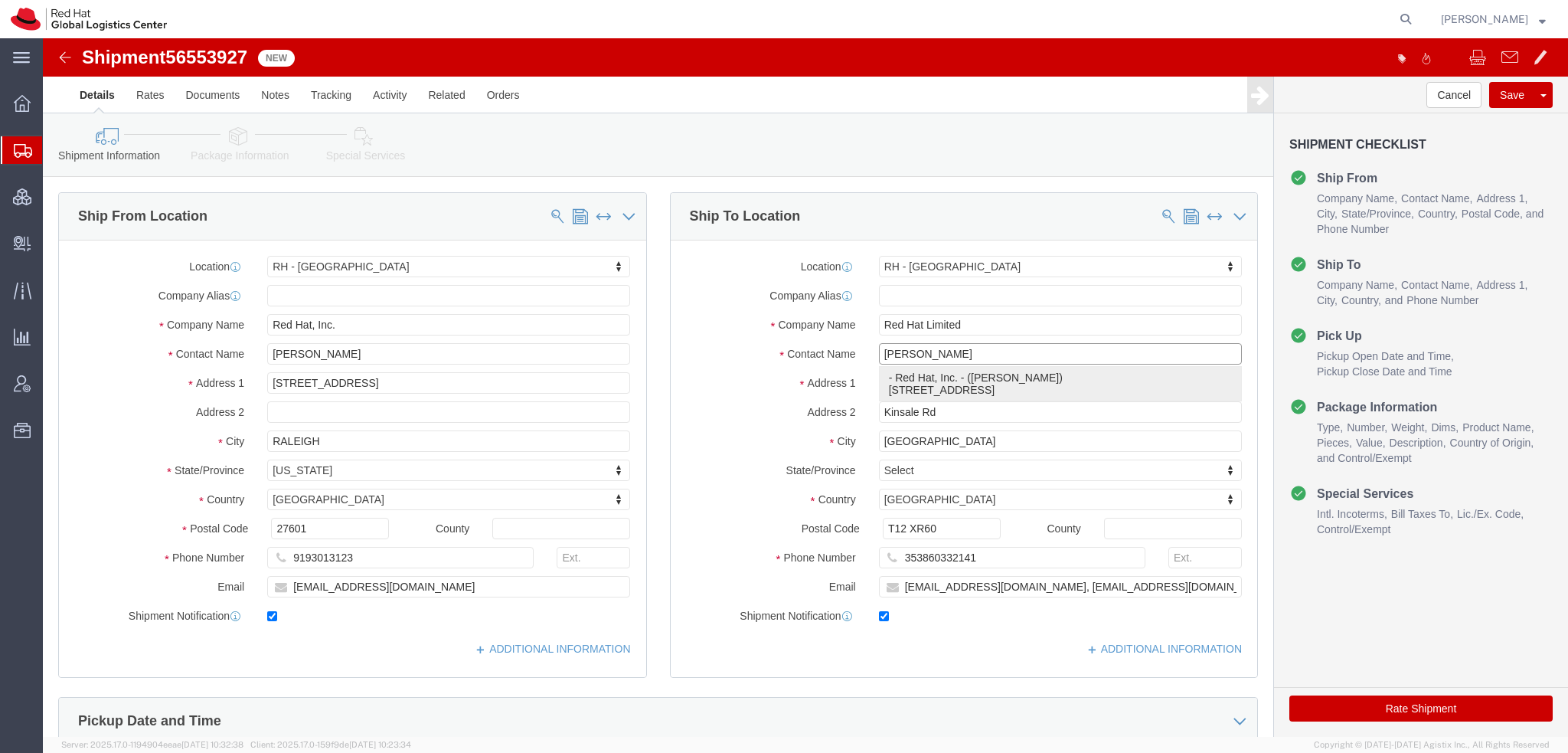
type input "Red Hat, Inc."
type input "[PERSON_NAME]"
type input "[STREET_ADDRESS]"
type input "RALEIGH"
select select "US"
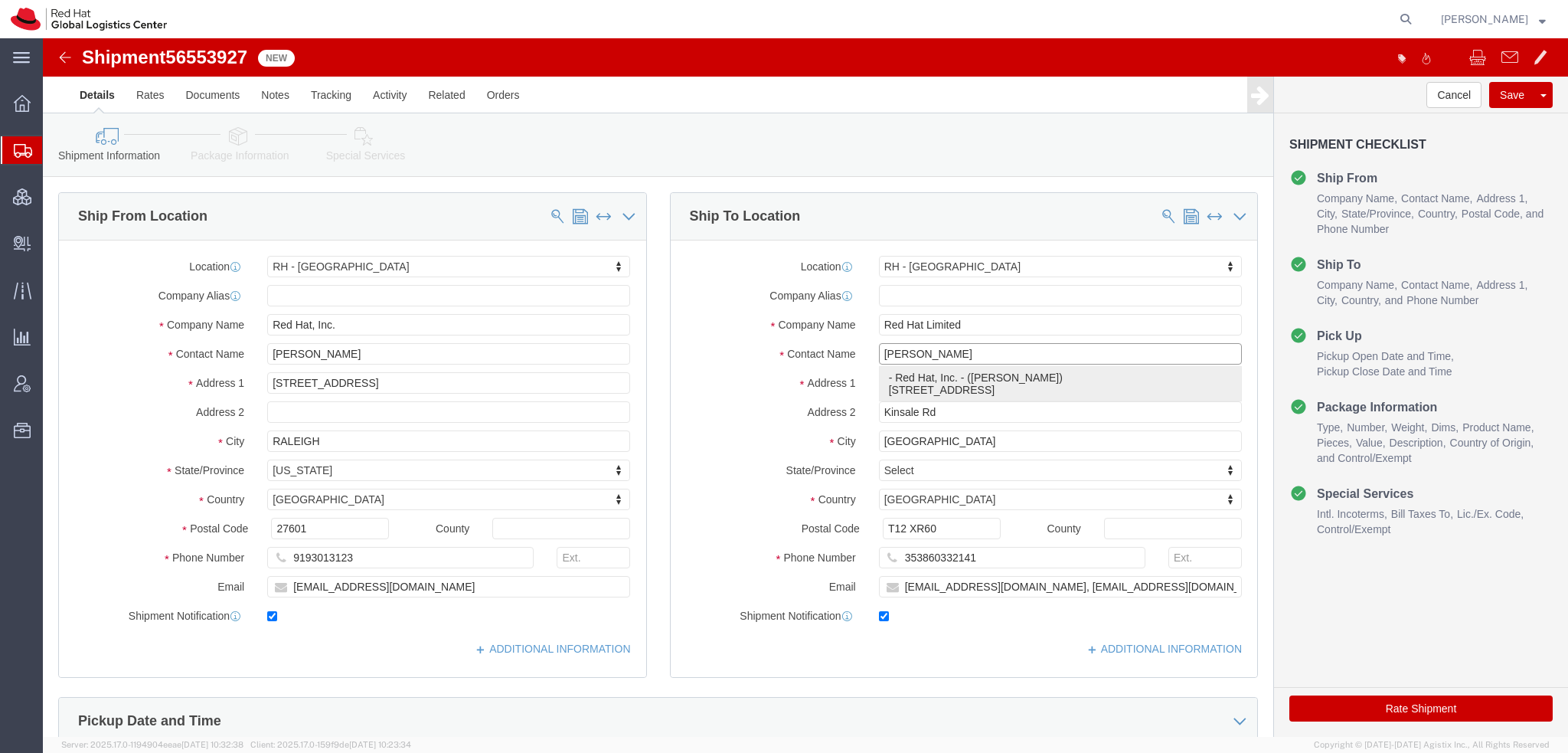
type input "27601"
type input "ahajdu@redhat.com"
select select "NC"
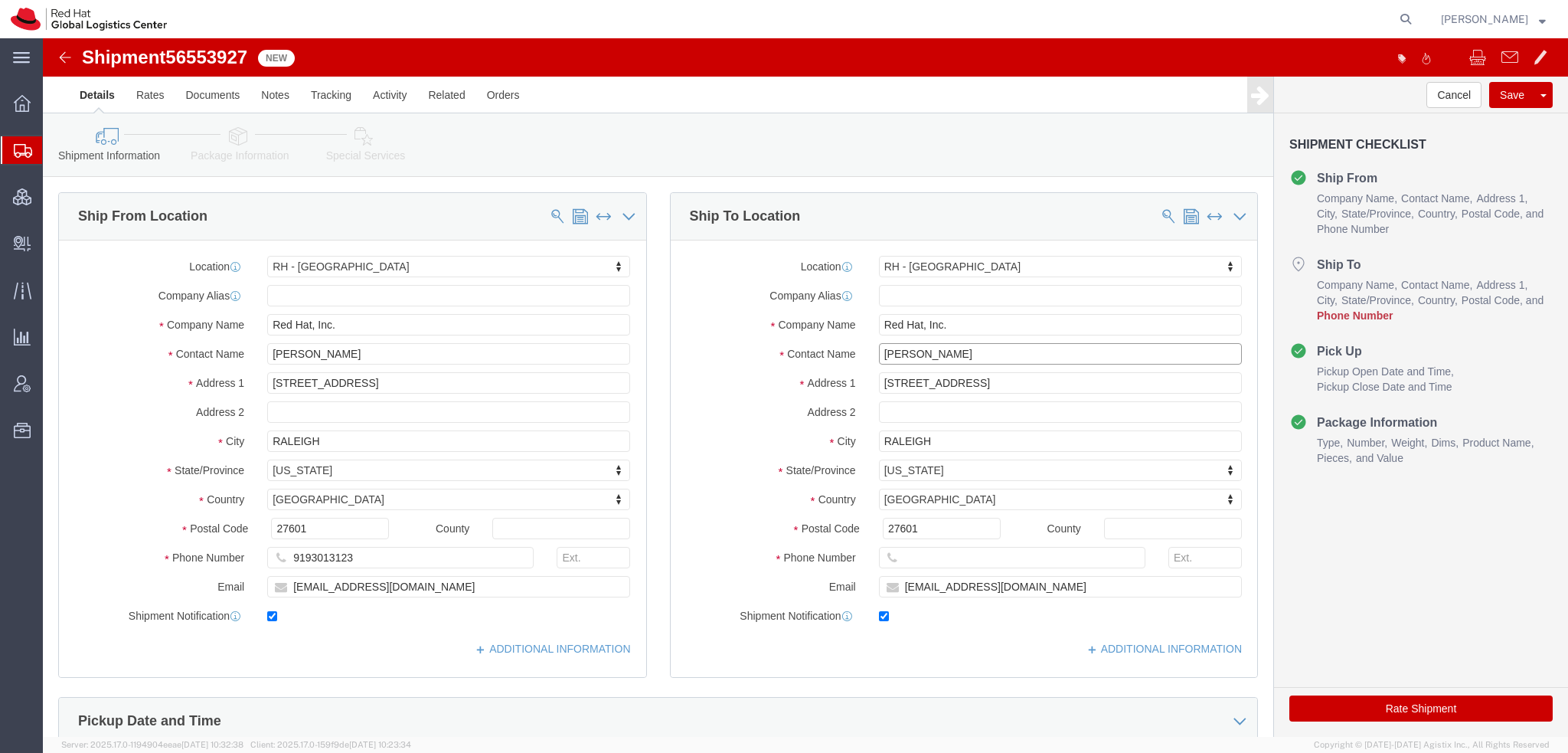
type input "[PERSON_NAME]"
paste input "[PERSON_NAME]"
type input "[PERSON_NAME]"
type input "609 Mallard Dr"
select select
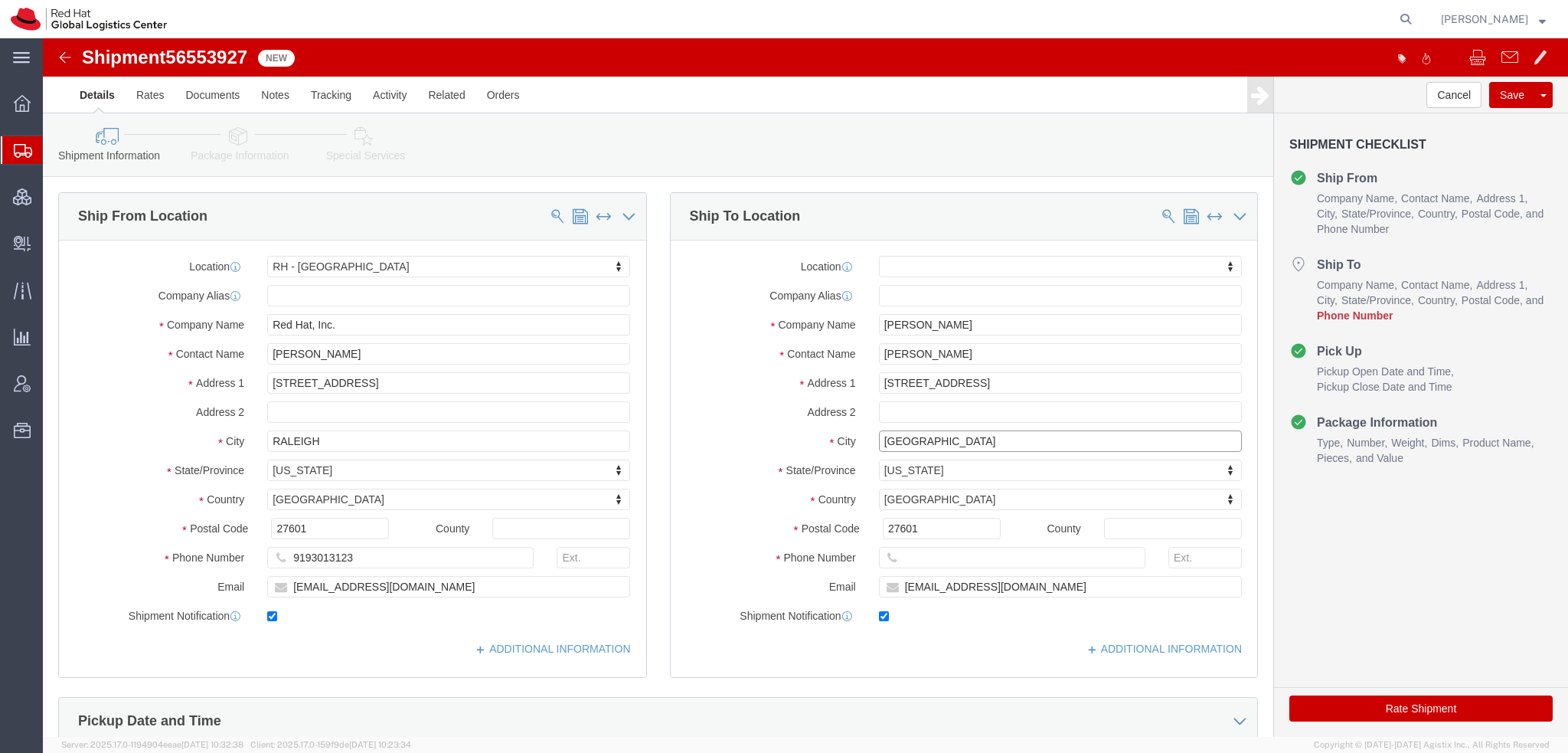
type input "Durham"
select select
type input "27701"
select select
click input "text"
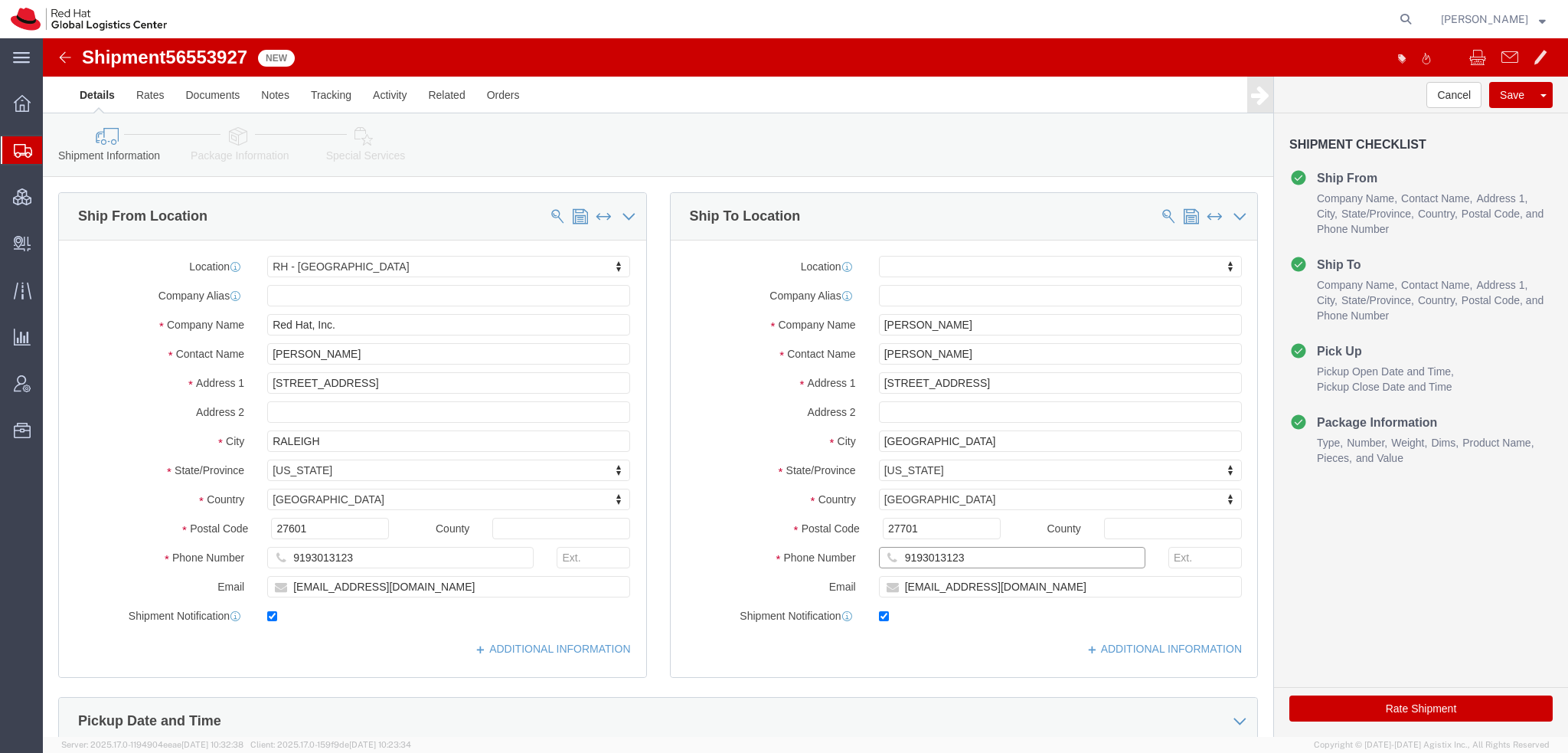
type input "9193013123"
click icon
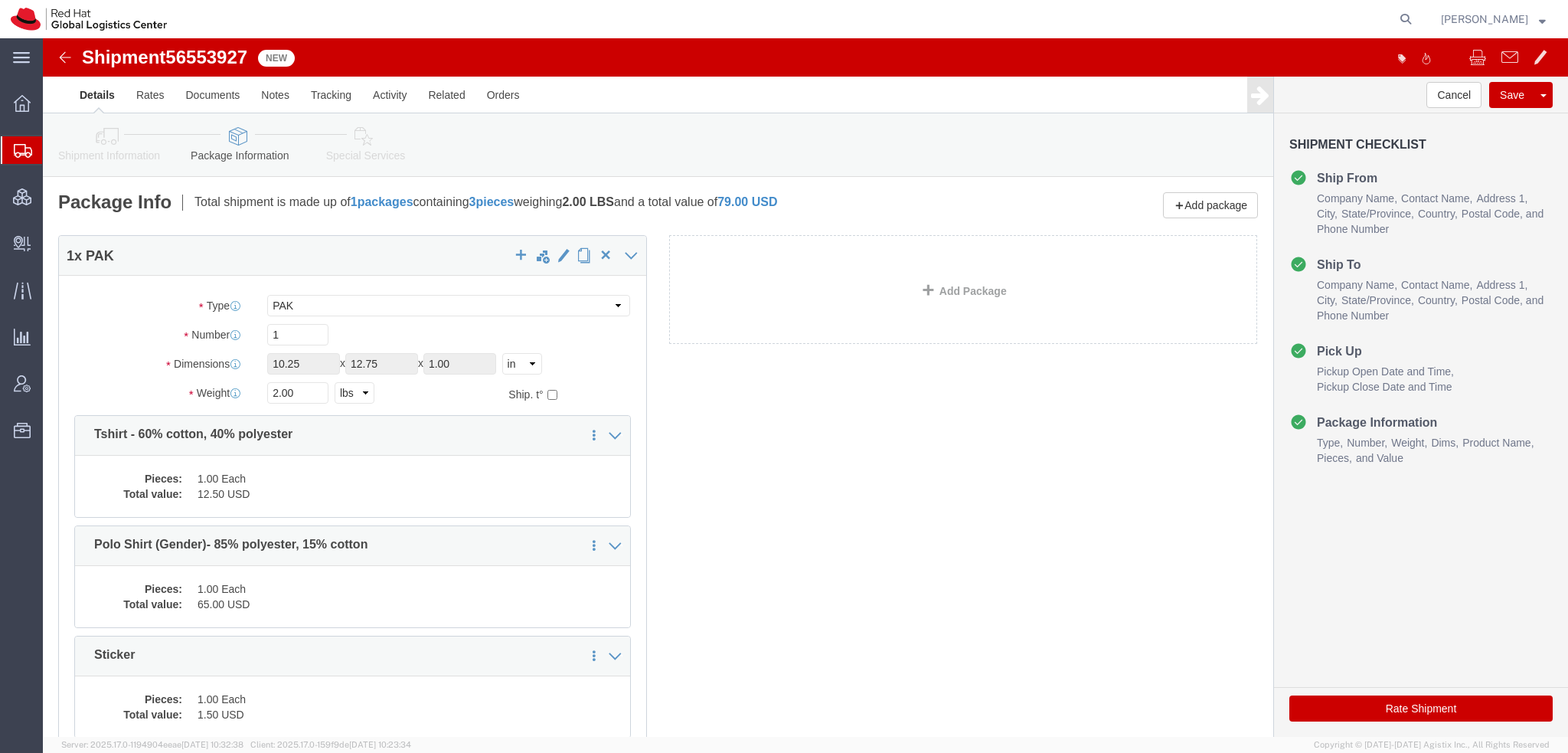
click icon
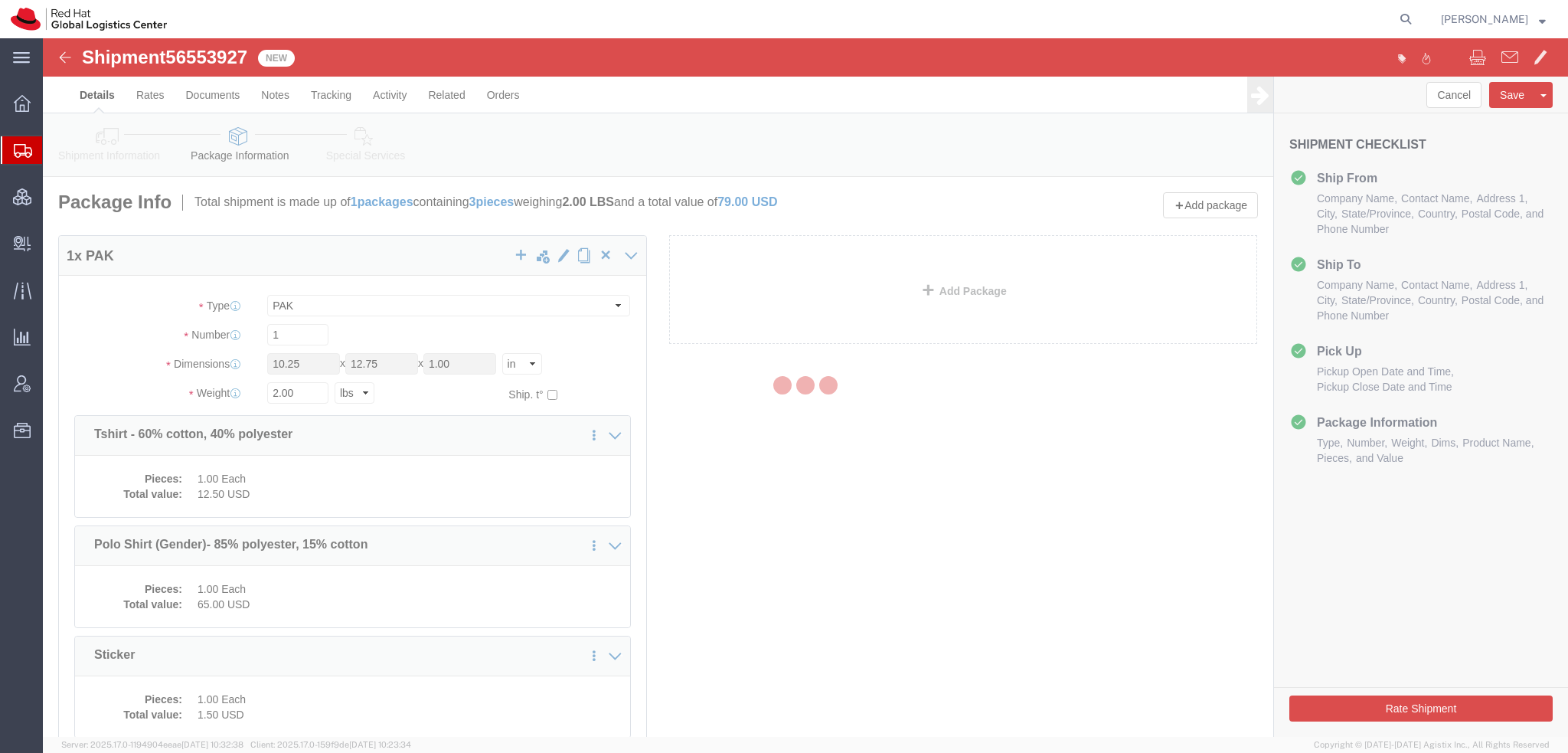
select select
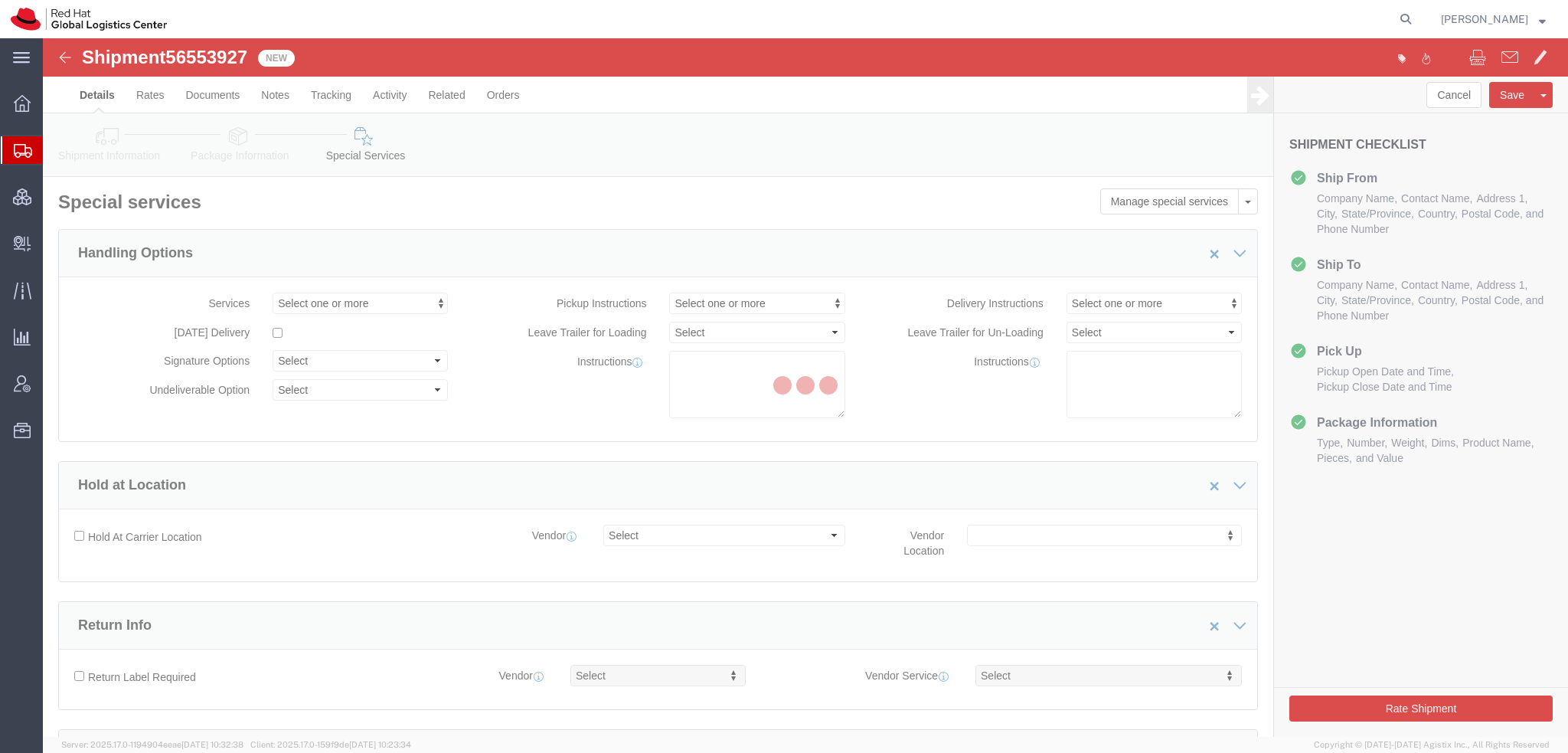
select select "COSTCENTER"
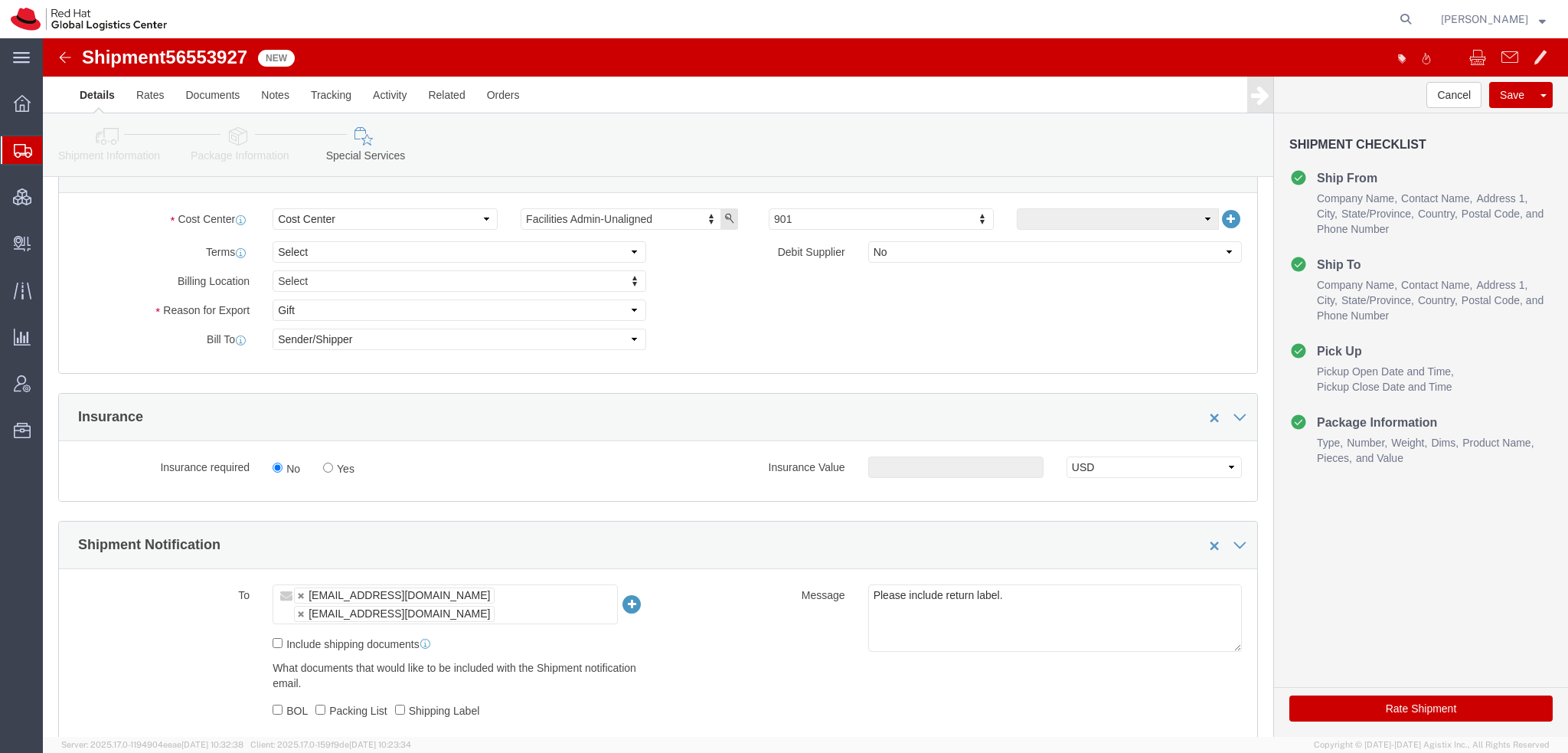
scroll to position [307, 0]
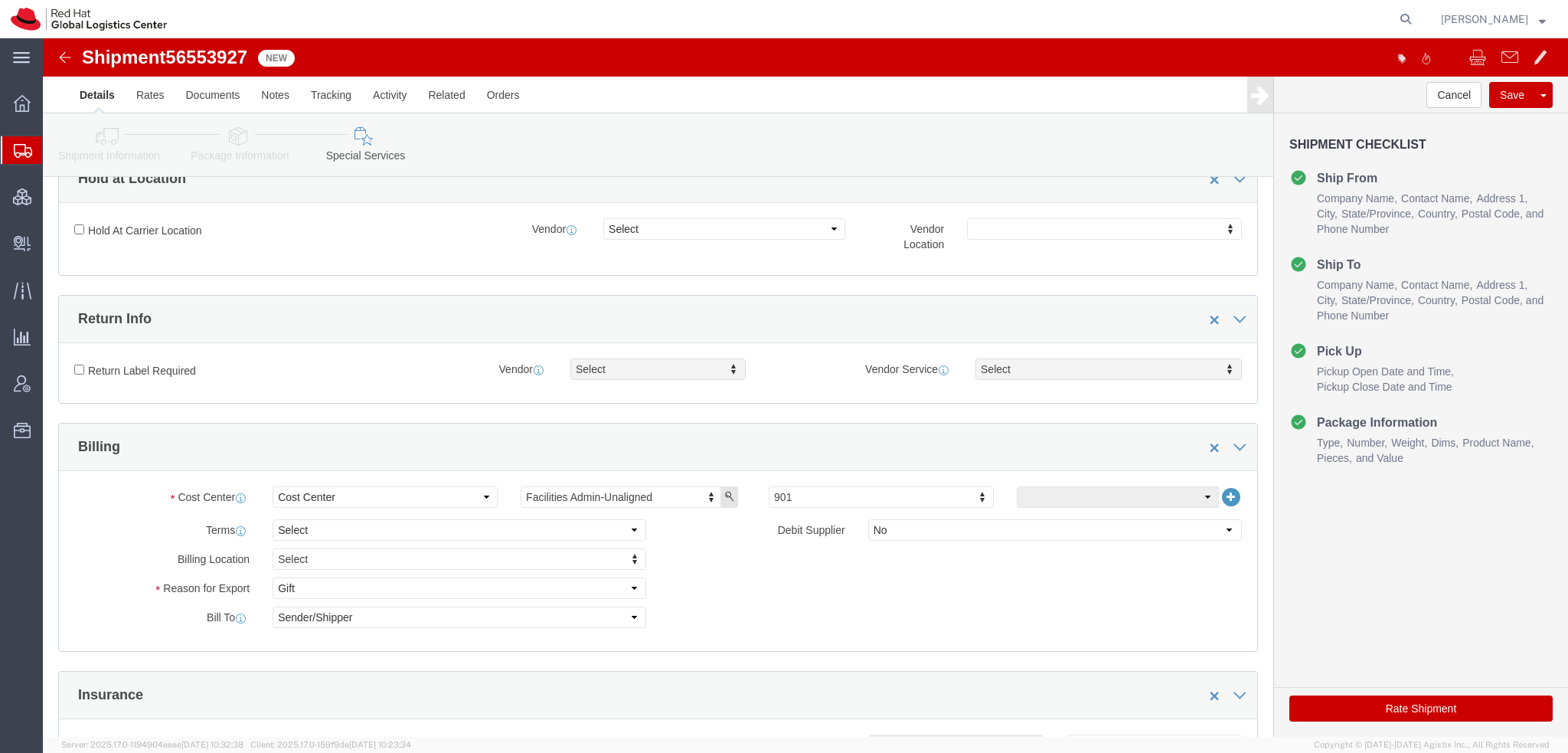
click button "Rate Shipment"
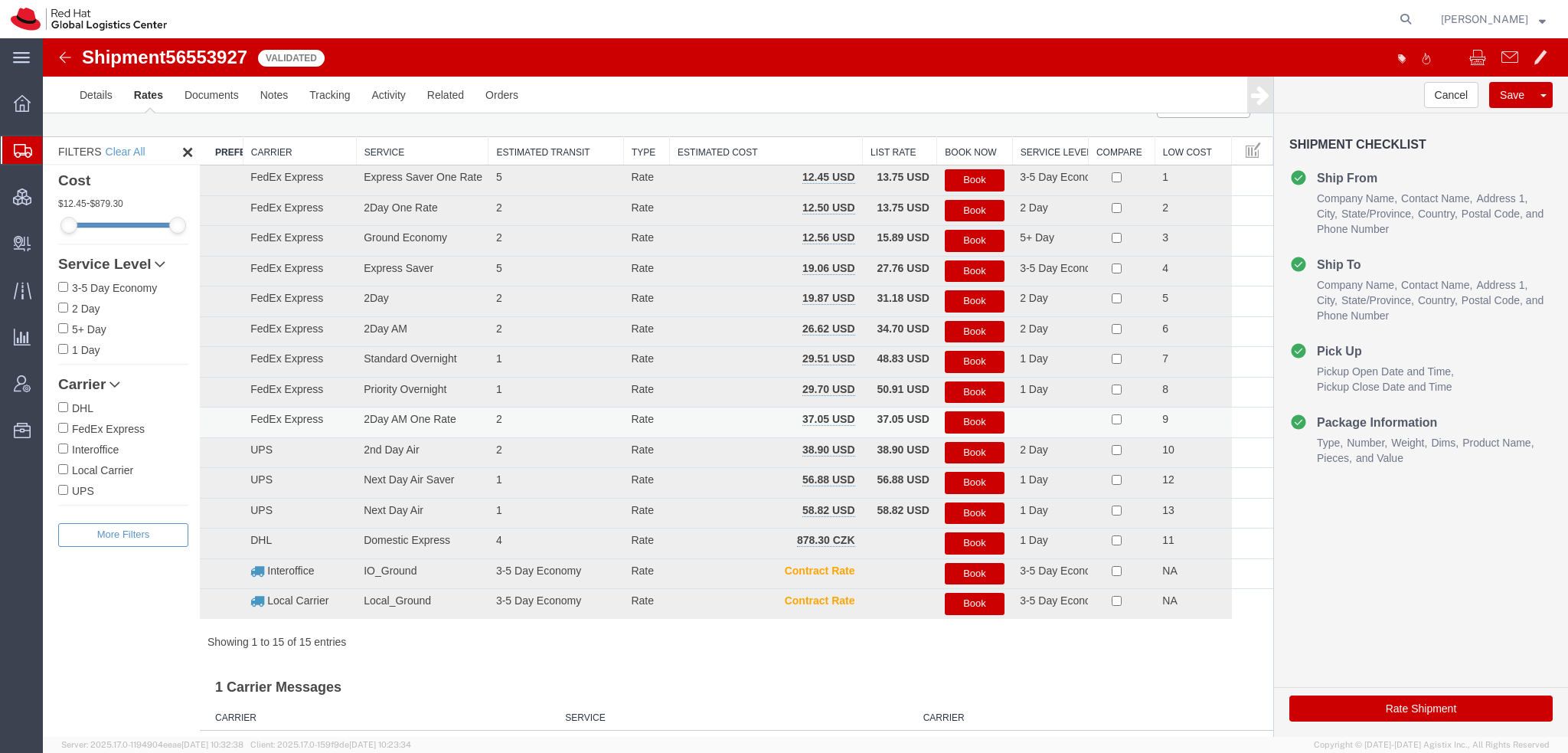
scroll to position [0, 0]
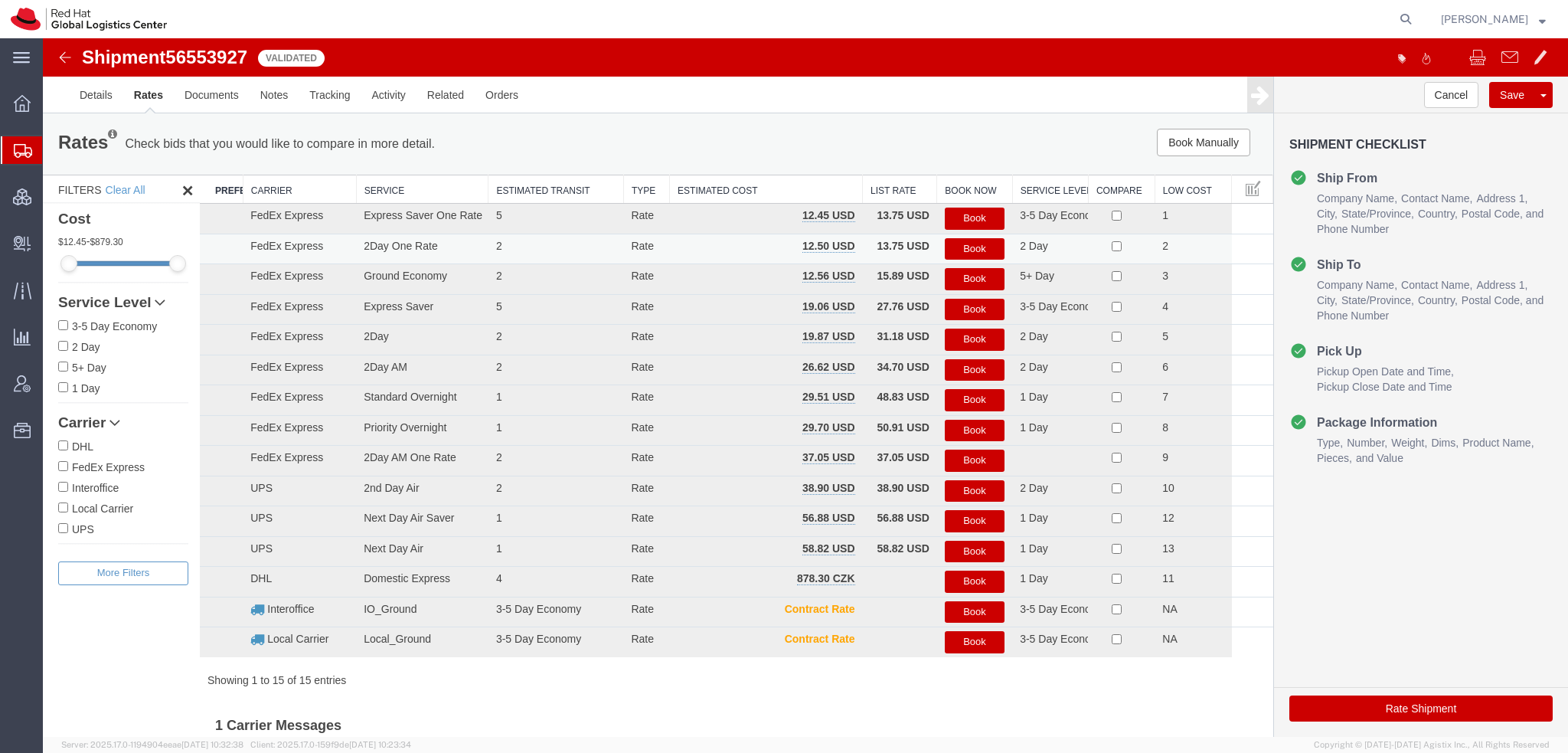
click at [970, 242] on button "Book" at bounding box center [975, 249] width 60 height 22
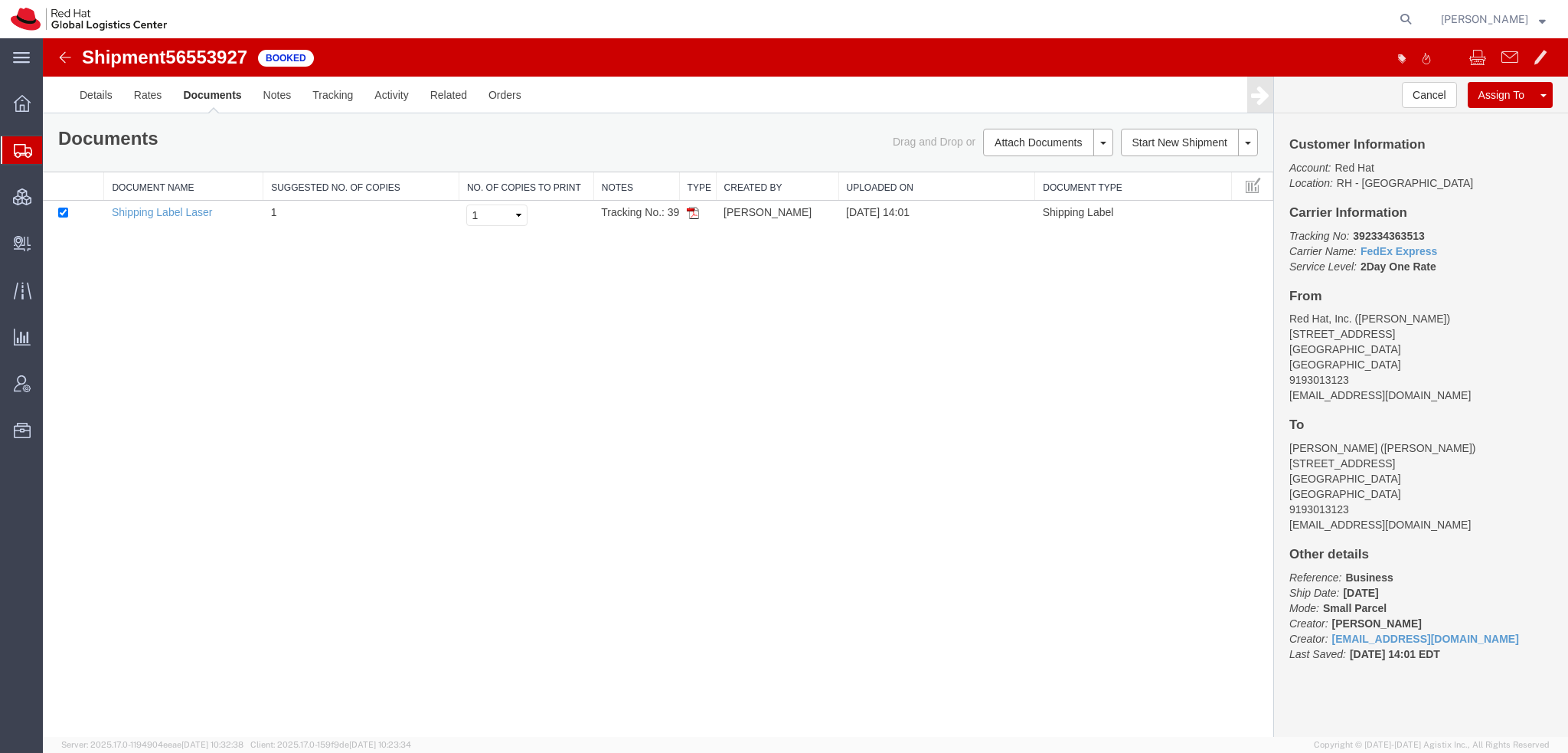
drag, startPoint x: 693, startPoint y: 207, endPoint x: 678, endPoint y: 141, distance: 67.7
click at [693, 208] on img at bounding box center [693, 212] width 12 height 12
click at [0, 0] on span "Shipment Manager" at bounding box center [0, 0] width 0 height 0
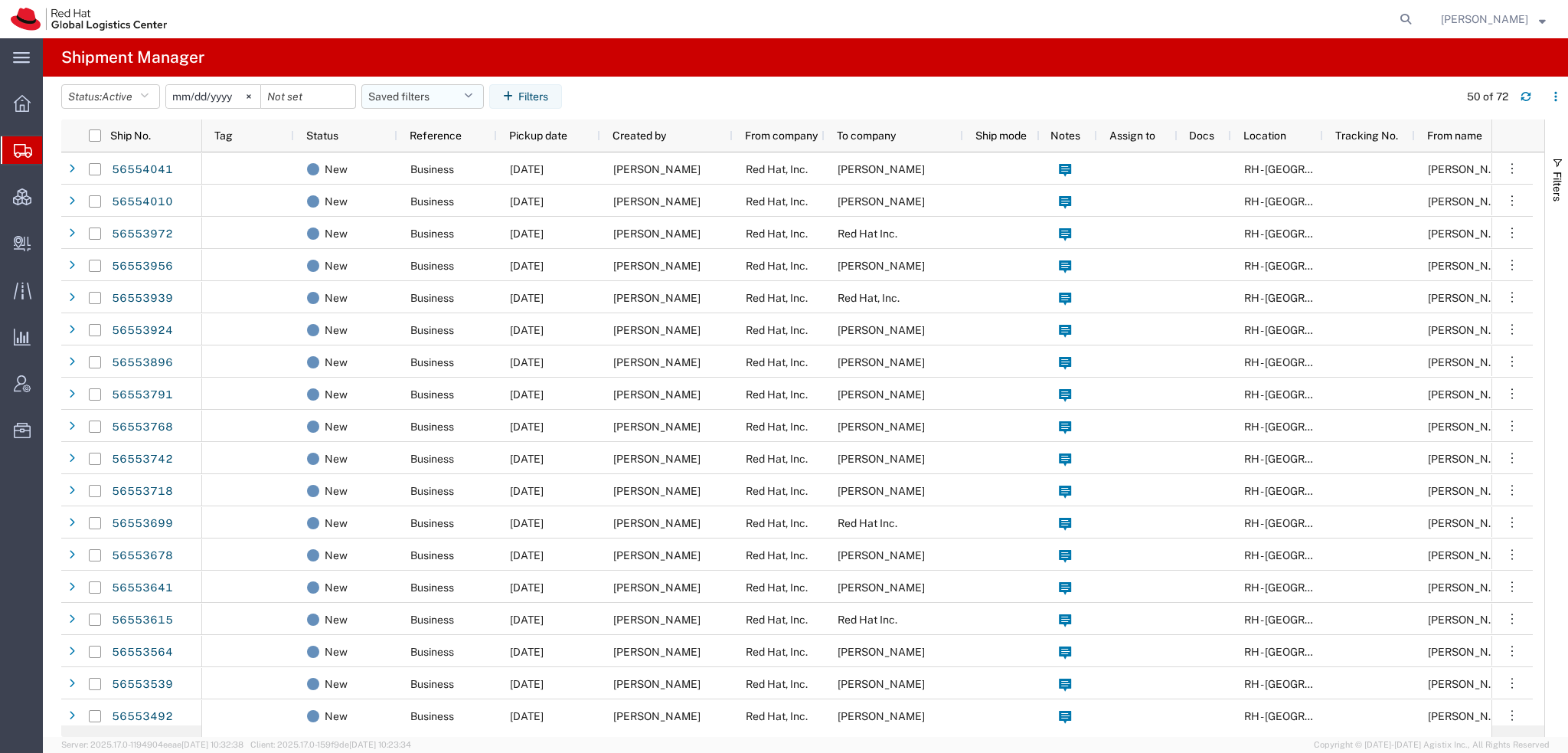
click at [479, 99] on button "Saved filters" at bounding box center [422, 97] width 122 height 25
click at [428, 158] on span "Americas" at bounding box center [464, 164] width 201 height 28
type input "2023-05-07"
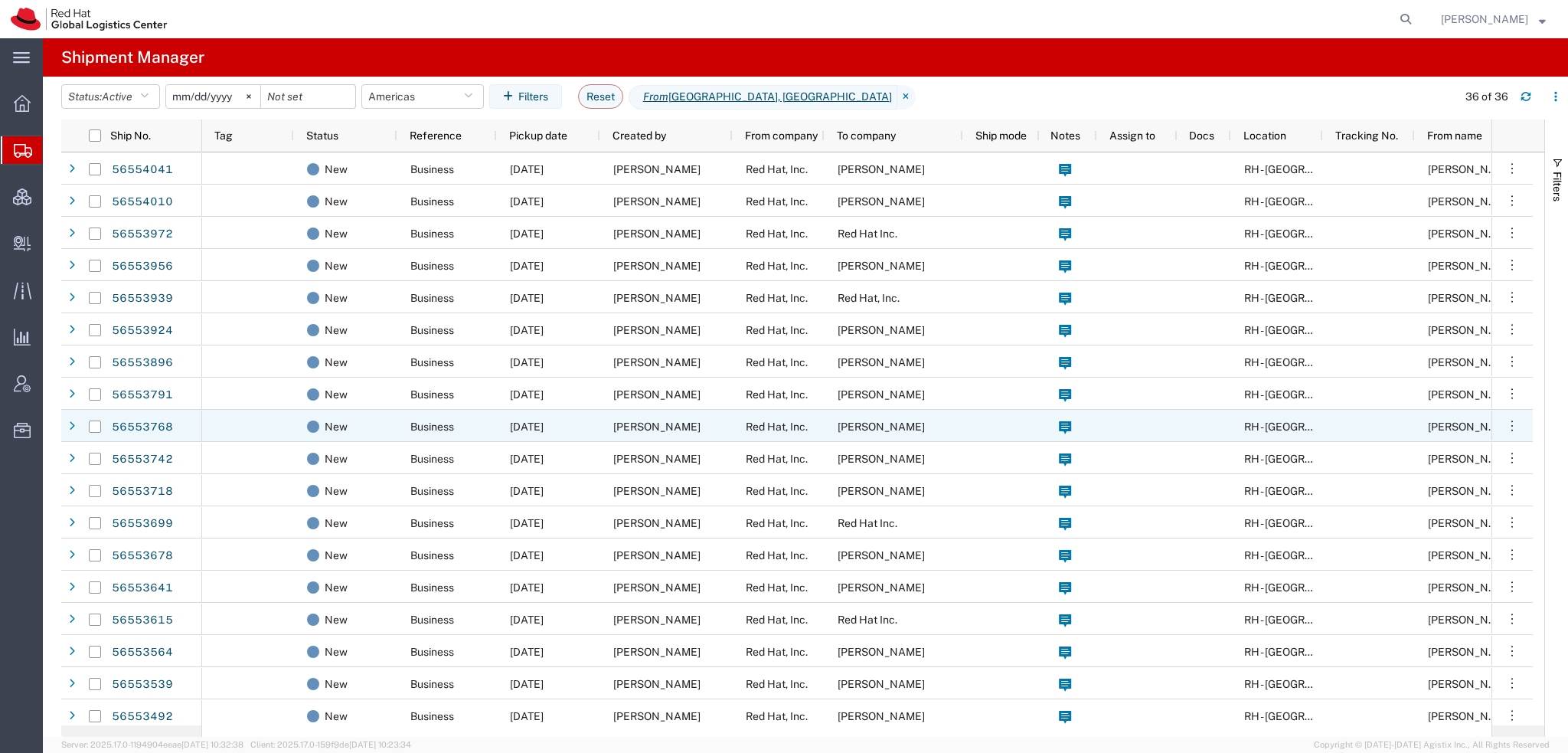
scroll to position [307, 0]
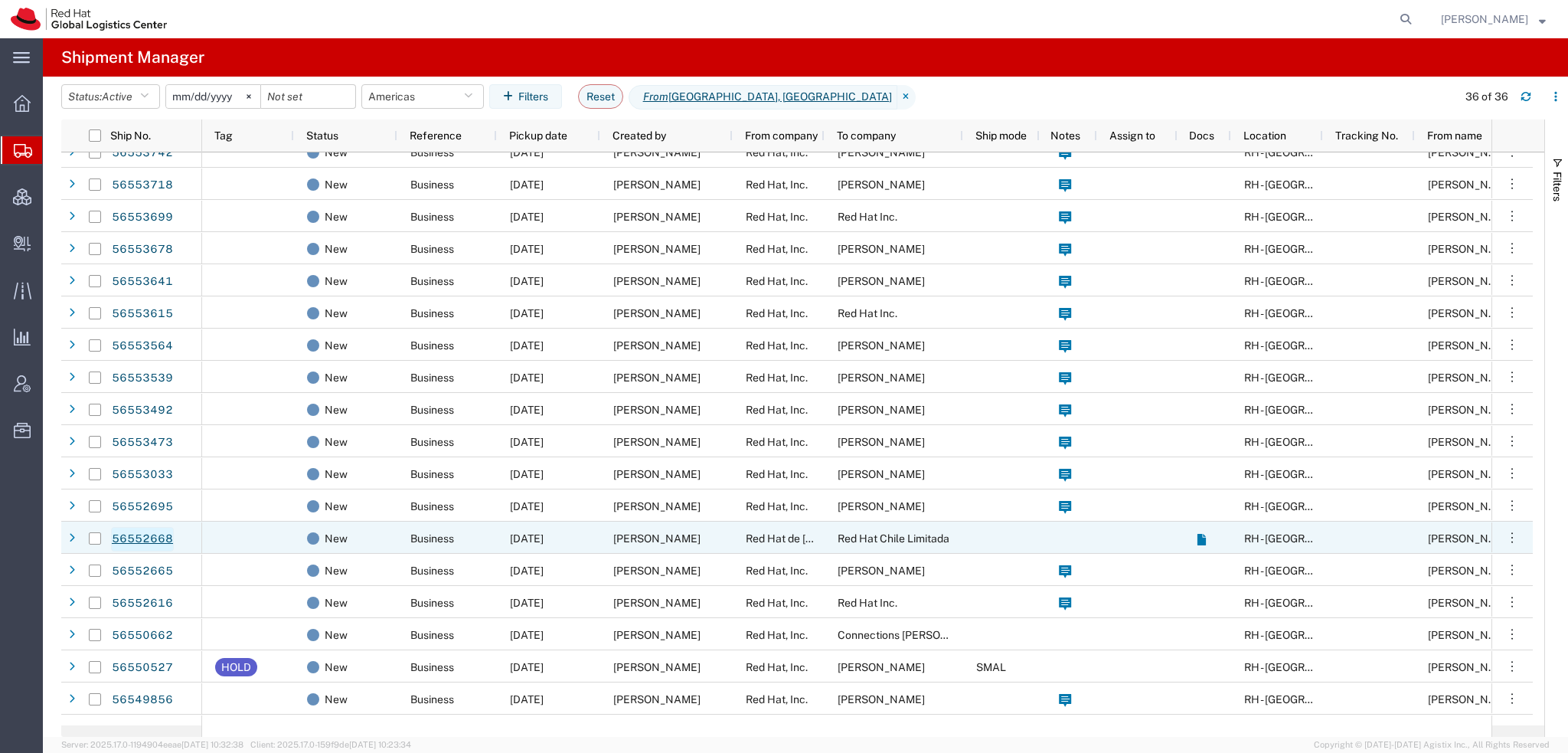
click at [156, 539] on link "56552668" at bounding box center [142, 539] width 63 height 25
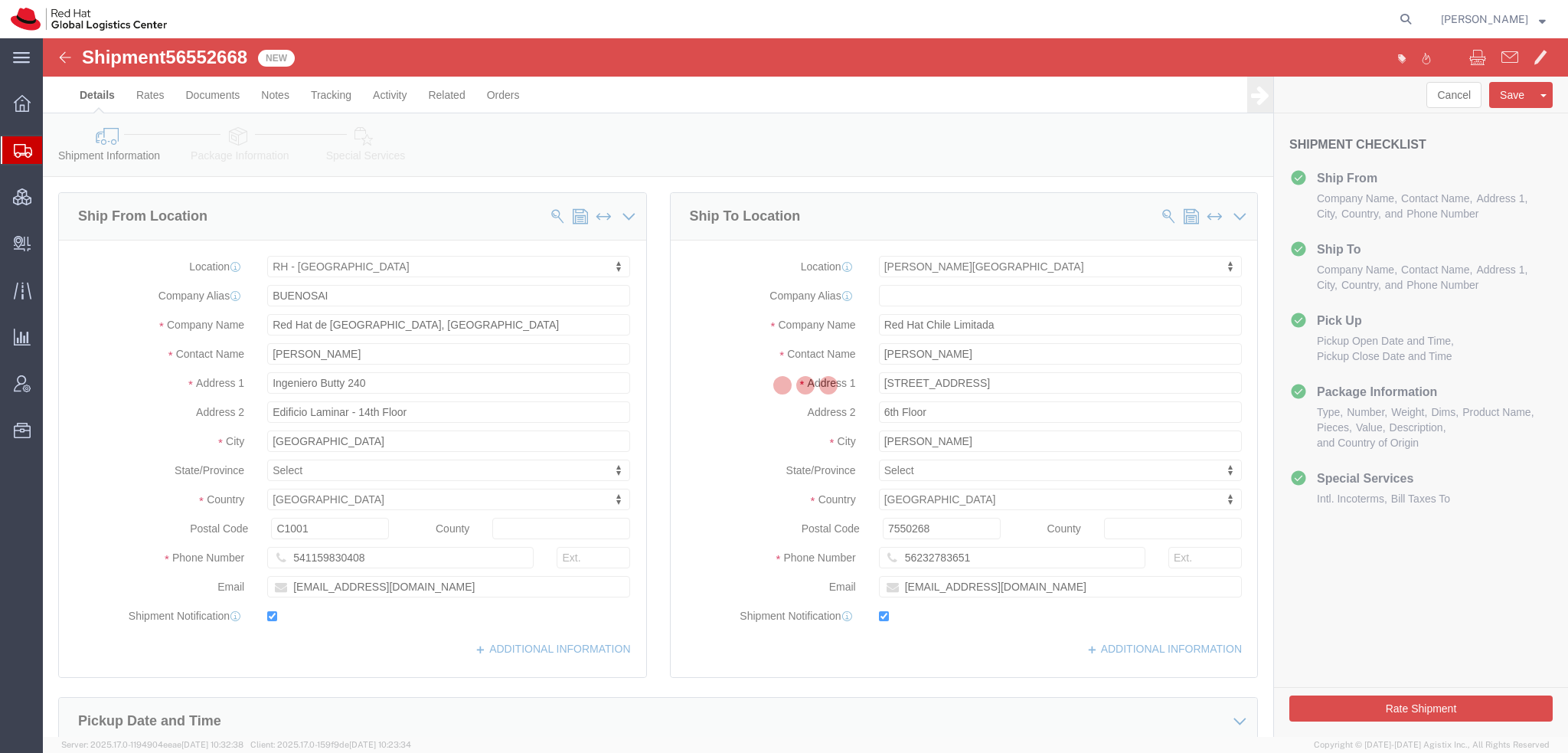
click icon "button"
select select "37936"
select select "38020"
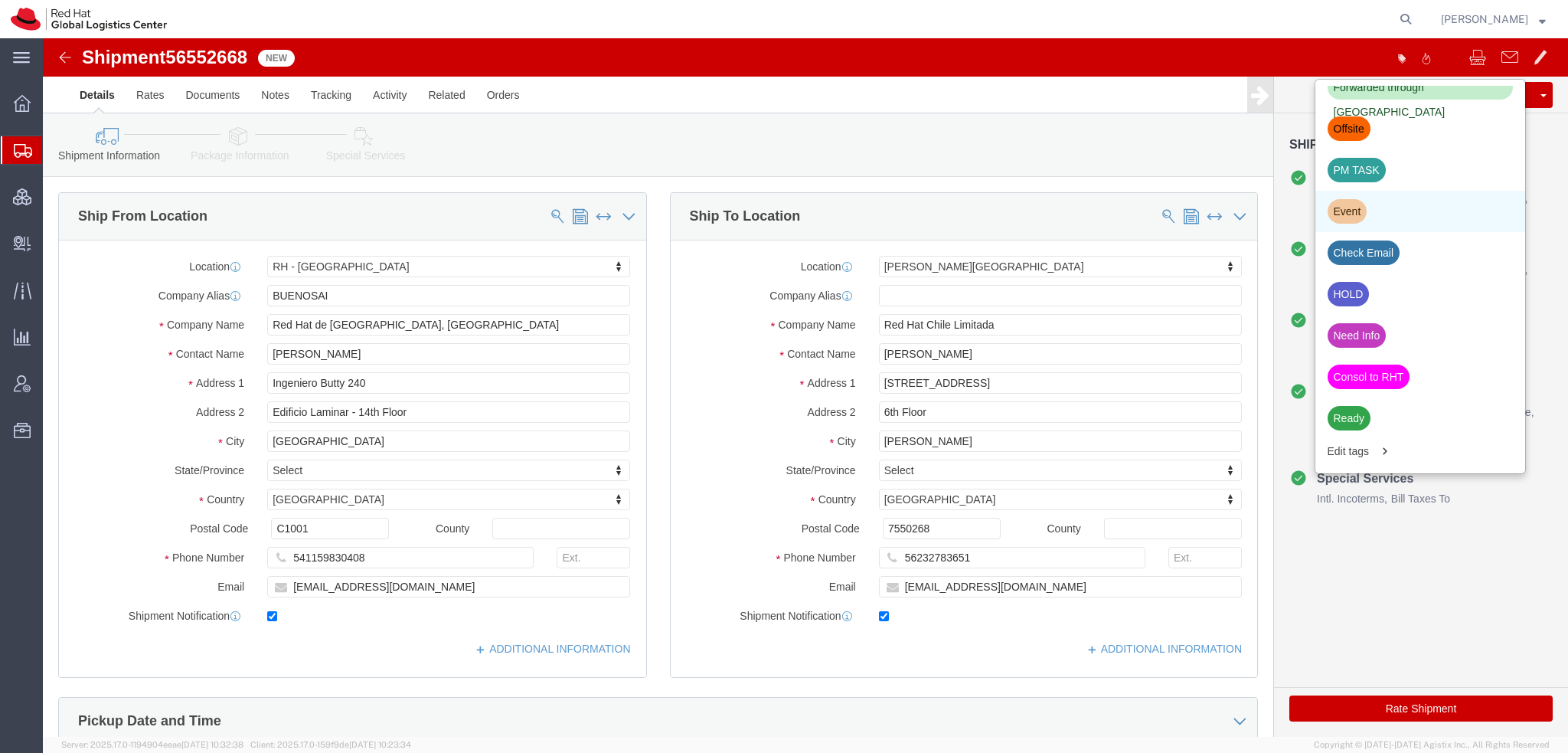
scroll to position [520, 0]
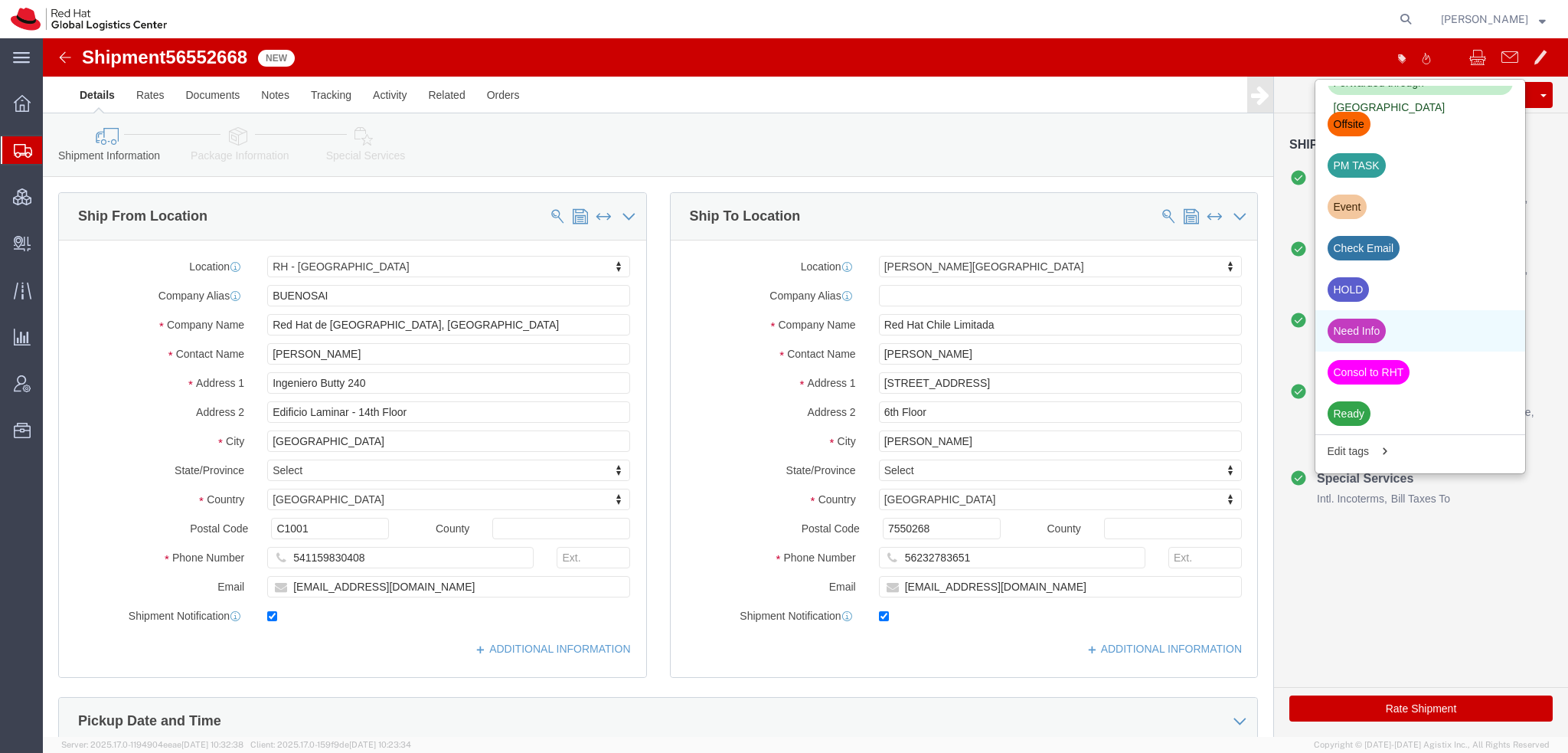
click div "Need Info"
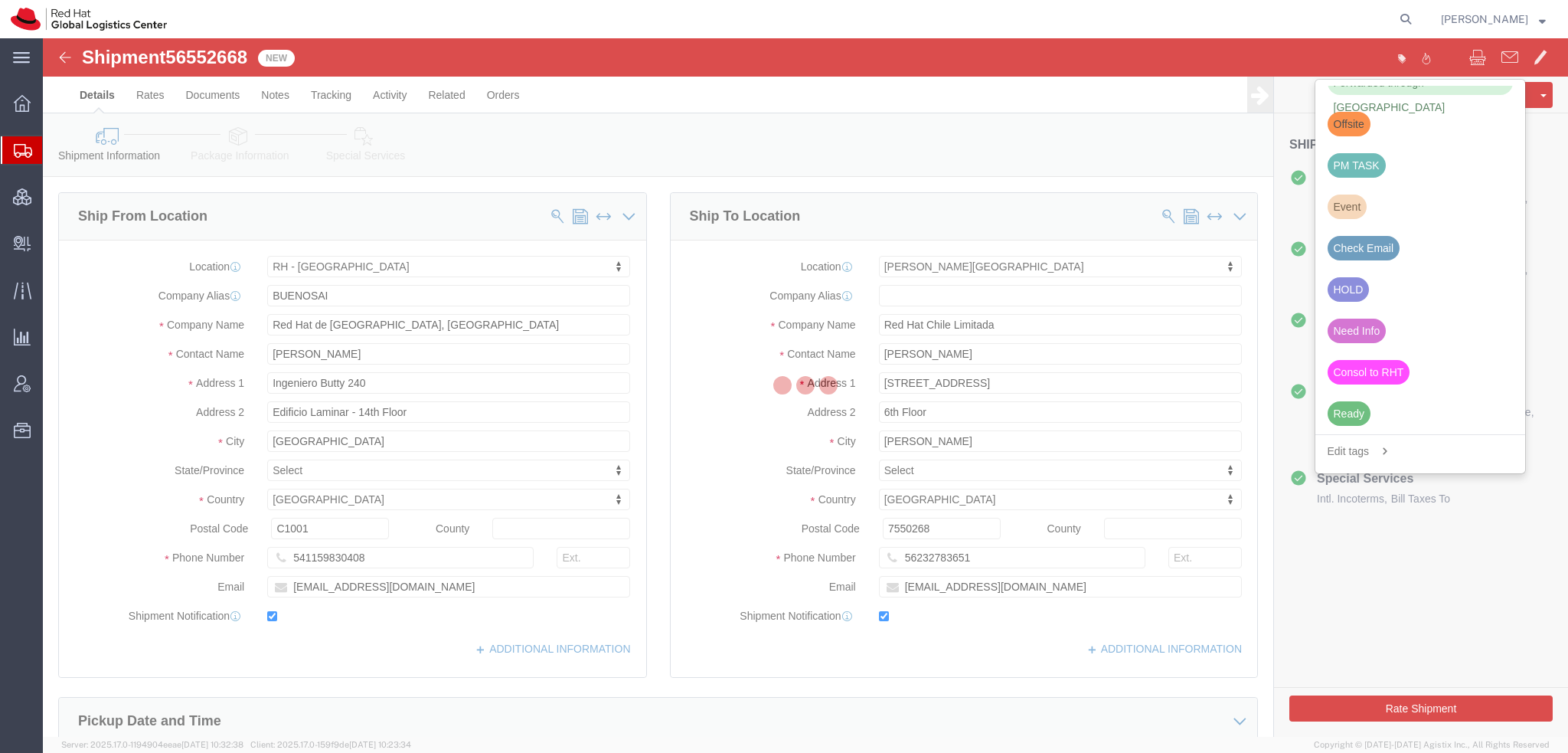
scroll to position [478, 0]
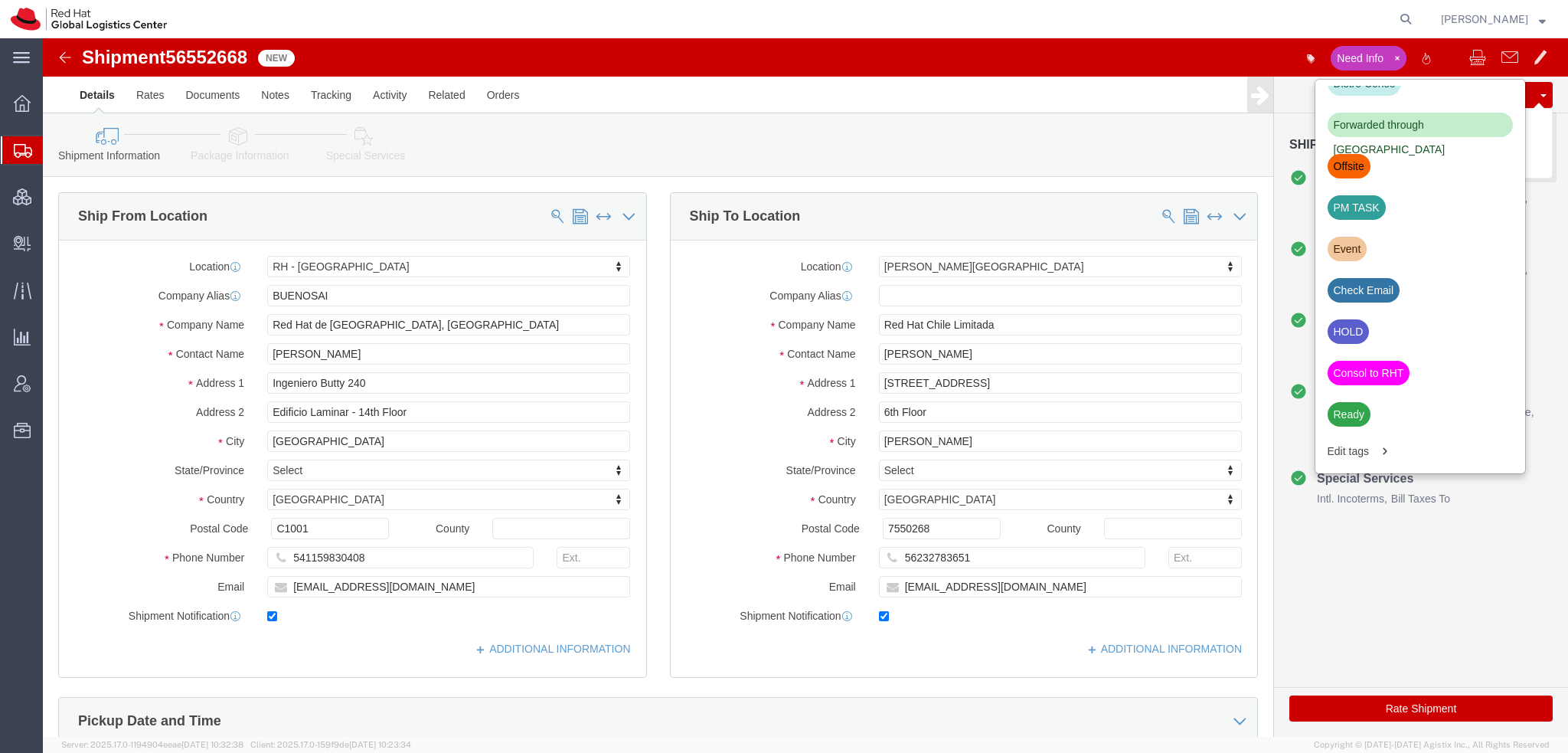
click button "Save"
click at [0, 0] on span "Shipment Manager" at bounding box center [0, 0] width 0 height 0
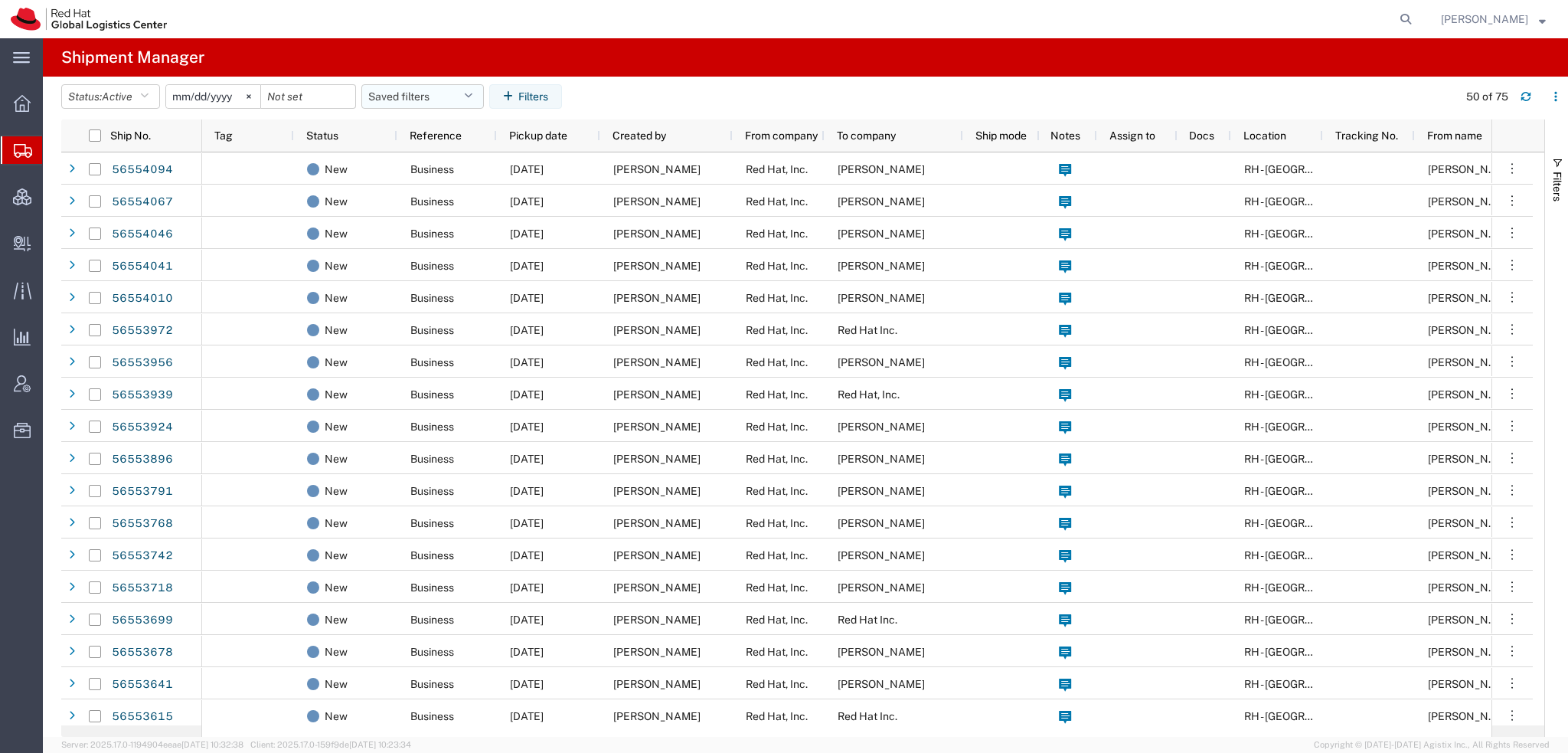
click at [473, 95] on icon "button" at bounding box center [468, 96] width 8 height 11
click at [417, 161] on span "Americas" at bounding box center [464, 164] width 201 height 28
type input "2023-05-07"
click at [109, 90] on span "Active" at bounding box center [117, 96] width 31 height 12
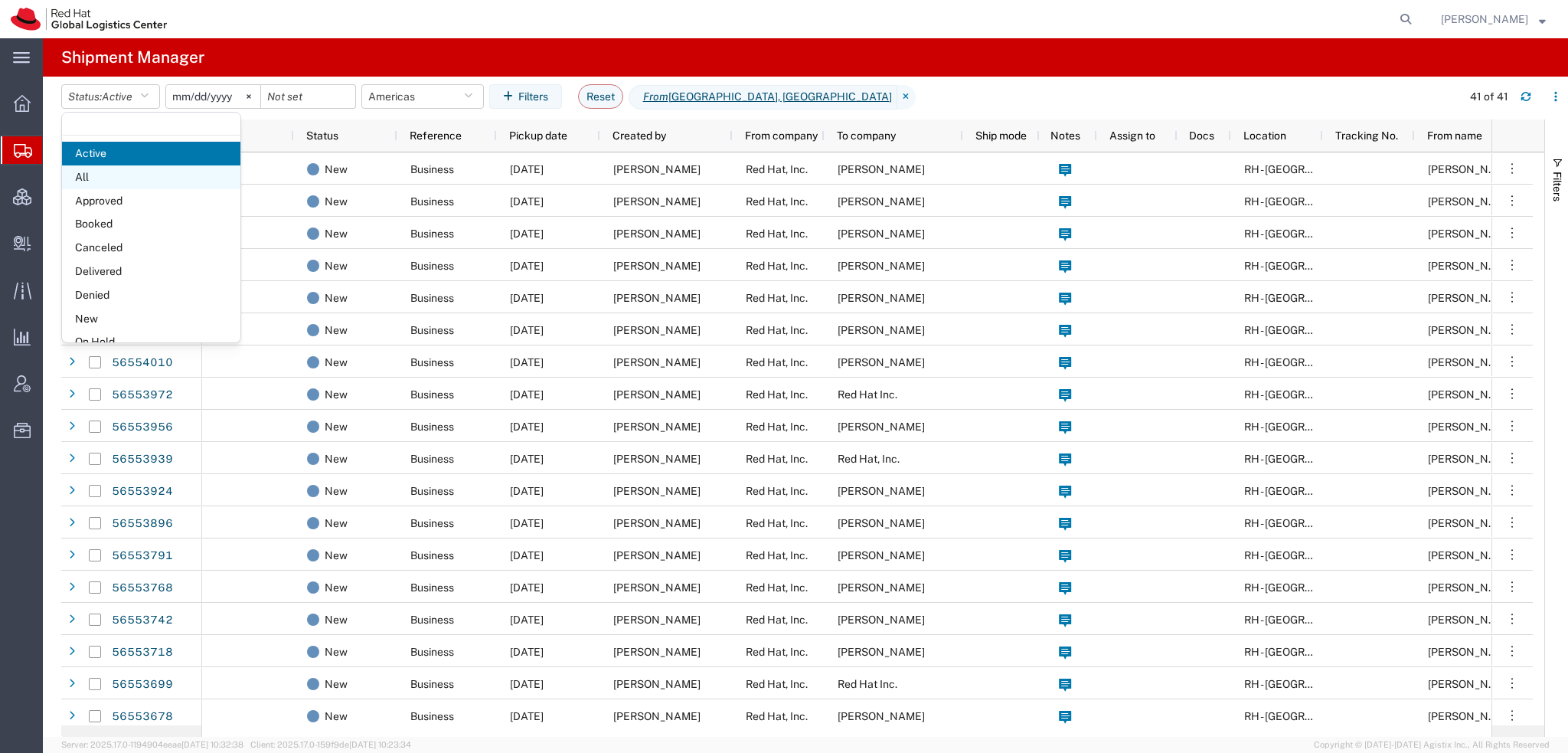
click at [83, 174] on span "All" at bounding box center [151, 177] width 179 height 24
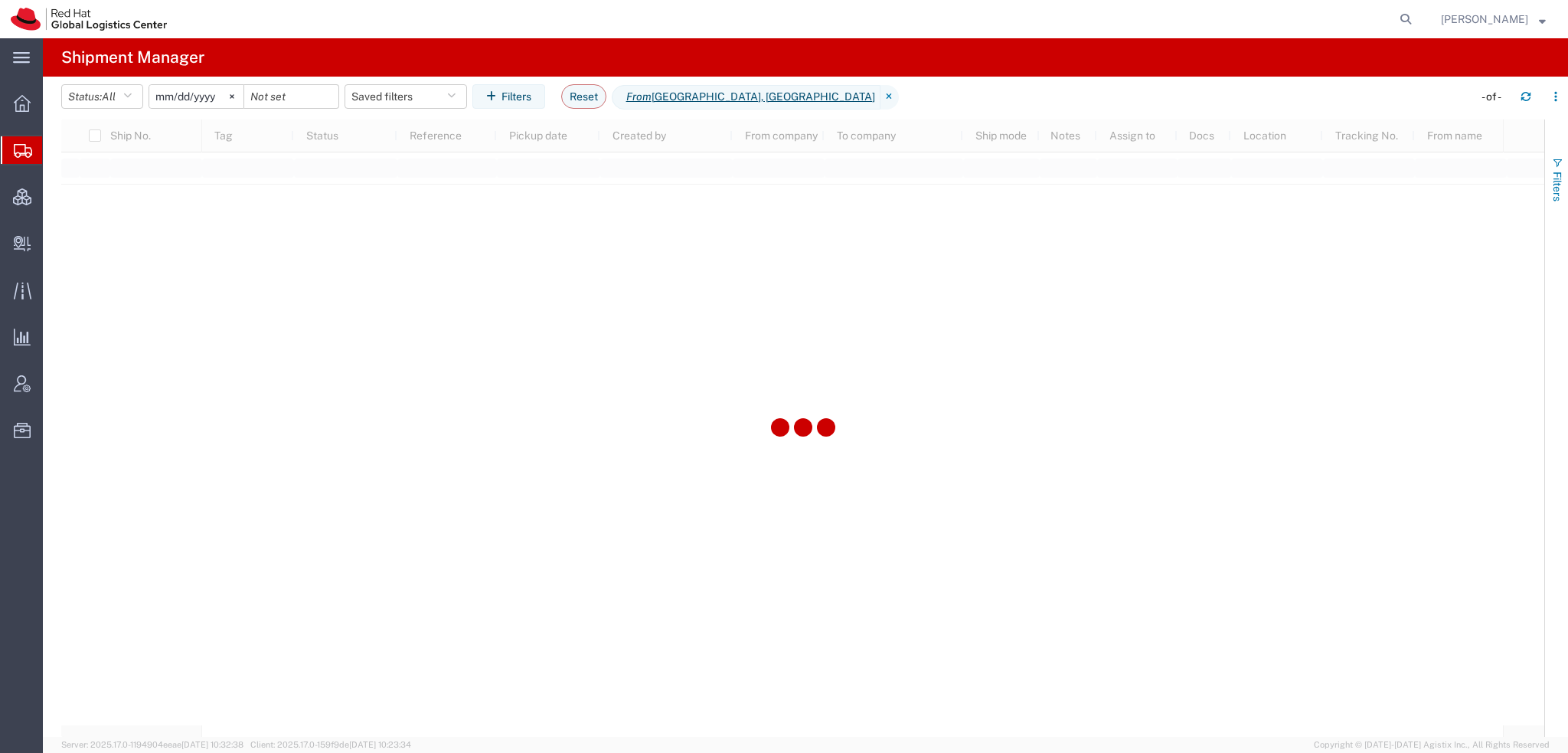
click at [1556, 161] on span "button" at bounding box center [1557, 163] width 12 height 12
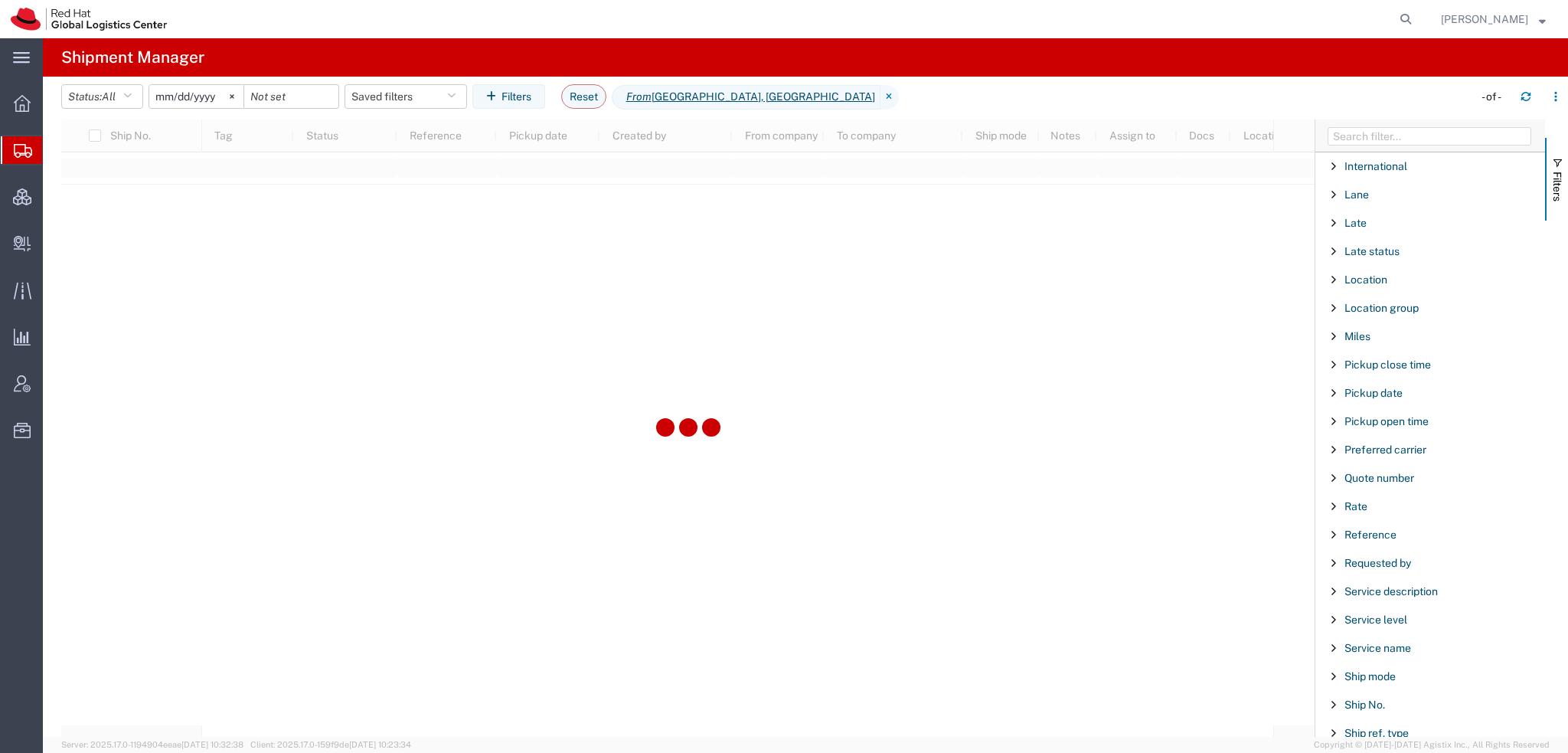
scroll to position [1275, 0]
click at [1370, 529] on span "To name" at bounding box center [1365, 535] width 41 height 12
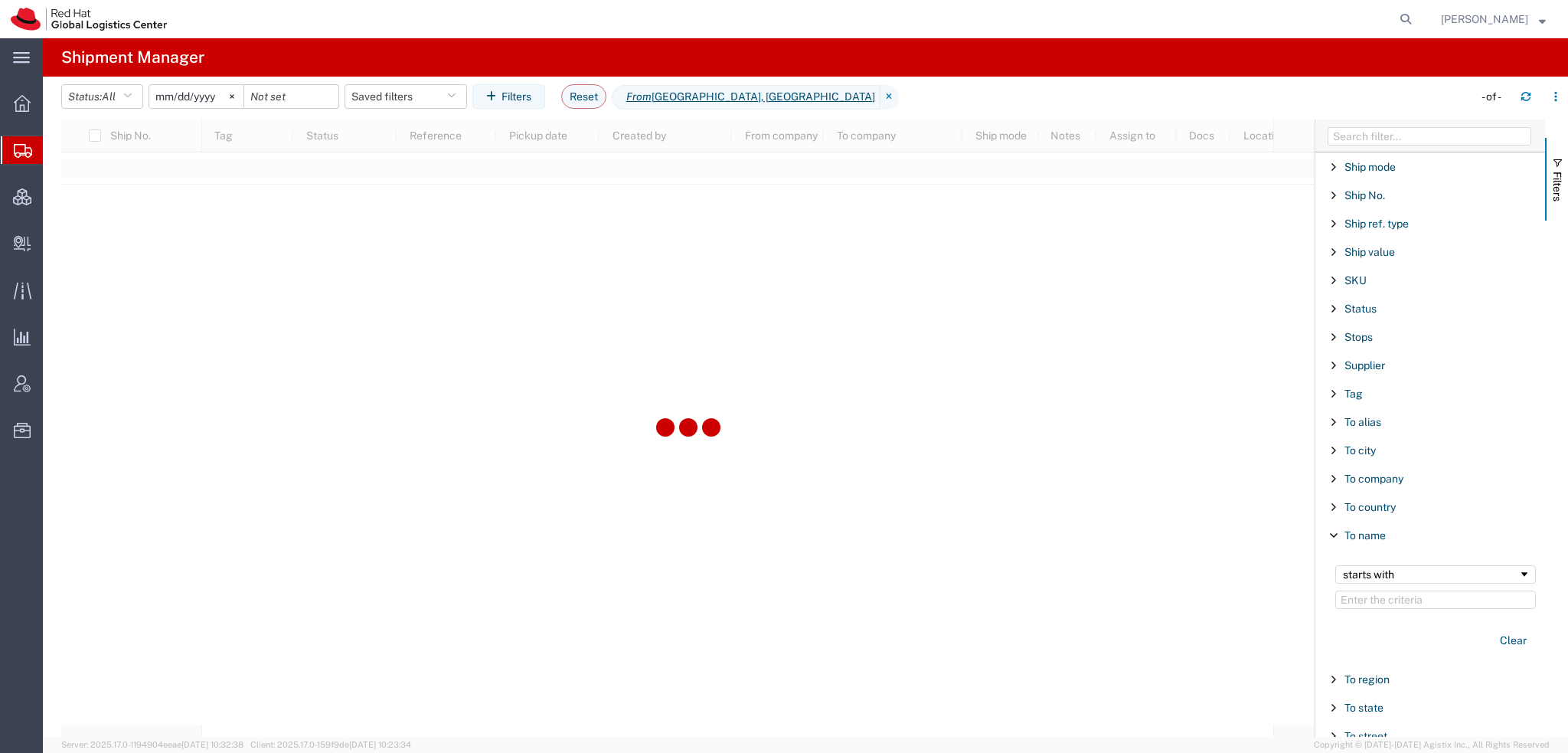
click at [1373, 590] on input "Filter Value" at bounding box center [1436, 599] width 201 height 18
type input "ethan"
click at [1357, 573] on div "starts with" at bounding box center [1436, 574] width 201 height 18
click at [0, 0] on span "Create Delivery" at bounding box center [0, 0] width 0 height 0
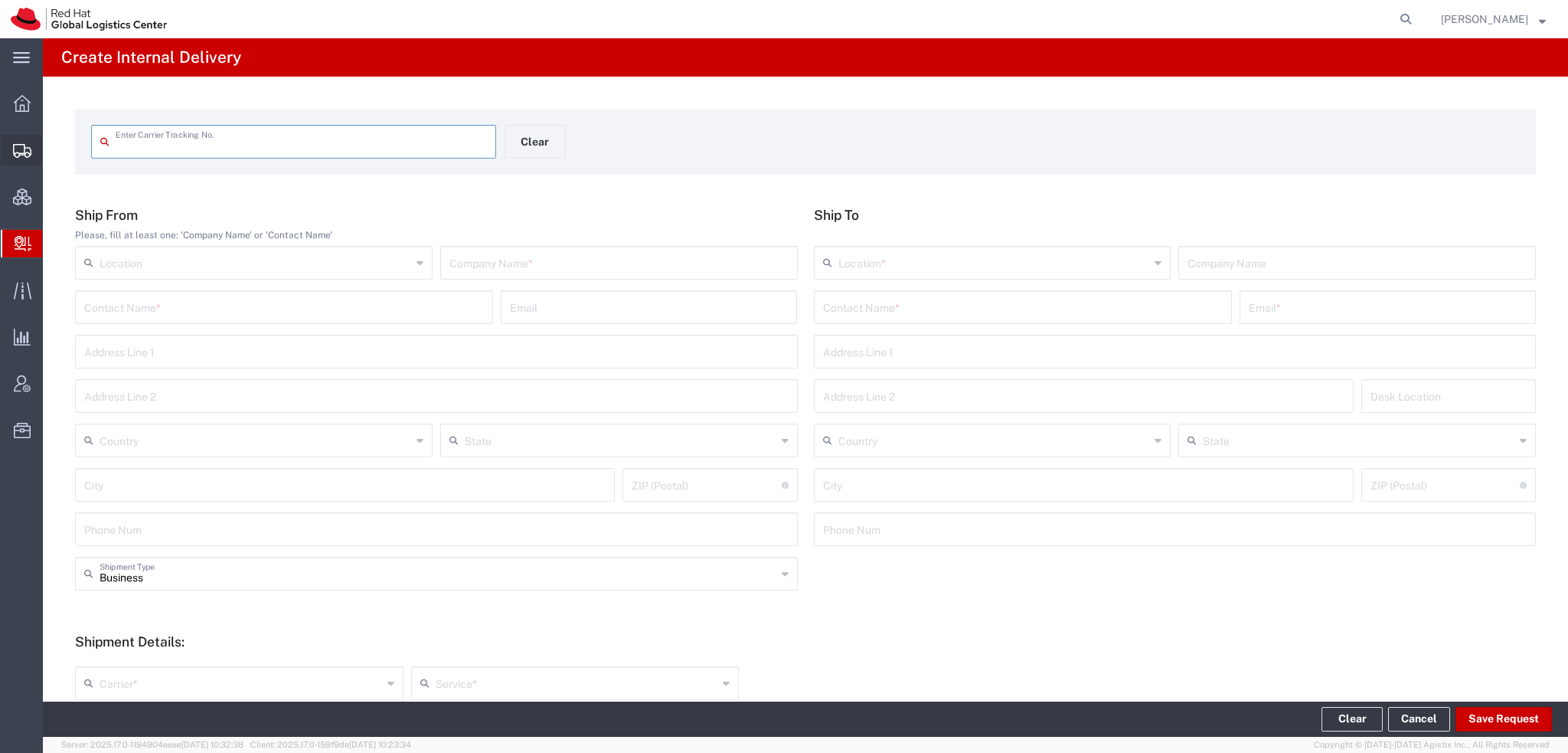
click at [0, 0] on span "Shipment Manager" at bounding box center [0, 0] width 0 height 0
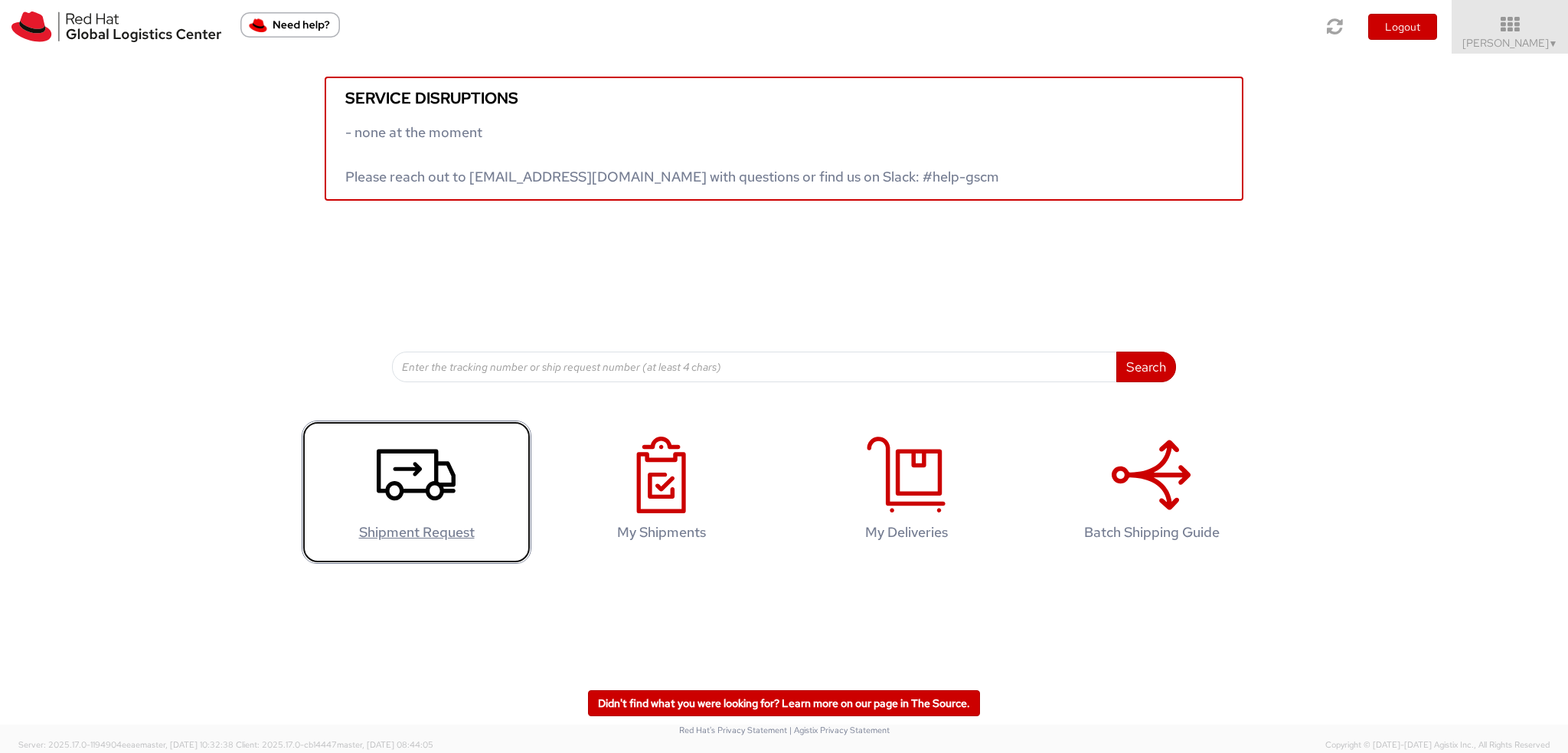
click at [413, 464] on use at bounding box center [416, 474] width 79 height 51
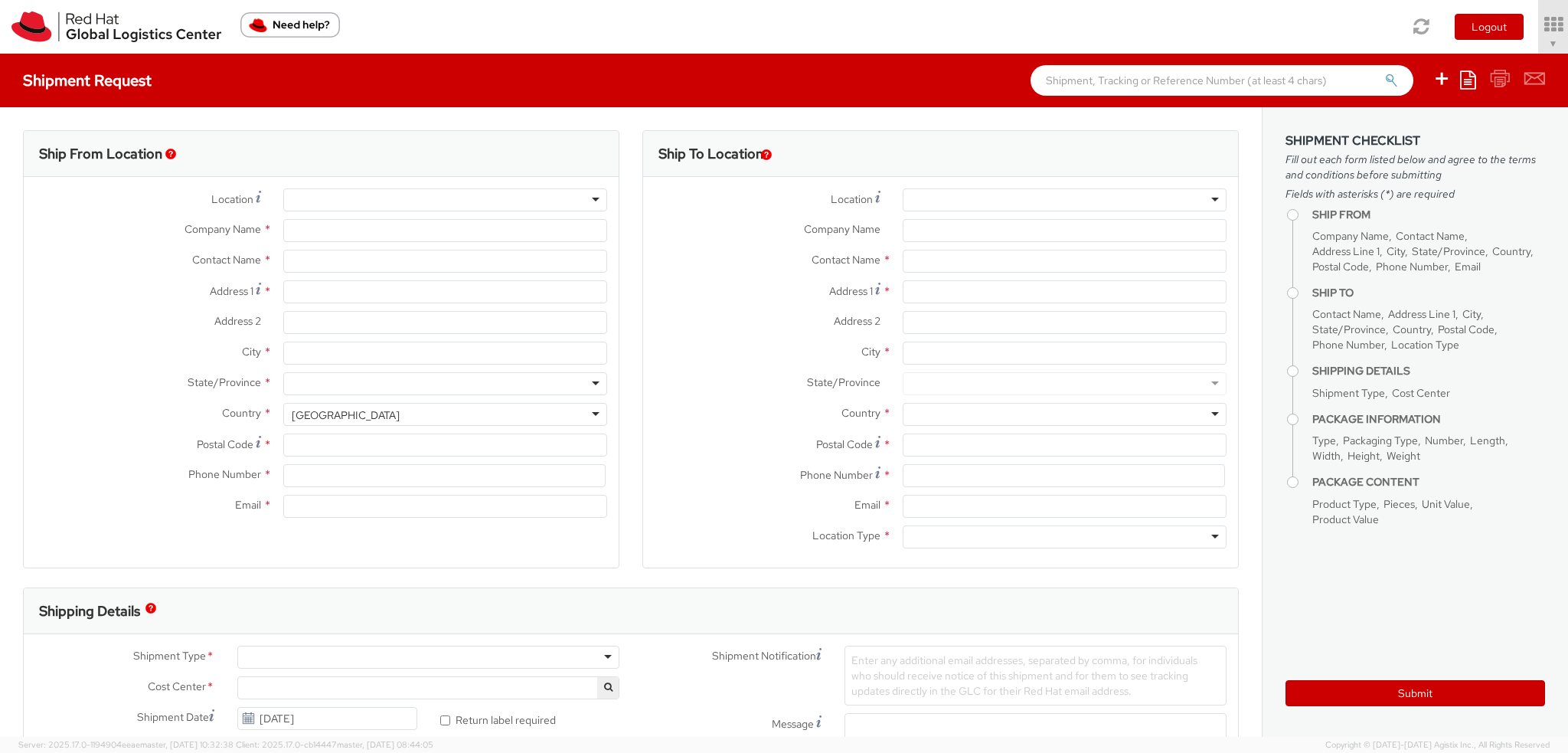
select select "901"
select select
click at [1201, 195] on div at bounding box center [1065, 200] width 324 height 23
type input "Red Hat, Inc."
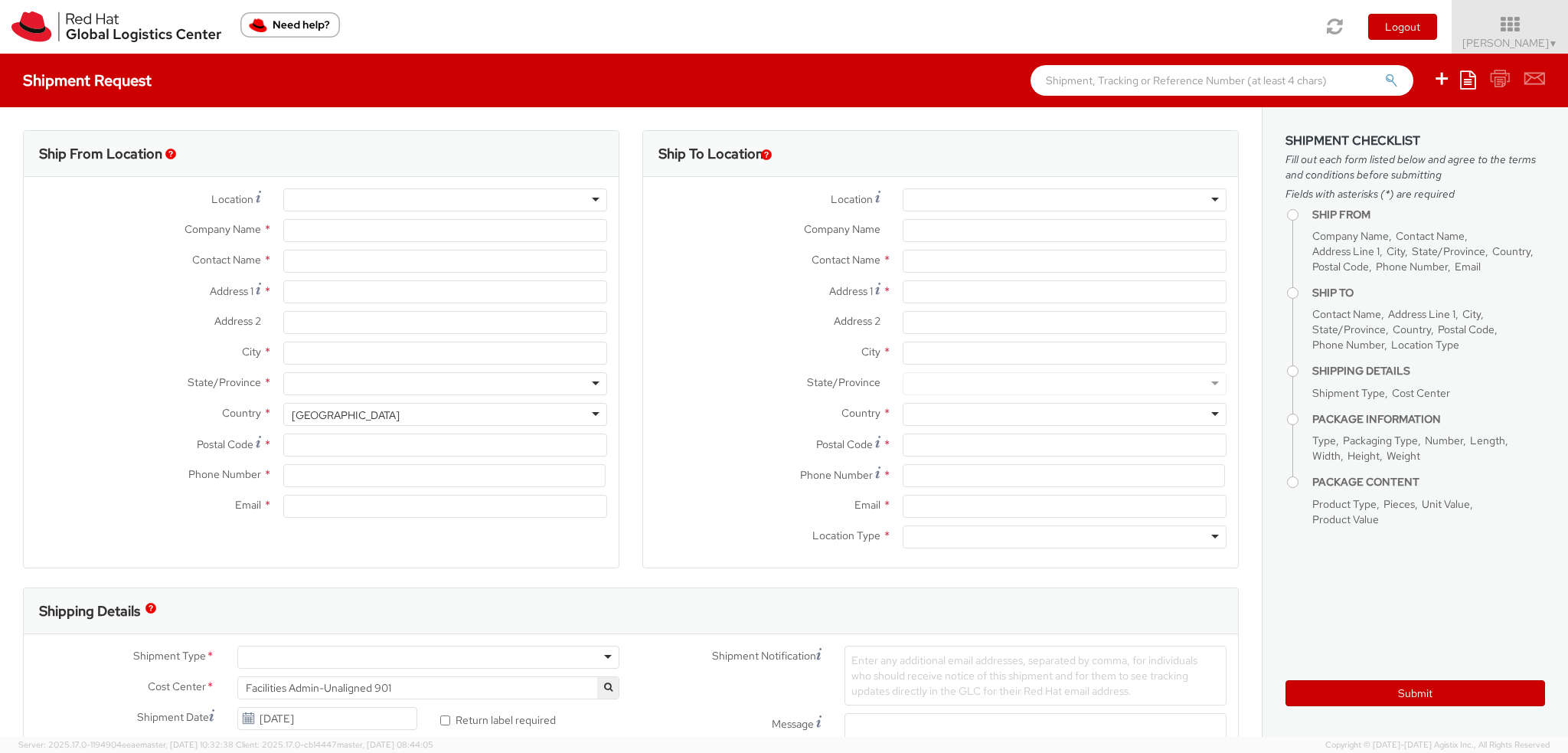
type input "[PERSON_NAME]"
type input "[STREET_ADDRESS]"
type input "RALEIGH"
type input "27601"
type input "19193013123"
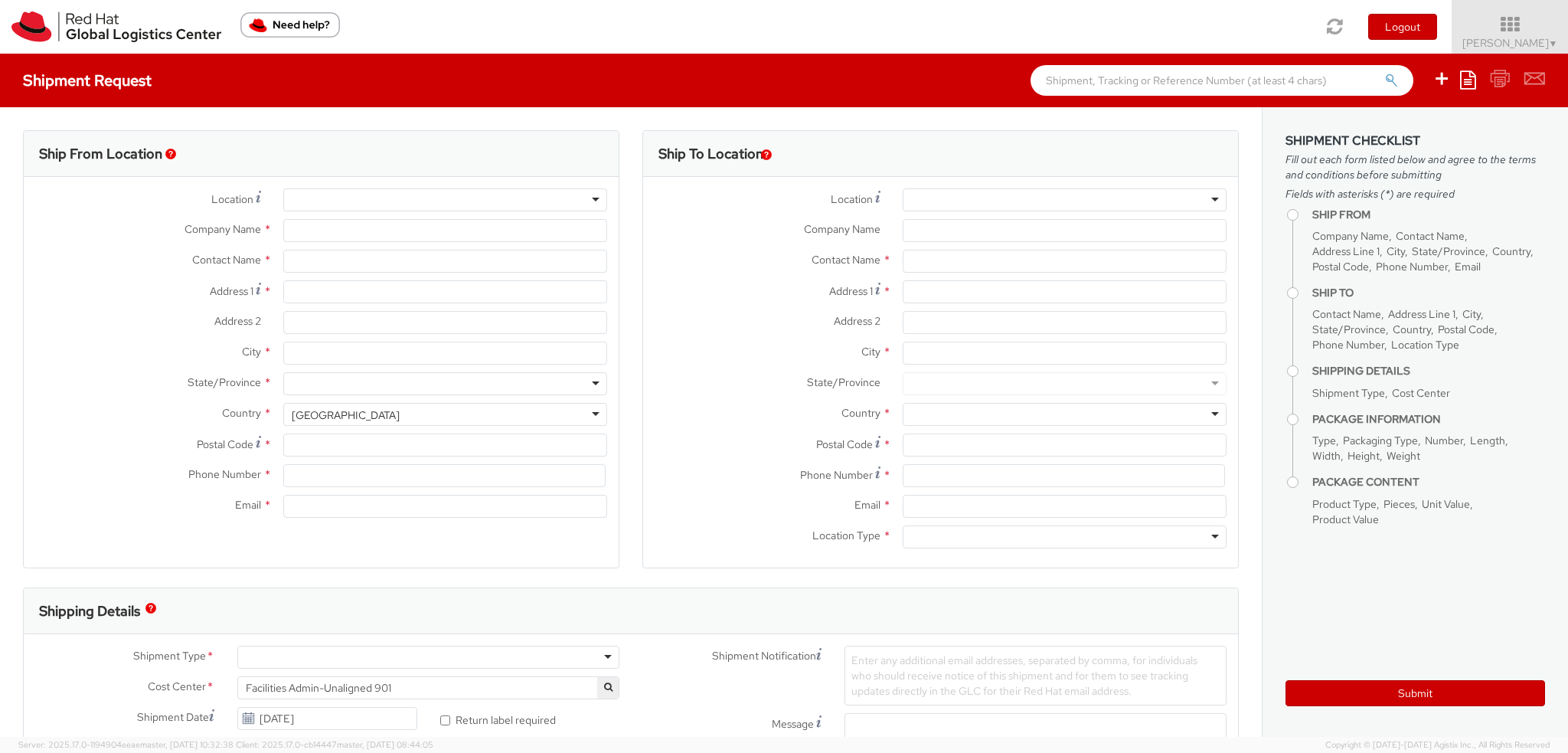
type input "knewcros@redhat.com"
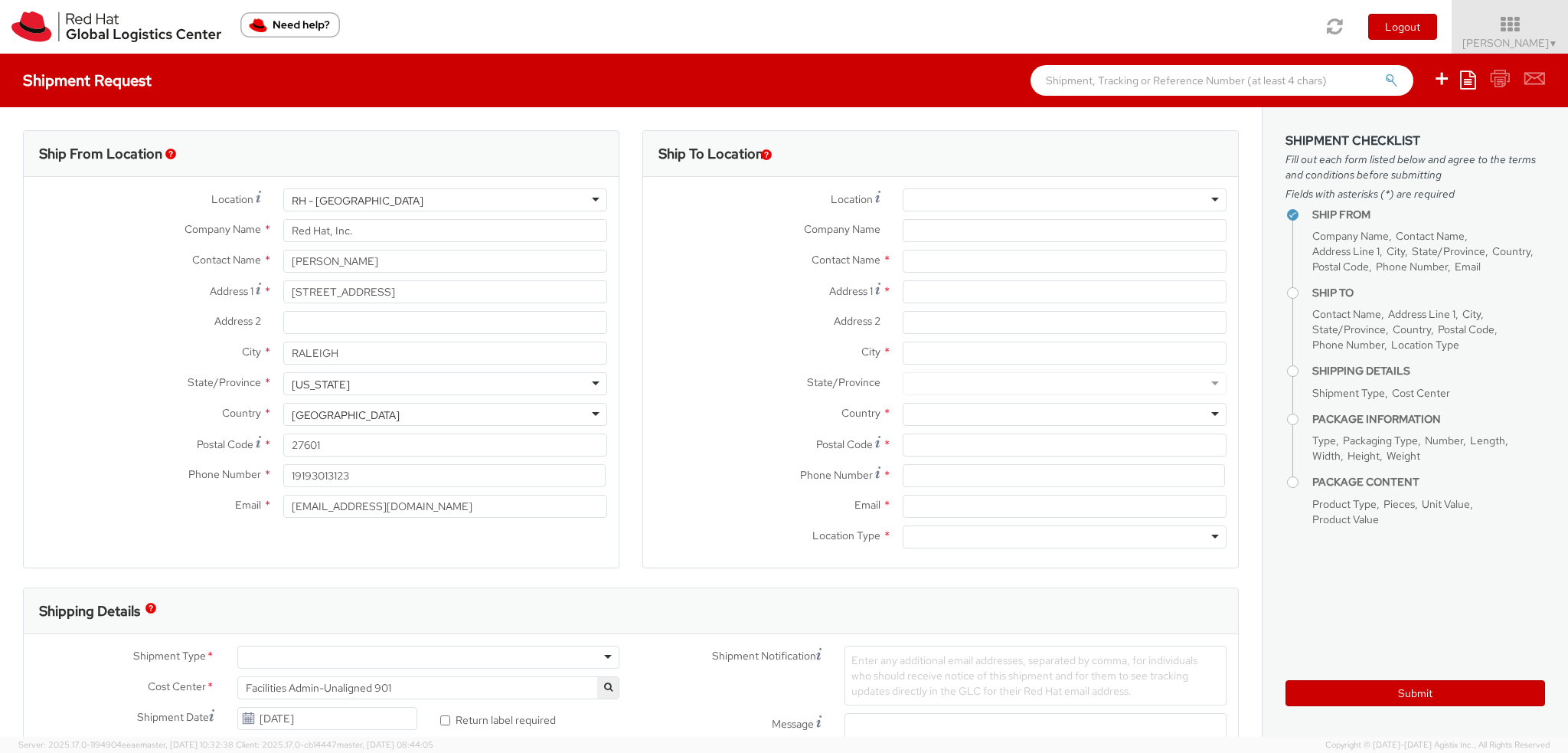
click at [1203, 197] on div at bounding box center [1065, 200] width 324 height 23
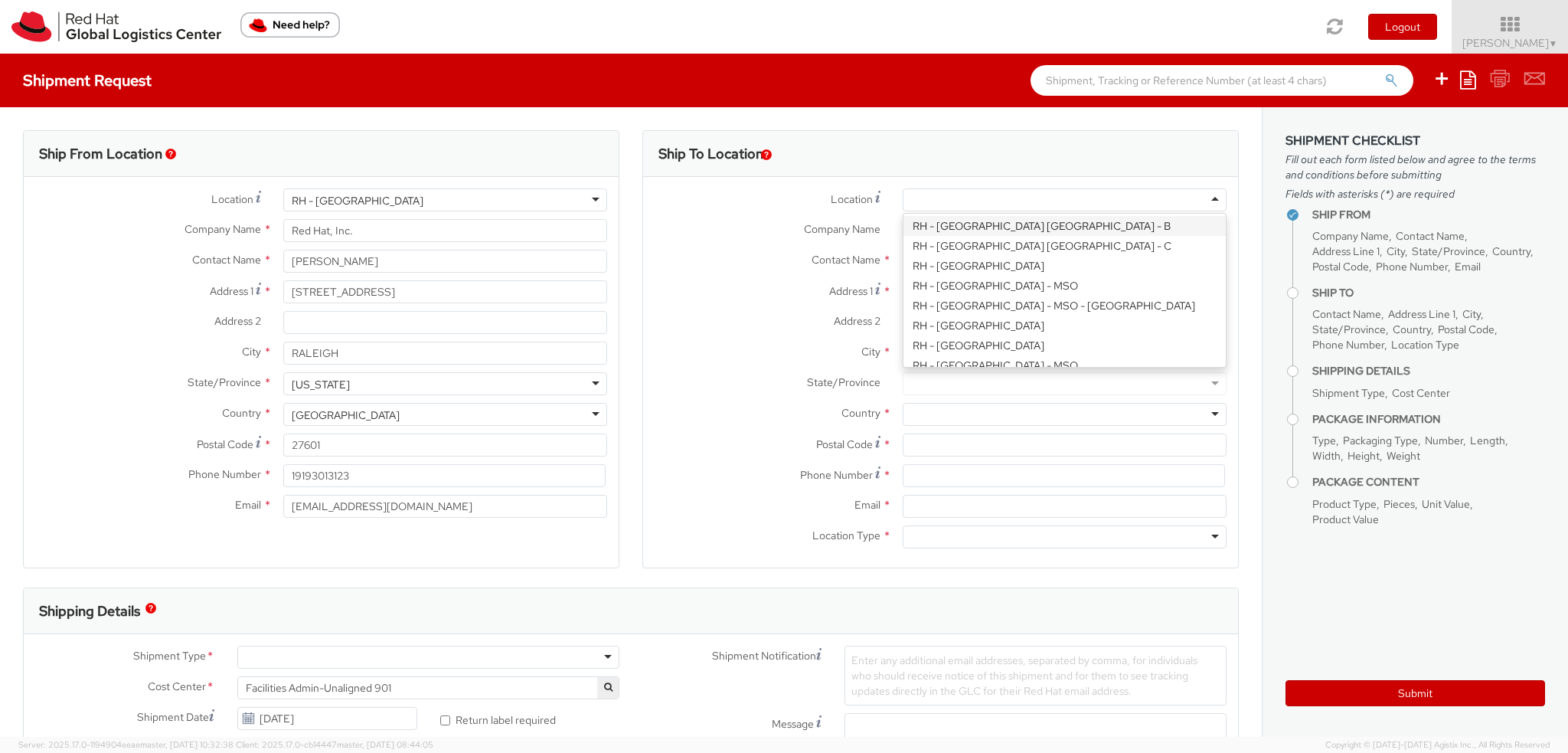
scroll to position [536, 0]
type input "Red Hat Egypt"
type input "The 47 Office Building, Street 90"
type input "CAIRO"
type input "11835"
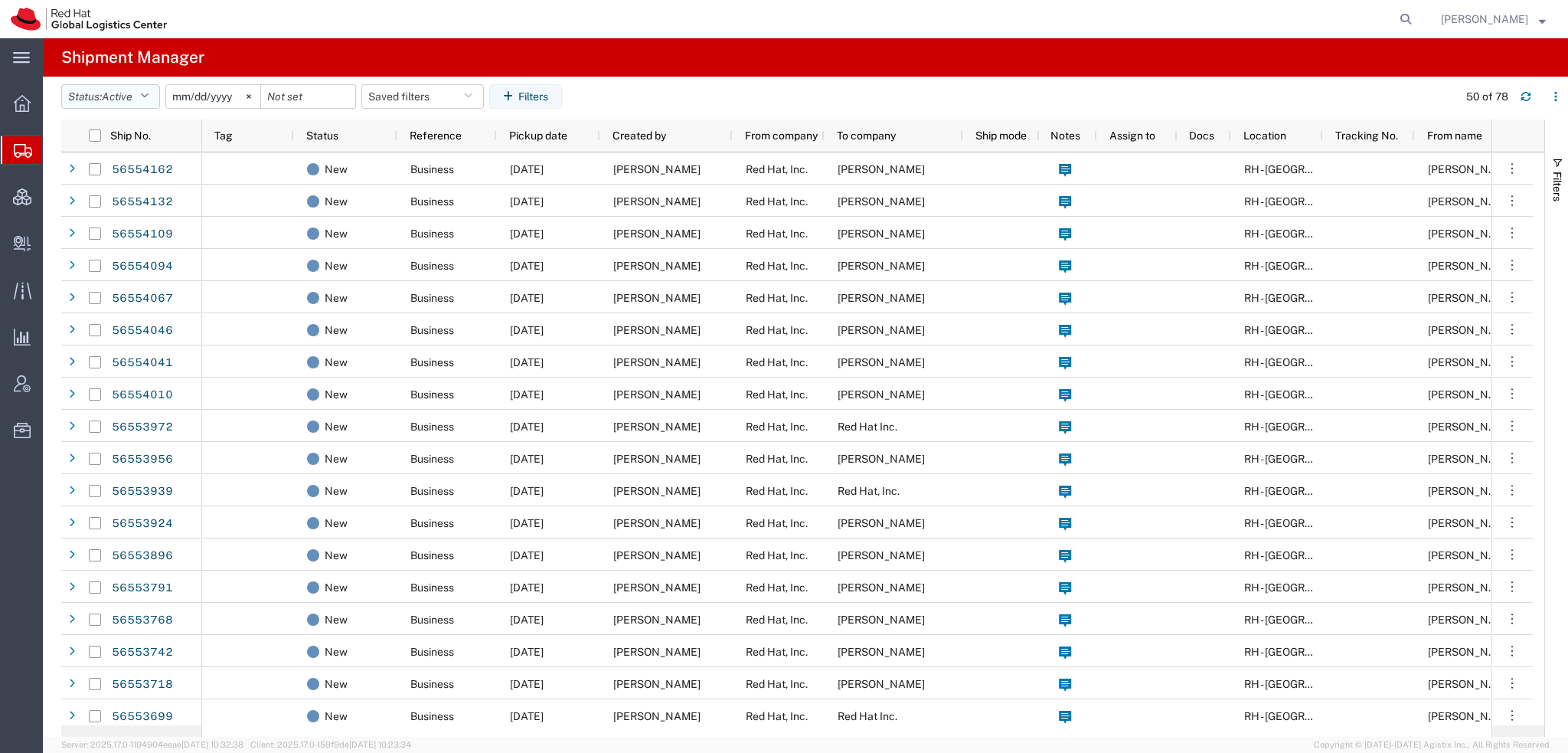
click at [141, 94] on button "Status: Active" at bounding box center [111, 97] width 99 height 25
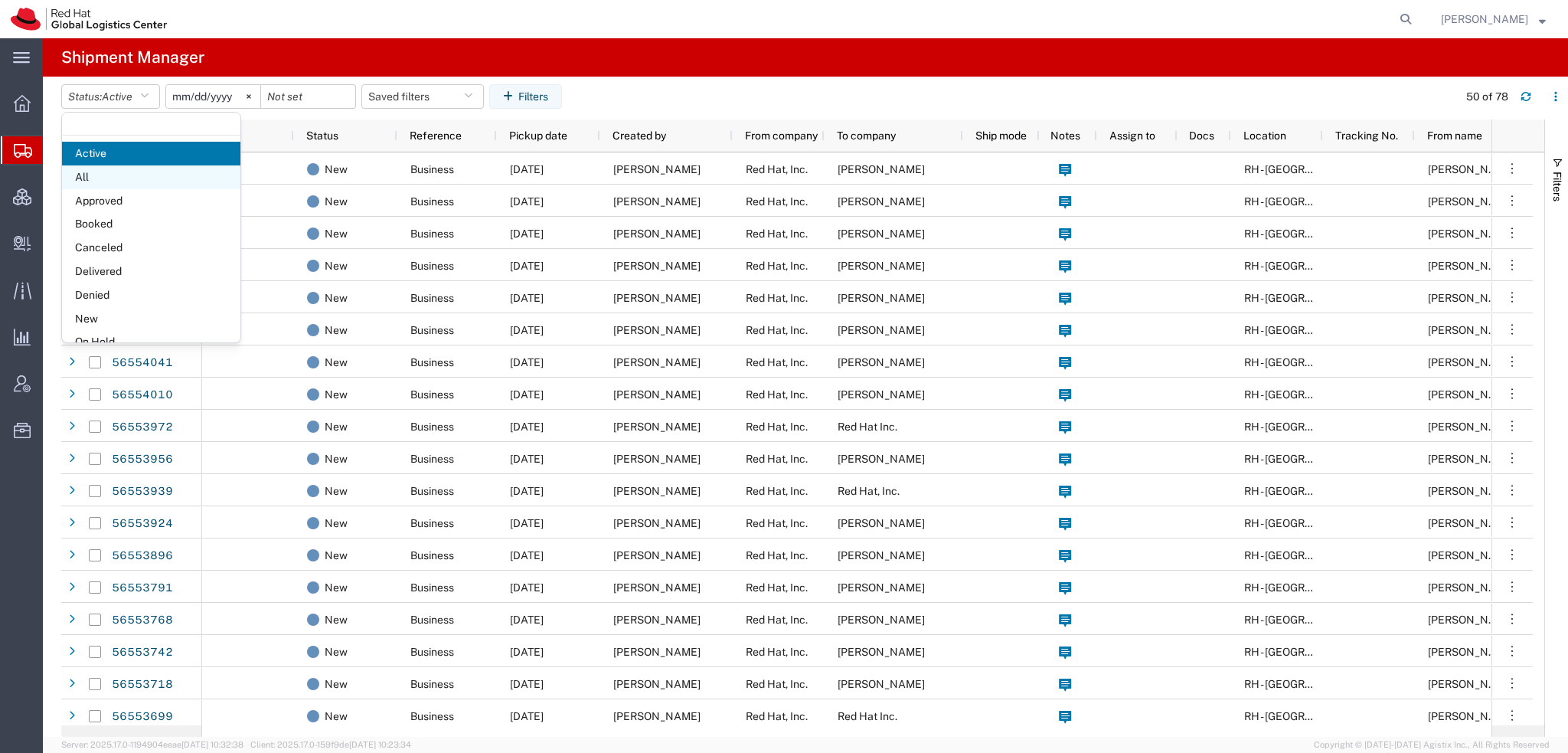
click at [113, 177] on span "All" at bounding box center [151, 177] width 179 height 24
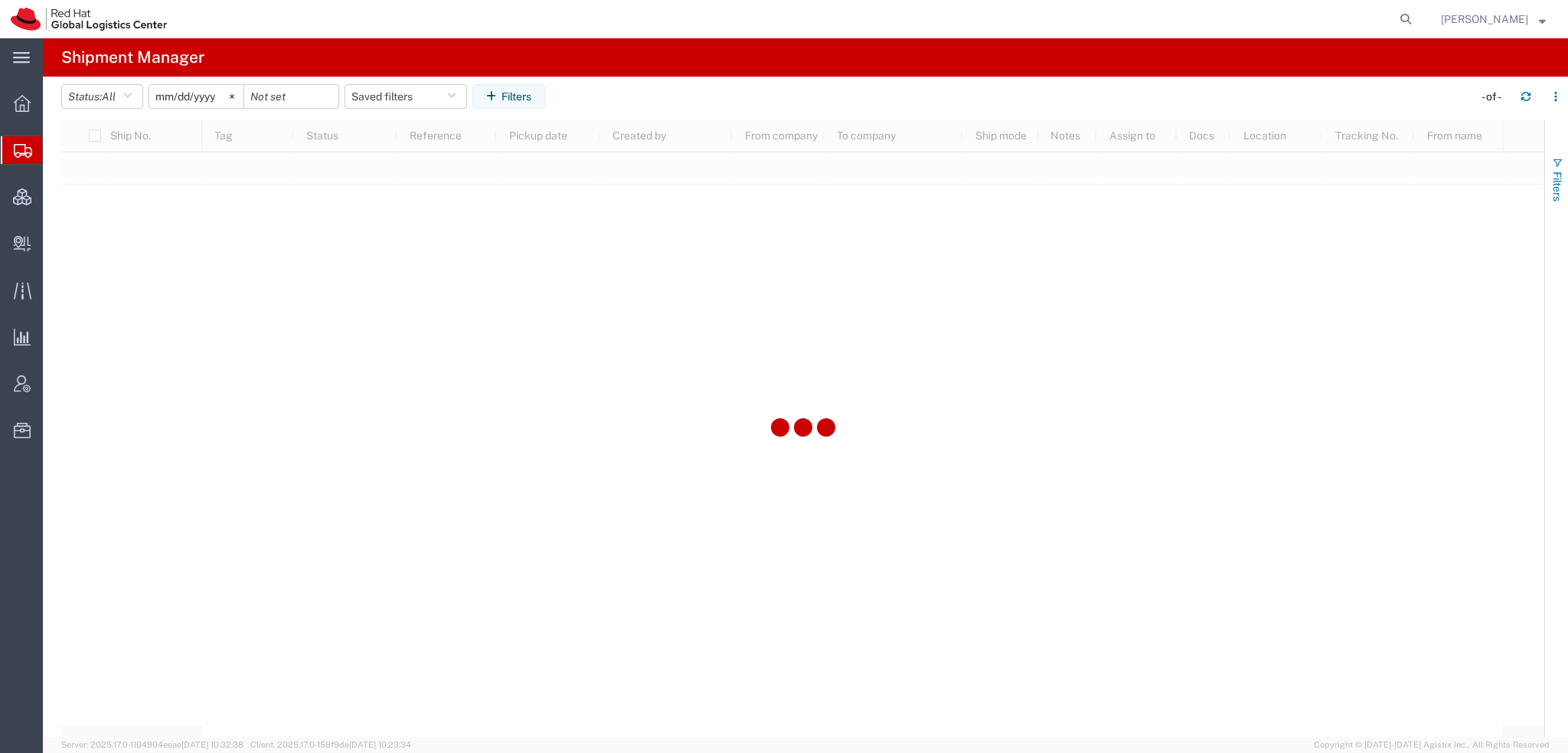
click at [1556, 161] on span "button" at bounding box center [1557, 163] width 12 height 12
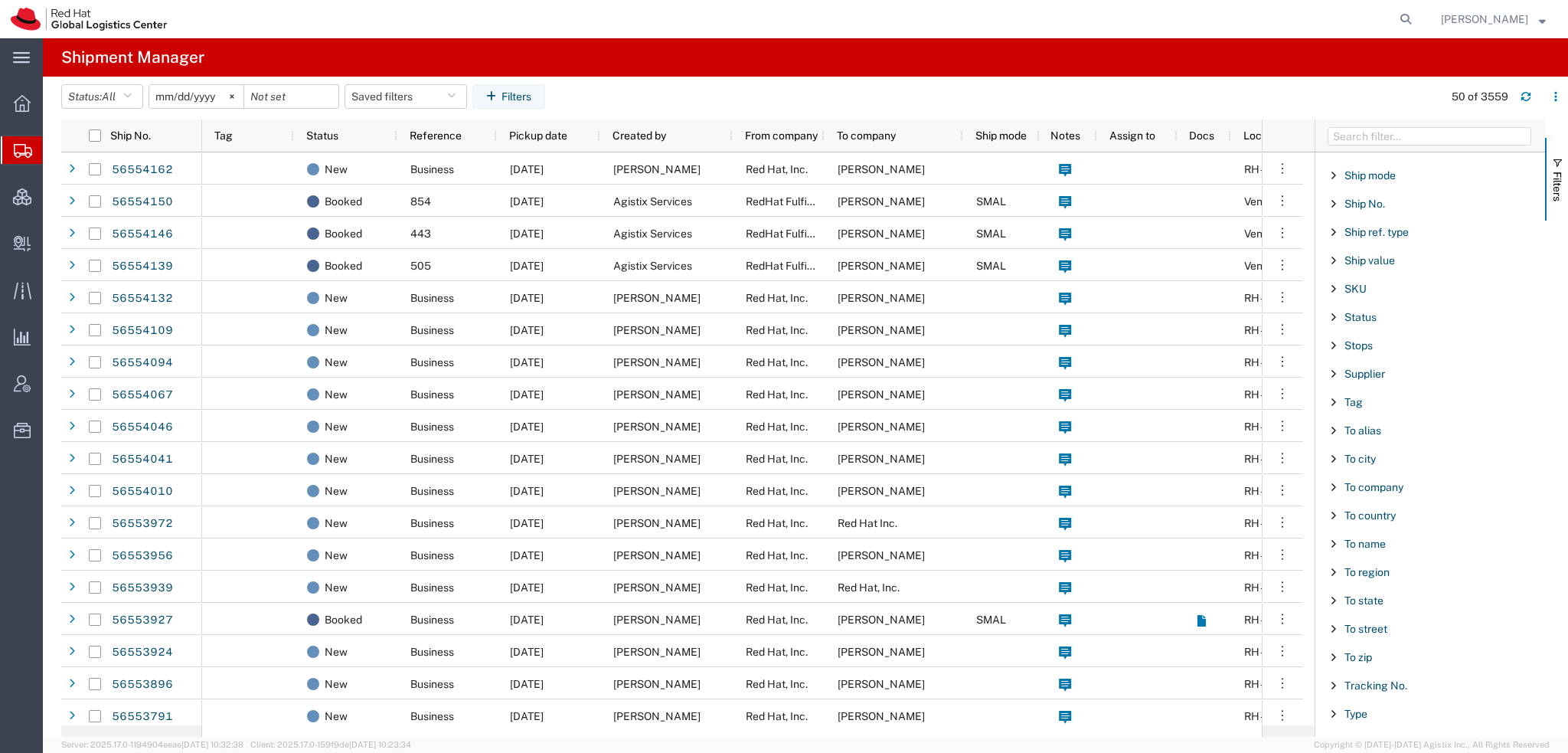
scroll to position [1268, 0]
click at [1348, 536] on span "To name" at bounding box center [1365, 542] width 41 height 12
click at [1390, 575] on div "starts with" at bounding box center [1431, 581] width 175 height 12
click at [1378, 599] on input "Filter Value" at bounding box center [1436, 607] width 201 height 18
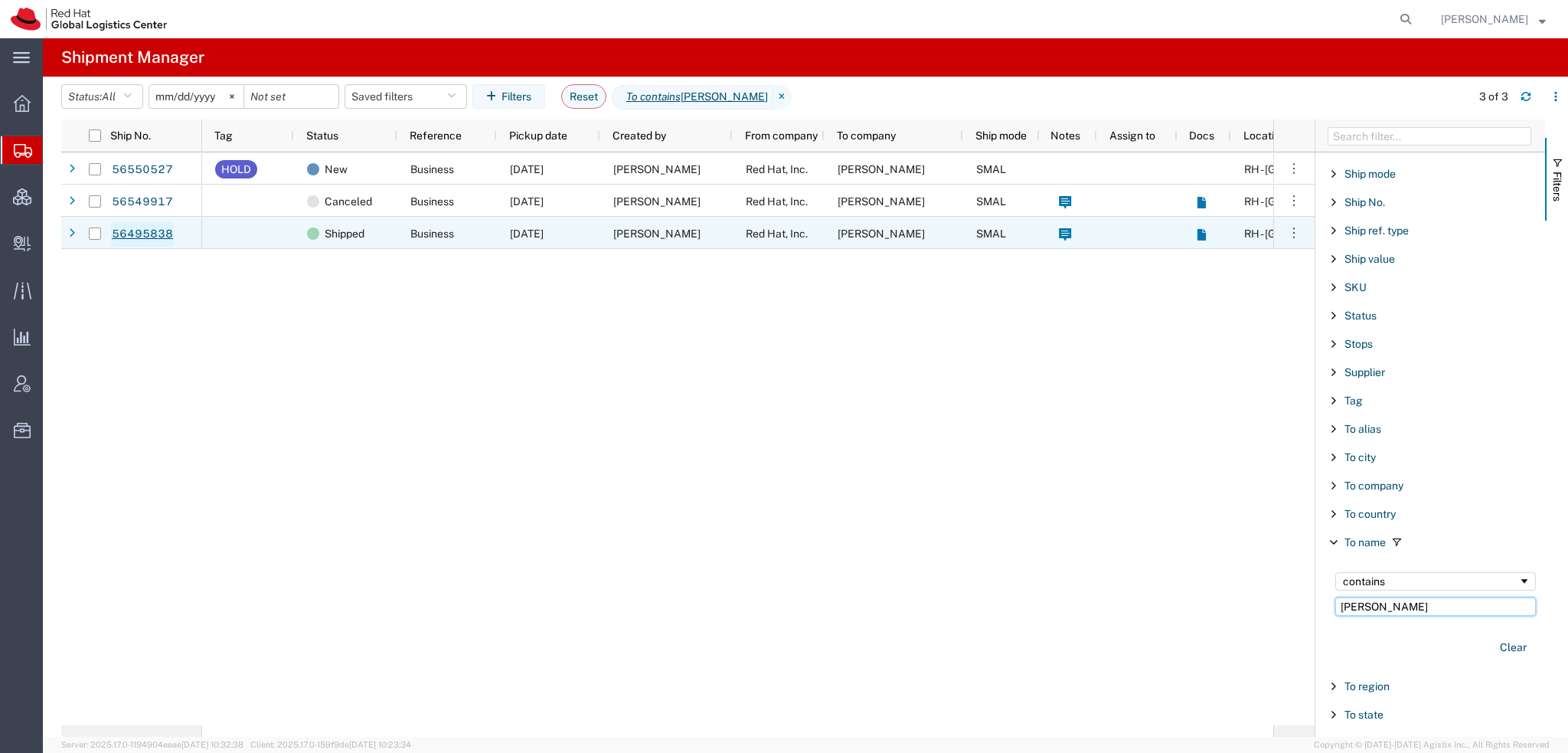
type input "[PERSON_NAME]"
click at [134, 236] on link "56495838" at bounding box center [142, 235] width 63 height 25
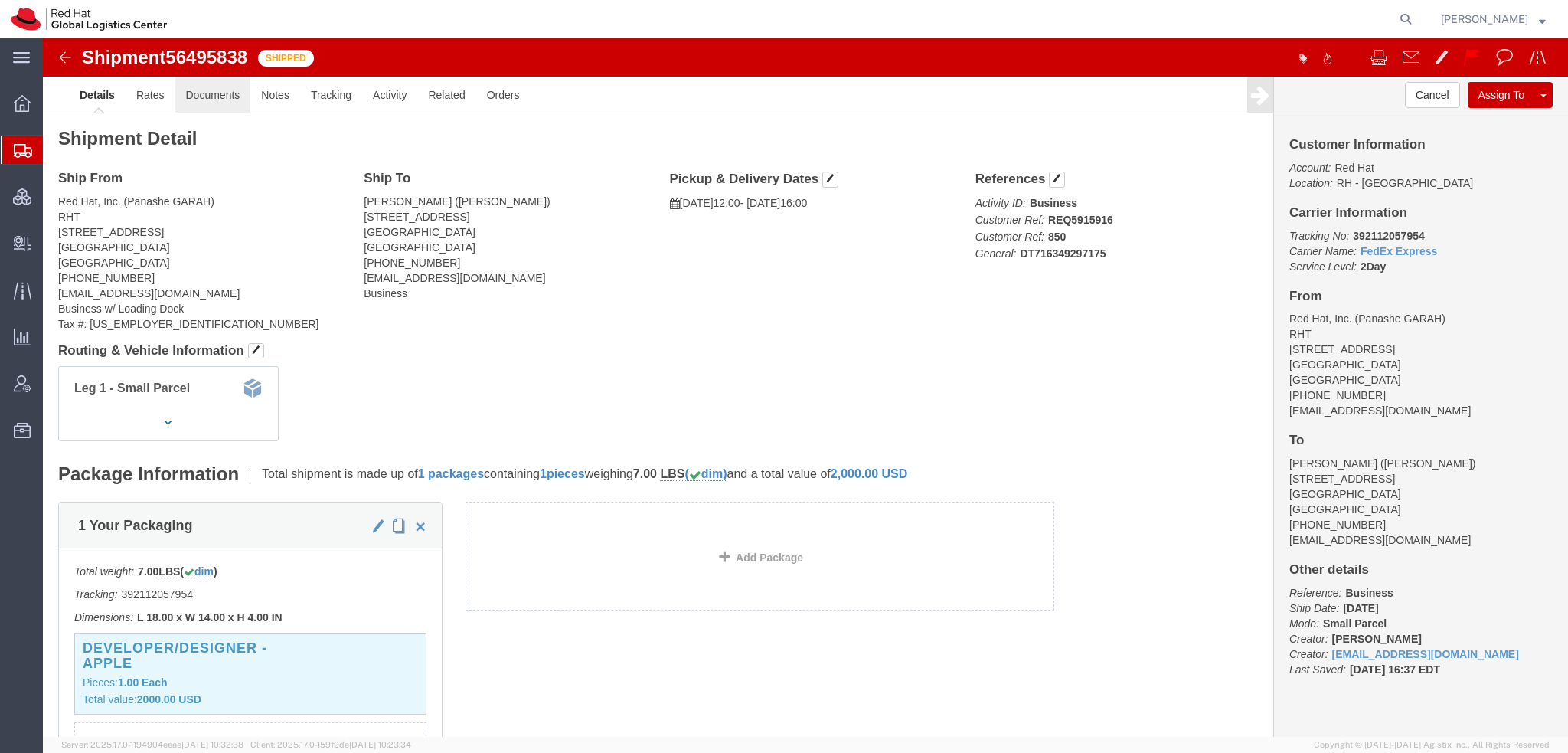
click link "Documents"
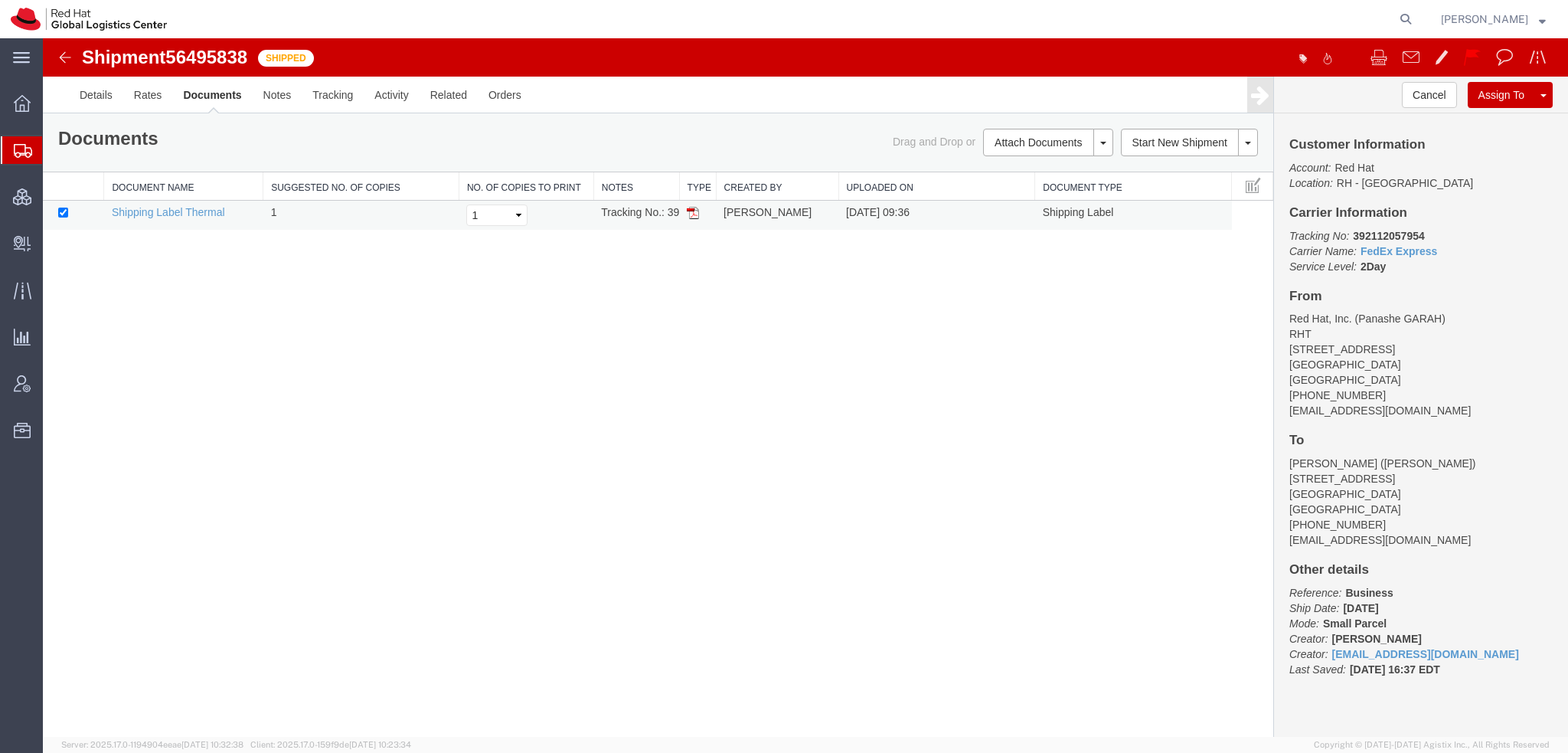
click at [691, 211] on img at bounding box center [693, 212] width 12 height 12
drag, startPoint x: 85, startPoint y: 165, endPoint x: 213, endPoint y: 13, distance: 198.7
click at [0, 0] on span "Shipment Manager" at bounding box center [0, 0] width 0 height 0
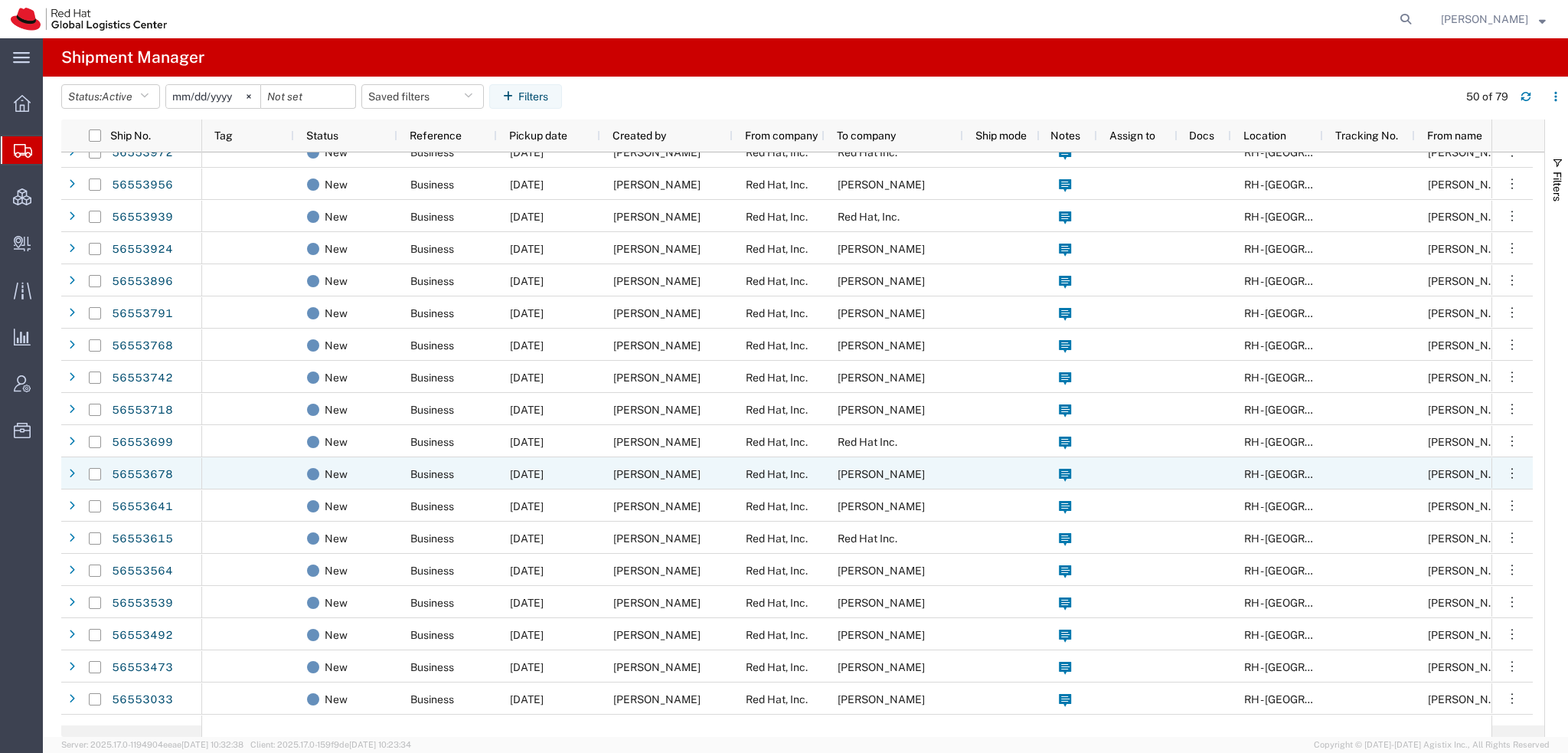
scroll to position [689, 0]
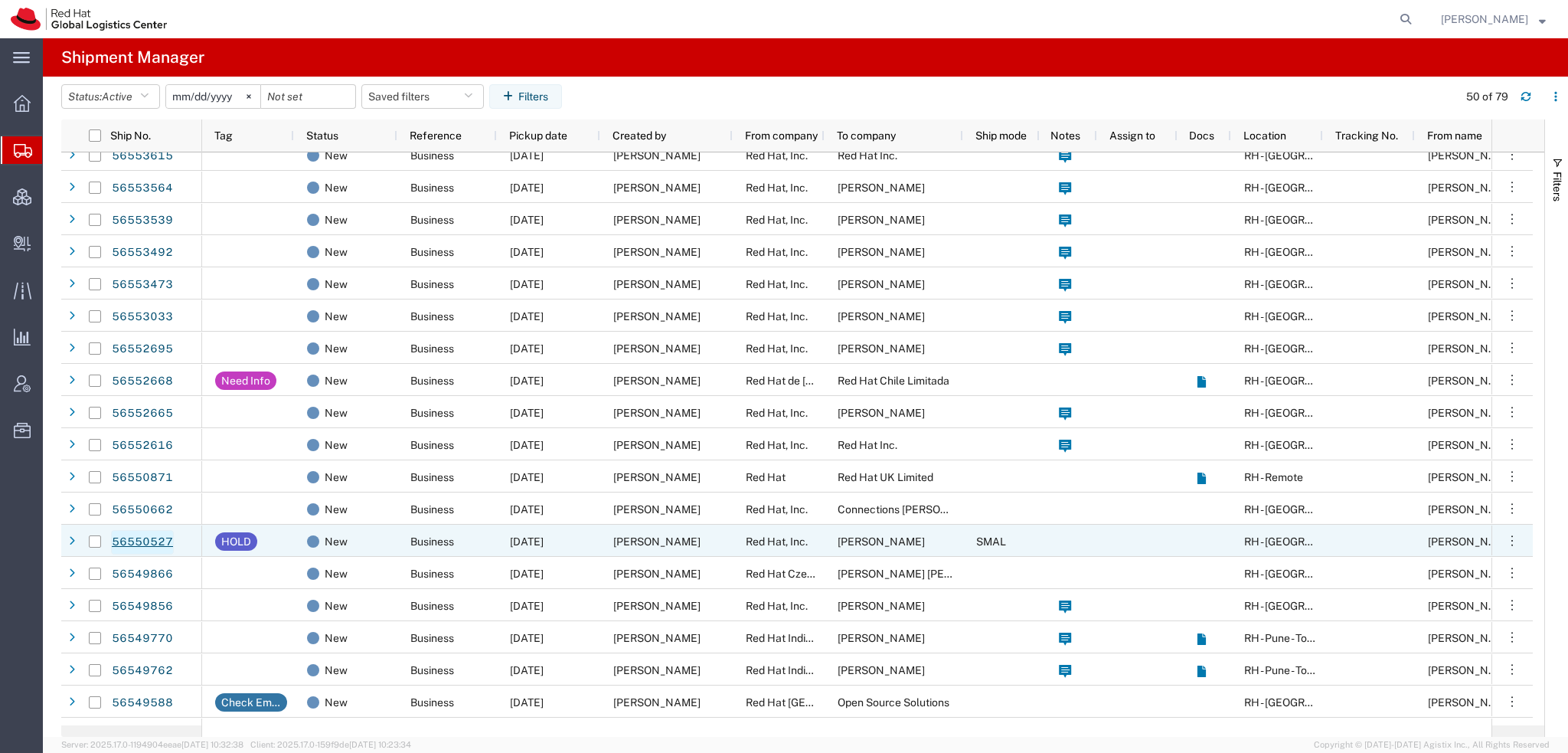
click at [135, 545] on link "56550527" at bounding box center [142, 542] width 63 height 25
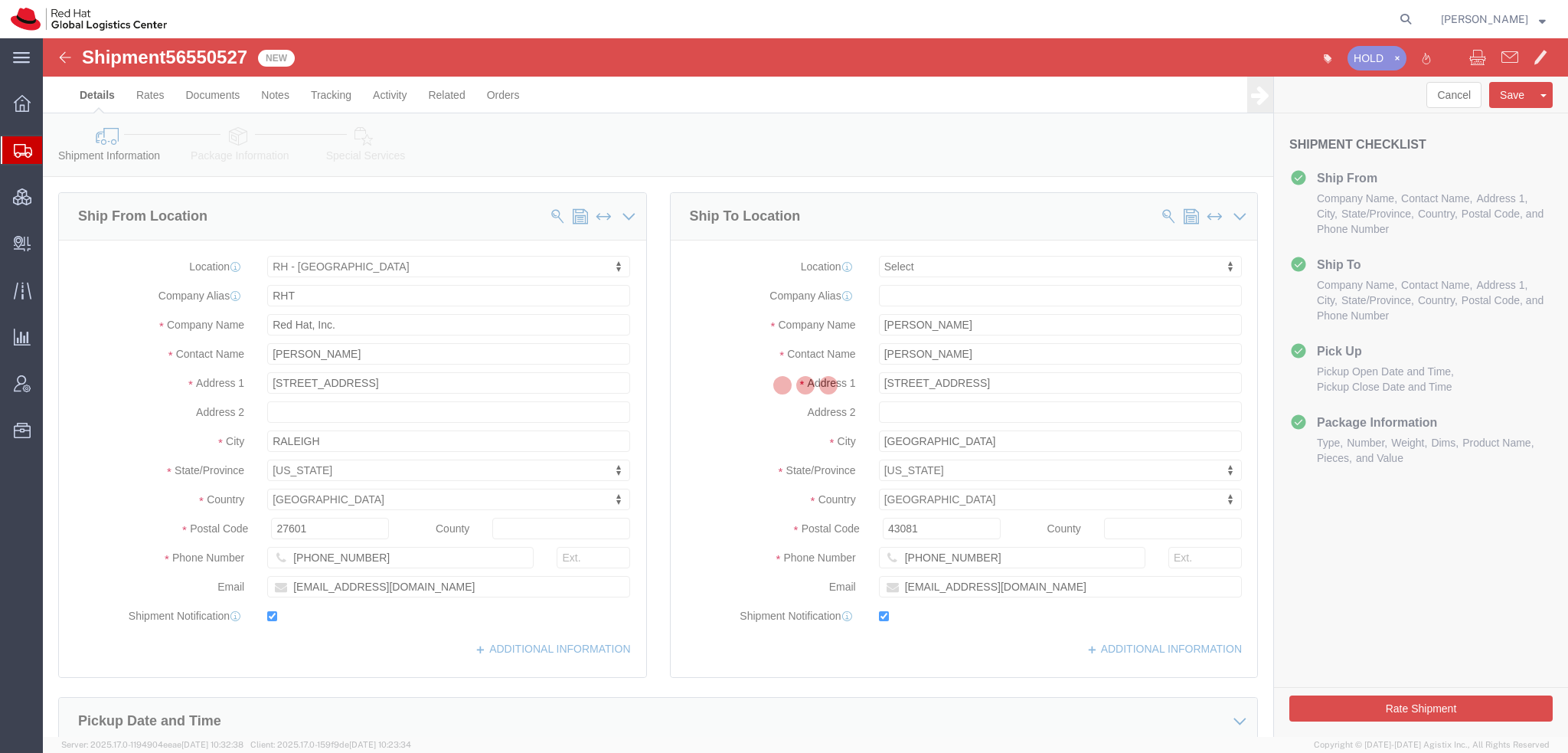
click at [361, 146] on div at bounding box center [806, 387] width 1526 height 698
select select "38014"
select select
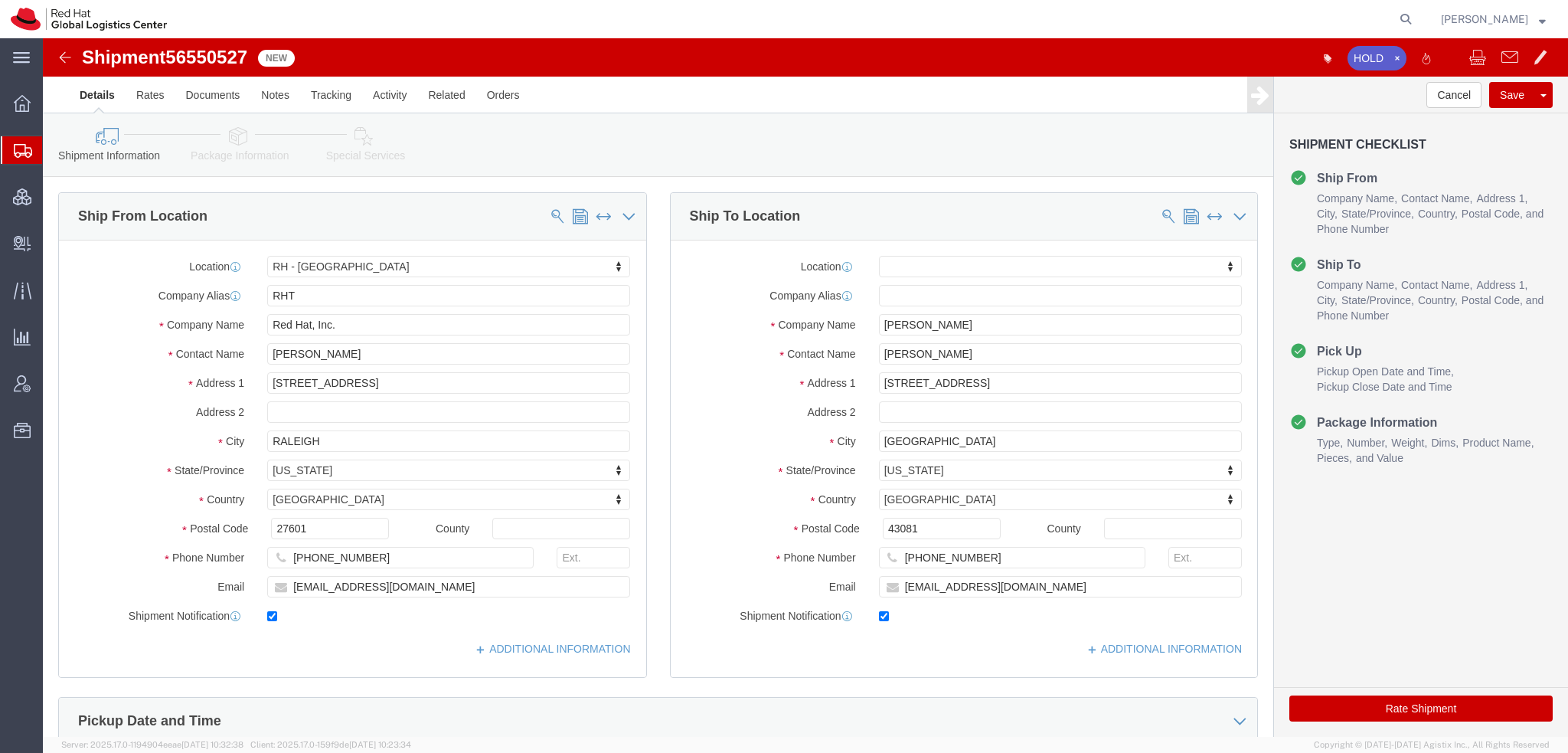
click link "Special Services"
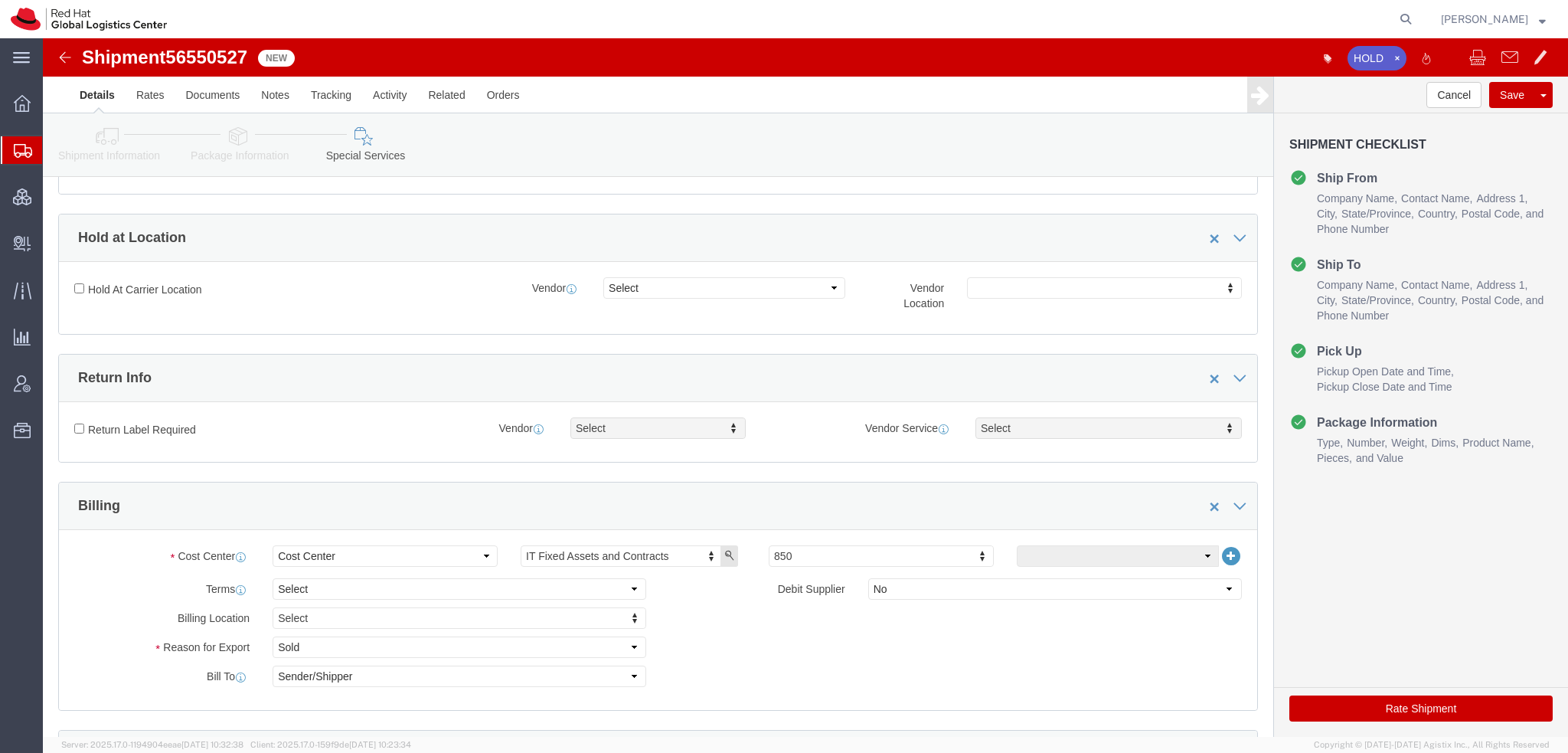
scroll to position [153, 0]
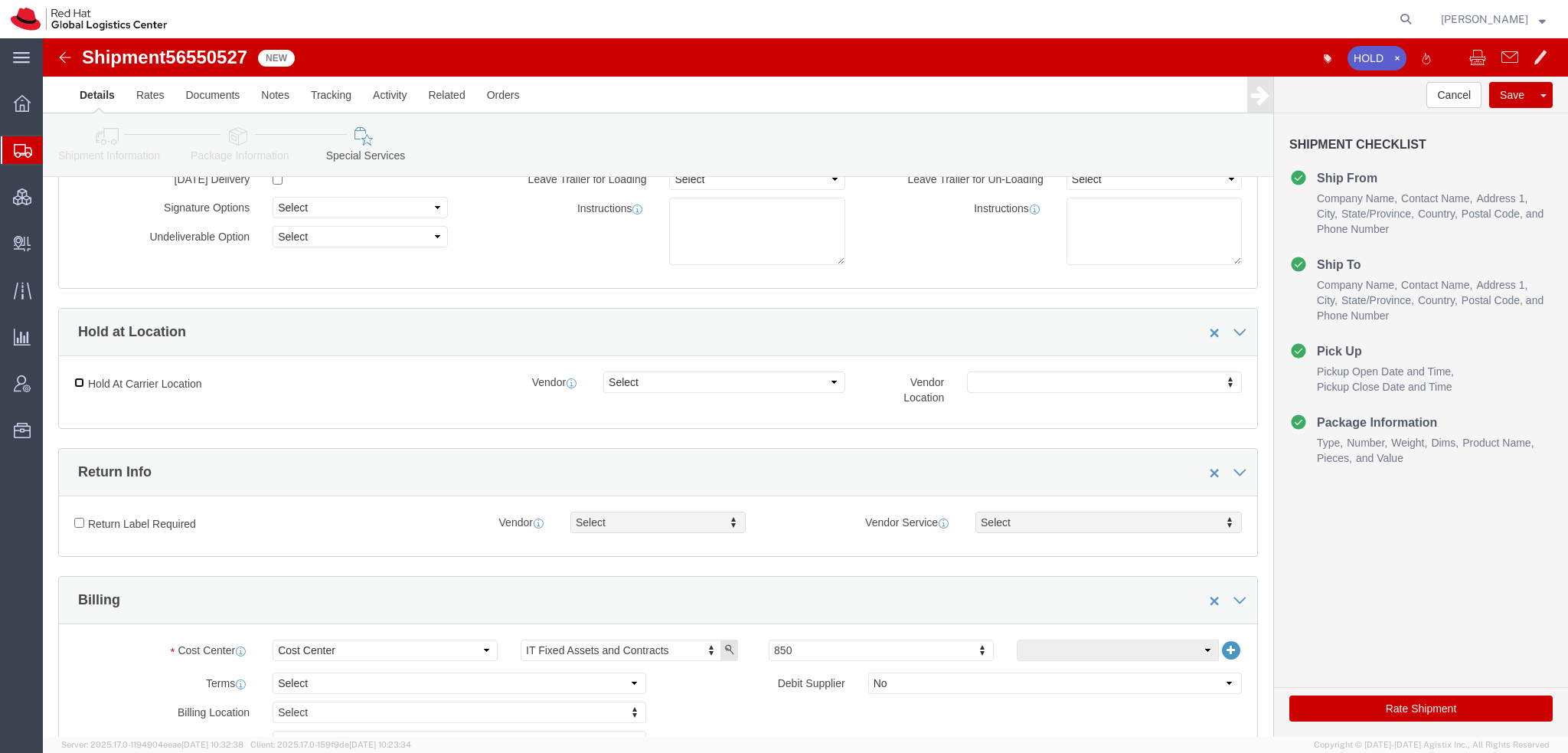
click input "Hold At Carrier Location"
checkbox input "true"
click select "Select FedEx Freight UPS Blue Dart FedEx Express DHL"
select select "5"
click select "Select FedEx Freight UPS Blue Dart FedEx Express DHL"
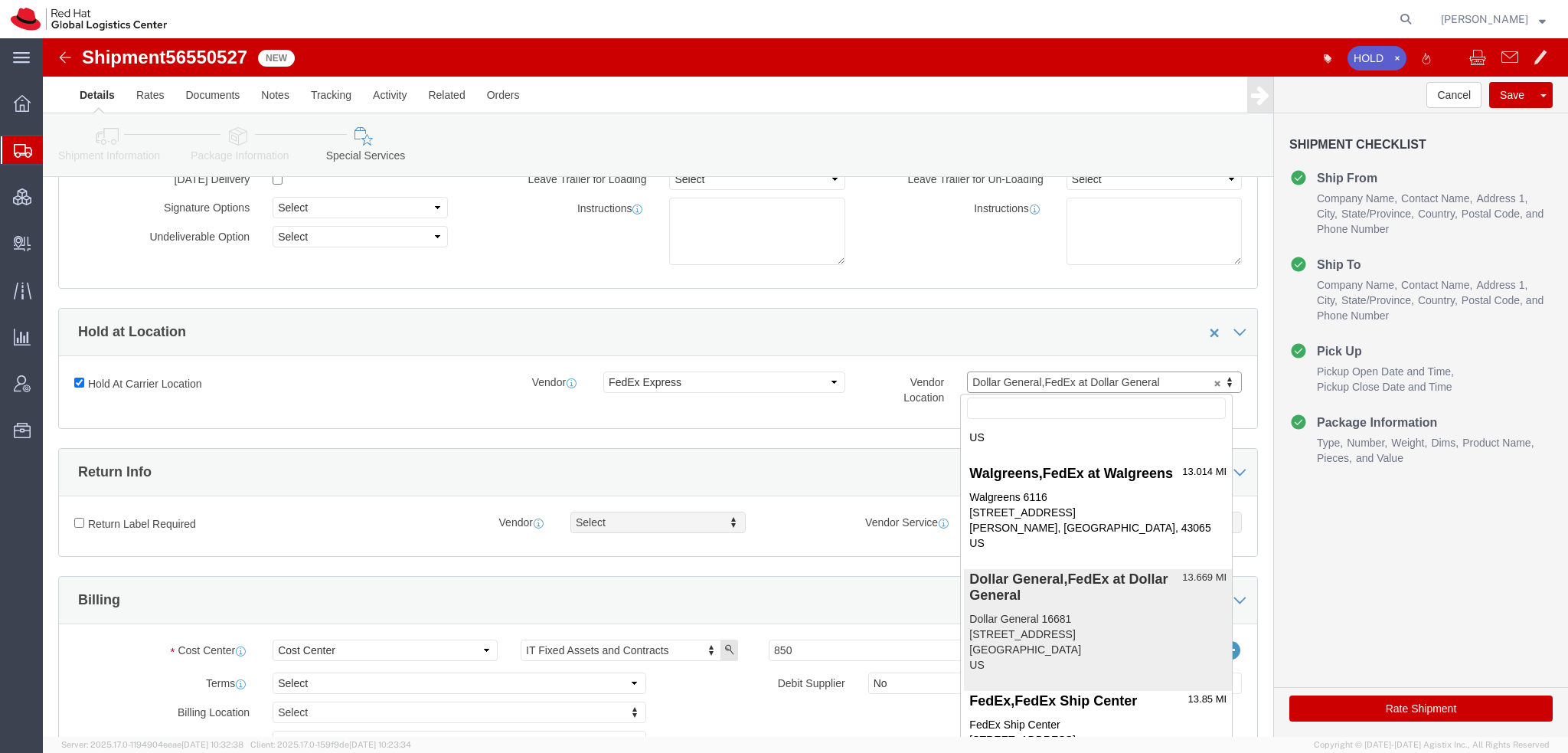
scroll to position [3844, 0]
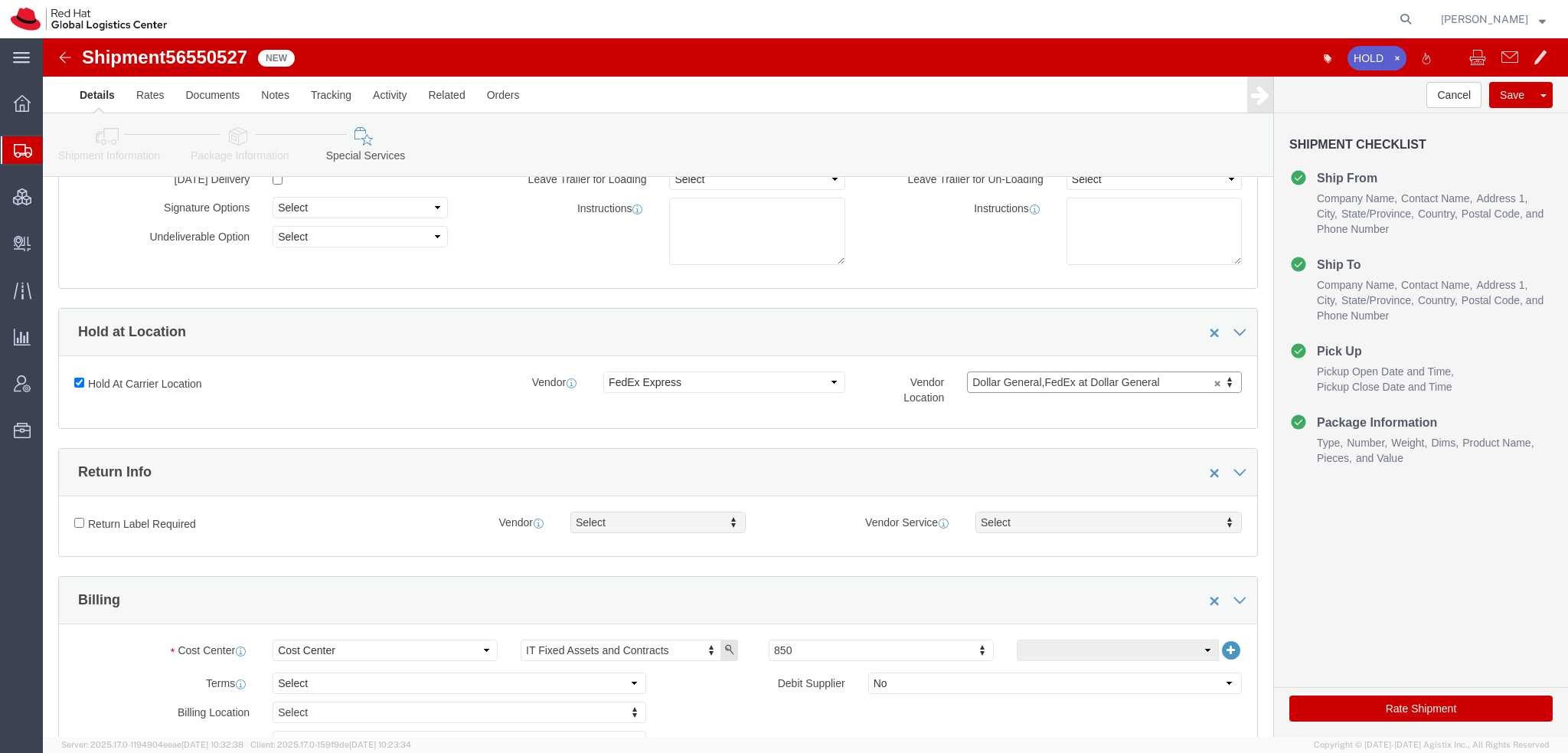
click button "Save"
drag, startPoint x: 68, startPoint y: 171, endPoint x: 245, endPoint y: 1, distance: 245.4
click at [0, 0] on span "Shipment Manager" at bounding box center [0, 0] width 0 height 0
